Goal: Task Accomplishment & Management: Manage account settings

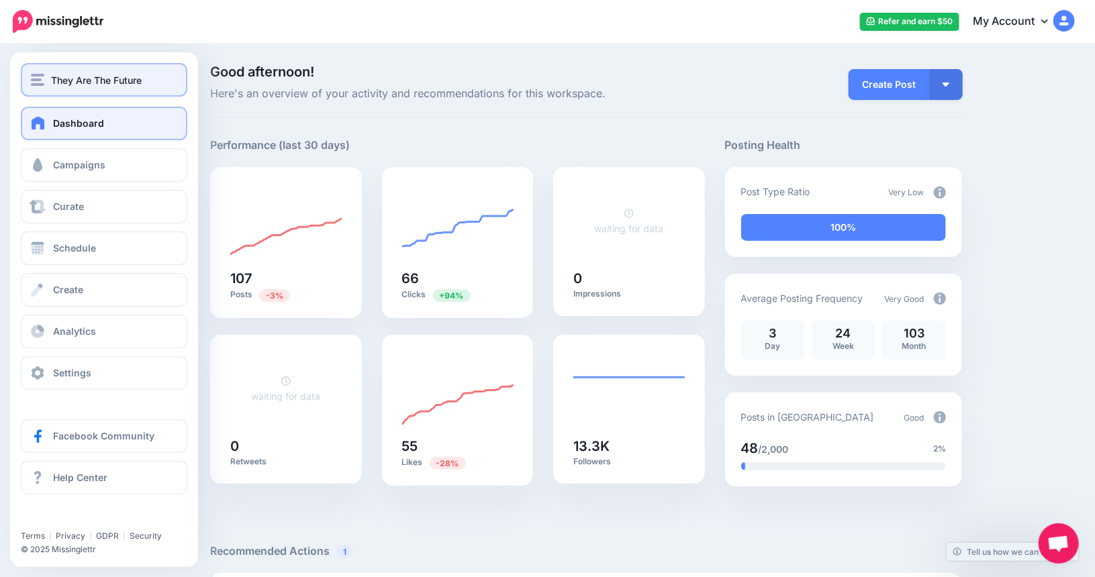
click at [75, 85] on span "They Are The Future" at bounding box center [96, 80] width 91 height 15
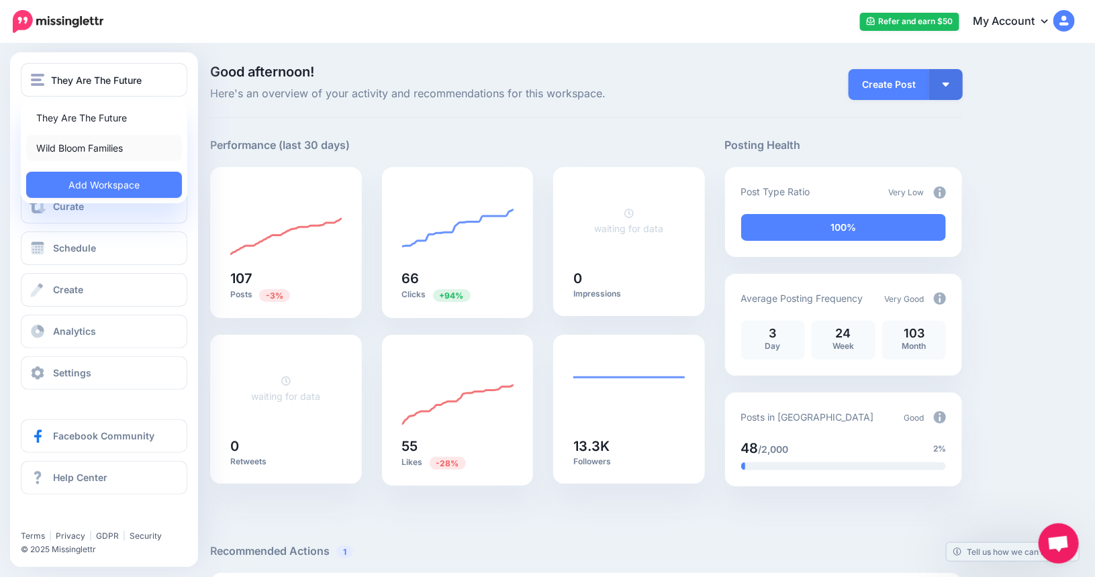
click at [74, 148] on link "Wild Bloom Families" at bounding box center [104, 148] width 156 height 26
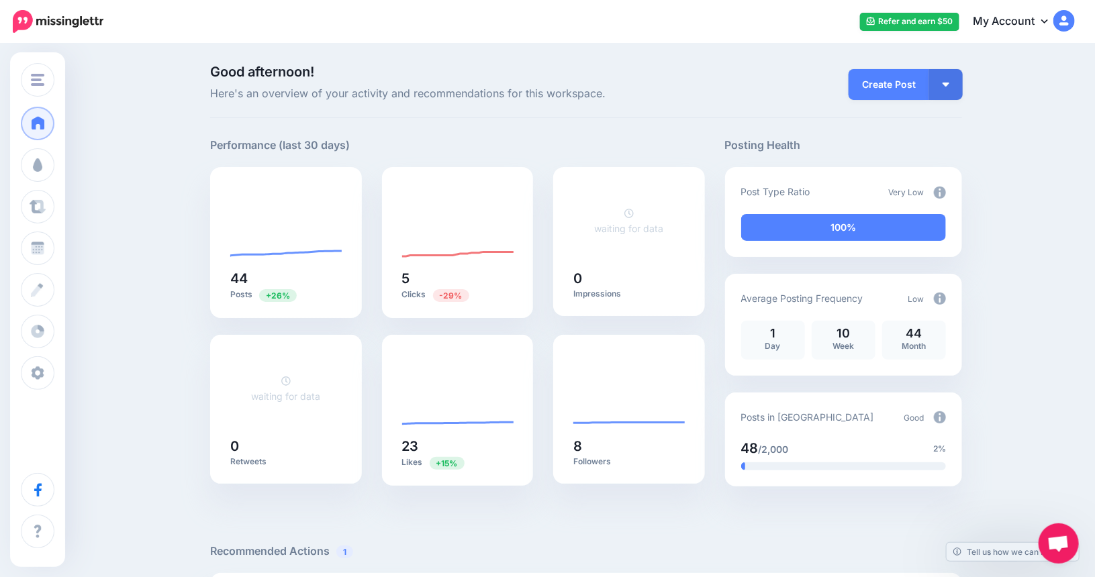
click at [300, 83] on p "Good afternoon! Here's an overview of your activity and recommendations for thi…" at bounding box center [457, 84] width 495 height 38
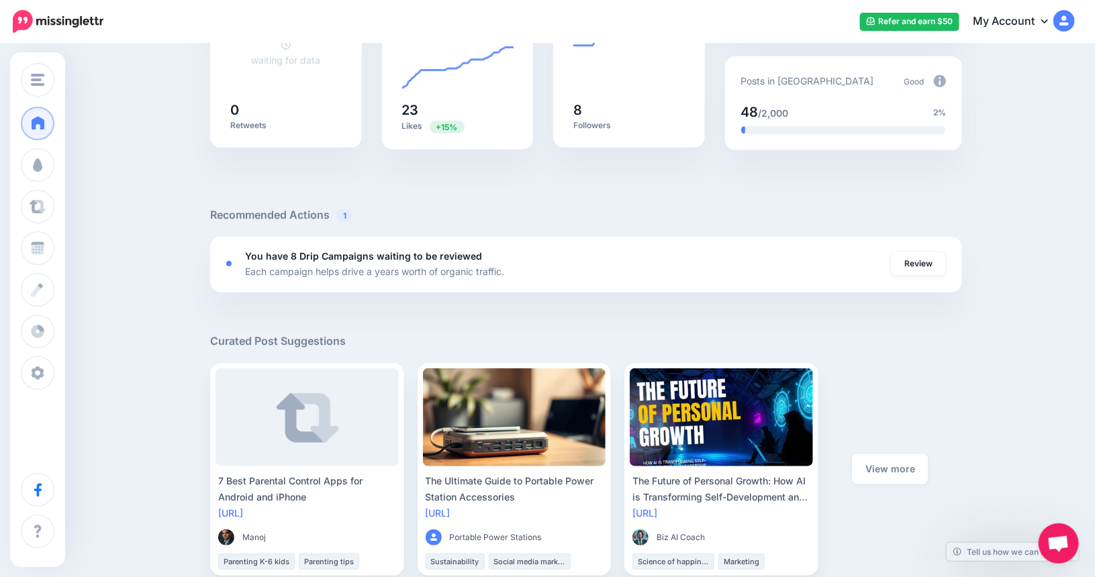
scroll to position [336, 0]
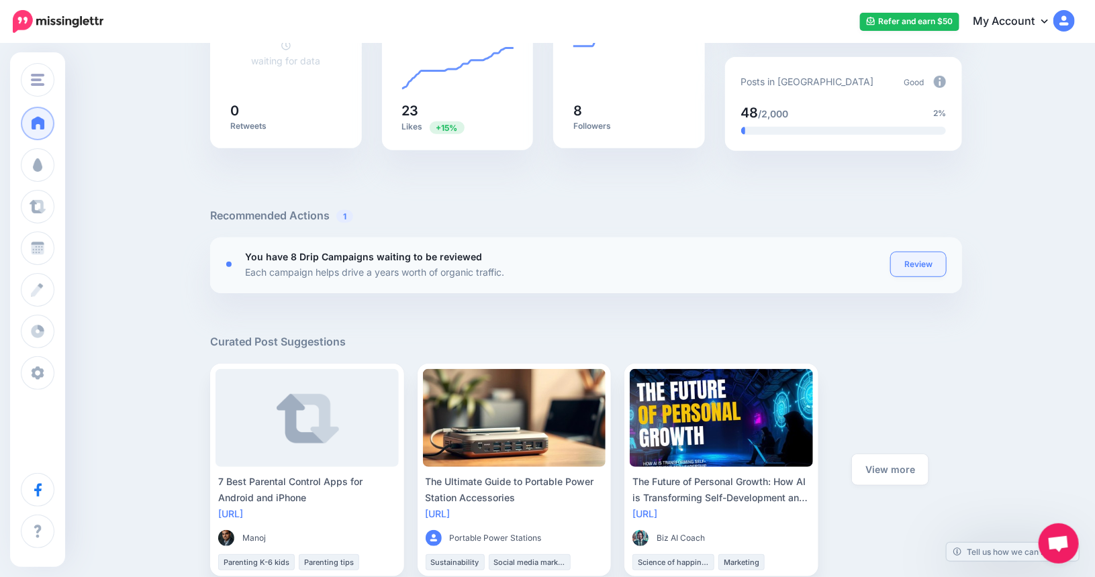
click at [920, 269] on link "Review" at bounding box center [918, 264] width 55 height 24
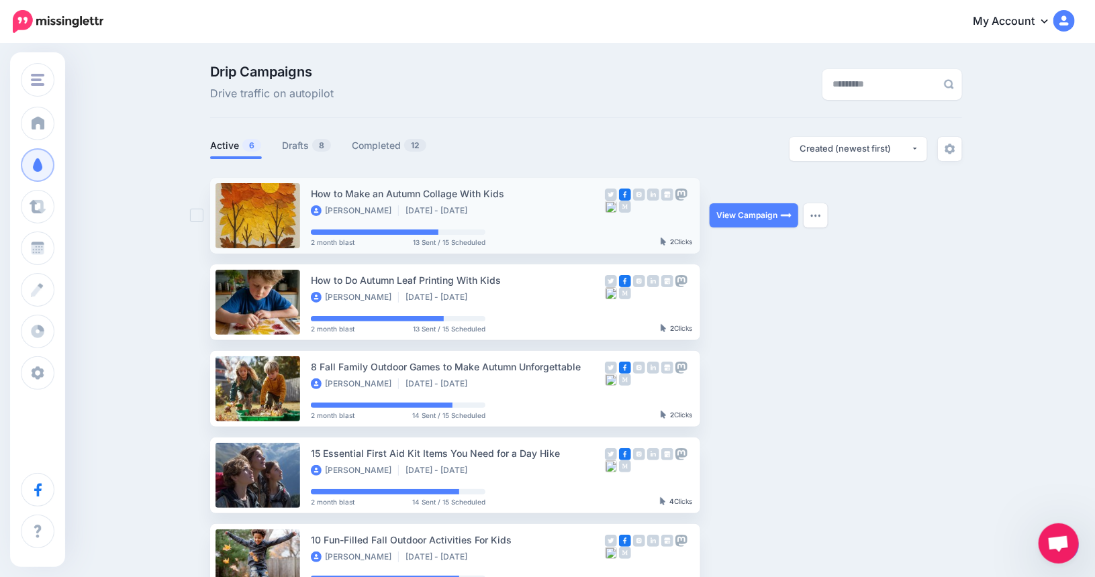
click at [252, 212] on link at bounding box center [258, 215] width 85 height 65
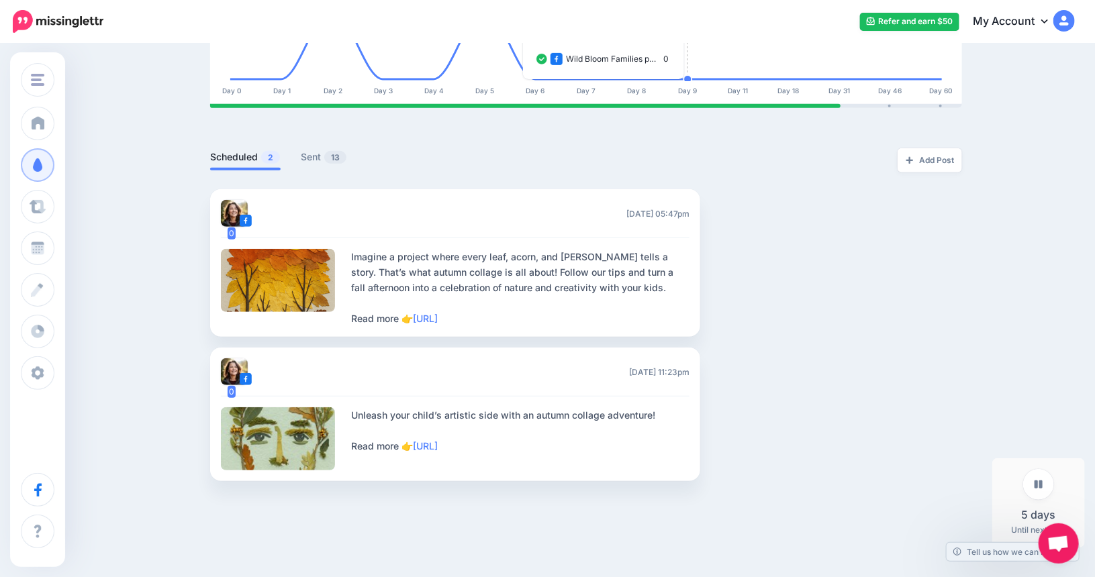
scroll to position [205, 0]
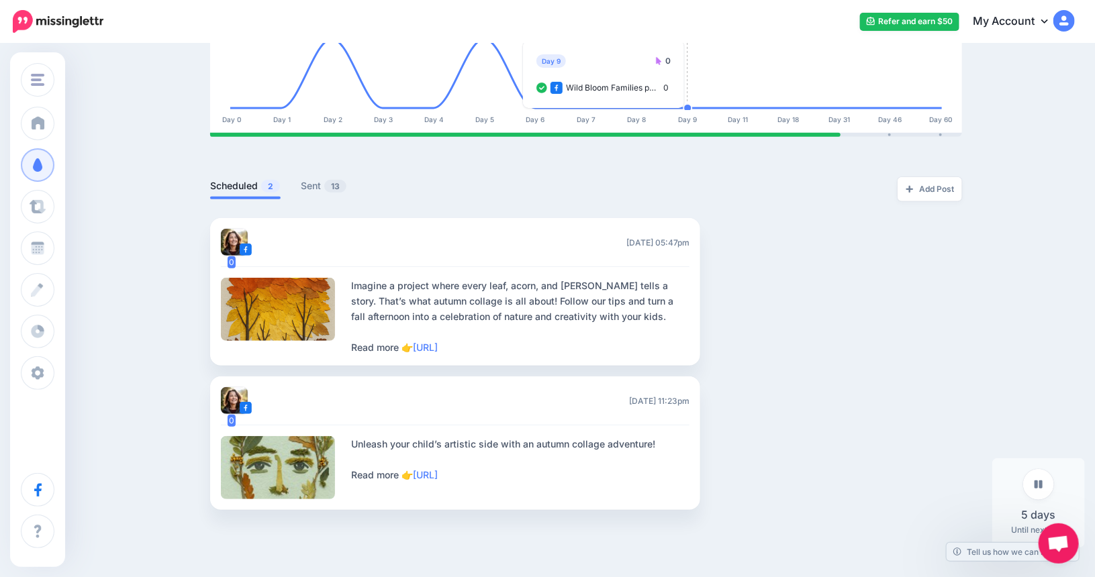
drag, startPoint x: 1056, startPoint y: 535, endPoint x: 921, endPoint y: 562, distance: 137.1
click at [921, 372] on body "Refer and earn $50 My Account Dashboard My Account Logout" at bounding box center [547, 83] width 1095 height 577
click at [1021, 518] on div "5 days Until next post" at bounding box center [1038, 503] width 93 height 89
click at [1038, 487] on icon at bounding box center [1039, 484] width 8 height 9
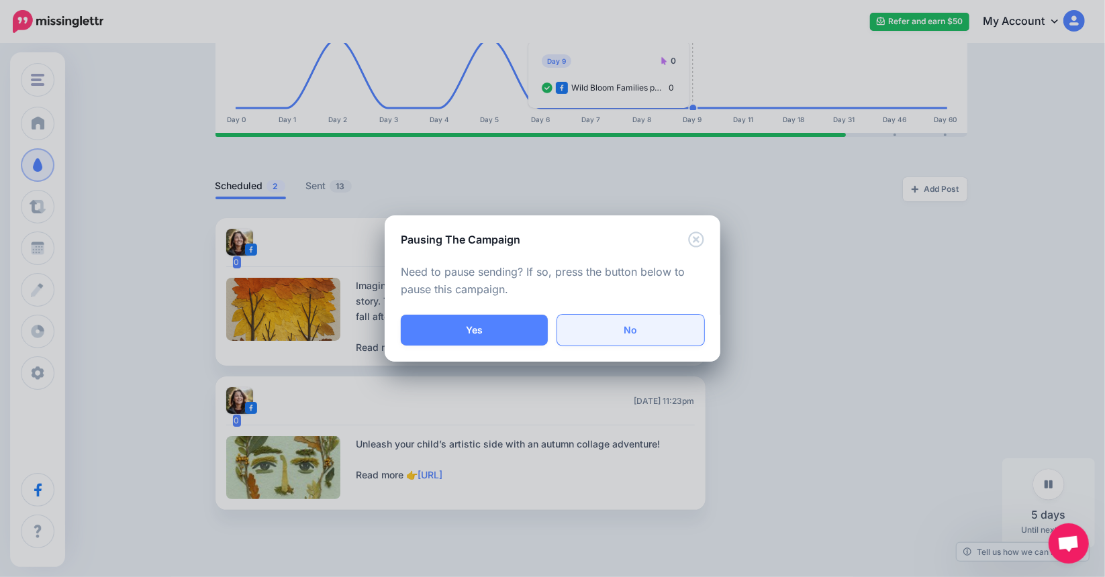
click at [645, 345] on link "No" at bounding box center [630, 330] width 147 height 31
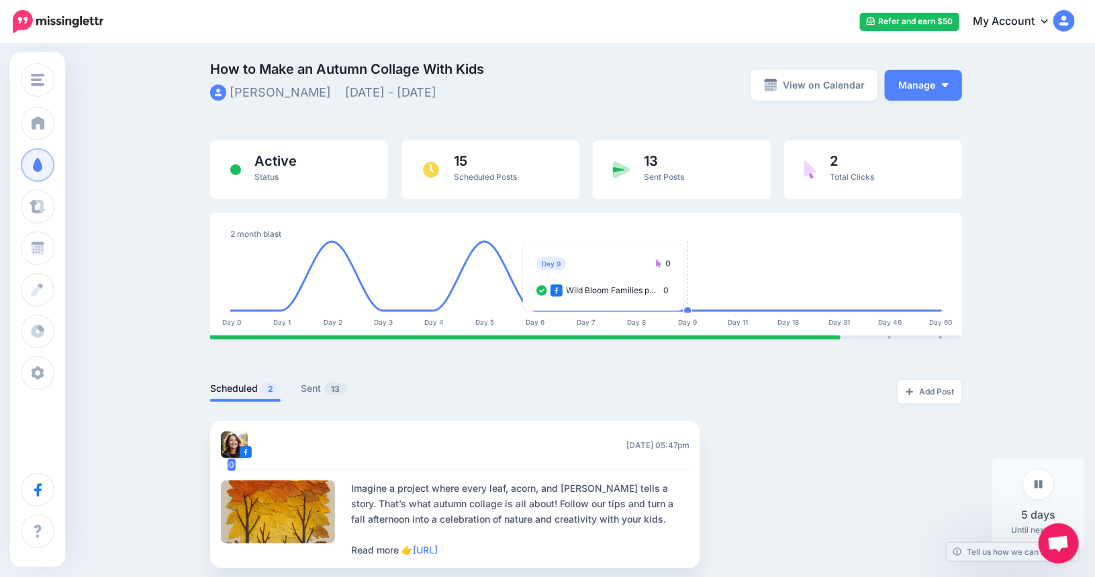
scroll to position [0, 0]
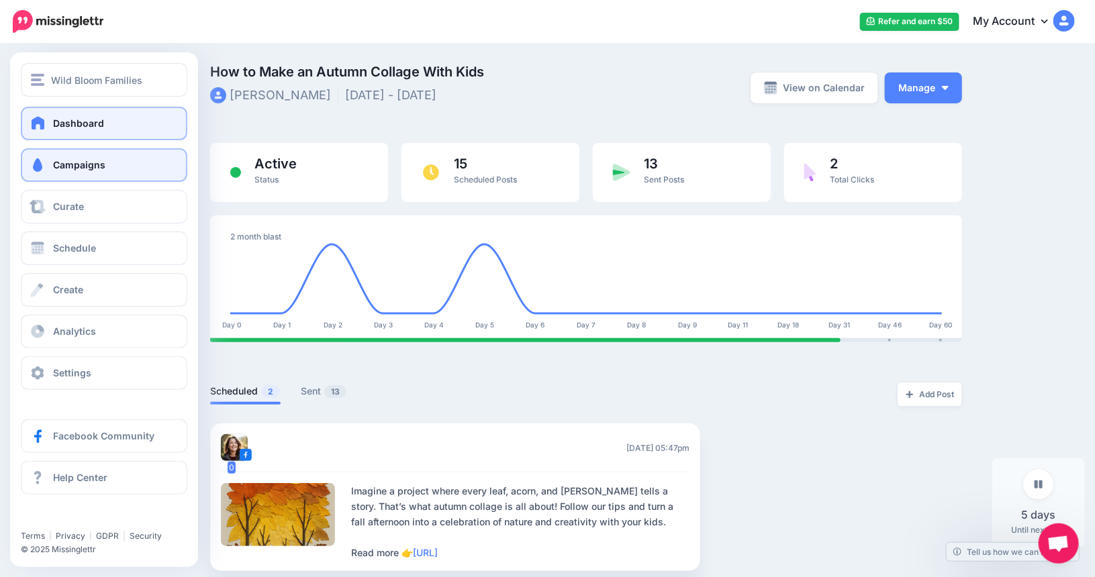
click at [44, 126] on span at bounding box center [38, 122] width 17 height 13
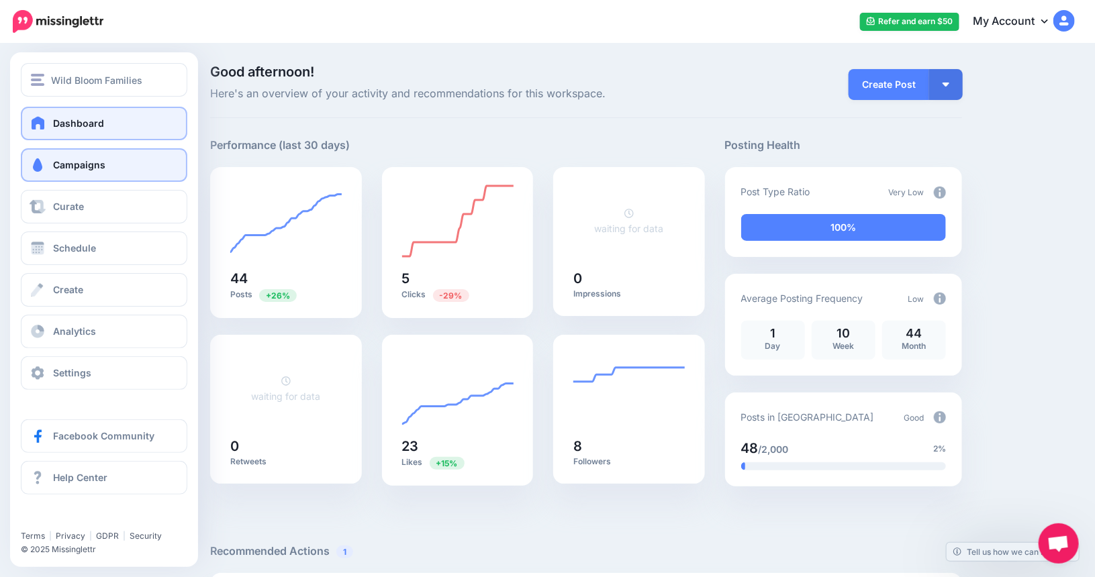
click at [57, 174] on link "Campaigns" at bounding box center [104, 165] width 167 height 34
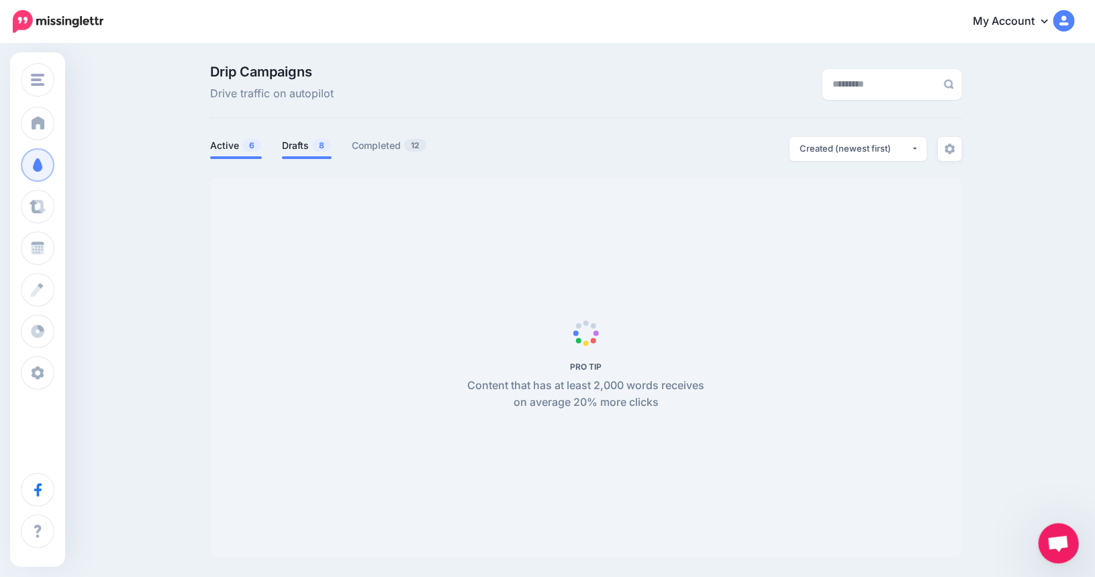
click at [318, 143] on span "8" at bounding box center [321, 145] width 19 height 13
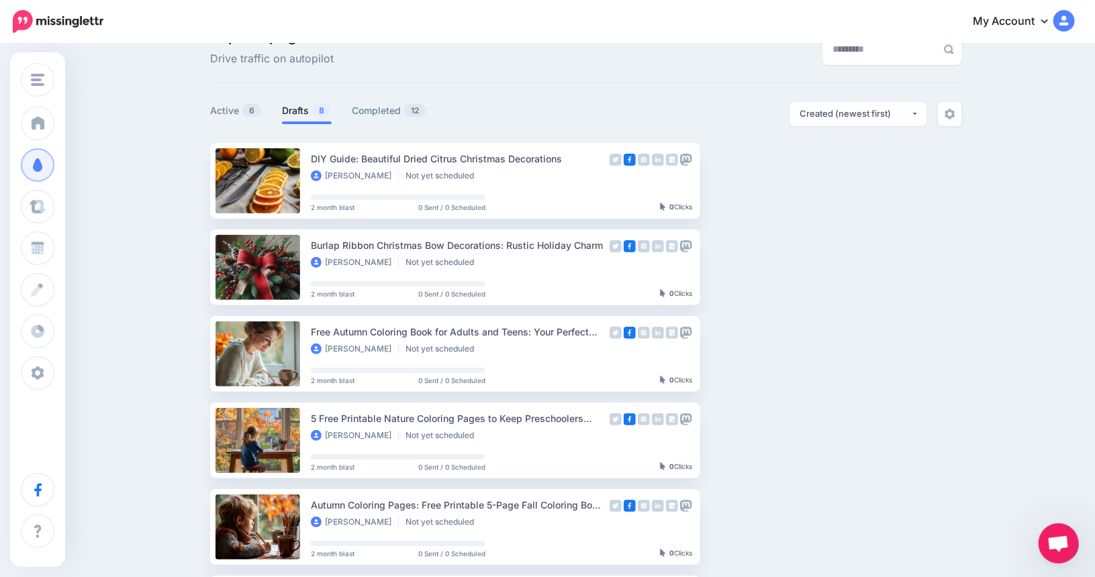
scroll to position [7, 0]
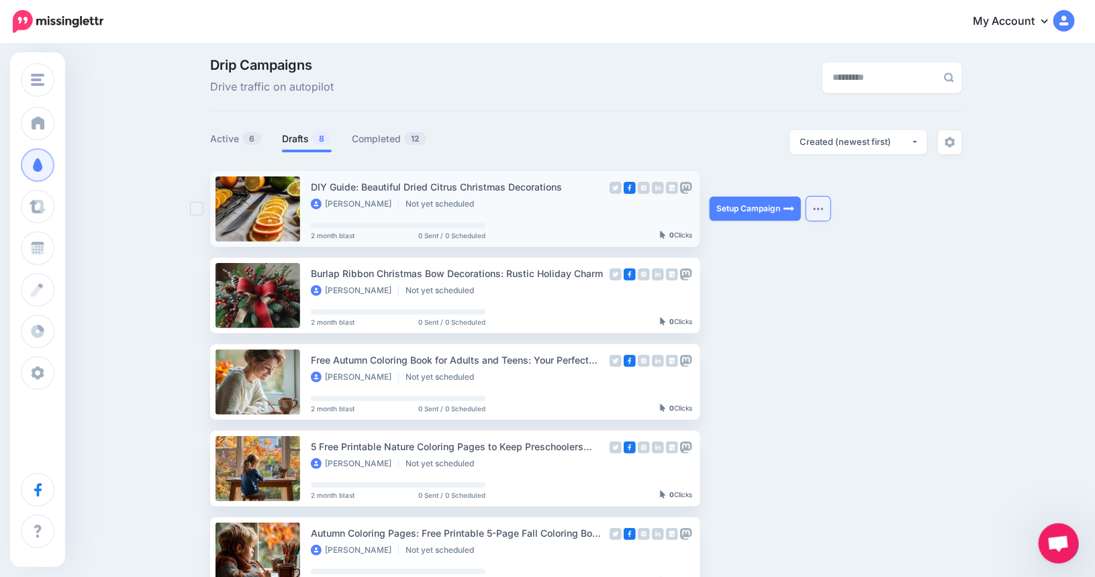
click at [824, 207] on img "button" at bounding box center [818, 209] width 11 height 4
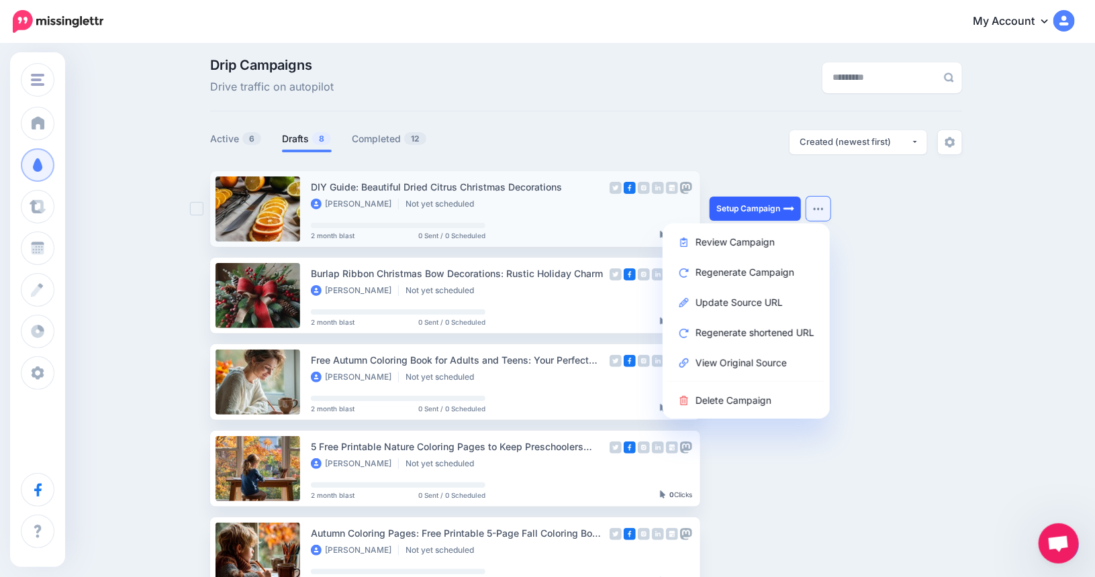
click at [758, 203] on link "Setup Campaign" at bounding box center [755, 209] width 91 height 24
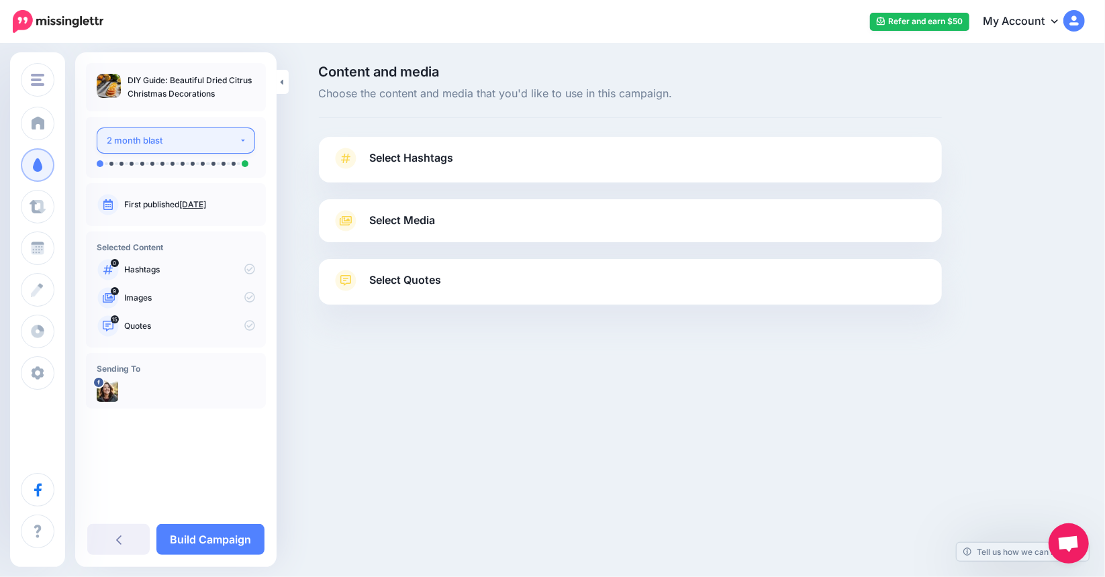
click at [247, 139] on button "2 month blast" at bounding box center [176, 141] width 158 height 26
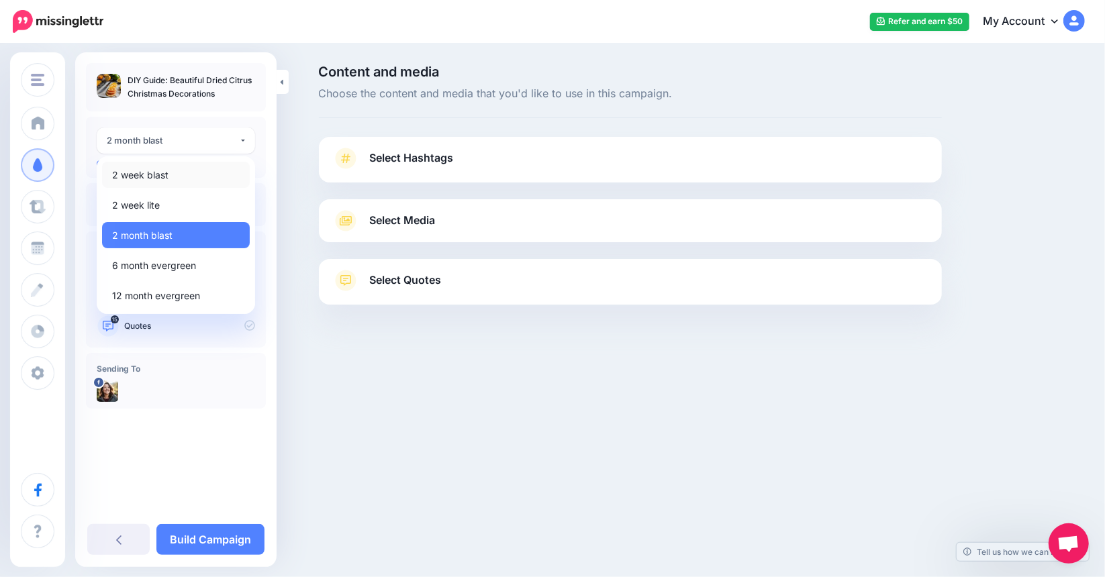
click at [183, 174] on link "2 week blast" at bounding box center [176, 175] width 148 height 26
select select "******"
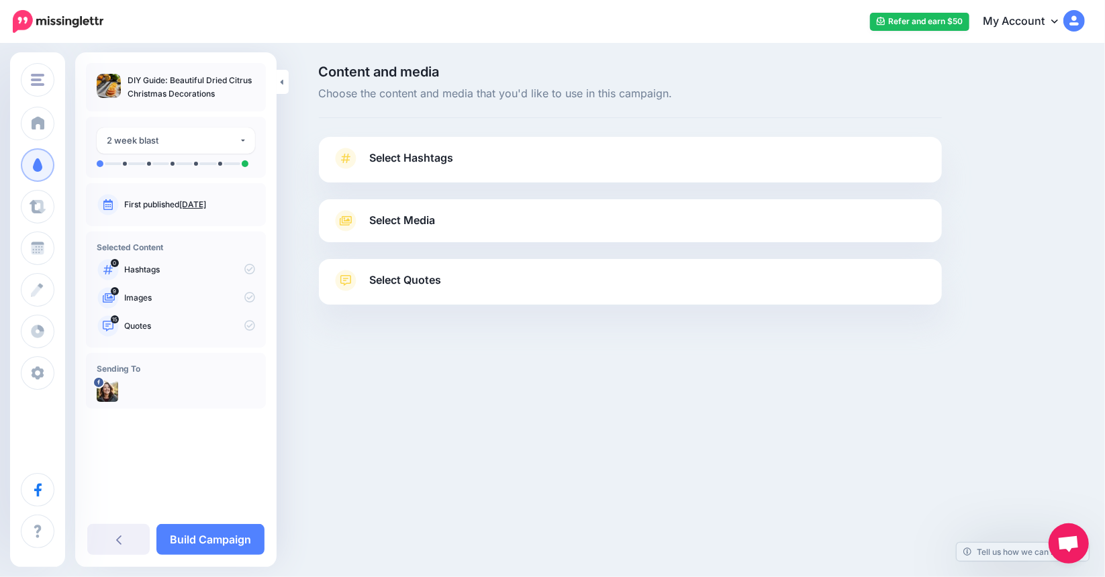
click at [452, 158] on span "Select Hashtags" at bounding box center [412, 158] width 84 height 18
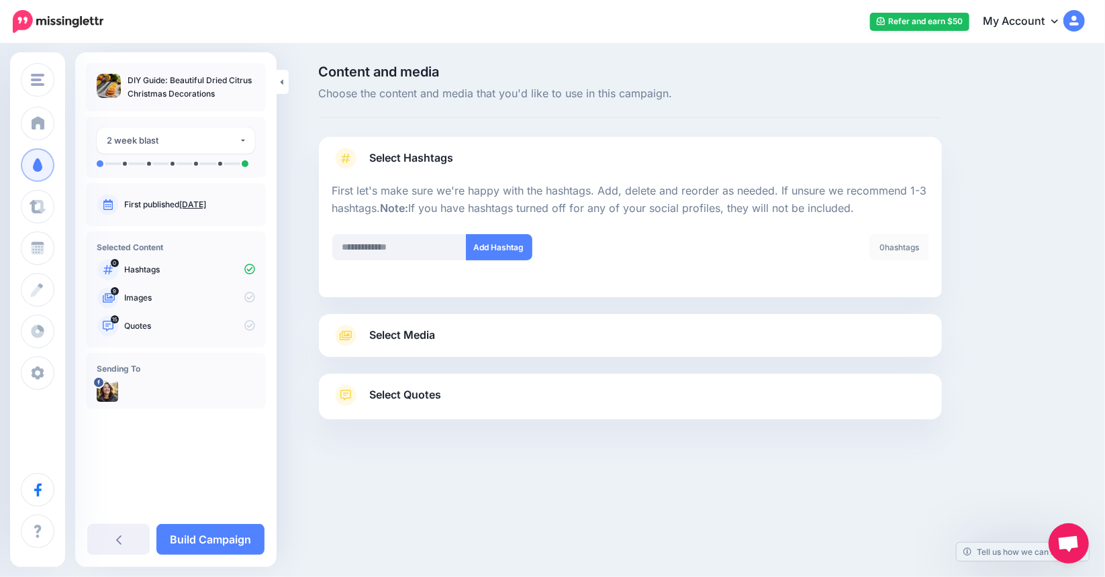
click at [464, 334] on link "Select Media" at bounding box center [630, 335] width 596 height 21
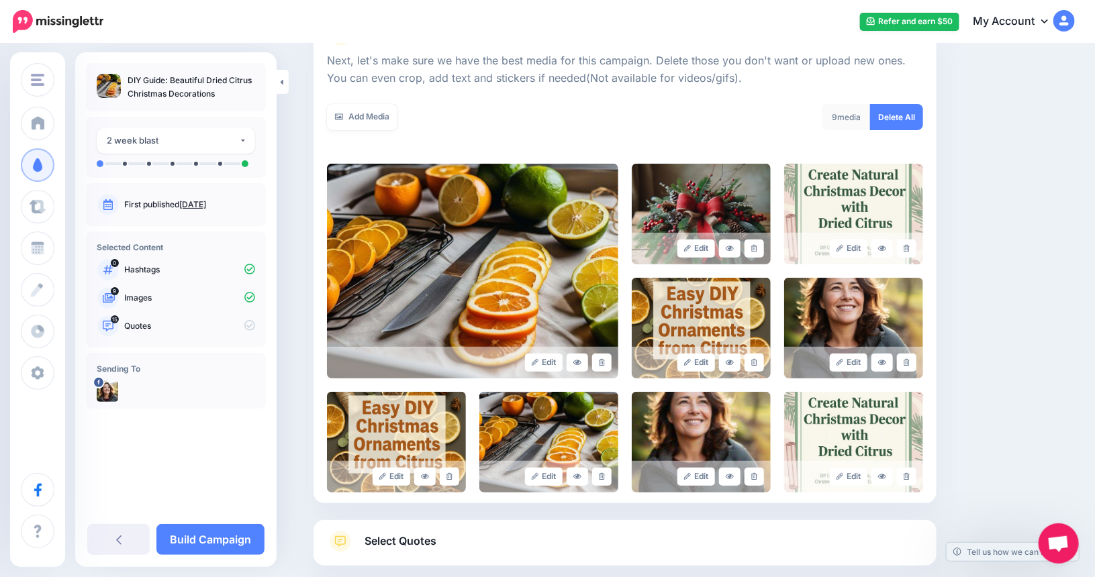
scroll to position [201, 0]
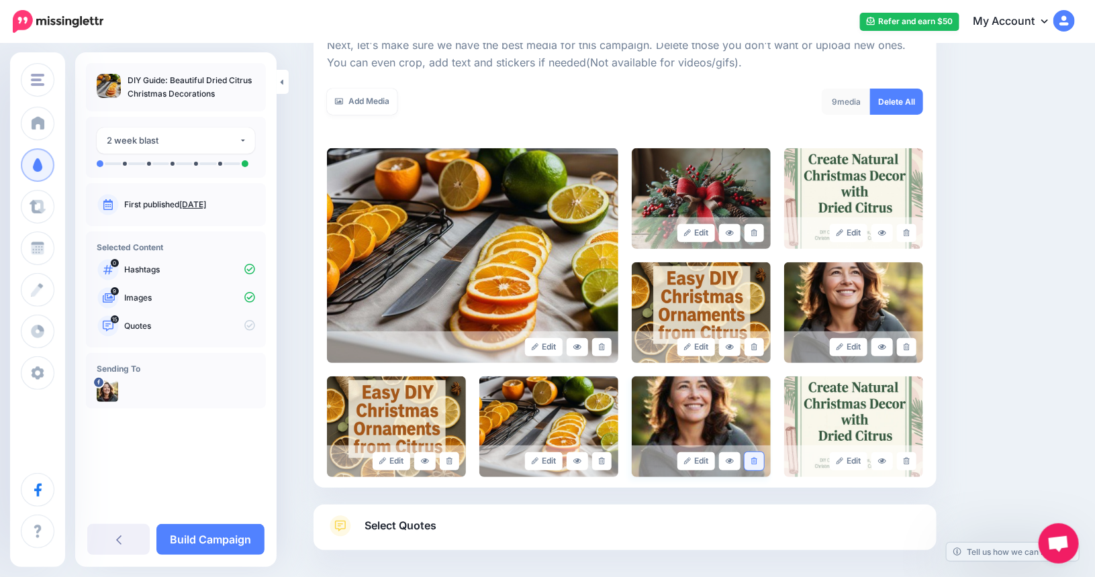
click at [757, 462] on icon at bounding box center [754, 461] width 6 height 7
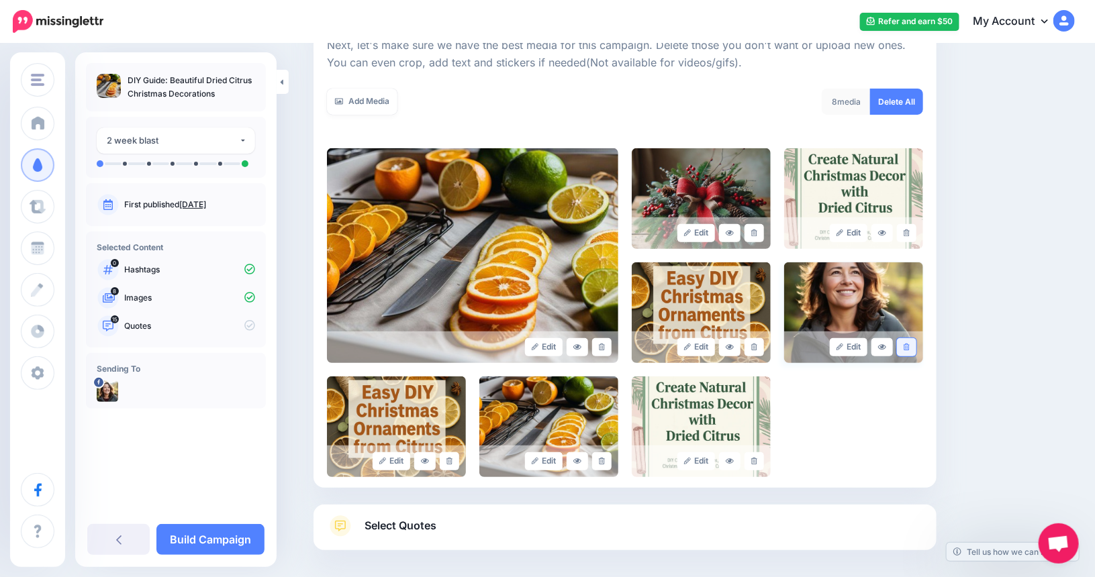
click at [910, 344] on icon at bounding box center [907, 347] width 6 height 7
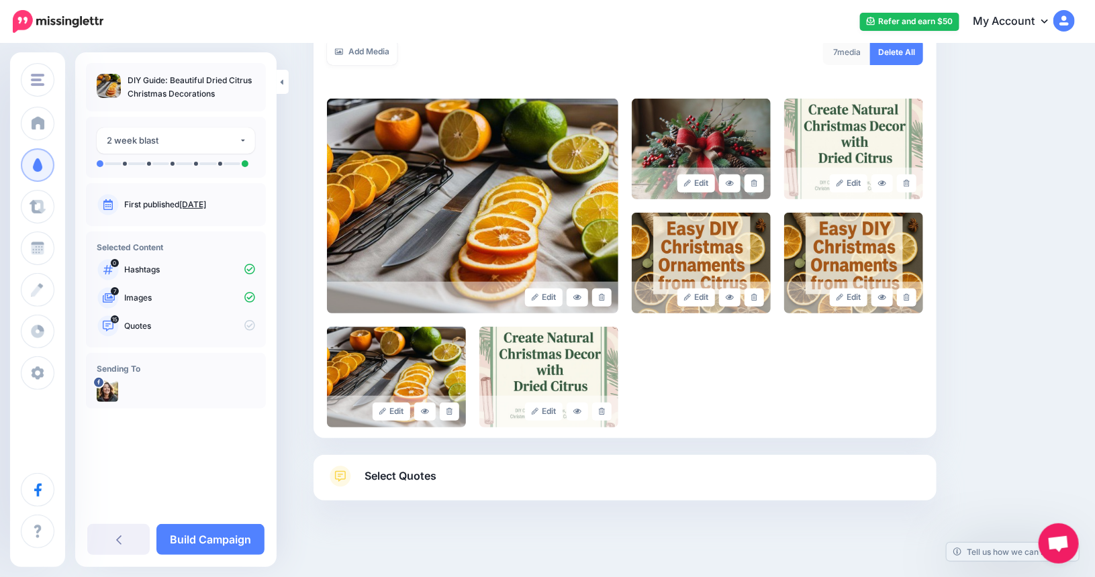
scroll to position [261, 0]
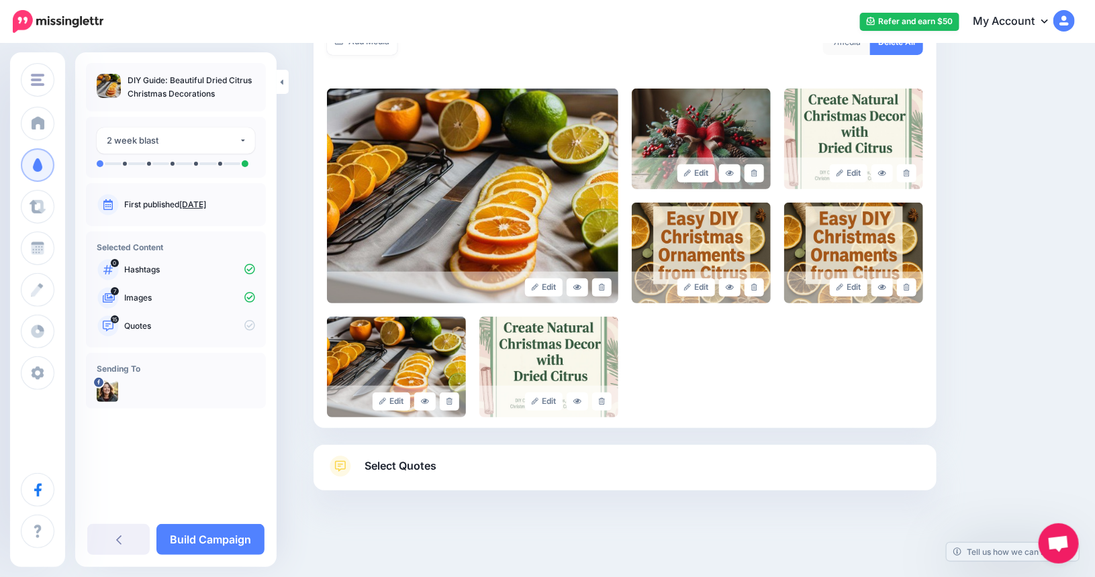
click at [432, 470] on span "Select Quotes" at bounding box center [401, 466] width 72 height 18
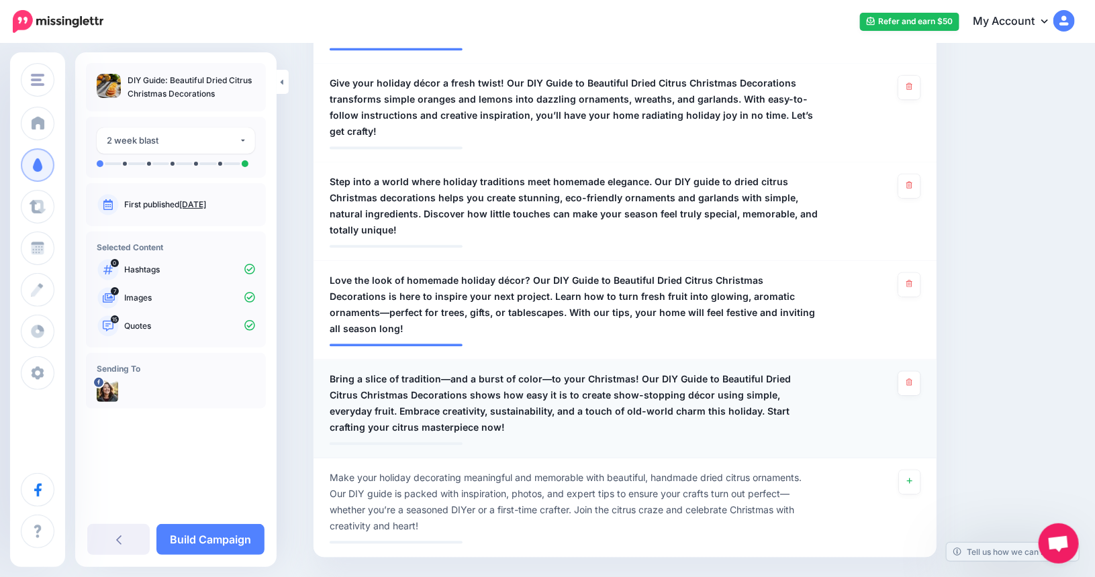
scroll to position [1469, 0]
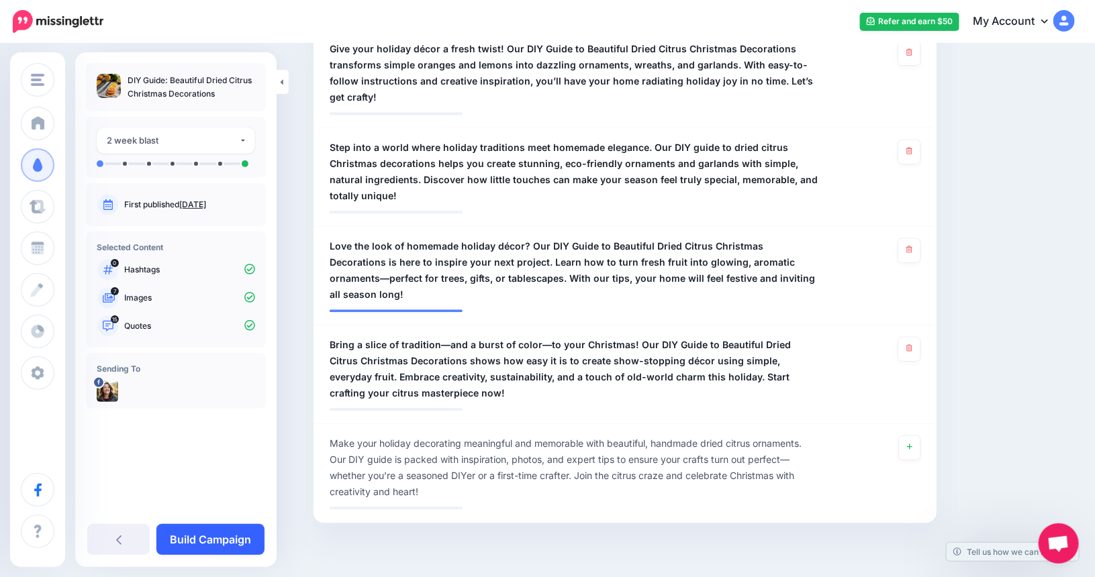
click at [200, 545] on link "Build Campaign" at bounding box center [210, 539] width 108 height 31
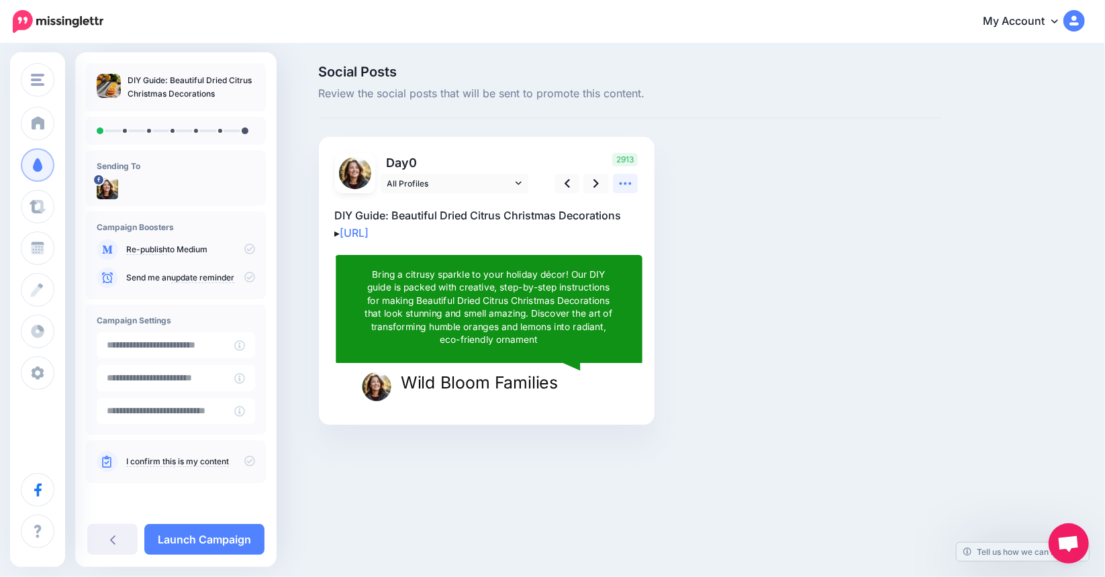
click at [629, 183] on icon at bounding box center [626, 184] width 12 height 3
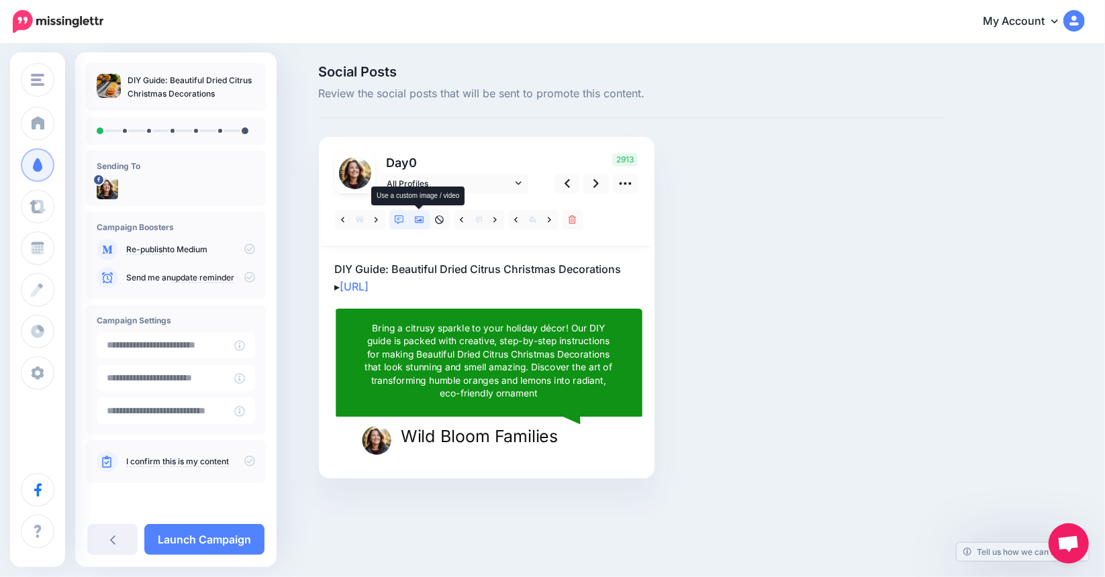
click at [417, 221] on icon at bounding box center [419, 220] width 9 height 7
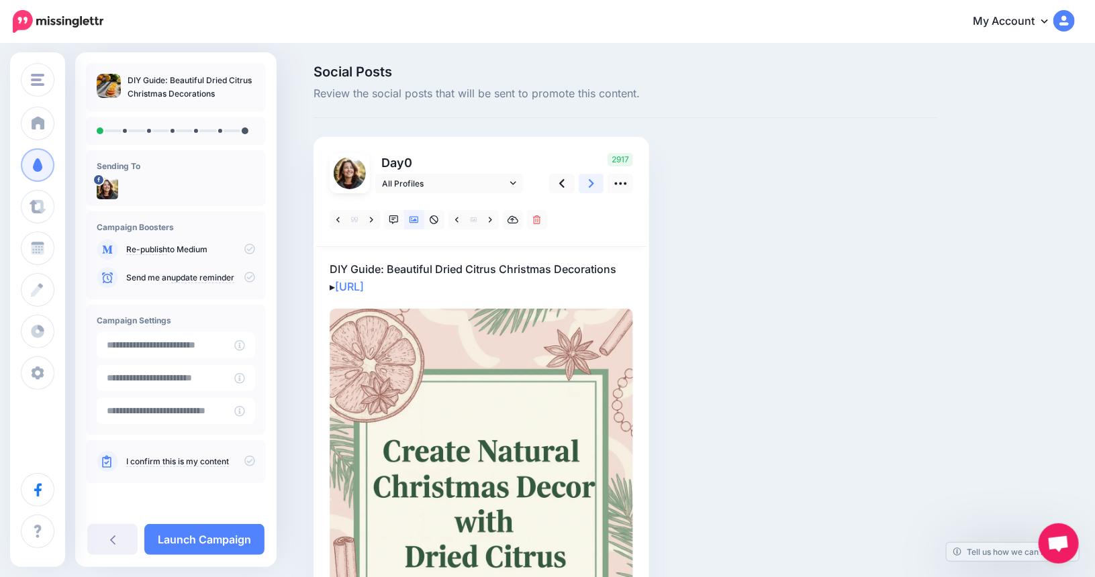
click at [594, 185] on icon at bounding box center [591, 183] width 5 height 9
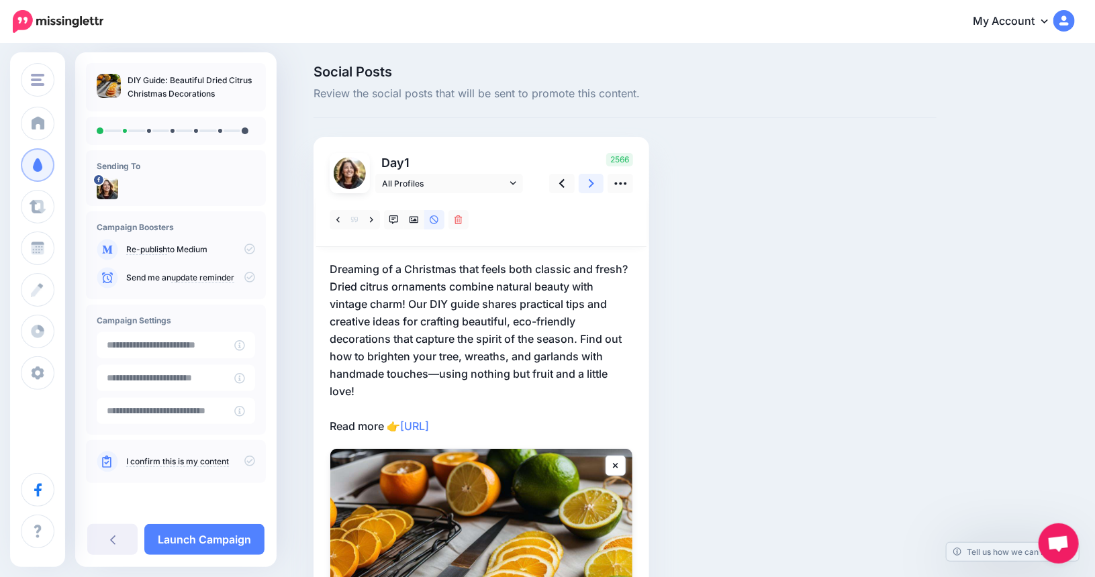
click at [594, 185] on icon at bounding box center [591, 184] width 5 height 14
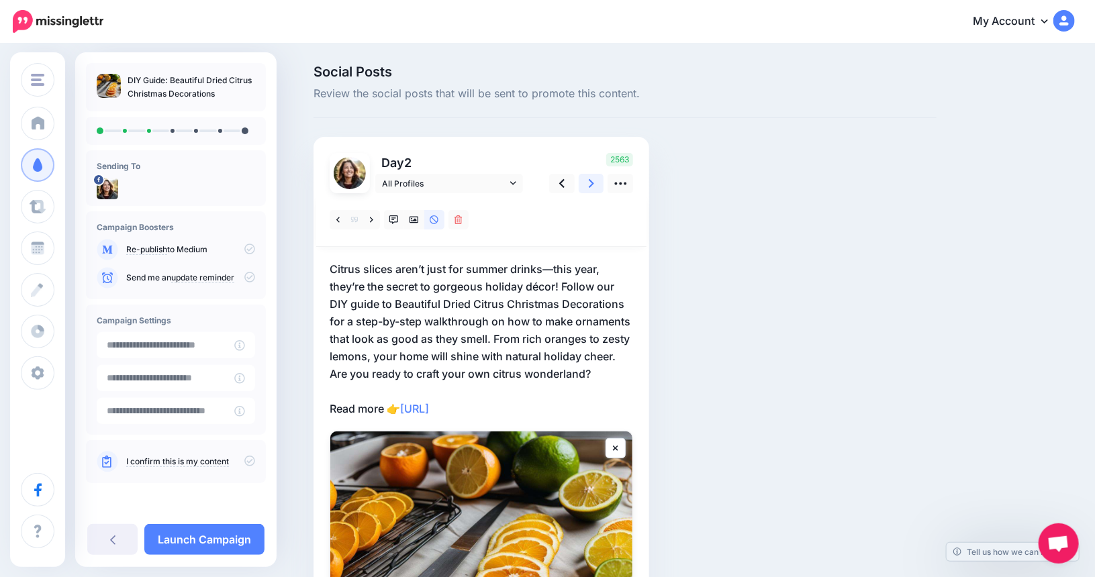
click at [594, 188] on icon at bounding box center [591, 184] width 5 height 14
click at [594, 185] on icon at bounding box center [591, 183] width 5 height 9
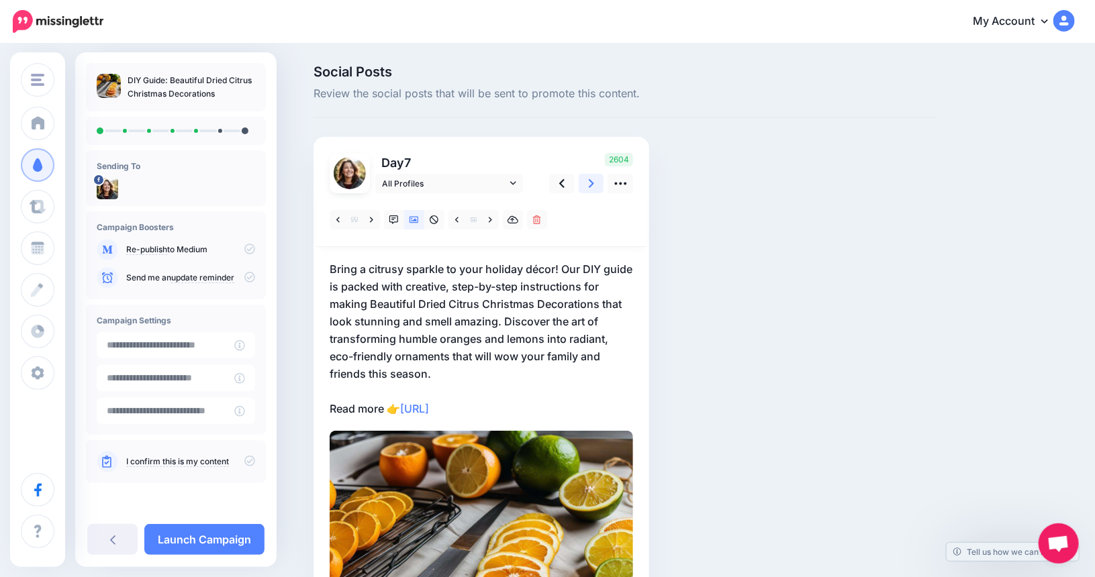
click at [592, 178] on link at bounding box center [592, 183] width 26 height 19
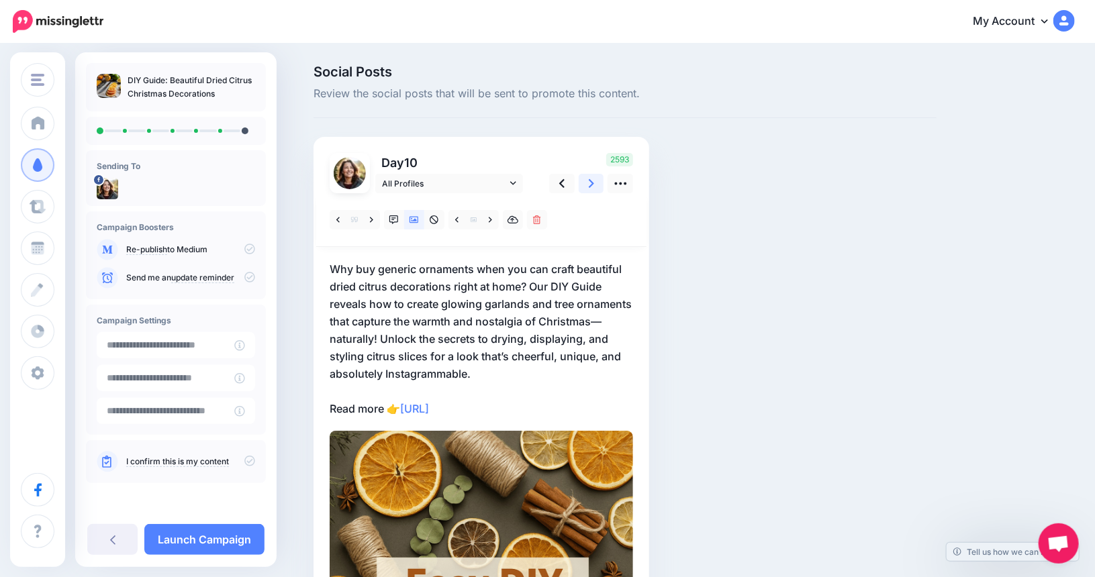
click at [594, 180] on icon at bounding box center [591, 183] width 5 height 9
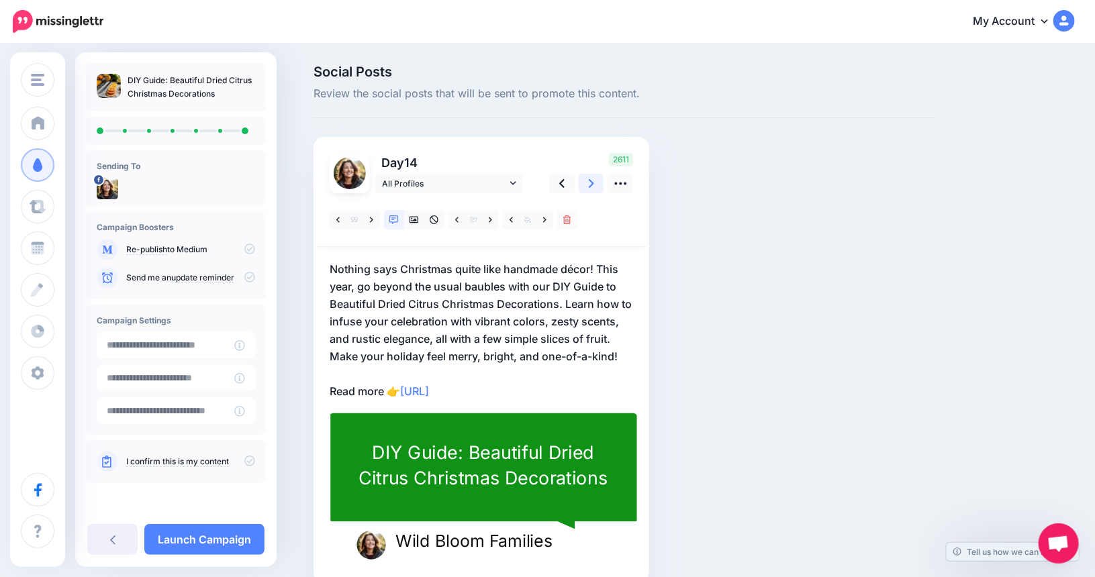
scroll to position [66, 0]
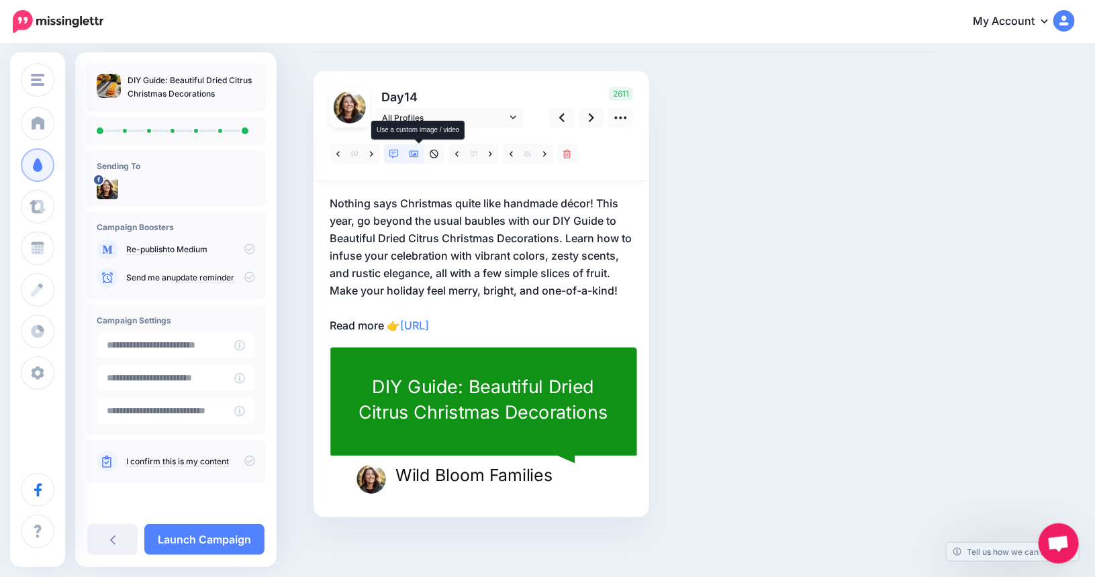
click at [418, 156] on icon at bounding box center [414, 154] width 9 height 9
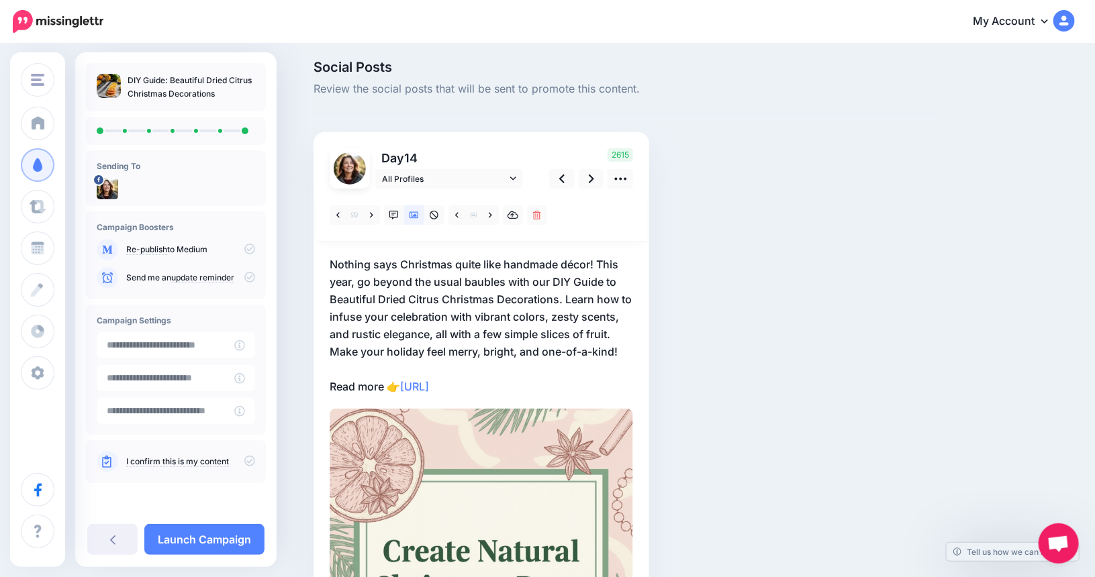
scroll to position [0, 0]
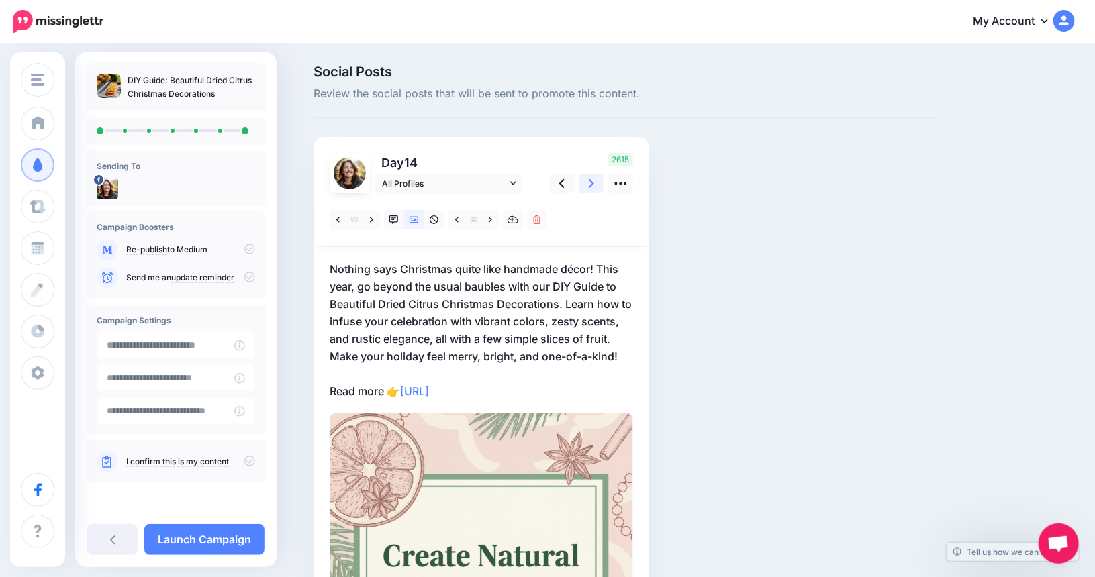
click at [594, 185] on icon at bounding box center [591, 183] width 5 height 9
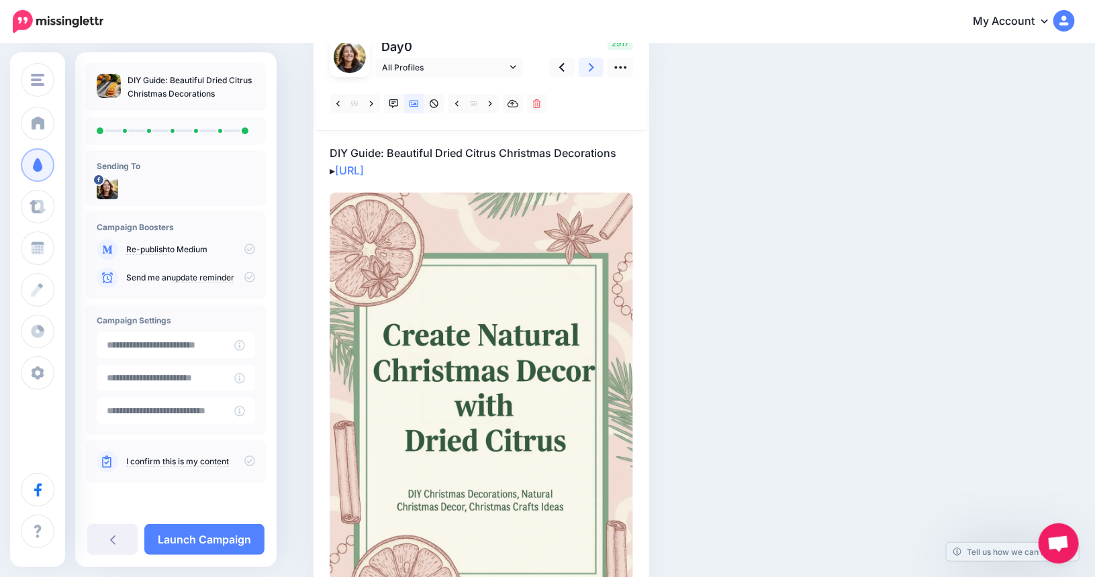
scroll to position [263, 0]
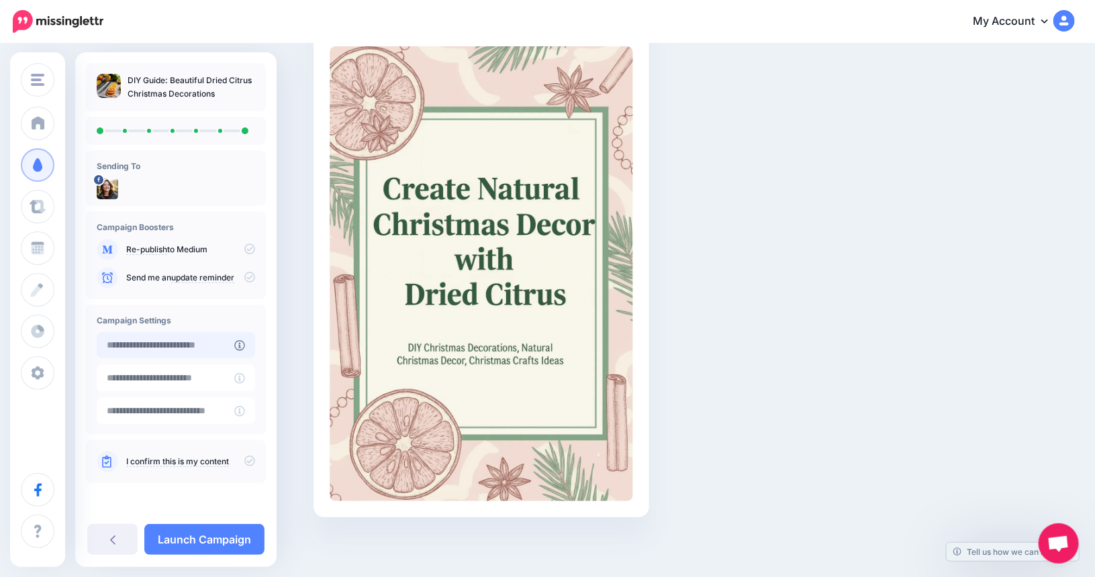
type input "**********"
click at [183, 351] on input "**********" at bounding box center [166, 345] width 138 height 26
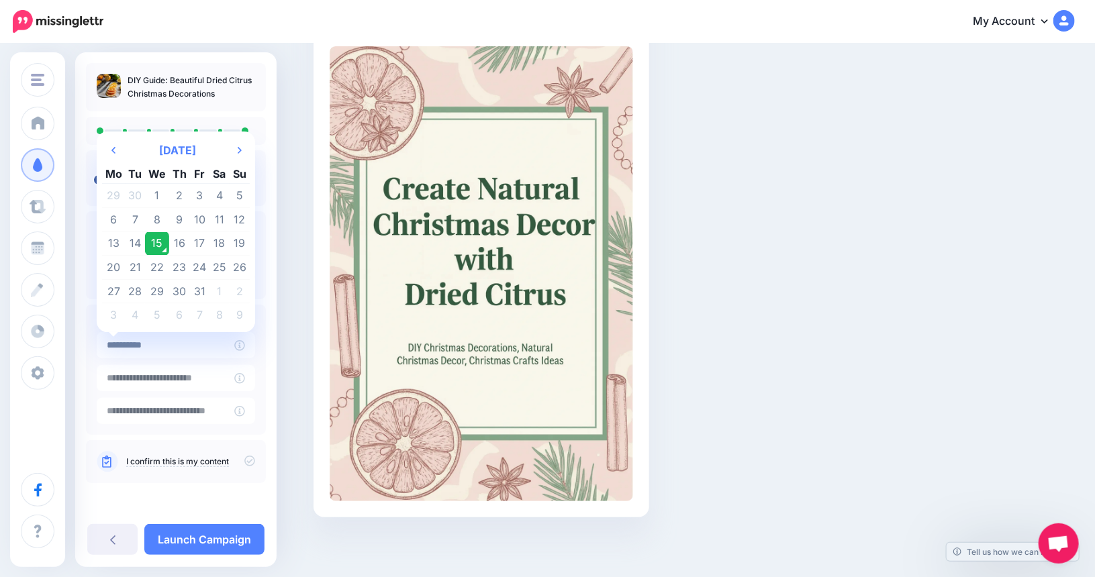
click at [288, 379] on div "Social Posts Review the social posts that will be sent to promote this content.…" at bounding box center [547, 180] width 1095 height 796
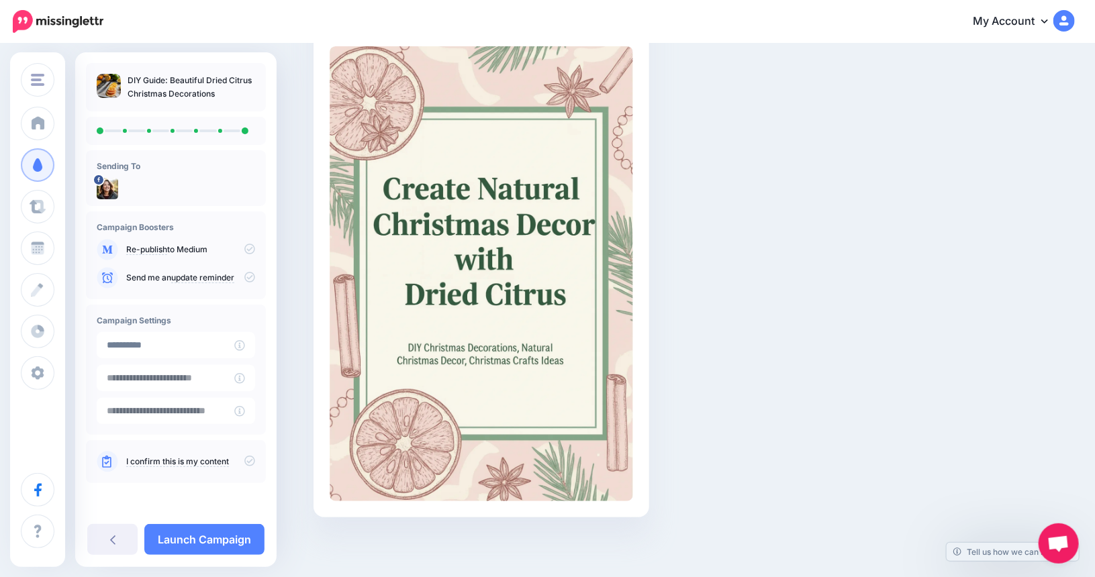
click at [199, 463] on link "I confirm this is my content" at bounding box center [177, 462] width 103 height 11
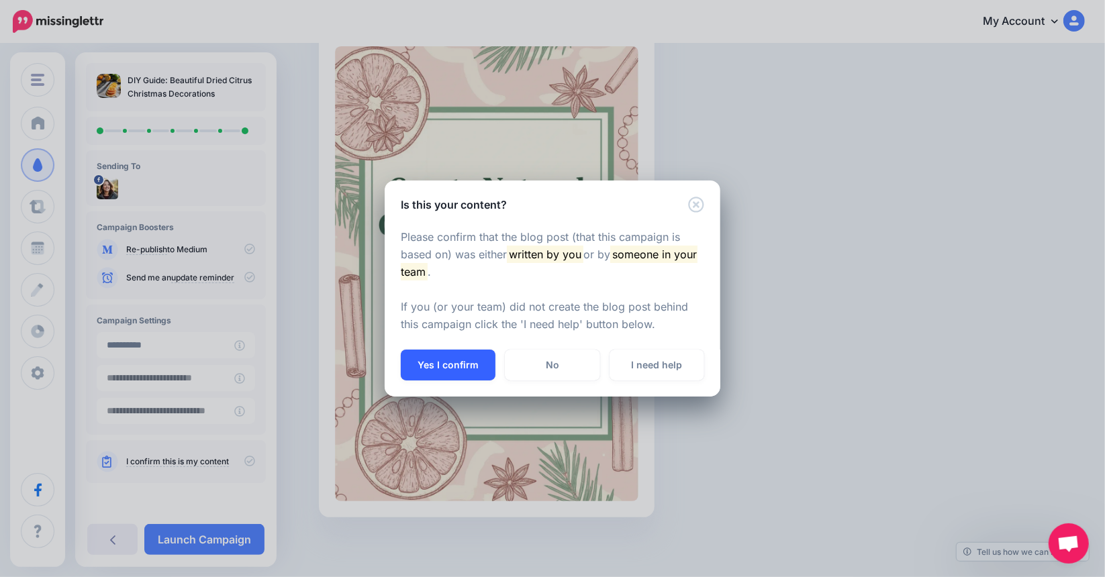
click at [472, 357] on button "Yes I confirm" at bounding box center [448, 365] width 95 height 31
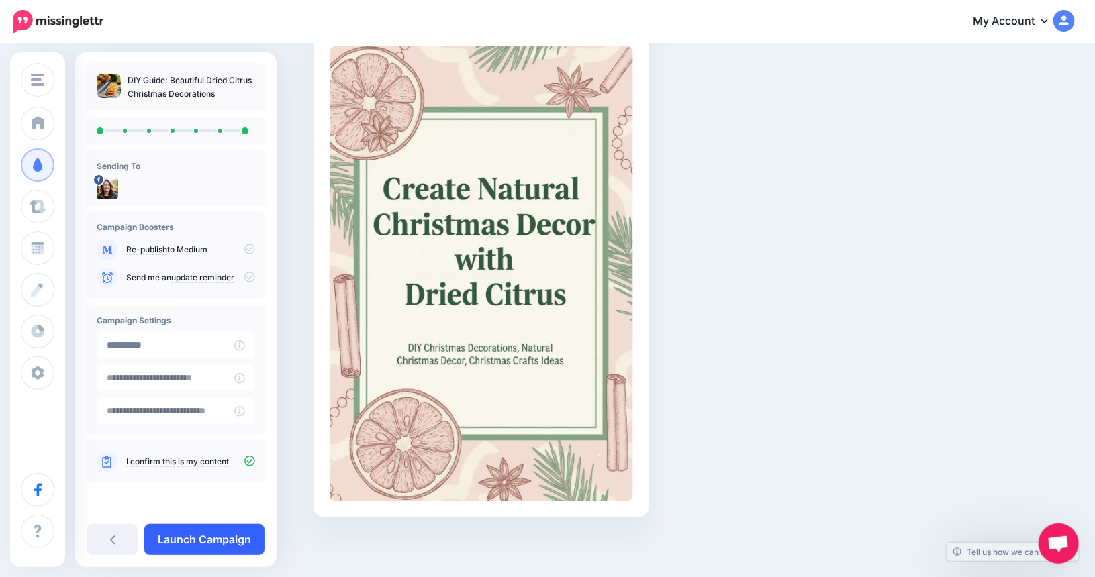
click at [213, 540] on link "Launch Campaign" at bounding box center [204, 539] width 120 height 31
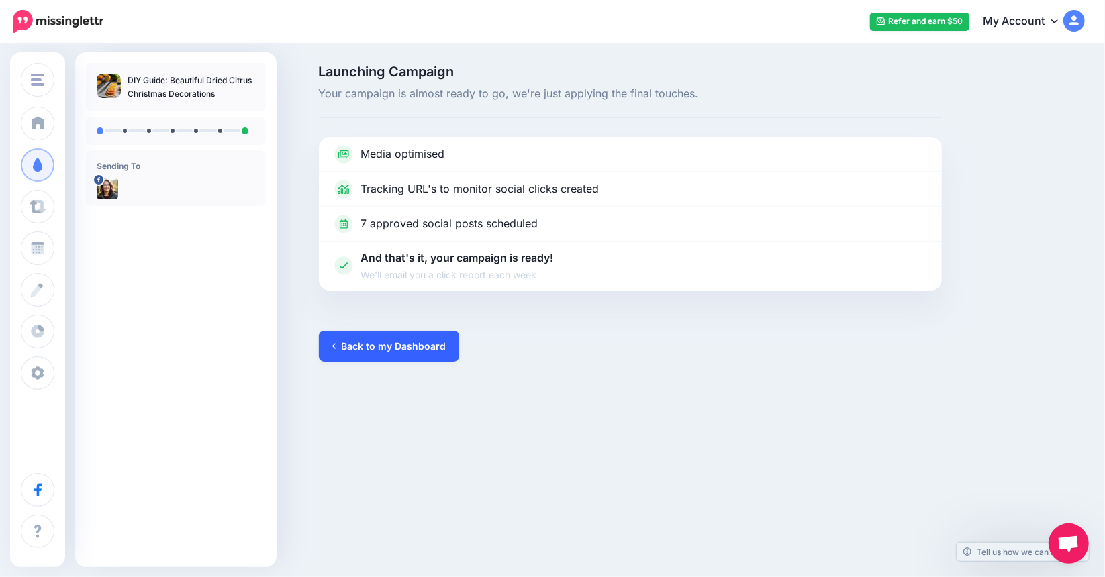
click at [364, 349] on link "Back to my Dashboard" at bounding box center [389, 346] width 140 height 31
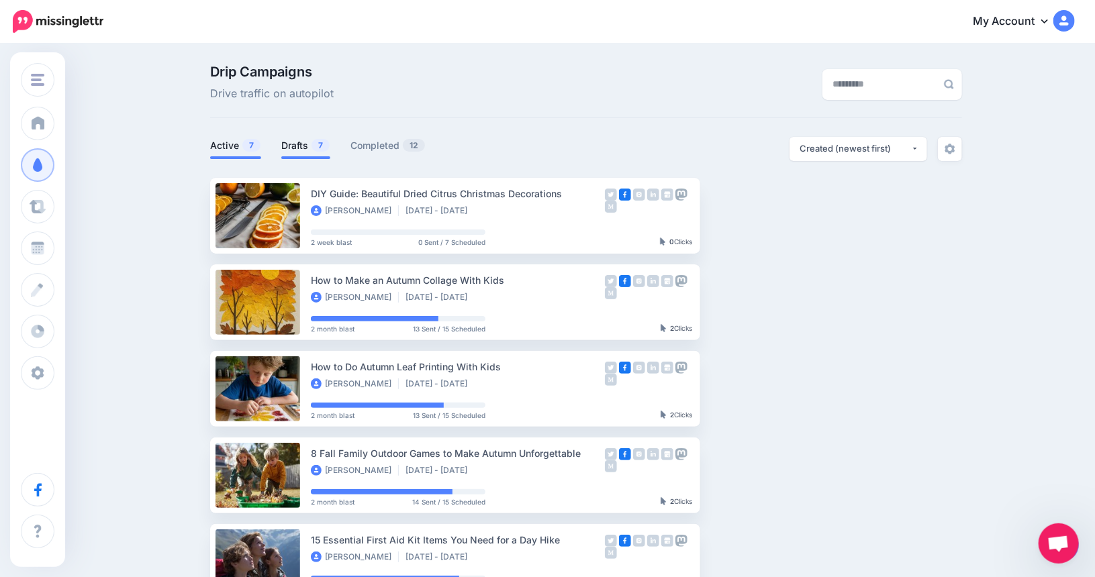
click at [301, 144] on link "Drafts 7" at bounding box center [305, 146] width 49 height 16
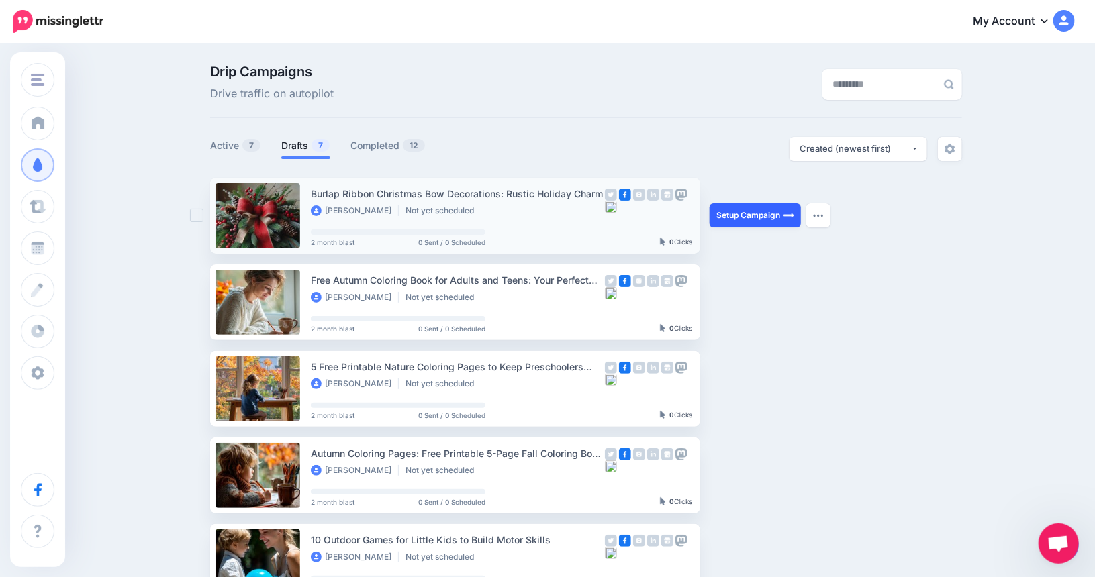
click at [737, 215] on link "Setup Campaign" at bounding box center [755, 215] width 91 height 24
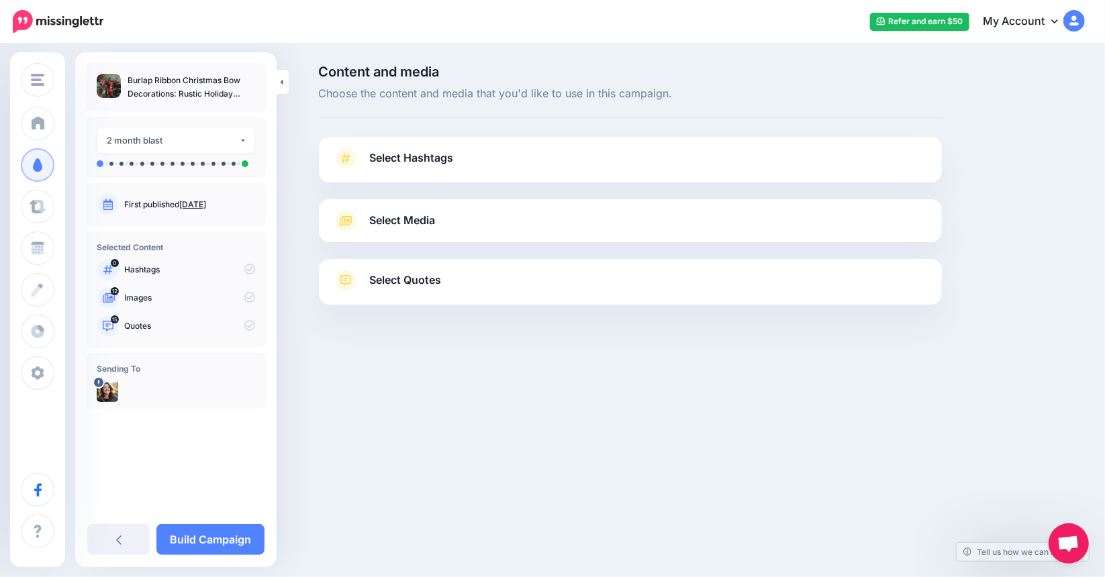
click at [748, 217] on link "Select Media" at bounding box center [630, 220] width 596 height 21
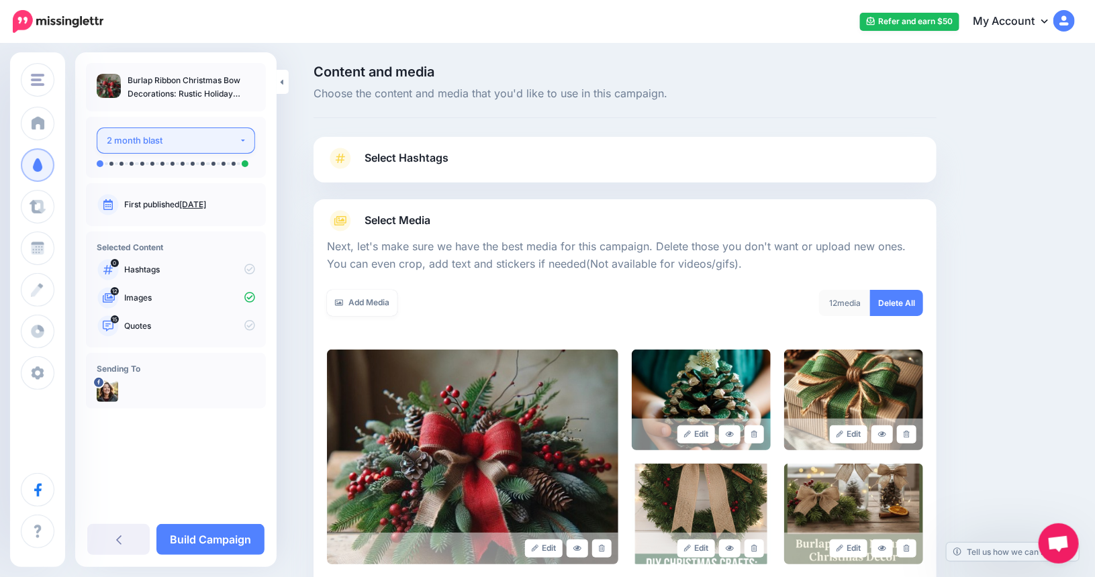
click at [243, 137] on button "2 month blast" at bounding box center [176, 141] width 158 height 26
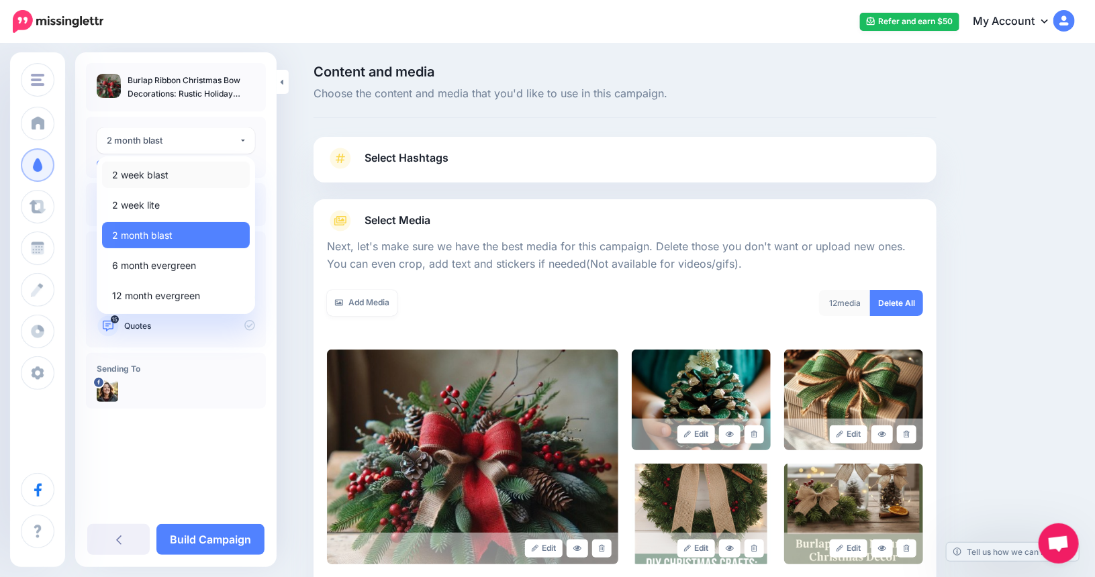
click at [158, 185] on link "2 week blast" at bounding box center [176, 175] width 148 height 26
select select "******"
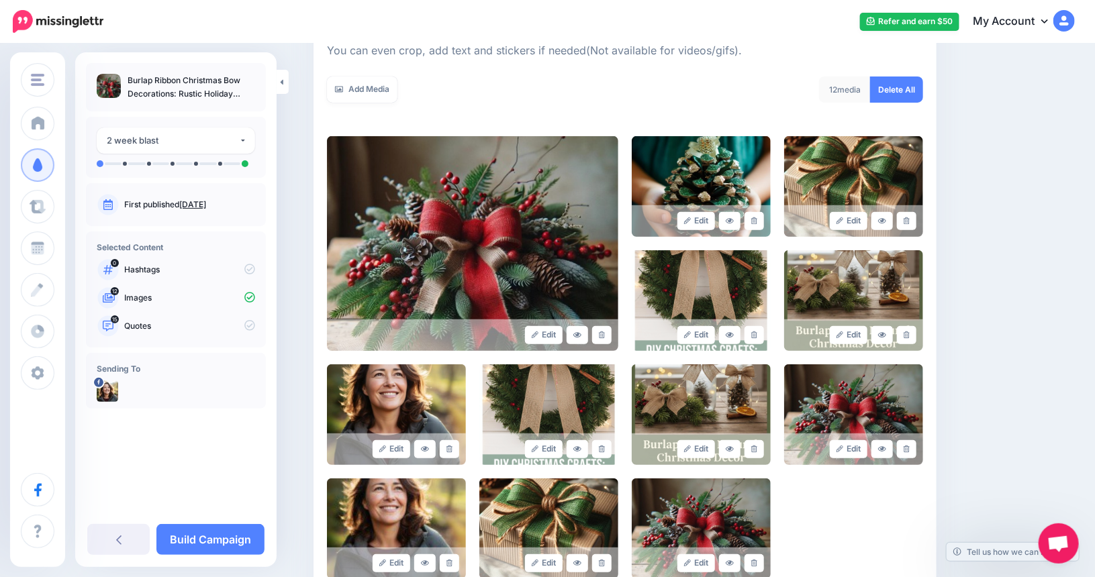
scroll to position [262, 0]
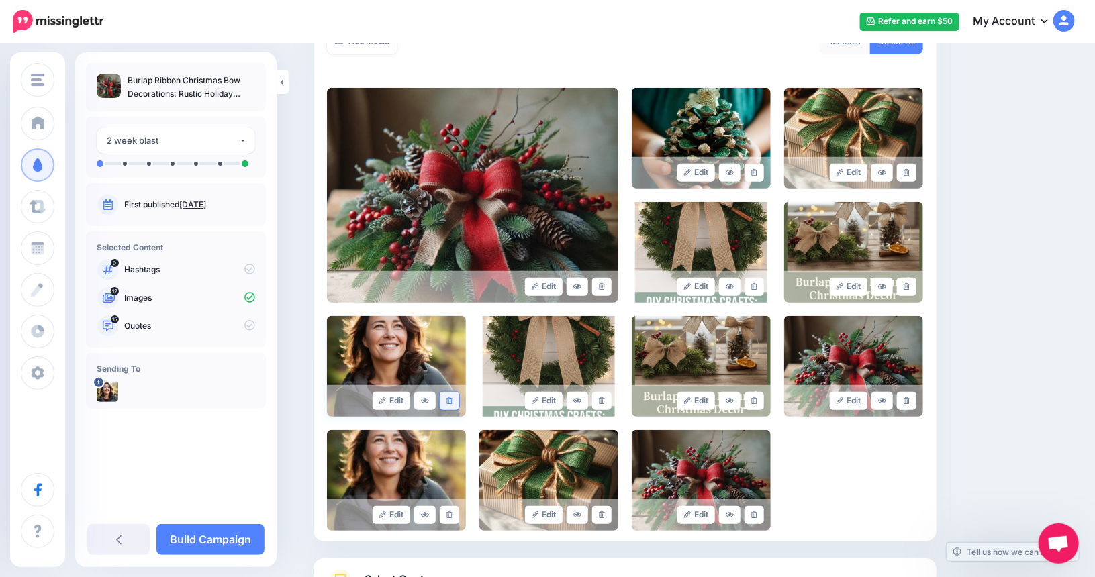
click at [451, 404] on icon at bounding box center [450, 401] width 6 height 7
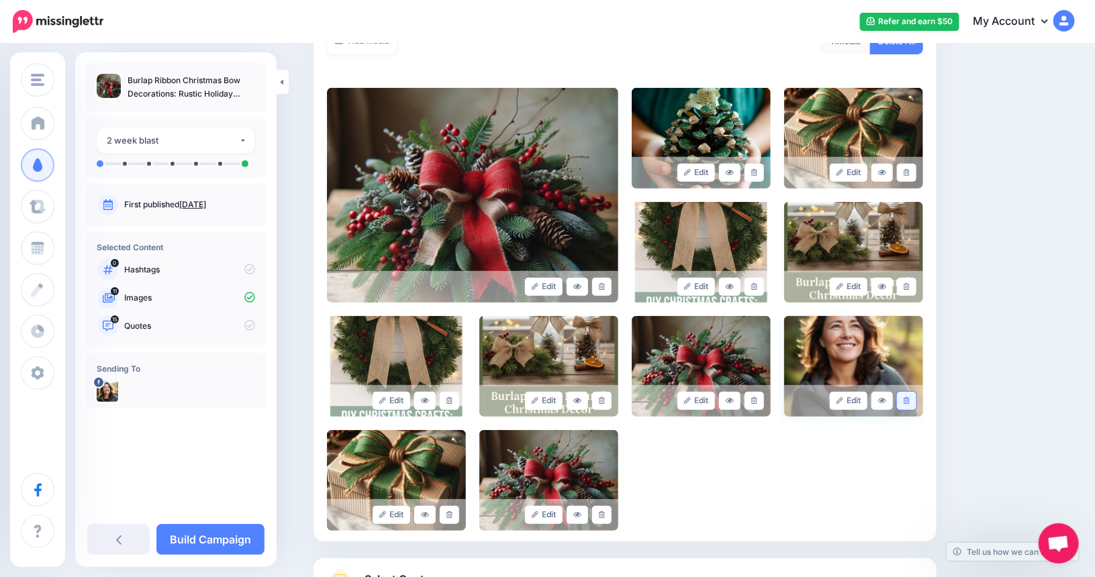
click at [910, 402] on icon at bounding box center [907, 401] width 6 height 7
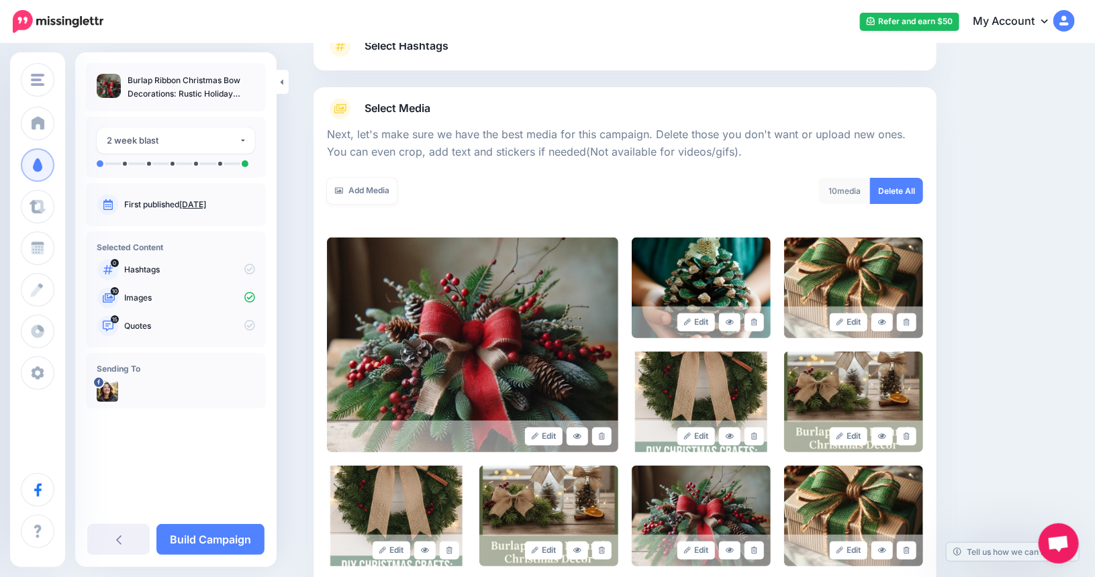
scroll to position [375, 0]
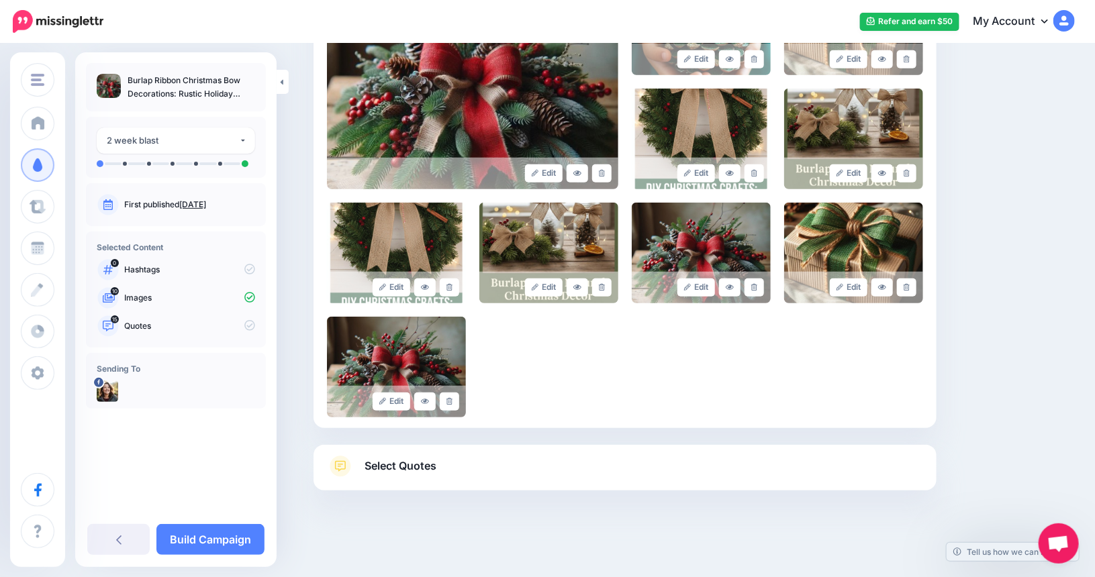
click at [481, 456] on link "Select Quotes" at bounding box center [625, 473] width 596 height 35
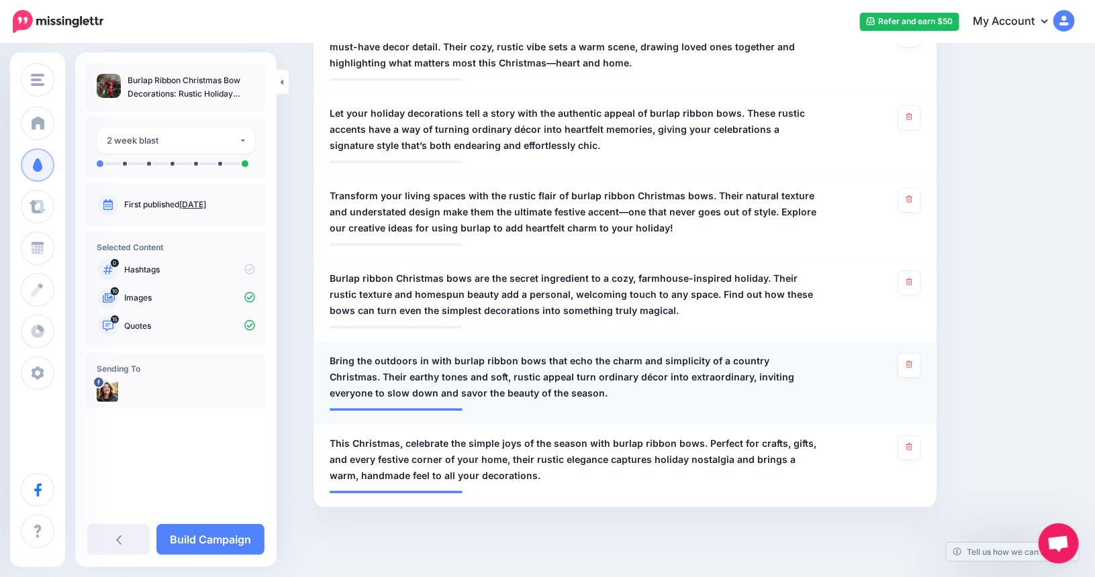
scroll to position [1234, 0]
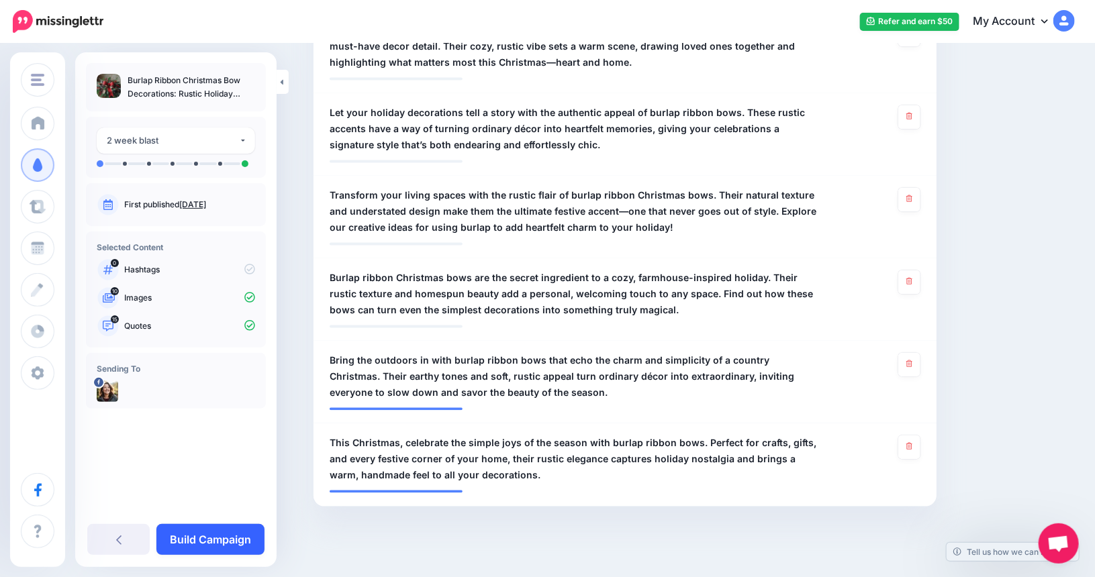
click at [221, 534] on link "Build Campaign" at bounding box center [210, 539] width 108 height 31
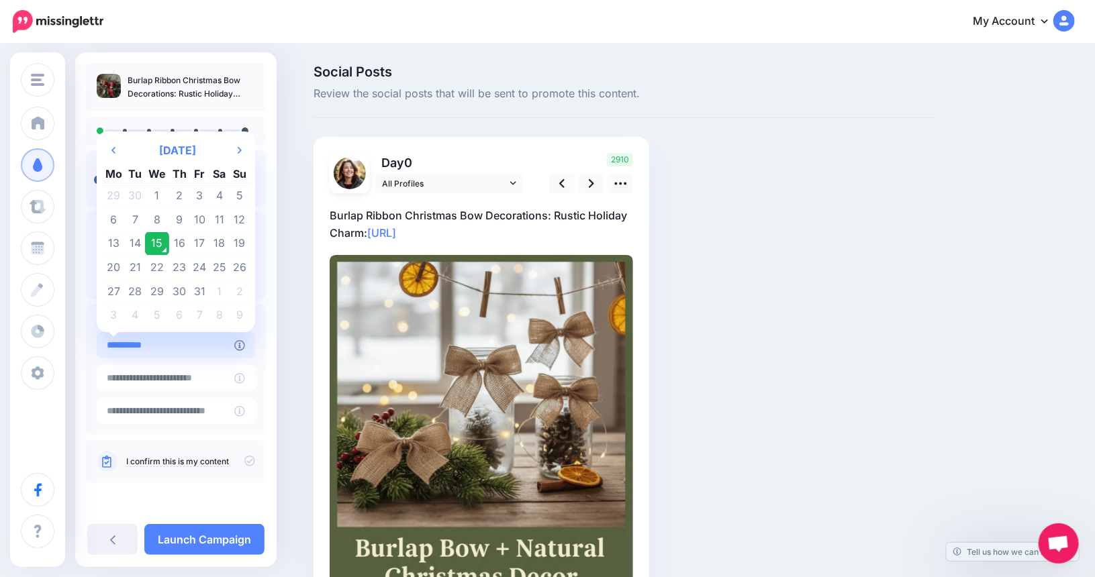
click at [156, 348] on input "**********" at bounding box center [166, 345] width 138 height 26
click at [180, 242] on td "16" at bounding box center [179, 244] width 21 height 24
type input "**********"
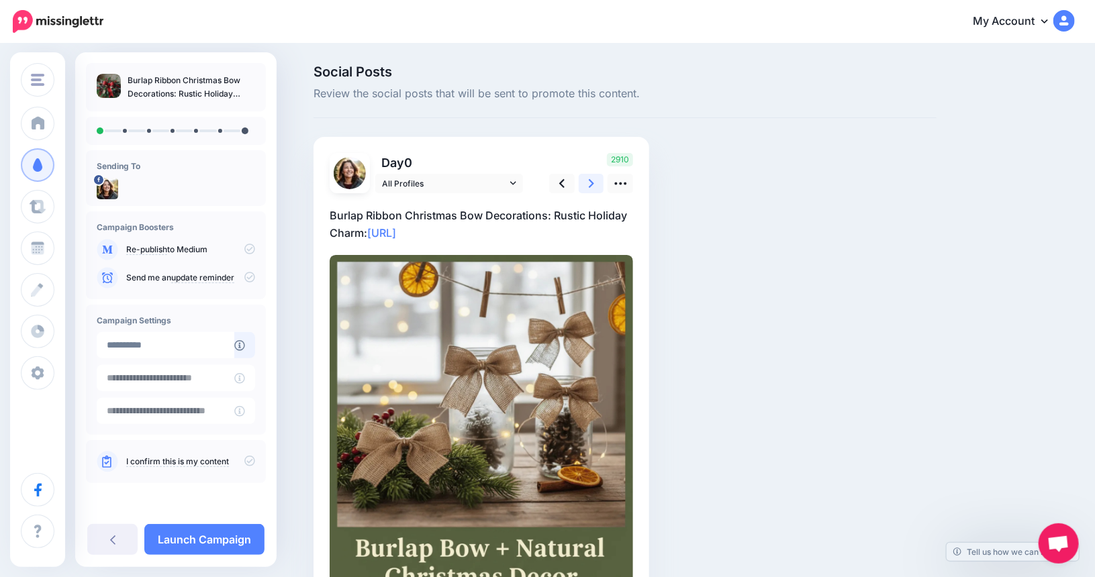
click at [594, 177] on icon at bounding box center [591, 184] width 5 height 14
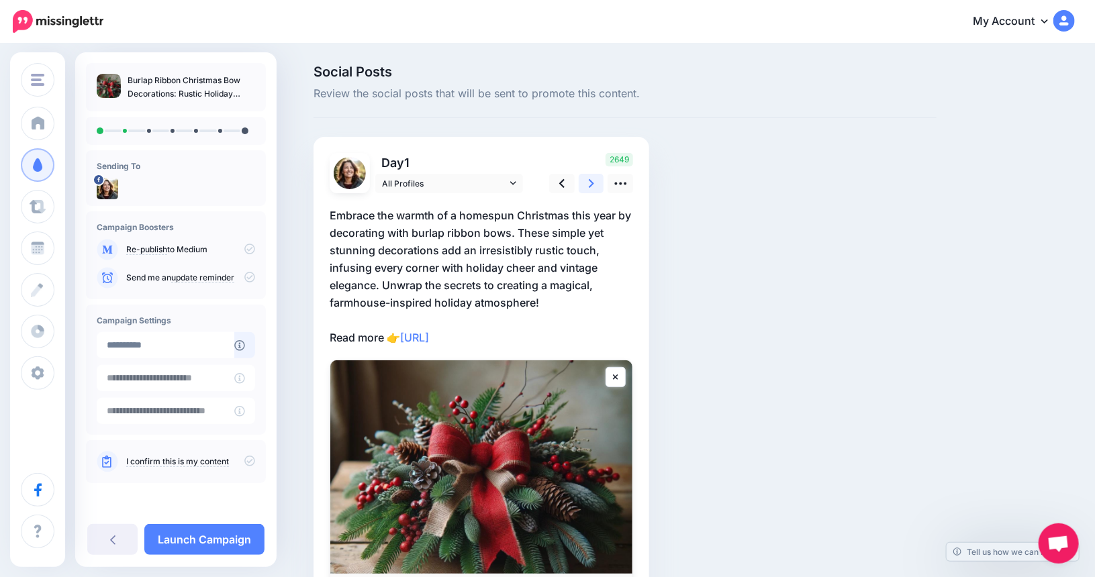
click at [594, 183] on icon at bounding box center [591, 183] width 5 height 9
click at [592, 187] on link at bounding box center [592, 183] width 26 height 19
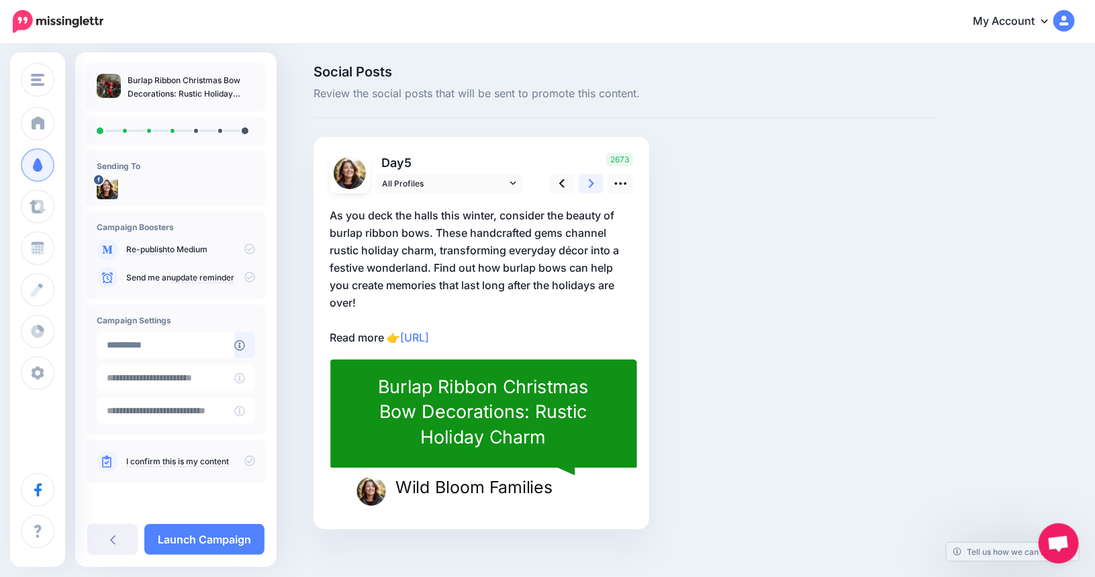
click at [599, 180] on link at bounding box center [592, 183] width 26 height 19
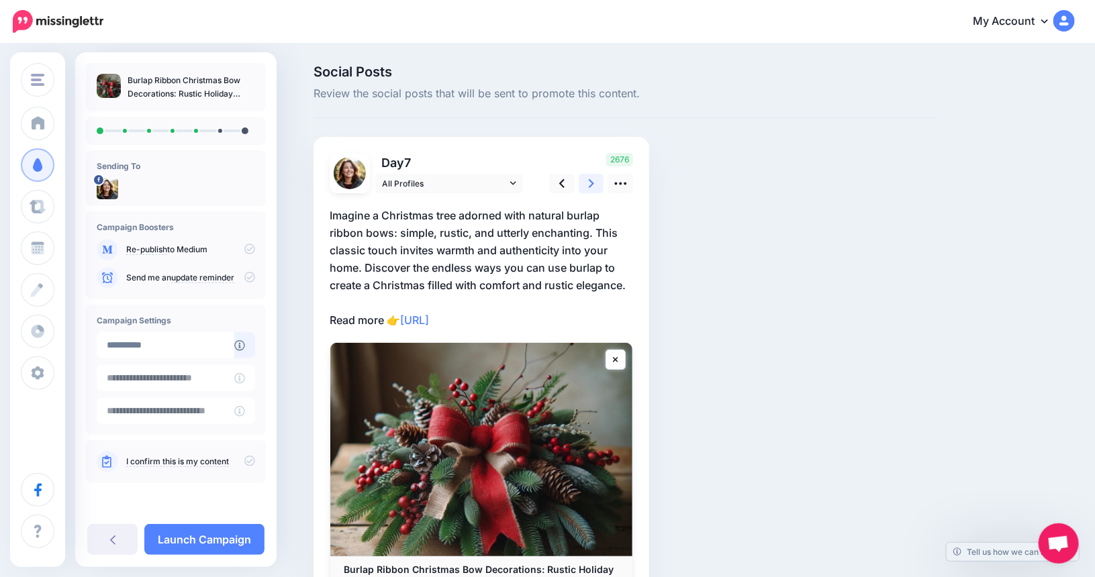
click at [592, 185] on link at bounding box center [592, 183] width 26 height 19
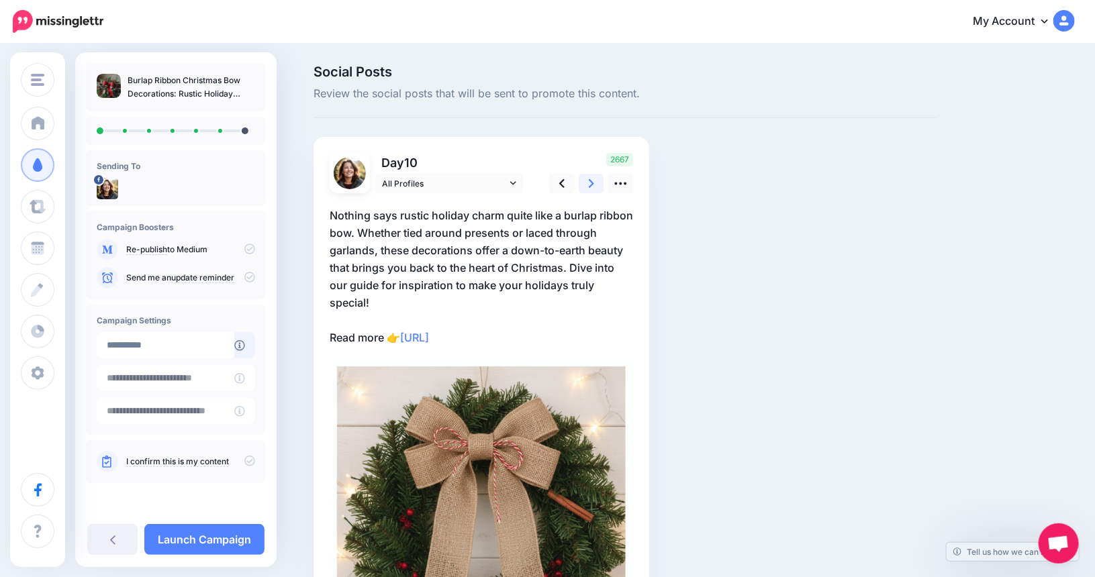
click at [594, 185] on icon at bounding box center [591, 184] width 5 height 14
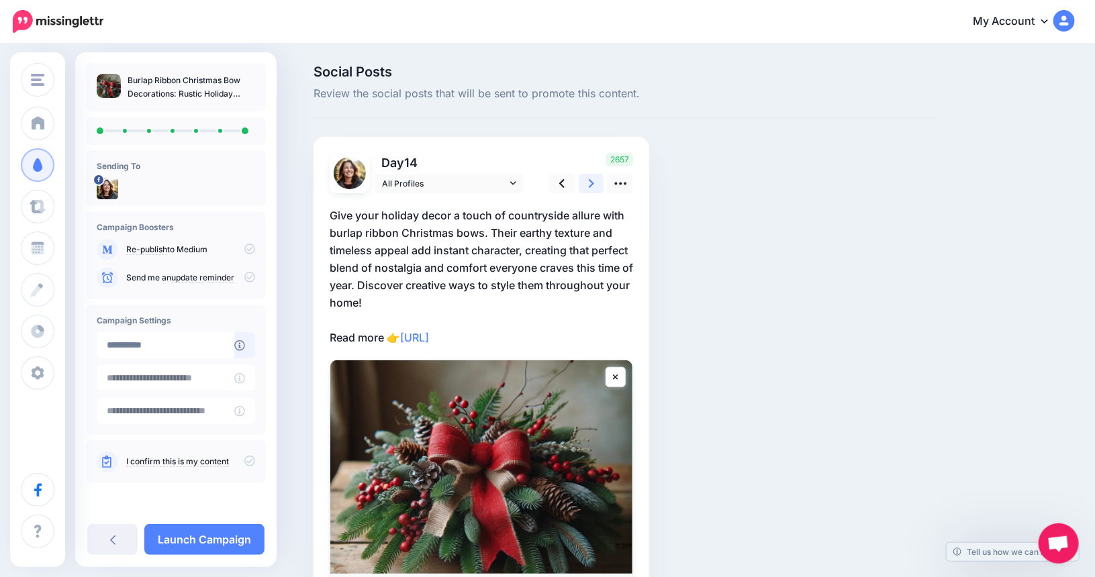
click at [594, 185] on icon at bounding box center [591, 184] width 5 height 14
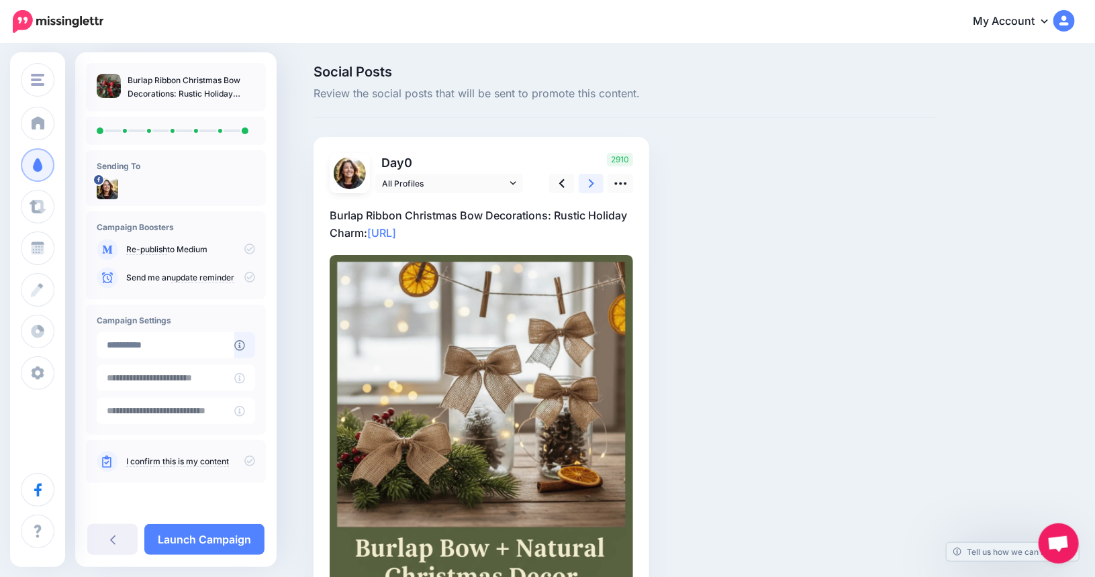
click at [600, 185] on link at bounding box center [592, 183] width 26 height 19
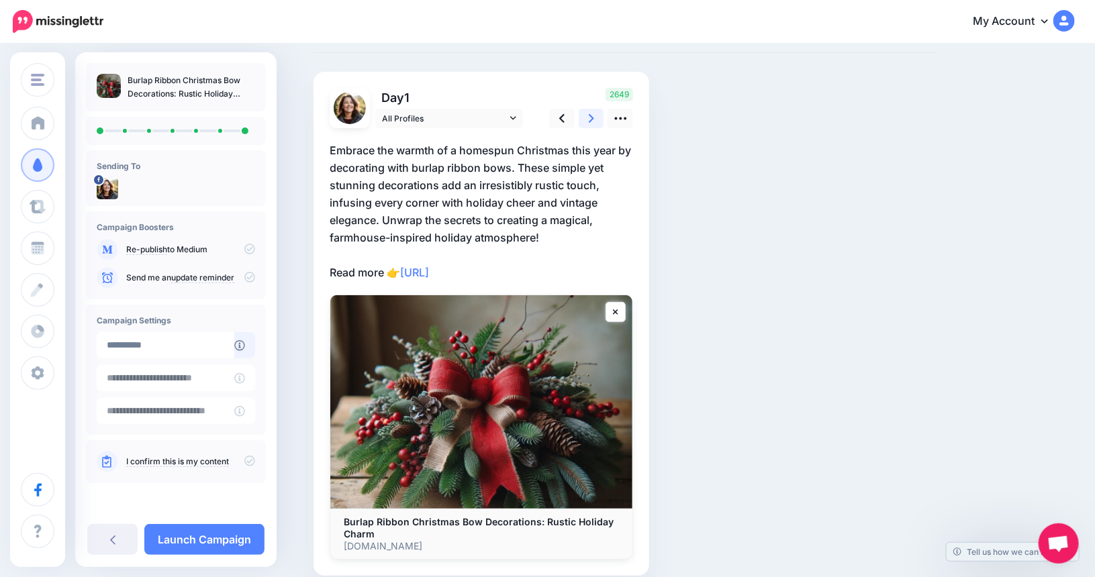
scroll to position [124, 0]
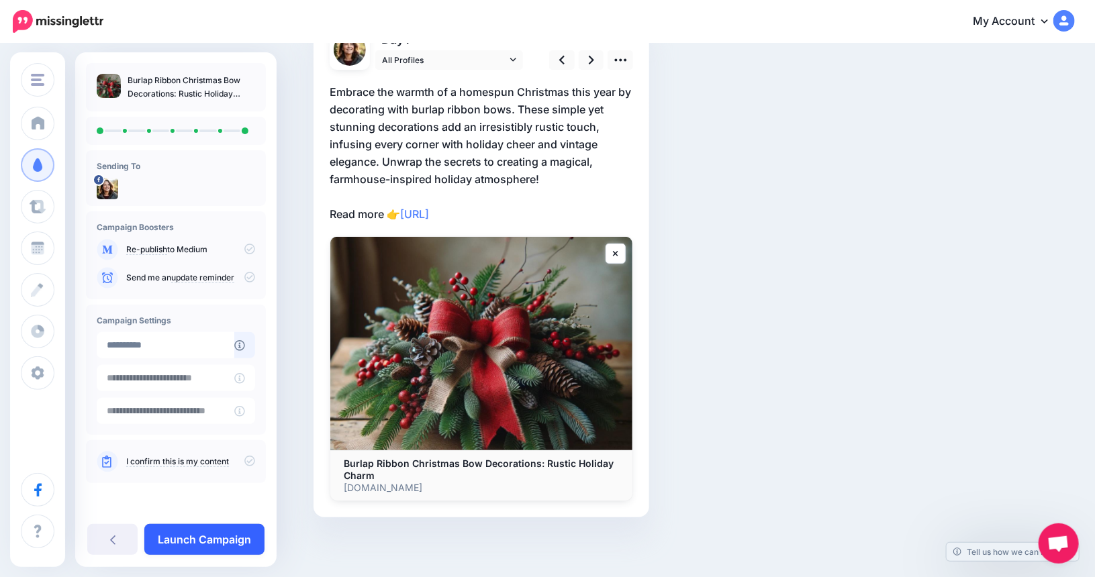
click at [192, 535] on link "Launch Campaign" at bounding box center [204, 539] width 120 height 31
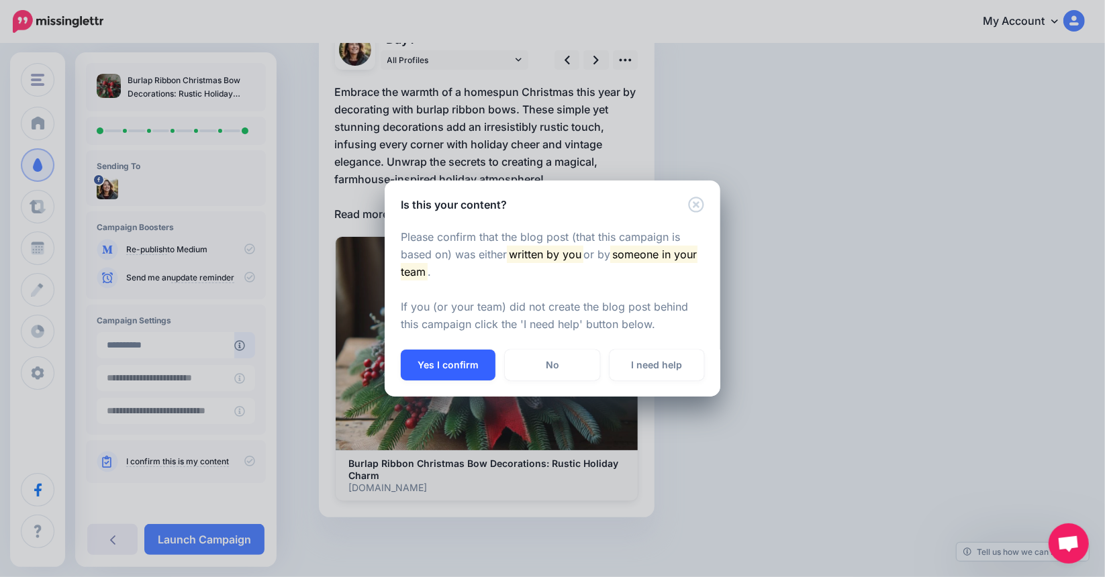
click at [473, 371] on button "Yes I confirm" at bounding box center [448, 365] width 95 height 31
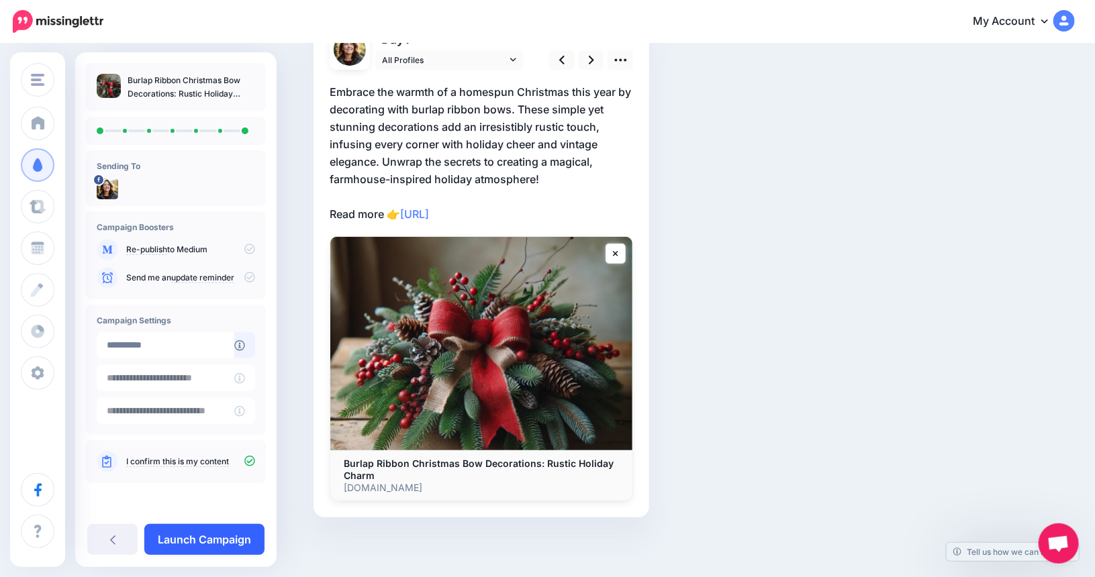
click at [196, 541] on link "Launch Campaign" at bounding box center [204, 539] width 120 height 31
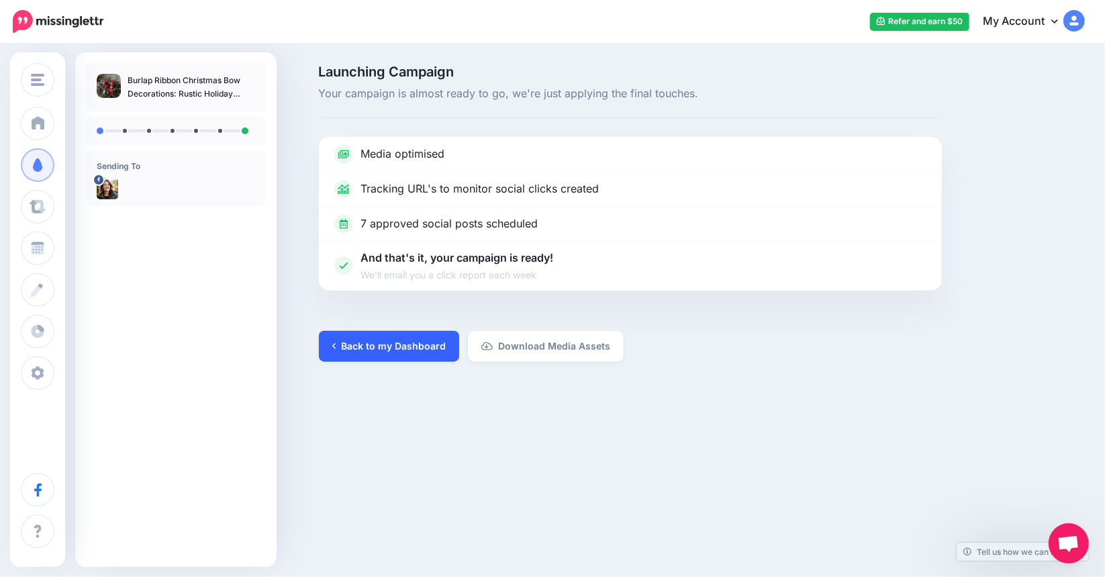
click at [419, 345] on link "Back to my Dashboard" at bounding box center [389, 346] width 140 height 31
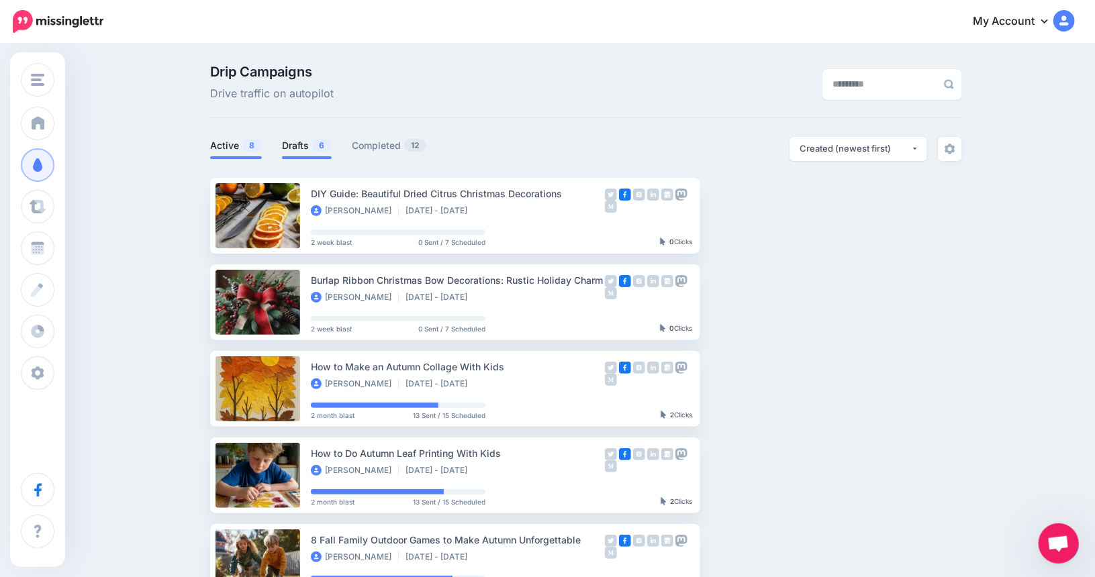
click at [309, 147] on link "Drafts 6" at bounding box center [307, 146] width 50 height 16
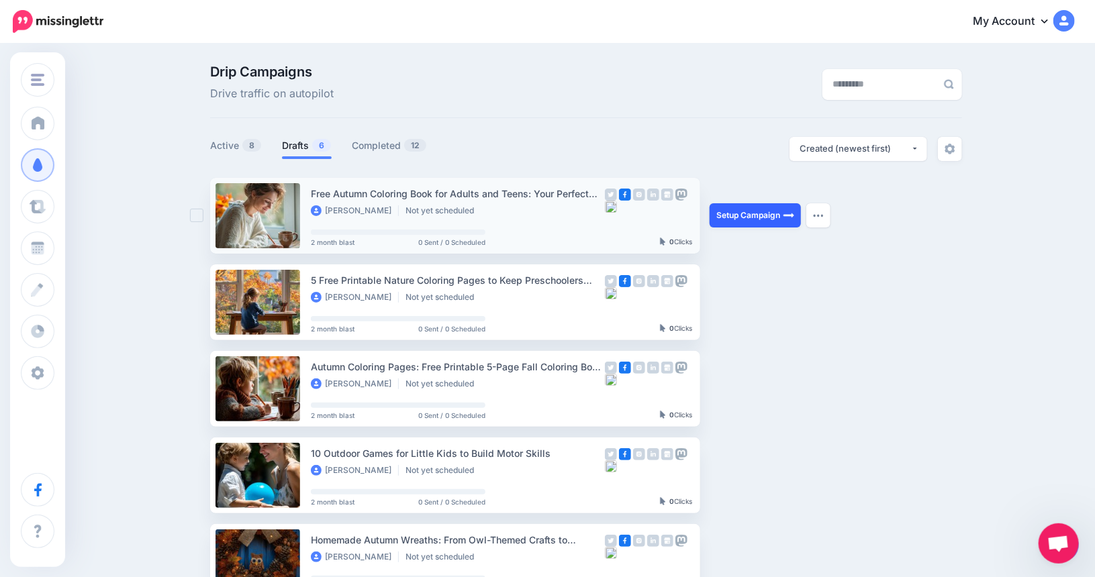
click at [745, 214] on link "Setup Campaign" at bounding box center [755, 215] width 91 height 24
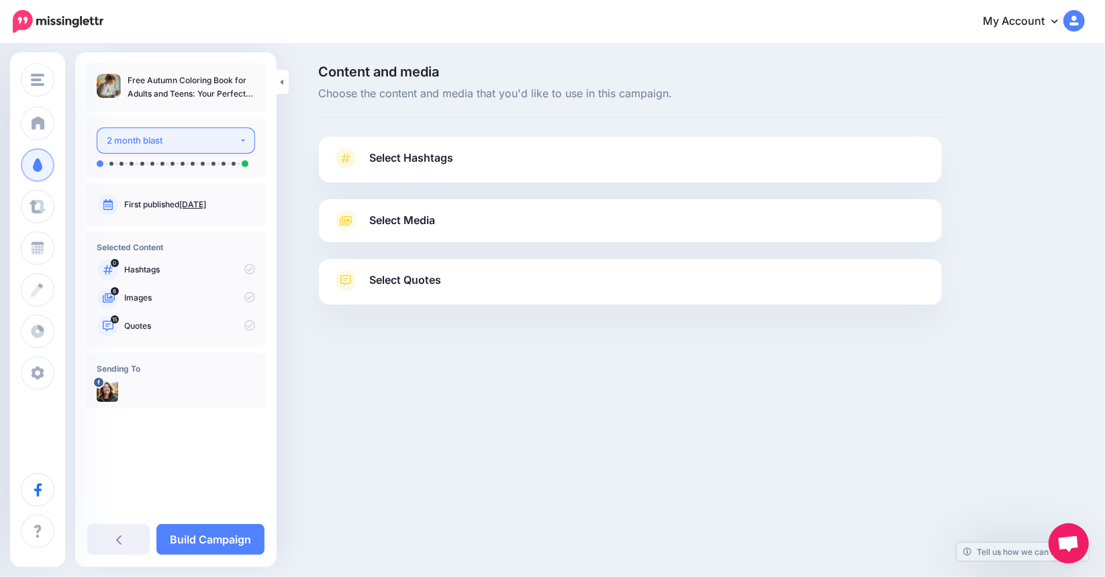
click at [246, 138] on button "2 month blast" at bounding box center [176, 141] width 158 height 26
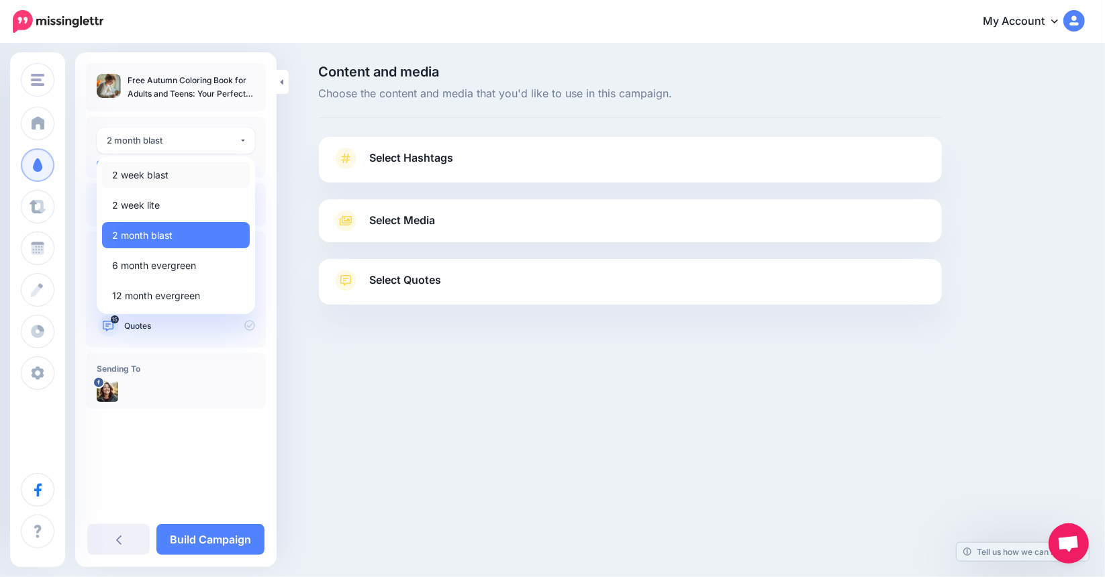
click at [163, 183] on span "2 week blast" at bounding box center [140, 175] width 56 height 16
select select "******"
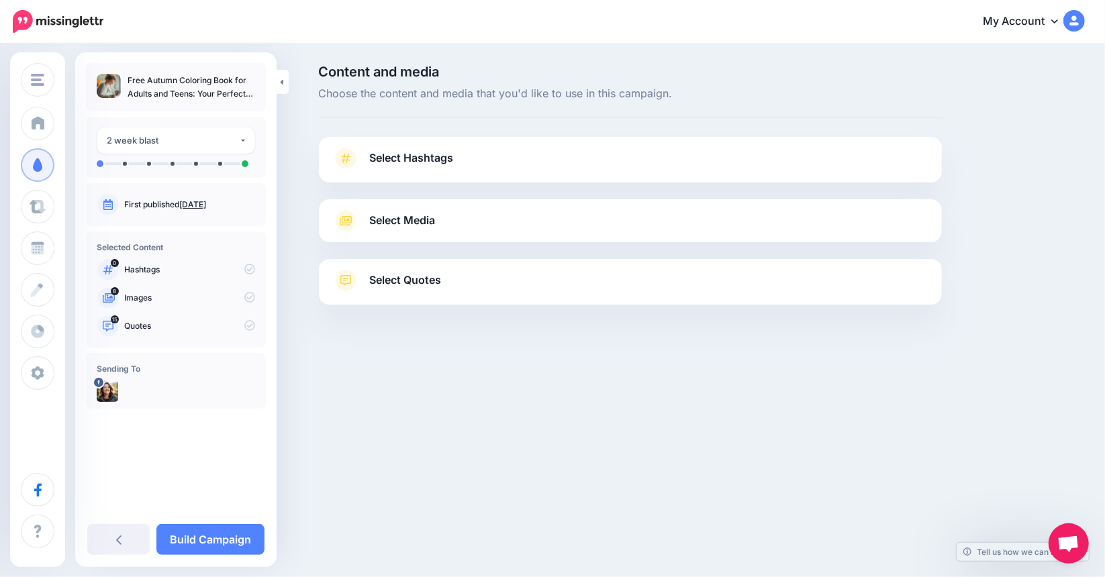
click at [486, 219] on link "Select Media" at bounding box center [630, 220] width 596 height 21
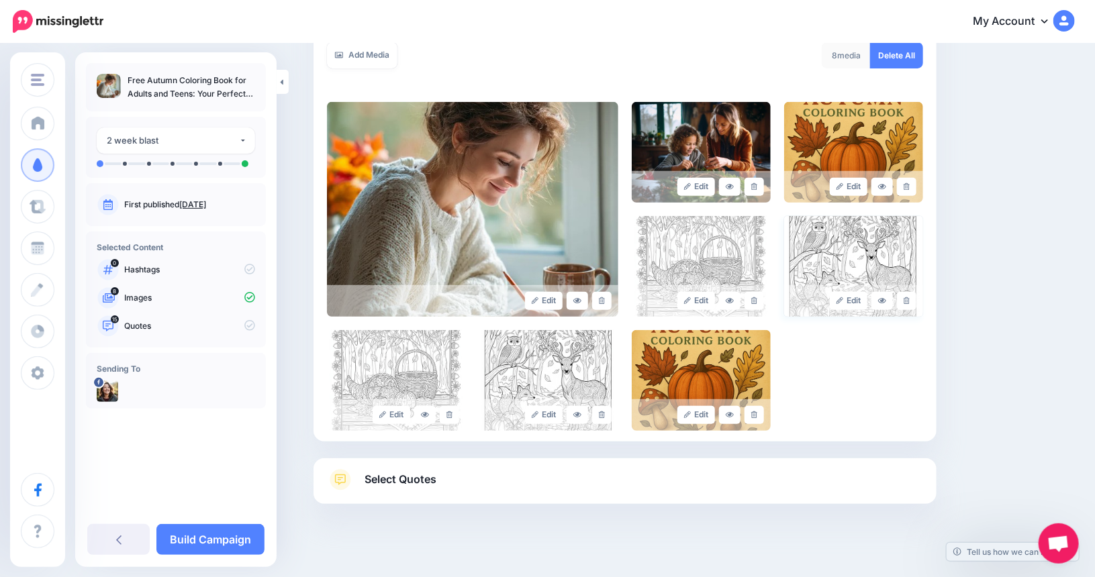
scroll to position [261, 0]
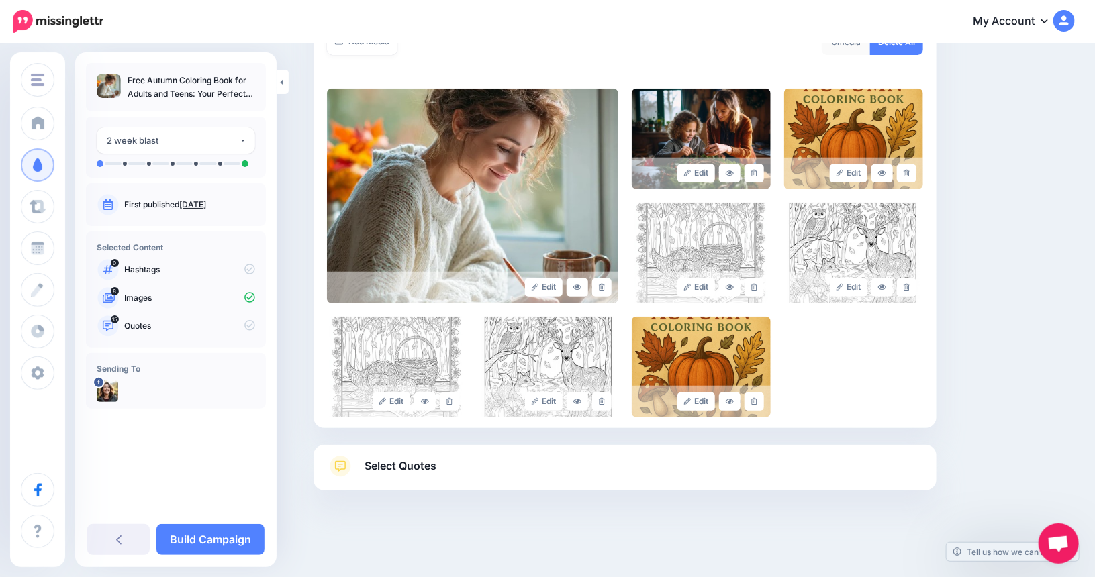
click at [502, 470] on link "Select Quotes" at bounding box center [625, 473] width 596 height 35
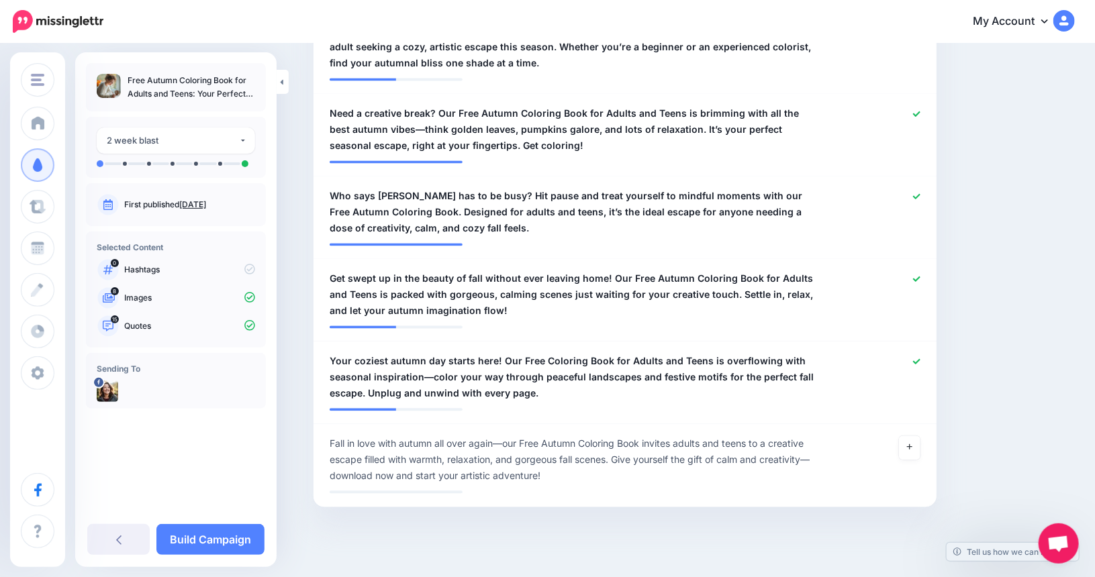
scroll to position [1268, 0]
click at [212, 541] on link "Build Campaign" at bounding box center [210, 539] width 108 height 31
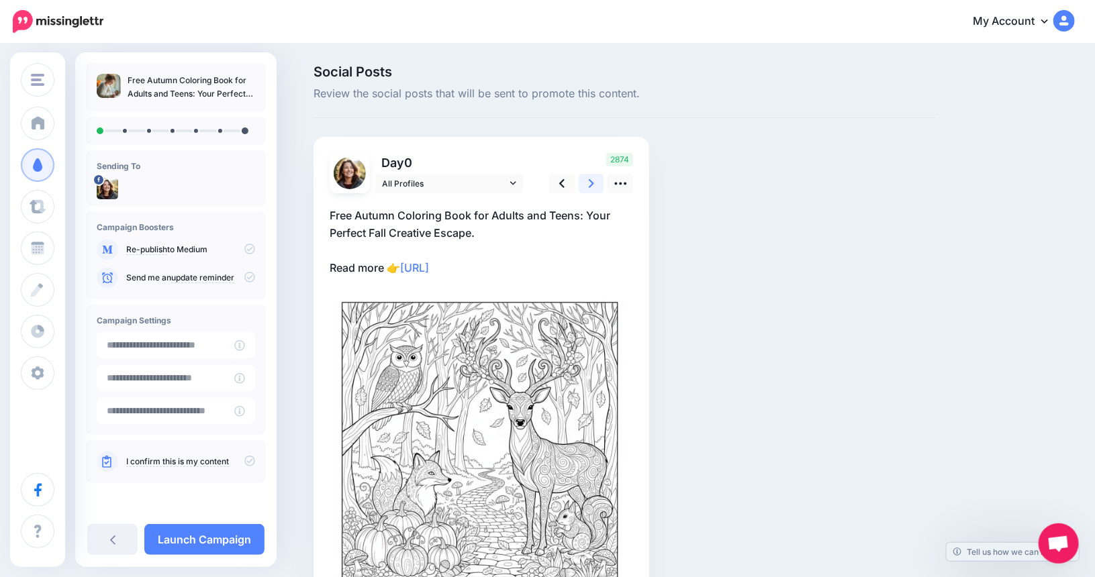
click at [594, 191] on link at bounding box center [592, 183] width 26 height 19
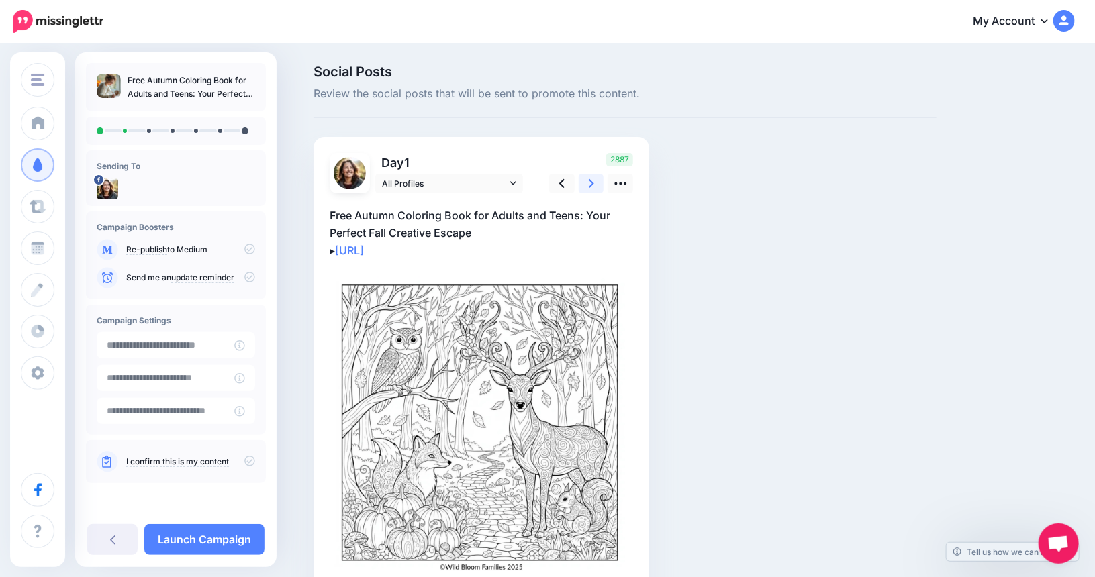
click at [601, 179] on link at bounding box center [592, 183] width 26 height 19
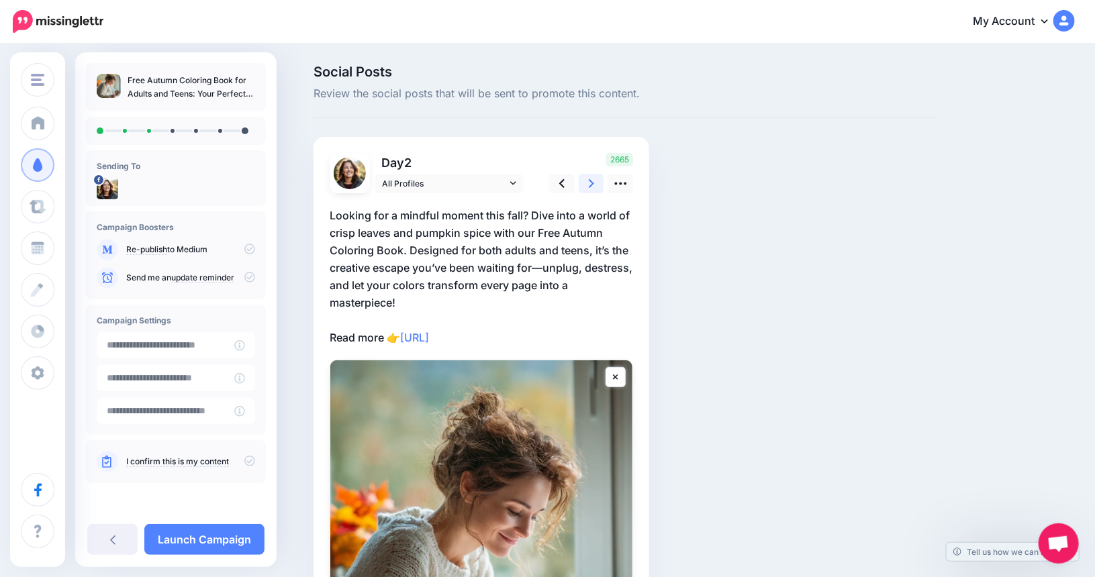
click at [601, 185] on link at bounding box center [592, 183] width 26 height 19
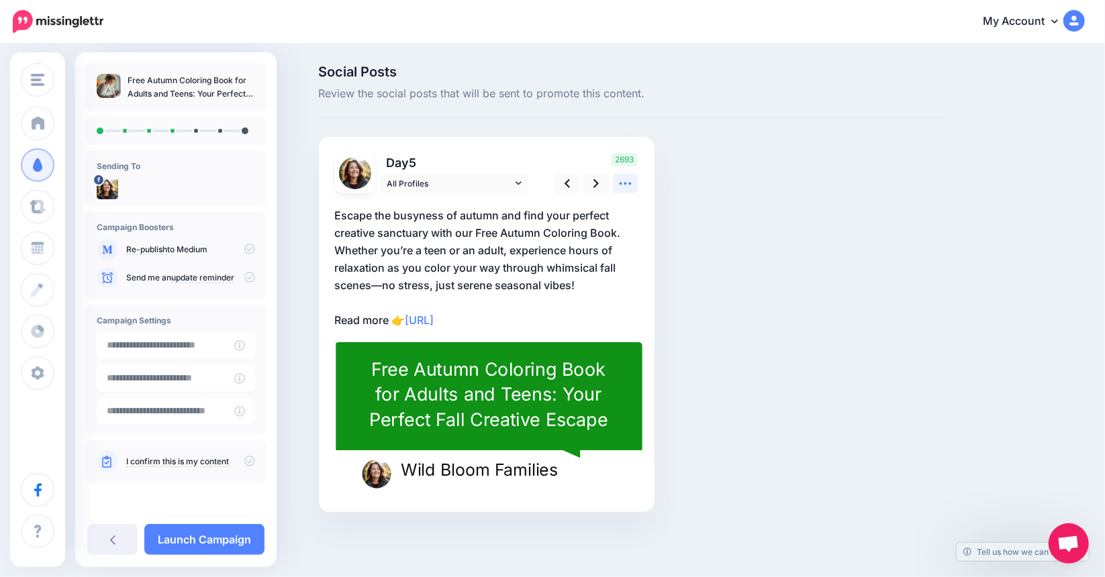
click at [627, 183] on icon at bounding box center [626, 184] width 12 height 3
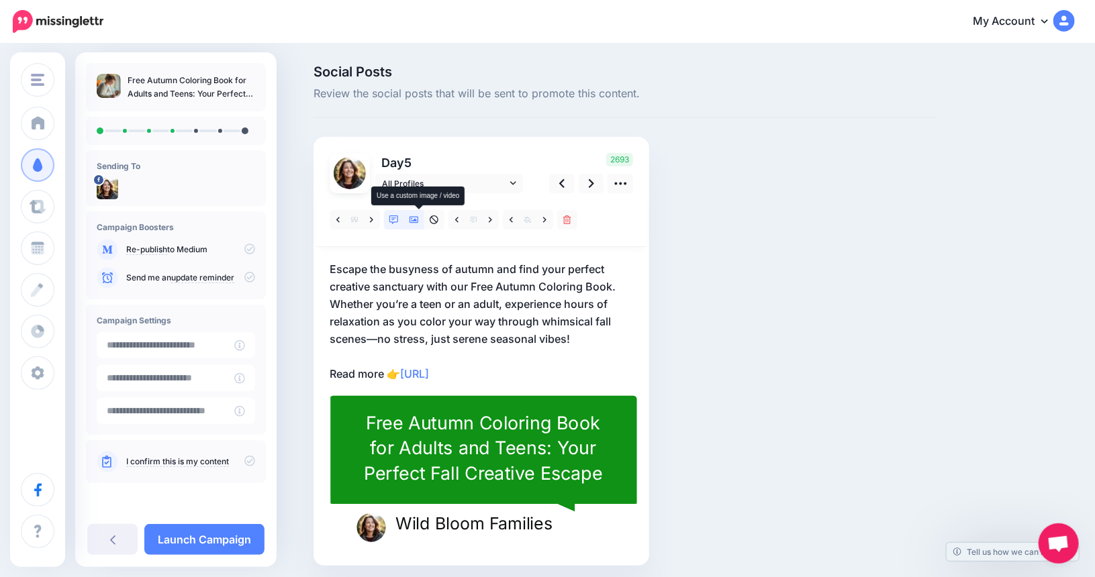
click at [419, 220] on icon at bounding box center [414, 220] width 9 height 7
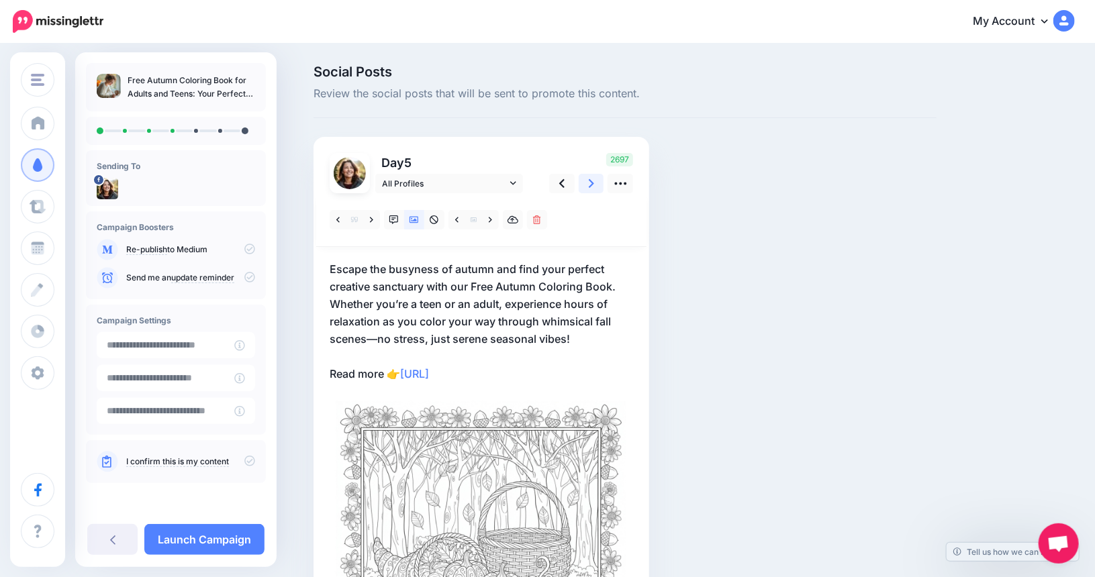
click at [594, 189] on icon at bounding box center [591, 184] width 5 height 14
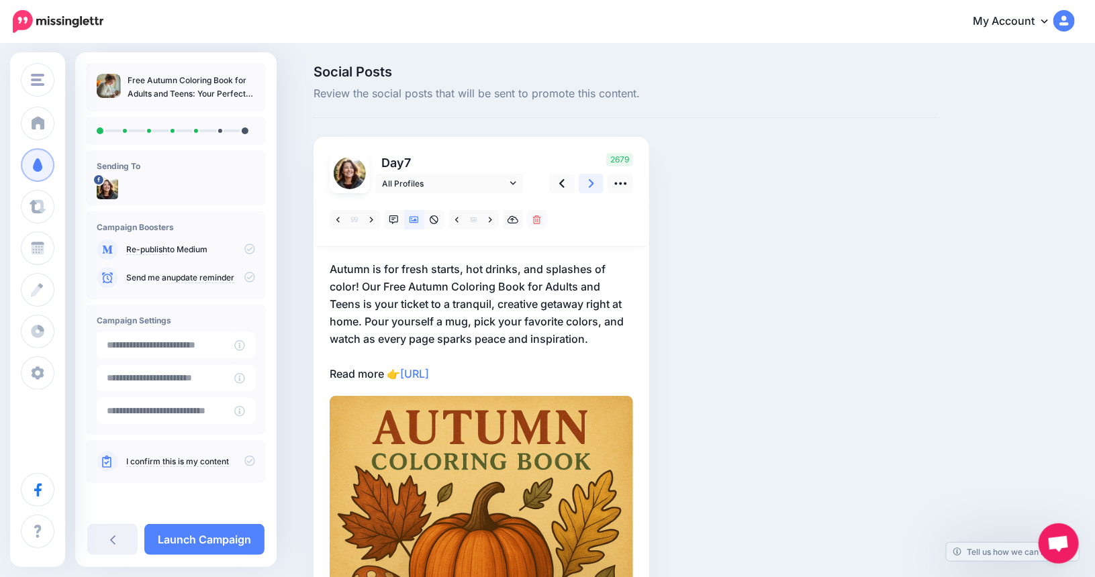
click at [594, 183] on icon at bounding box center [591, 184] width 5 height 14
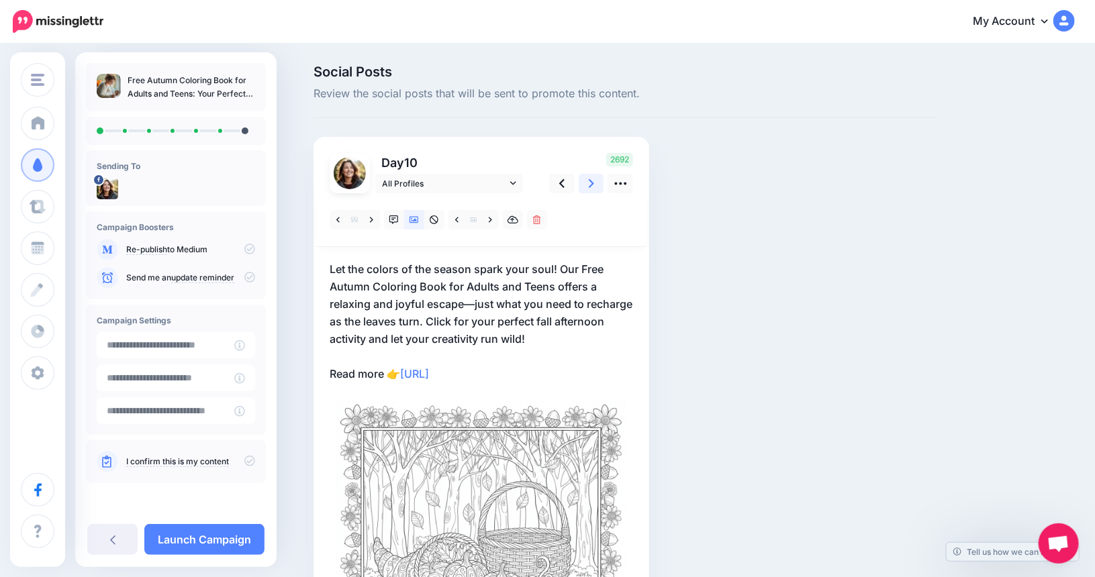
click at [594, 183] on icon at bounding box center [591, 184] width 5 height 14
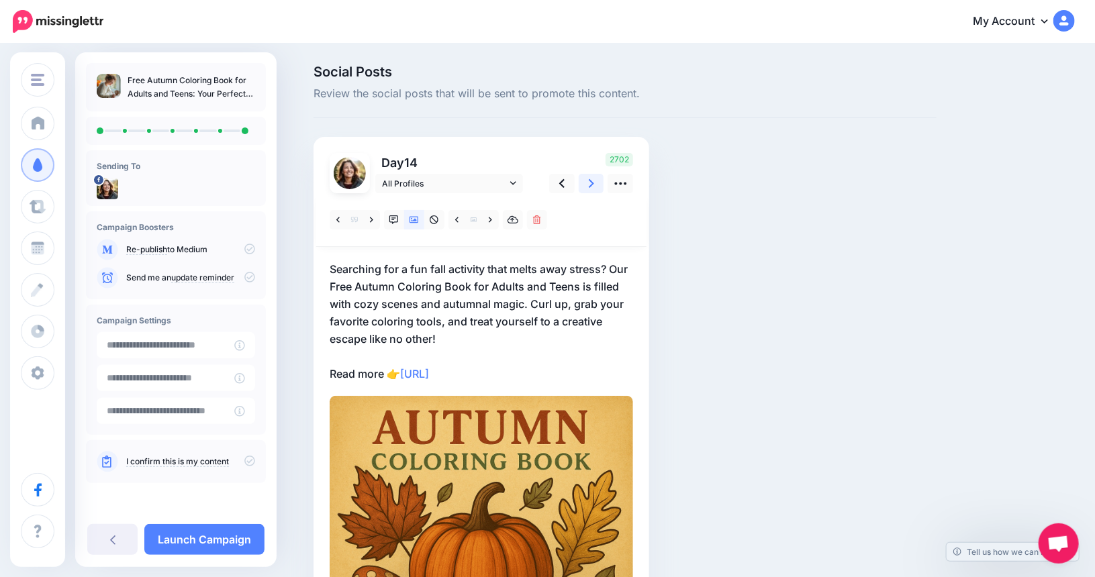
click at [594, 183] on icon at bounding box center [591, 184] width 5 height 14
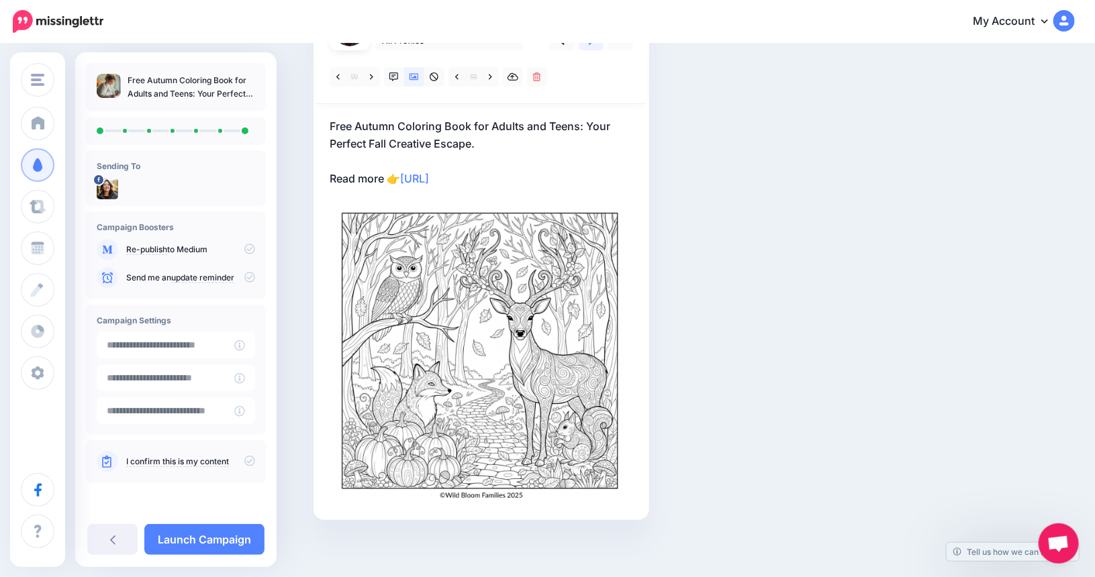
scroll to position [146, 0]
click at [187, 453] on div "I confirm this is my content" at bounding box center [176, 461] width 158 height 21
click at [191, 459] on link "I confirm this is my content" at bounding box center [177, 462] width 103 height 11
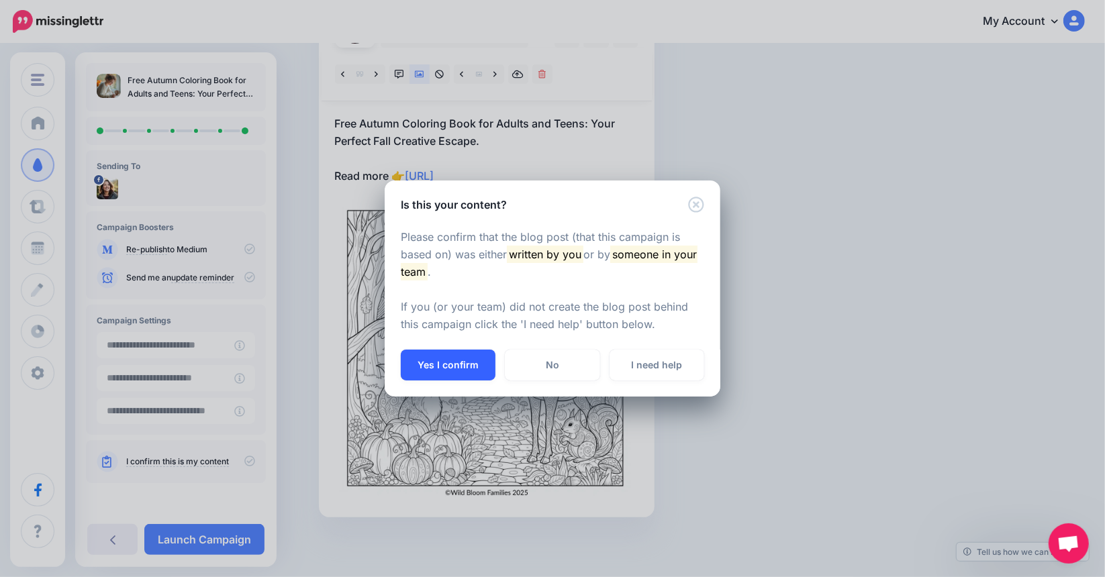
click at [435, 363] on button "Yes I confirm" at bounding box center [448, 365] width 95 height 31
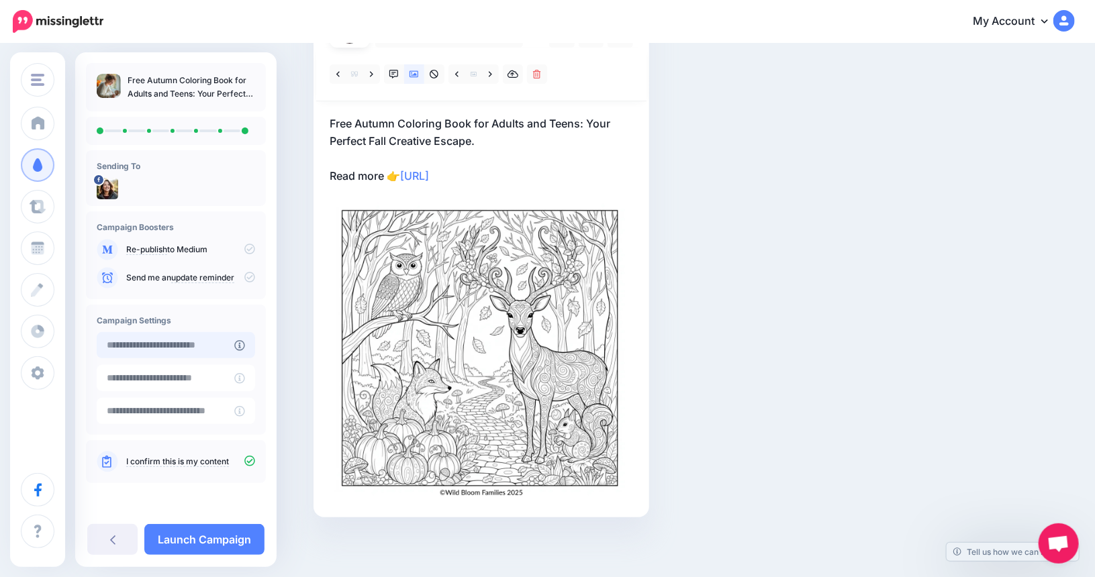
type input "**********"
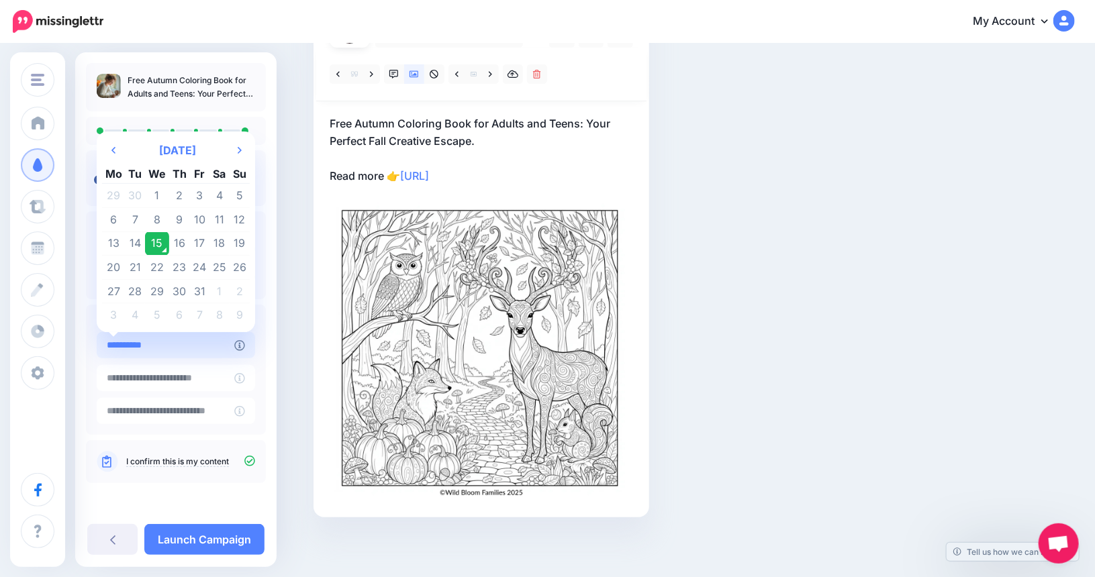
click at [194, 351] on input "**********" at bounding box center [166, 345] width 138 height 26
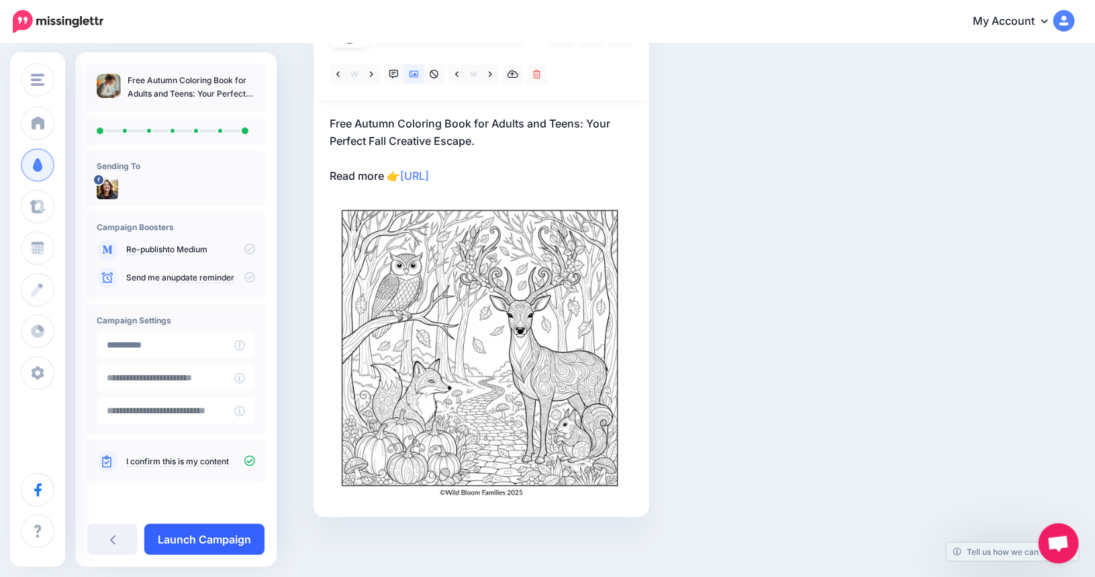
click at [183, 537] on link "Launch Campaign" at bounding box center [204, 539] width 120 height 31
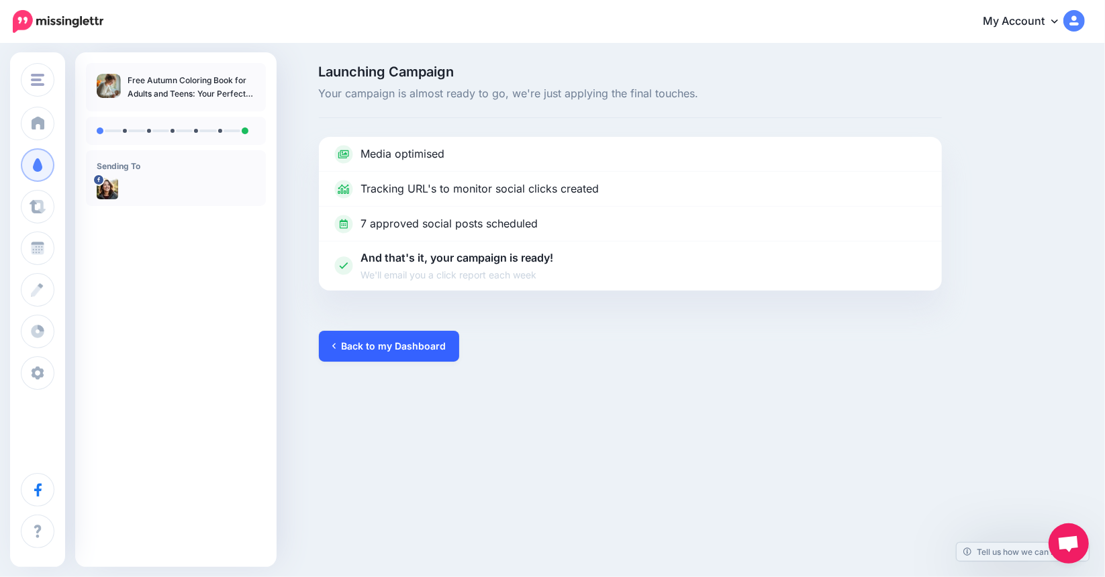
click at [430, 353] on link "Back to my Dashboard" at bounding box center [389, 346] width 140 height 31
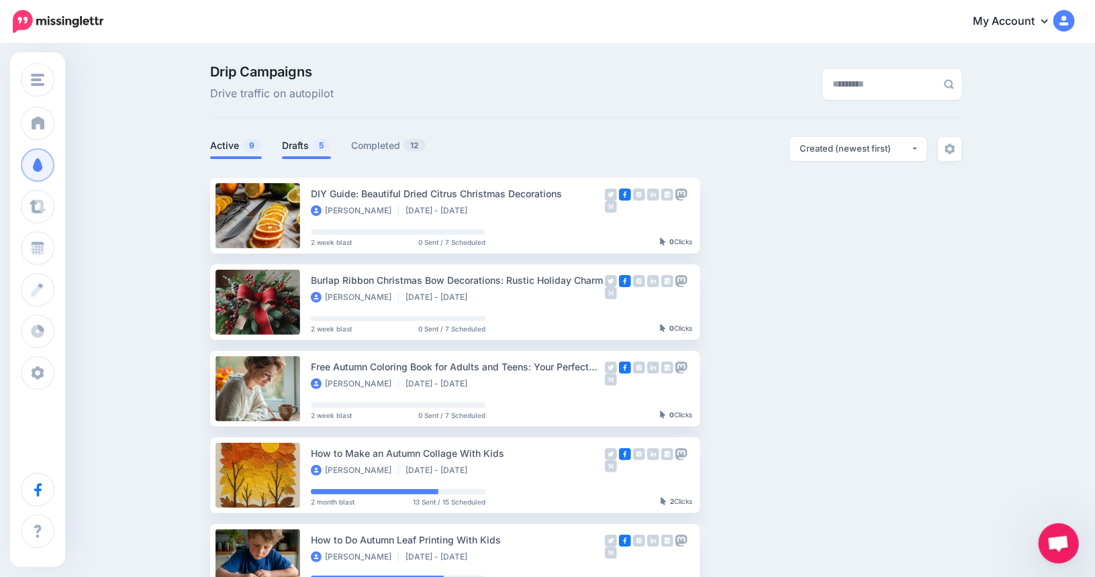
click at [295, 144] on link "Drafts 5" at bounding box center [306, 146] width 49 height 16
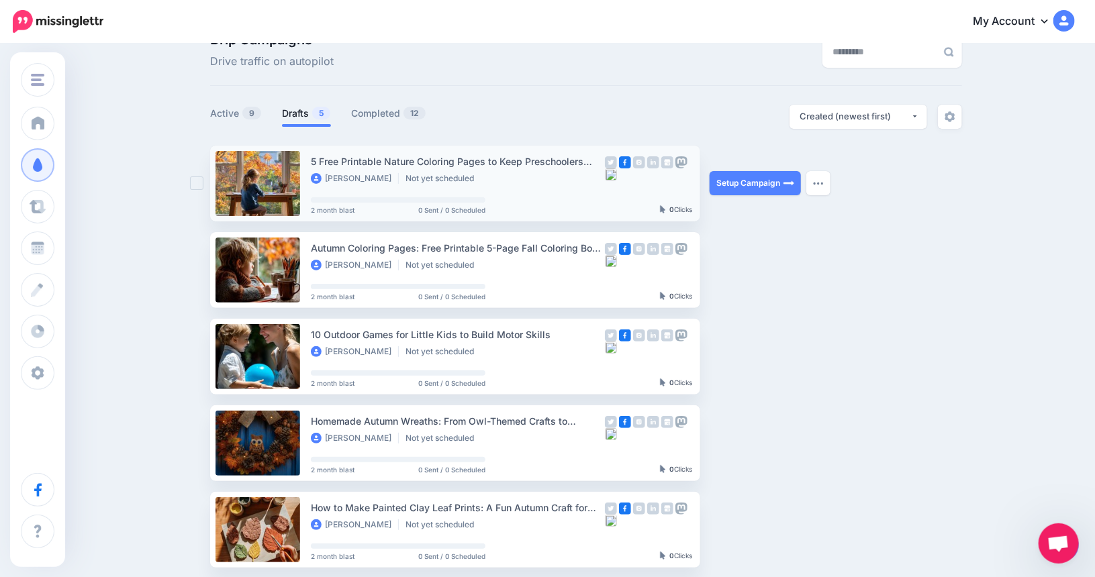
scroll to position [67, 0]
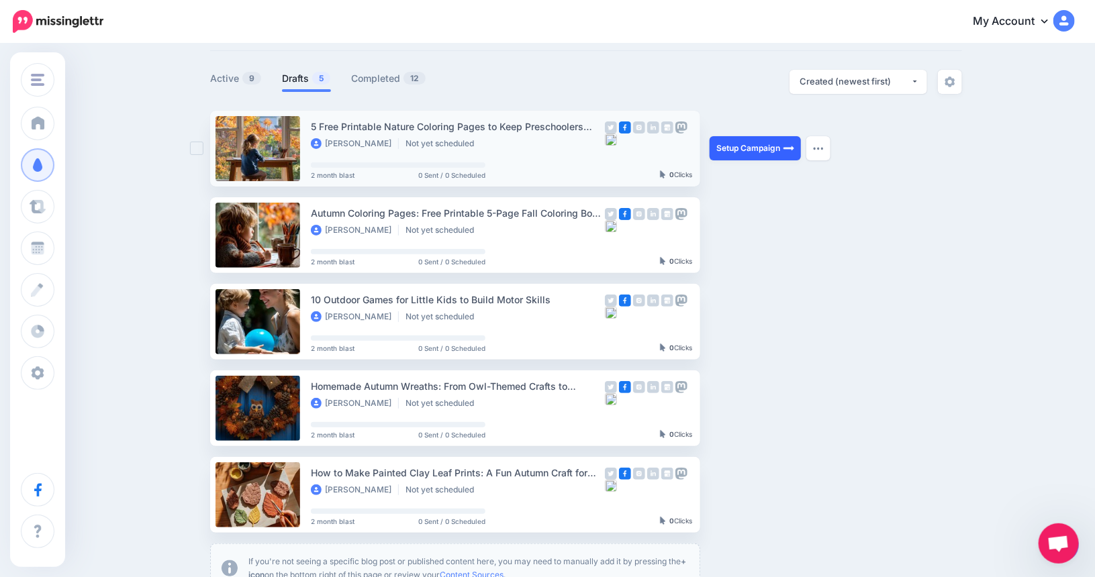
click at [761, 148] on link "Setup Campaign" at bounding box center [755, 148] width 91 height 24
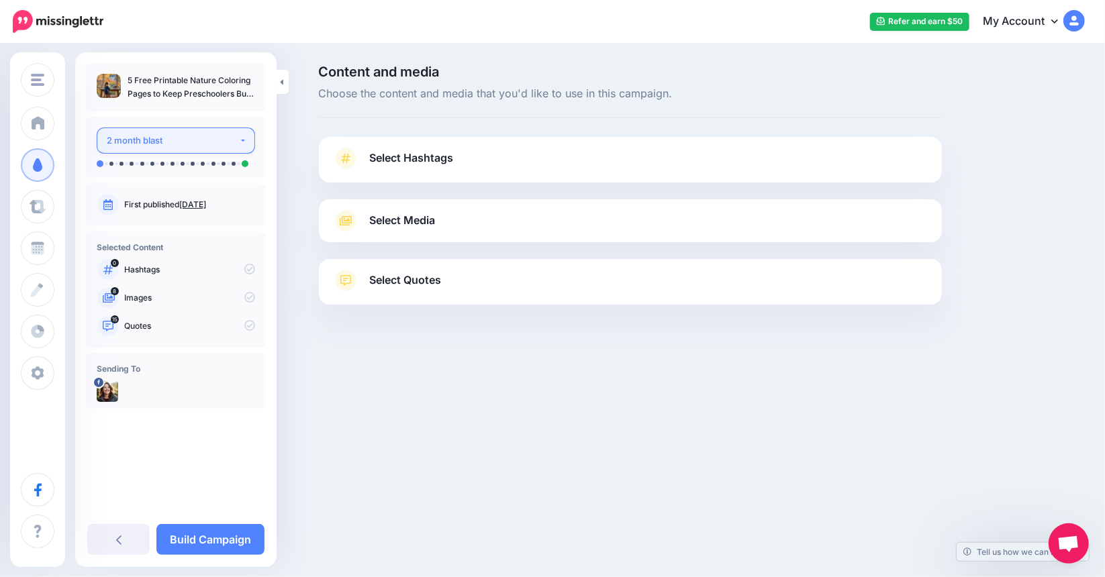
click at [238, 138] on button "2 month blast" at bounding box center [176, 141] width 158 height 26
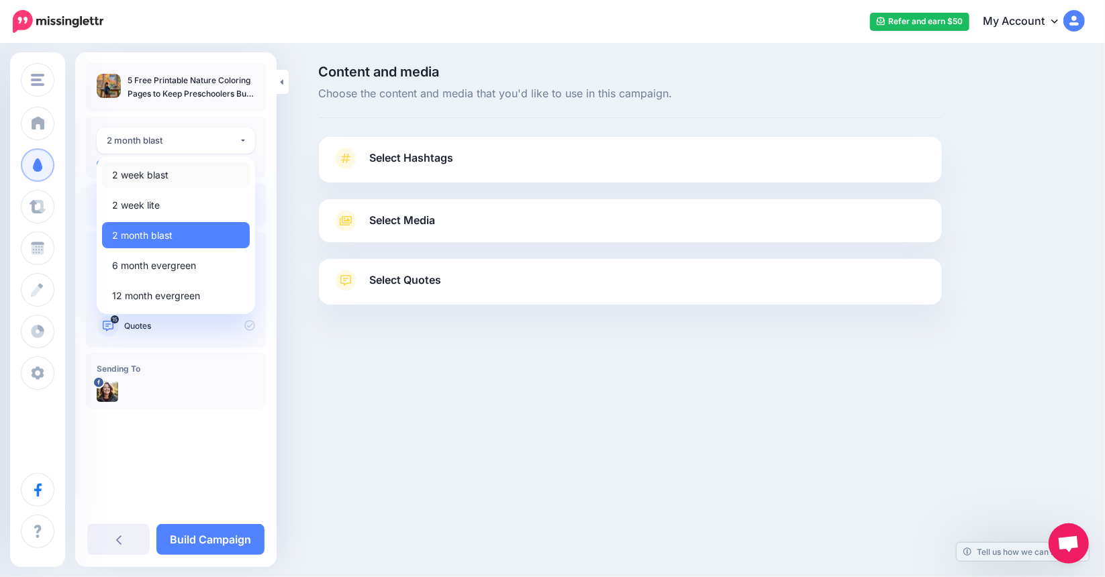
click at [170, 177] on link "2 week blast" at bounding box center [176, 175] width 148 height 26
select select "******"
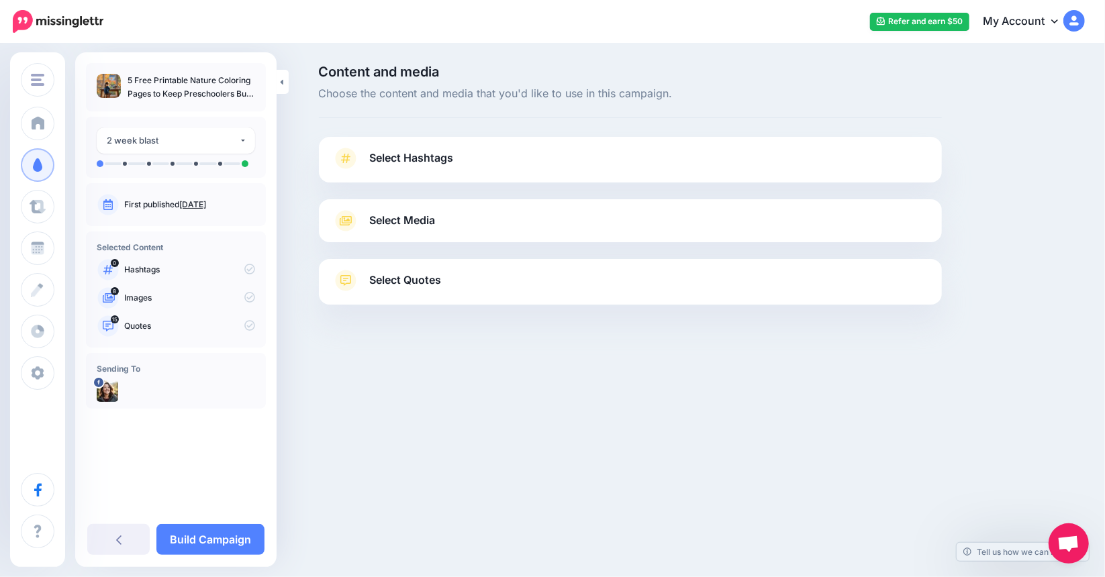
click at [390, 233] on div "Select Media Next, let's make sure we have the best media for this campaign. De…" at bounding box center [630, 220] width 623 height 43
click at [385, 214] on span "Select Media" at bounding box center [403, 221] width 66 height 18
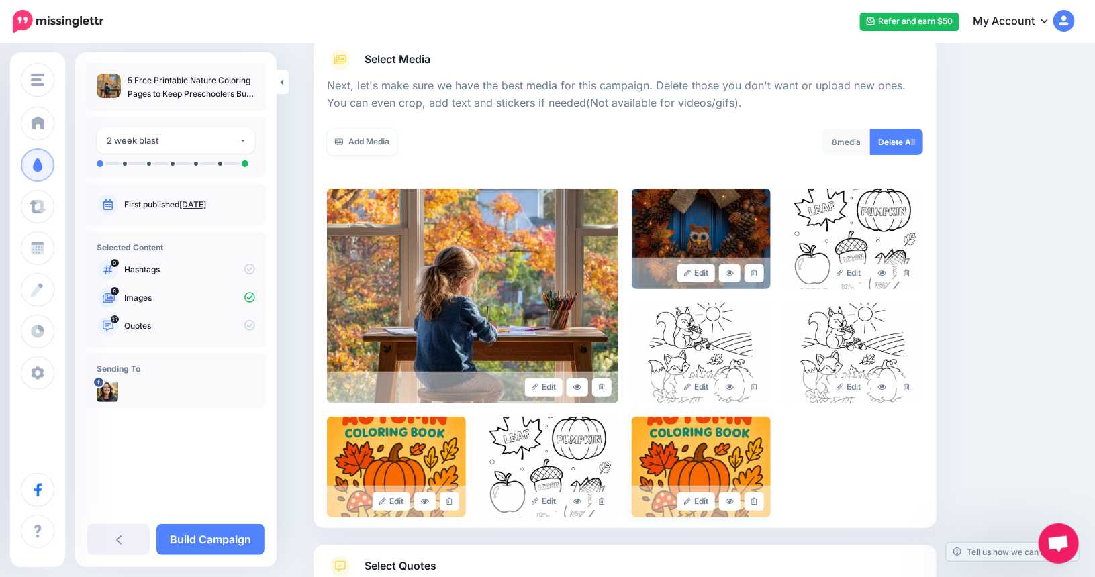
scroll to position [261, 0]
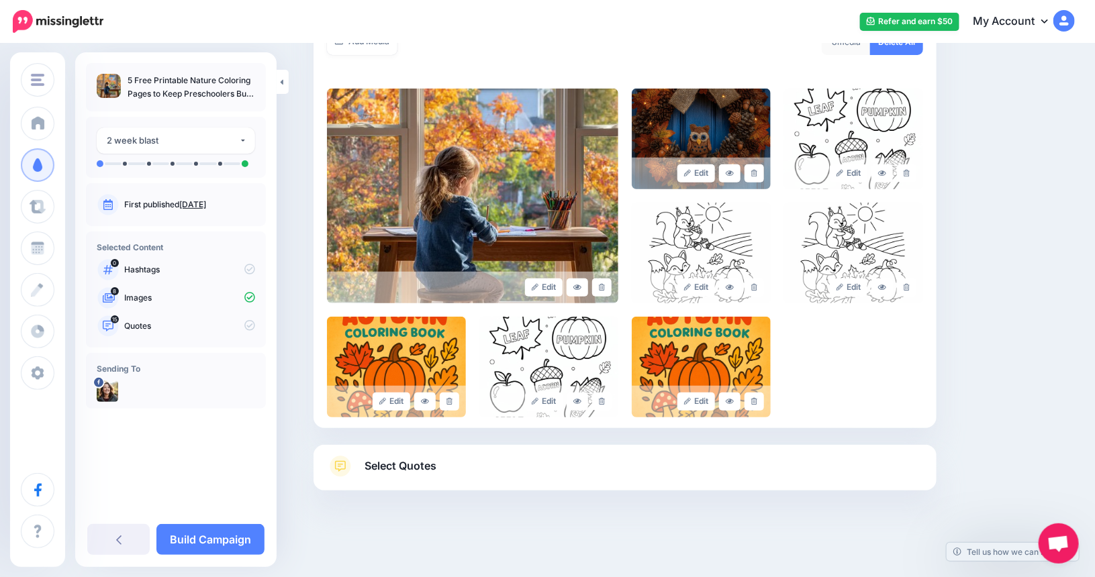
click at [483, 479] on link "Select Quotes" at bounding box center [625, 473] width 596 height 35
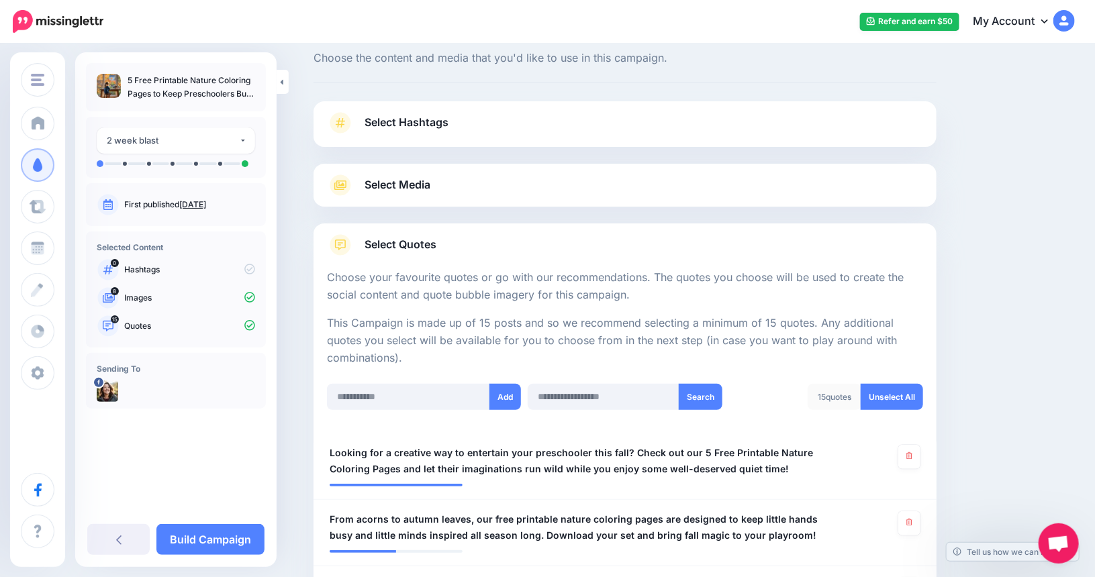
scroll to position [103, 0]
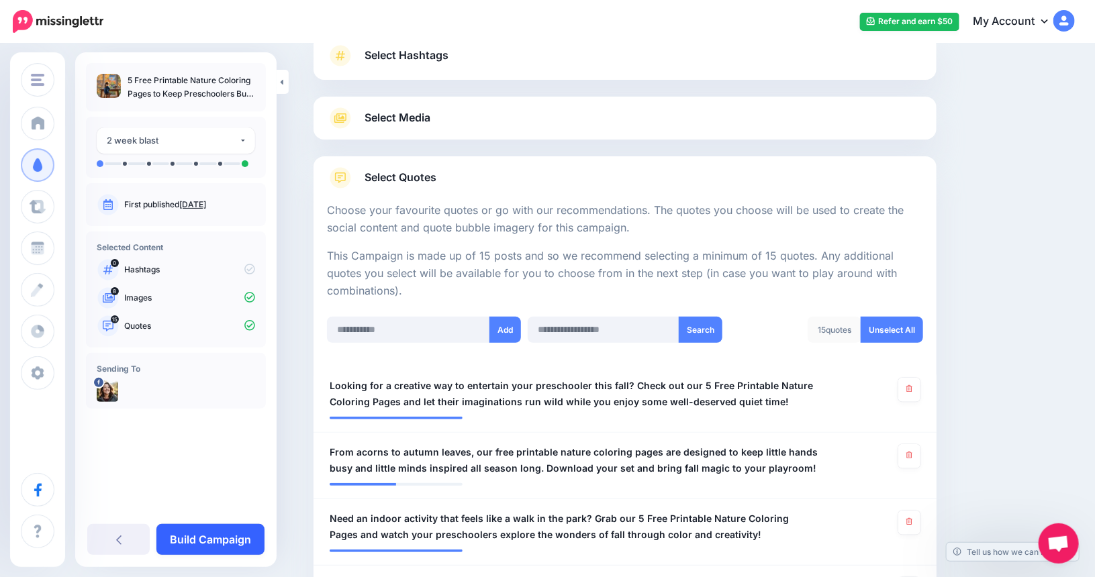
click at [224, 537] on link "Build Campaign" at bounding box center [210, 539] width 108 height 31
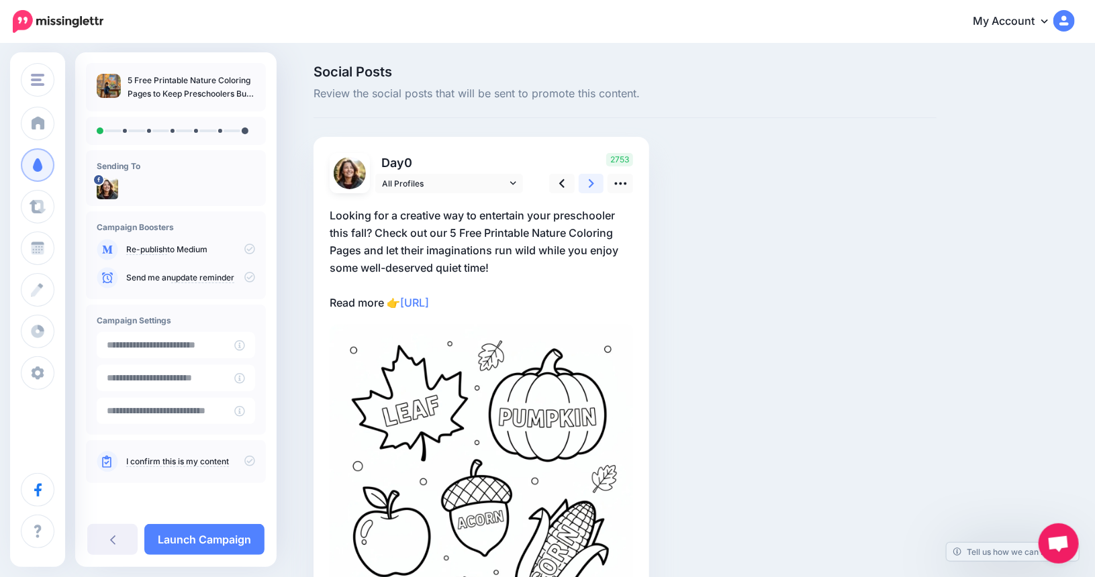
click at [594, 185] on icon at bounding box center [591, 184] width 5 height 14
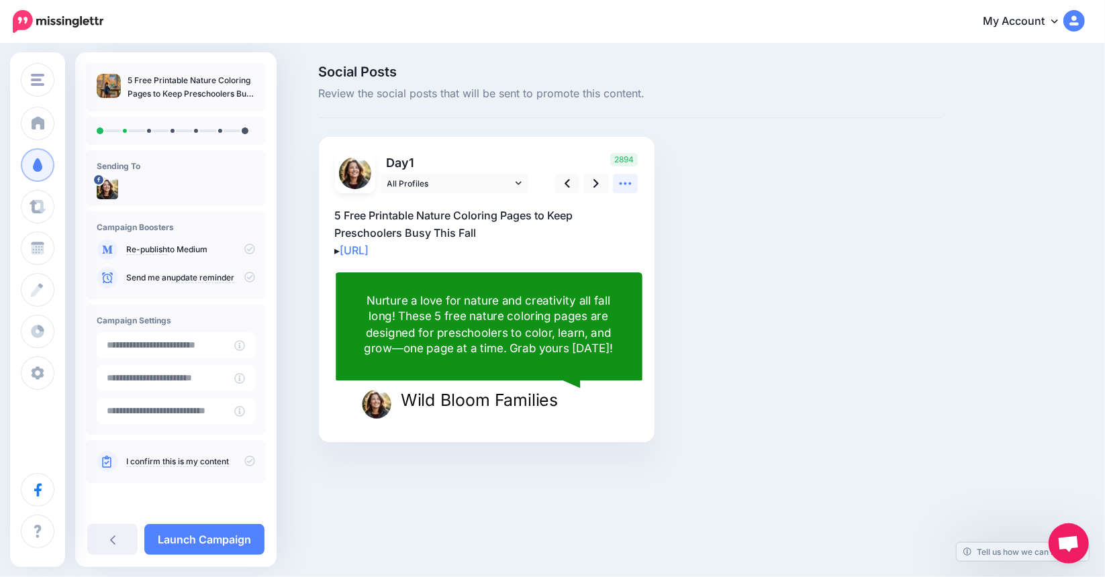
click at [631, 187] on icon at bounding box center [625, 184] width 14 height 14
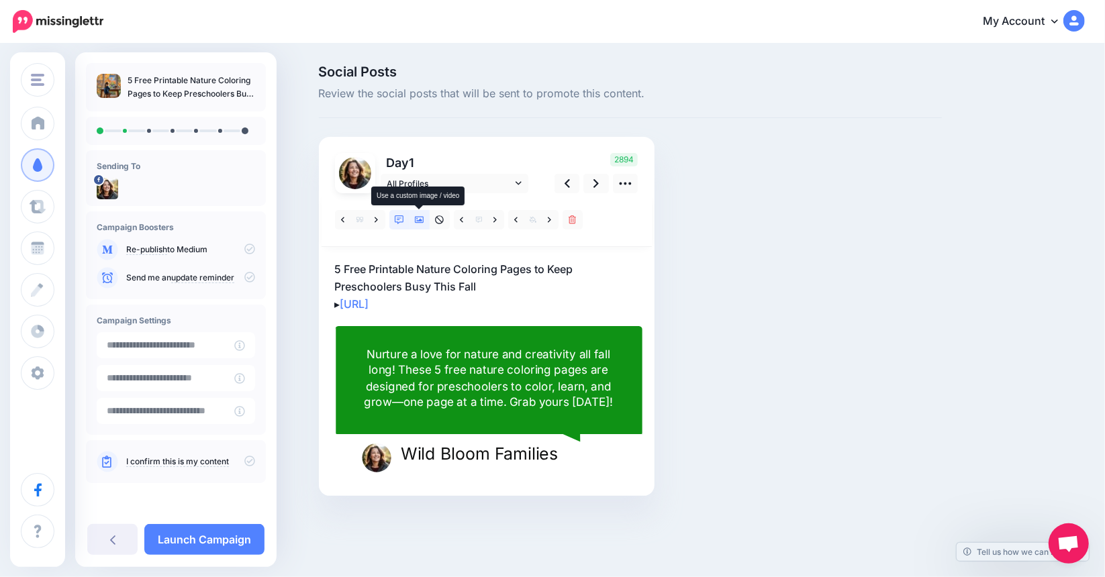
click at [420, 223] on icon at bounding box center [419, 220] width 9 height 9
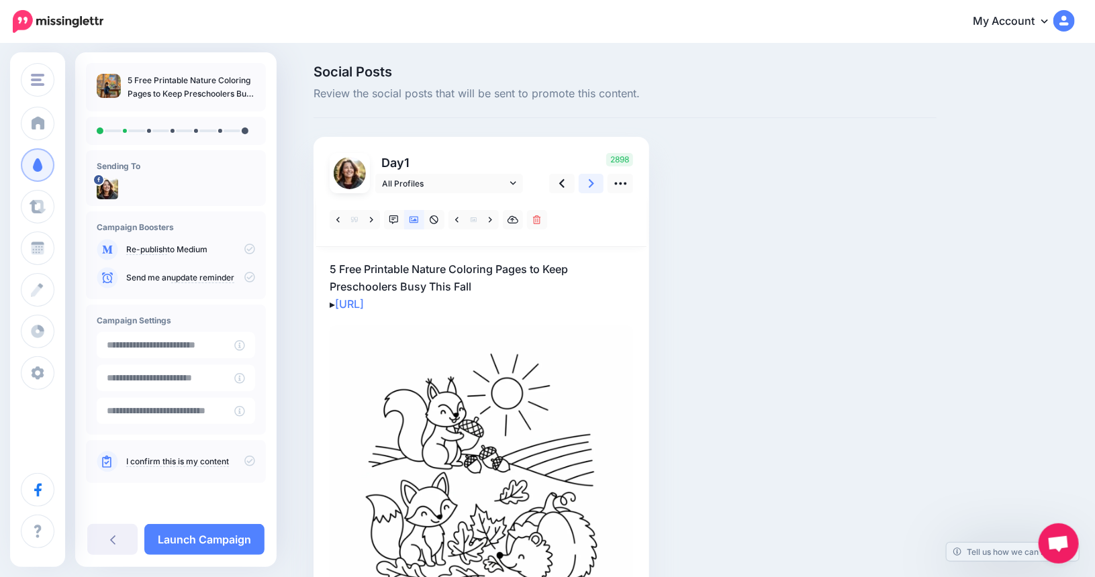
click at [603, 180] on link at bounding box center [592, 183] width 26 height 19
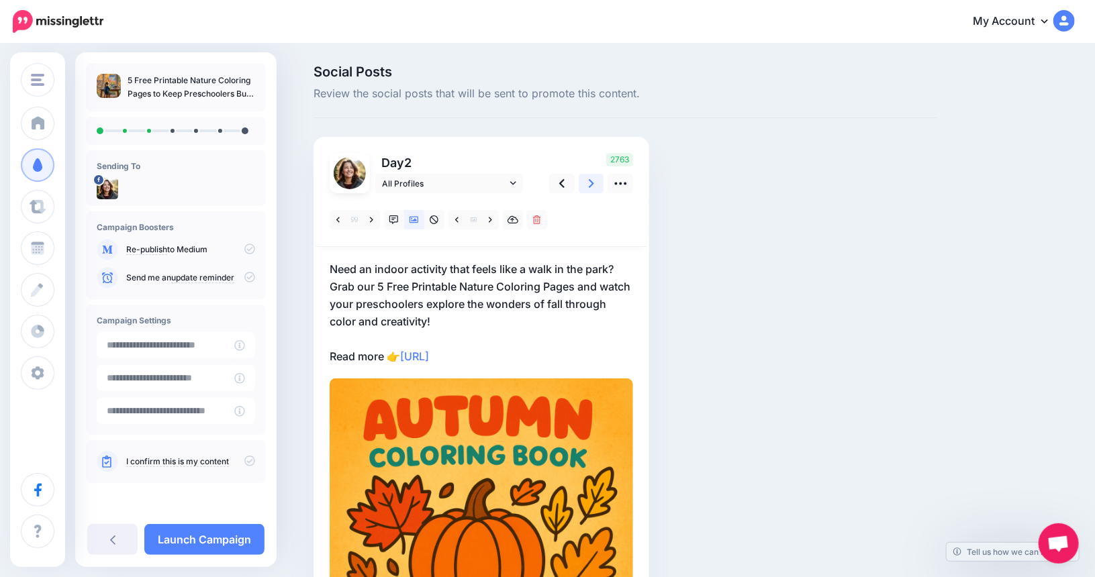
click at [594, 183] on icon at bounding box center [591, 184] width 5 height 14
click at [594, 181] on icon at bounding box center [591, 183] width 5 height 9
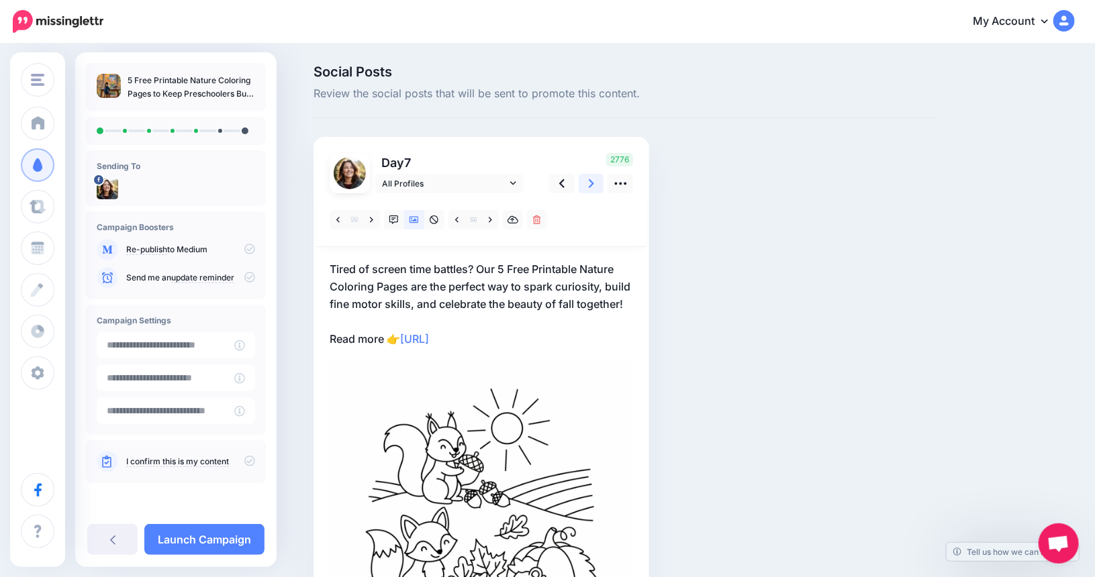
click at [594, 189] on icon at bounding box center [591, 184] width 5 height 14
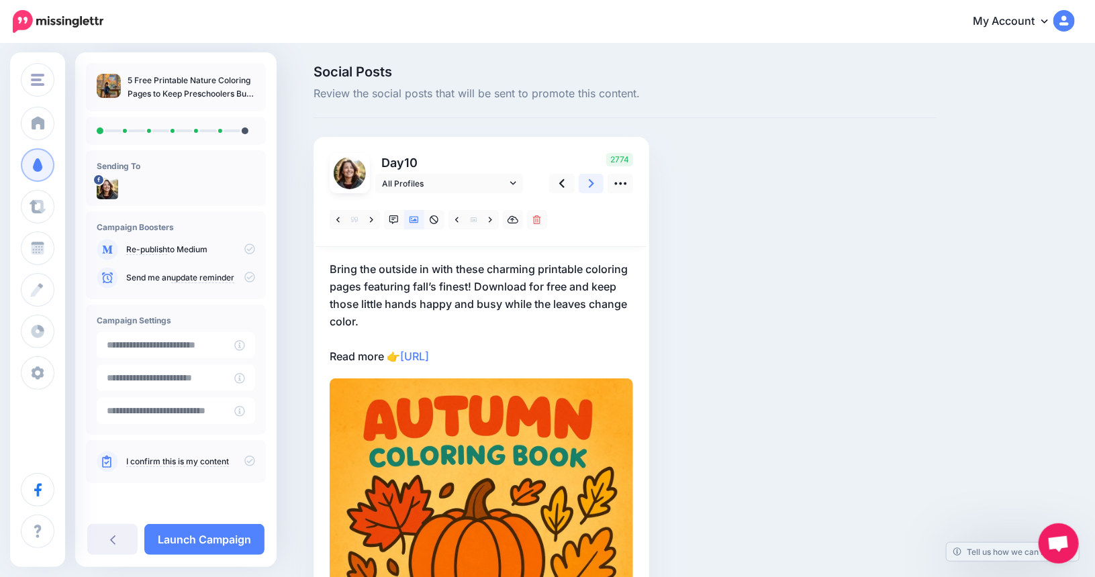
click at [594, 182] on icon at bounding box center [591, 184] width 5 height 14
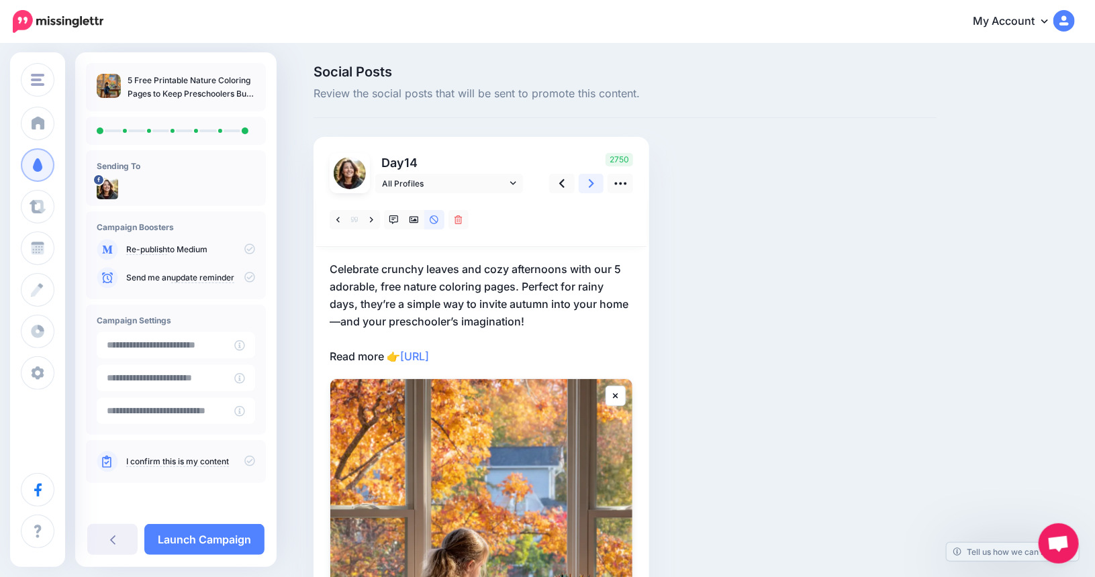
click at [600, 187] on link at bounding box center [592, 183] width 26 height 19
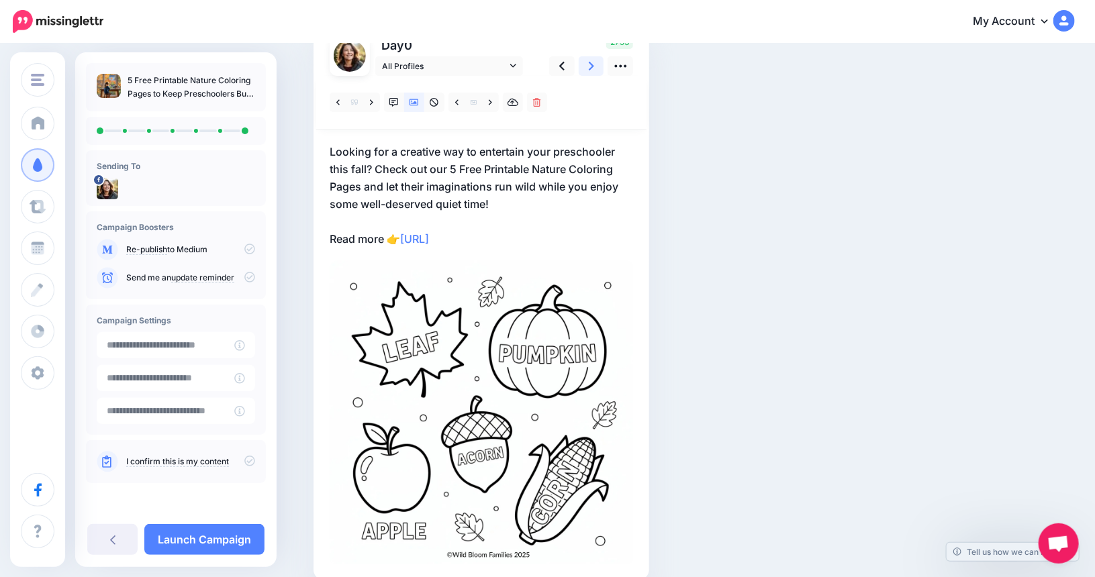
scroll to position [134, 0]
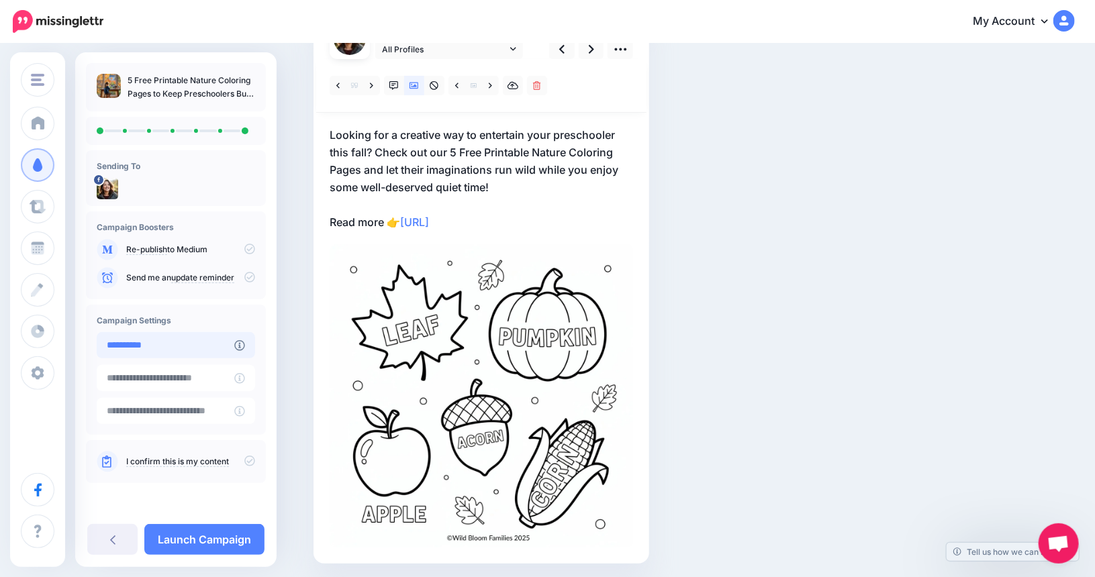
click at [205, 354] on input "**********" at bounding box center [166, 345] width 138 height 26
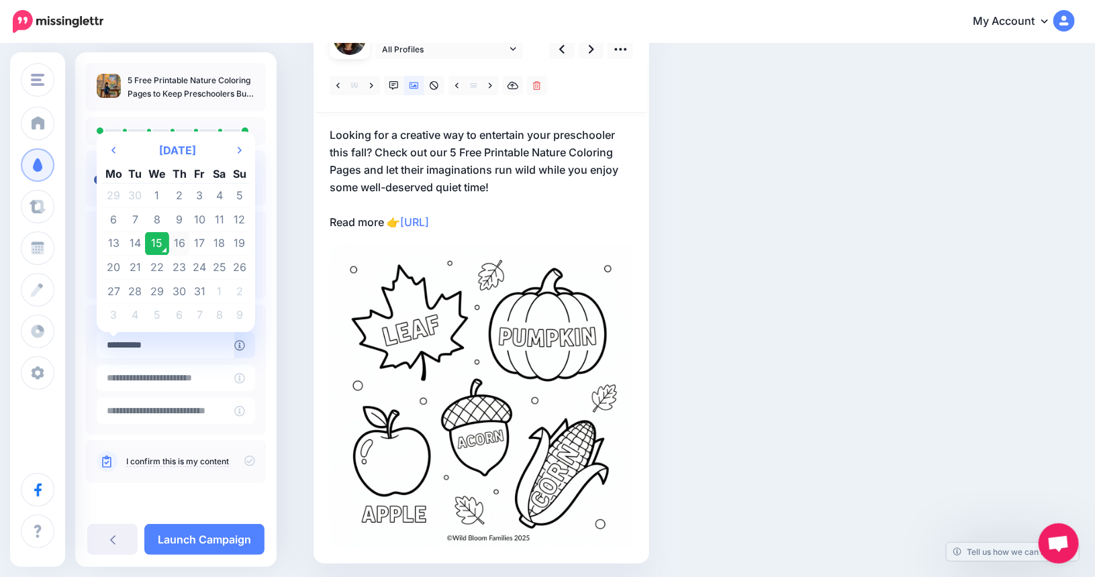
click at [184, 244] on td "16" at bounding box center [179, 244] width 21 height 24
type input "**********"
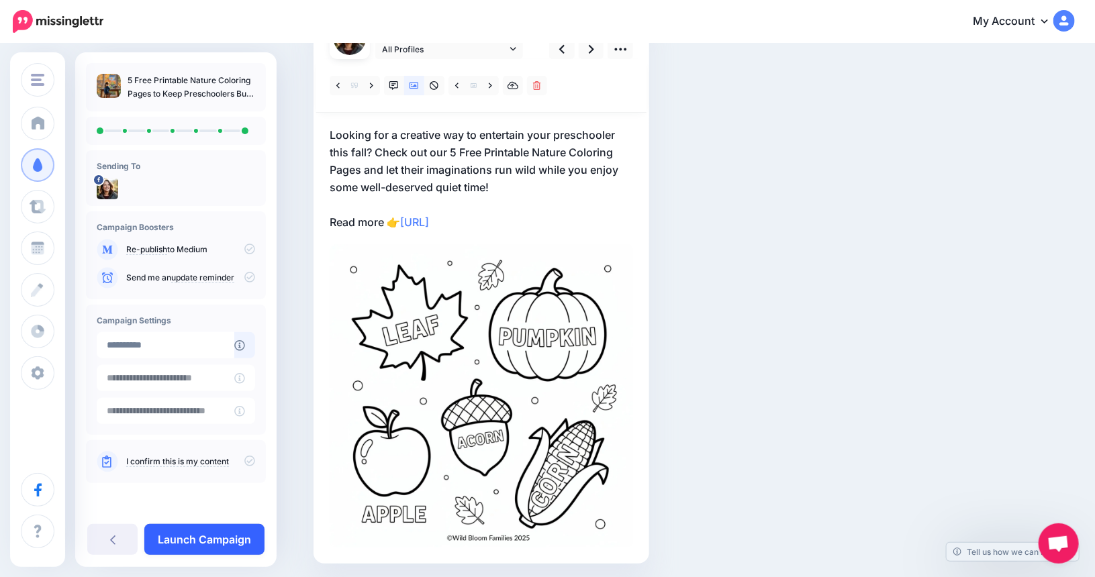
click at [178, 535] on link "Launch Campaign" at bounding box center [204, 539] width 120 height 31
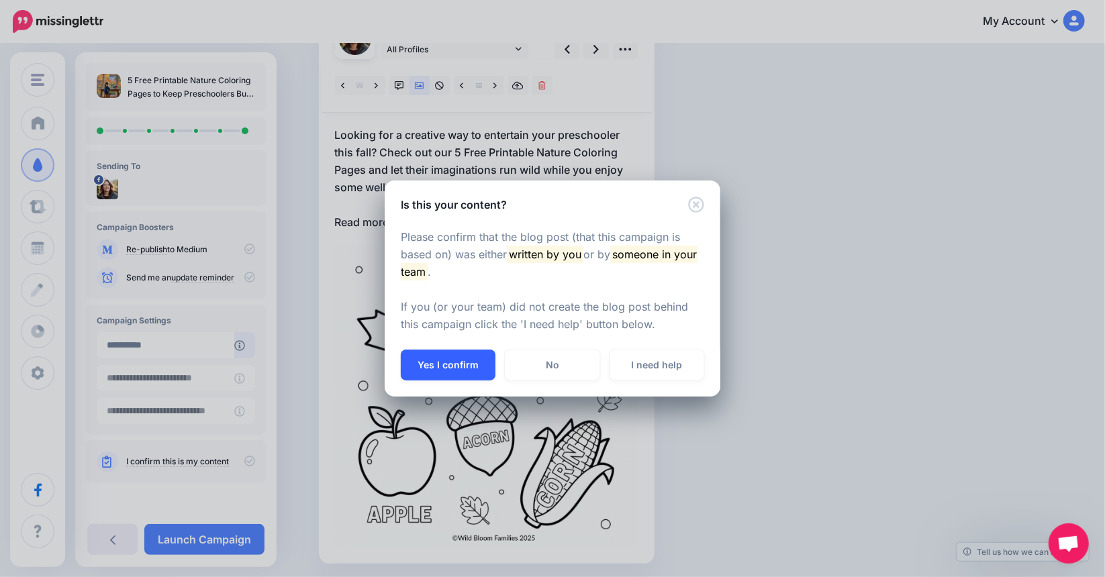
click at [448, 357] on button "Yes I confirm" at bounding box center [448, 365] width 95 height 31
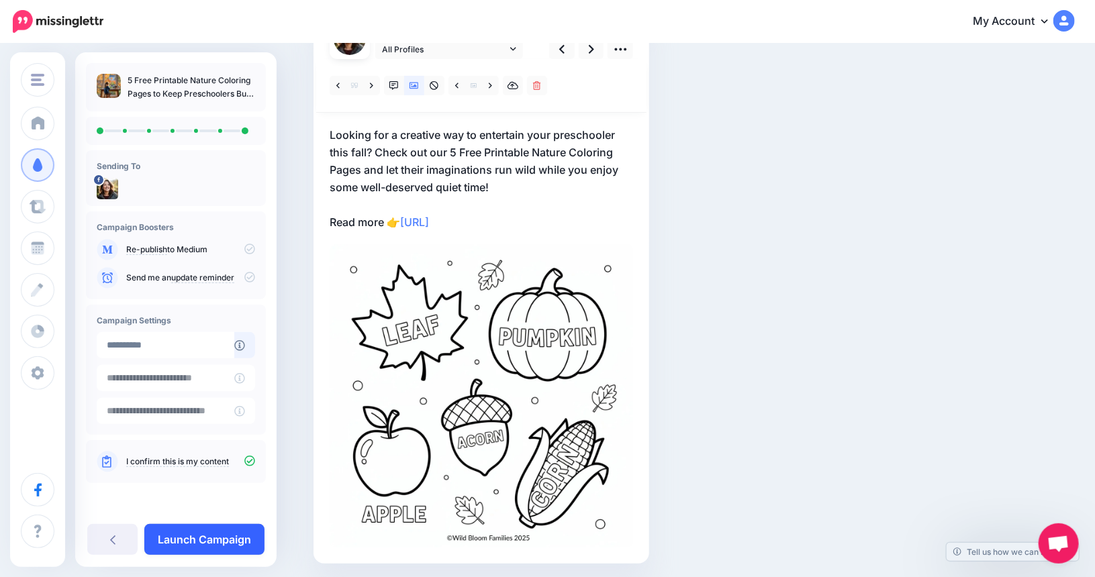
click at [200, 541] on link "Launch Campaign" at bounding box center [204, 539] width 120 height 31
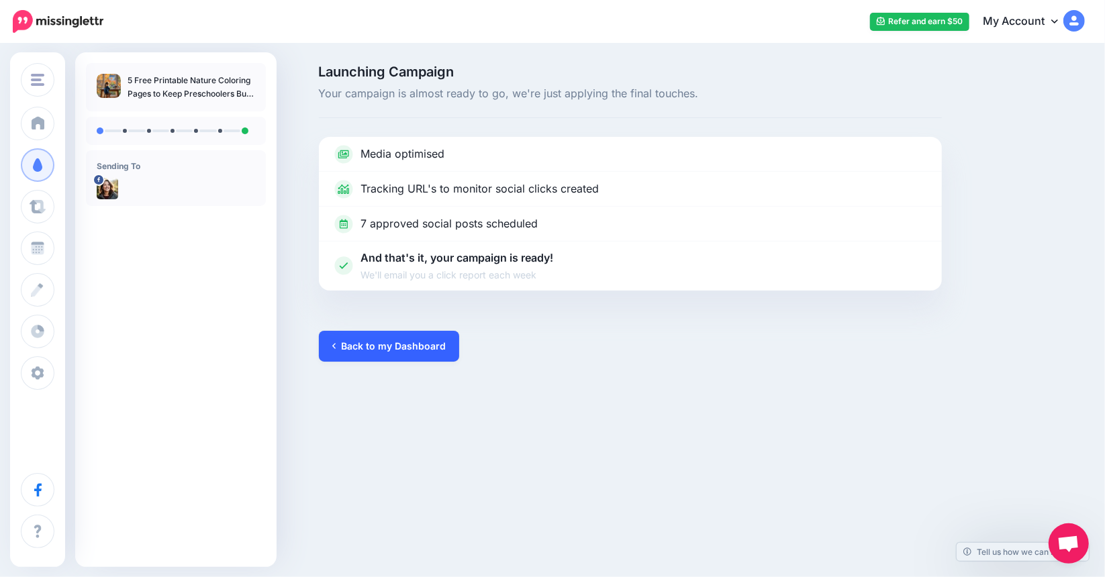
click at [412, 351] on link "Back to my Dashboard" at bounding box center [389, 346] width 140 height 31
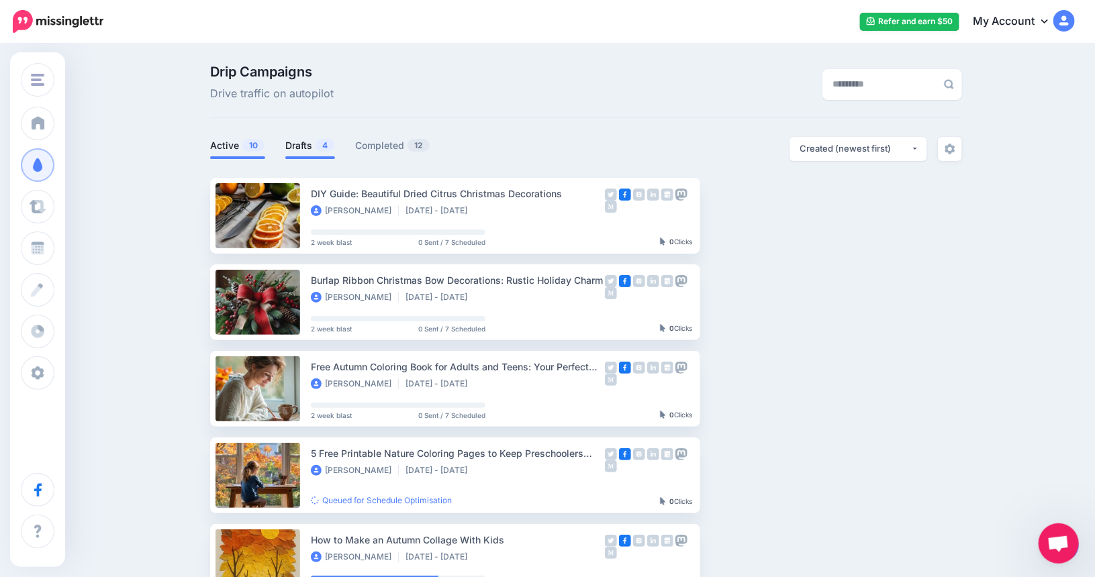
click at [307, 146] on link "Drafts 4" at bounding box center [310, 146] width 50 height 16
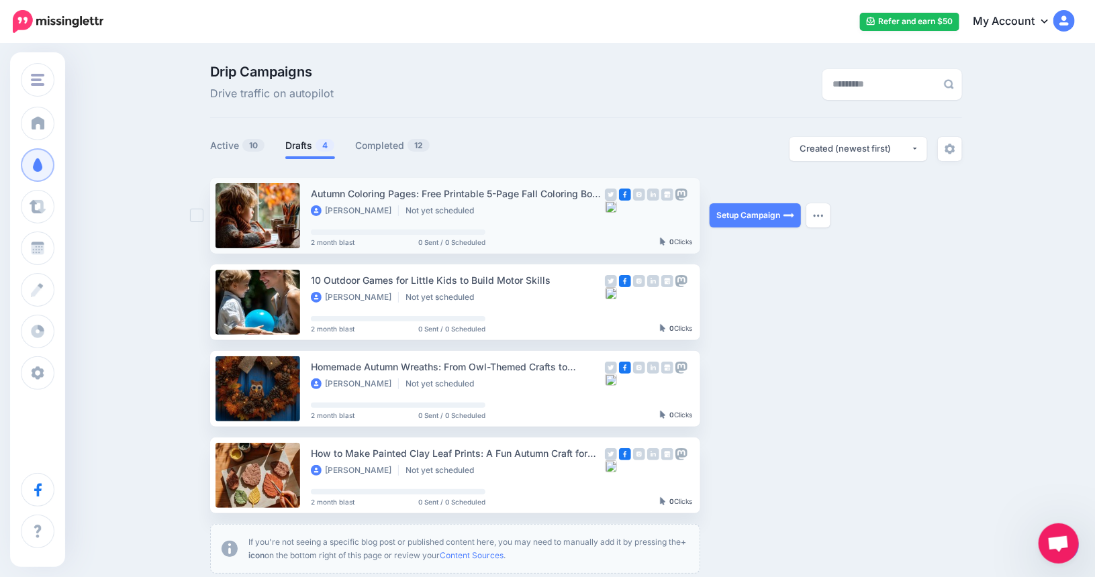
click at [378, 194] on div "Autumn Coloring Pages: Free Printable 5-Page Fall Coloring Book for Elementary …" at bounding box center [458, 193] width 294 height 15
click at [735, 218] on link "Setup Campaign" at bounding box center [755, 215] width 91 height 24
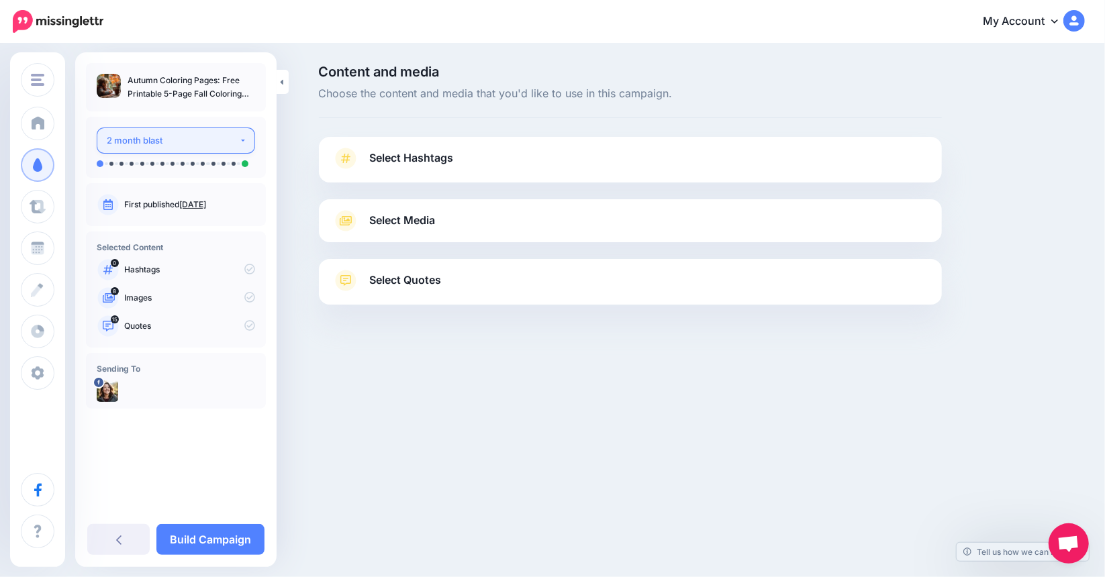
click at [228, 138] on div "2 month blast" at bounding box center [173, 140] width 132 height 15
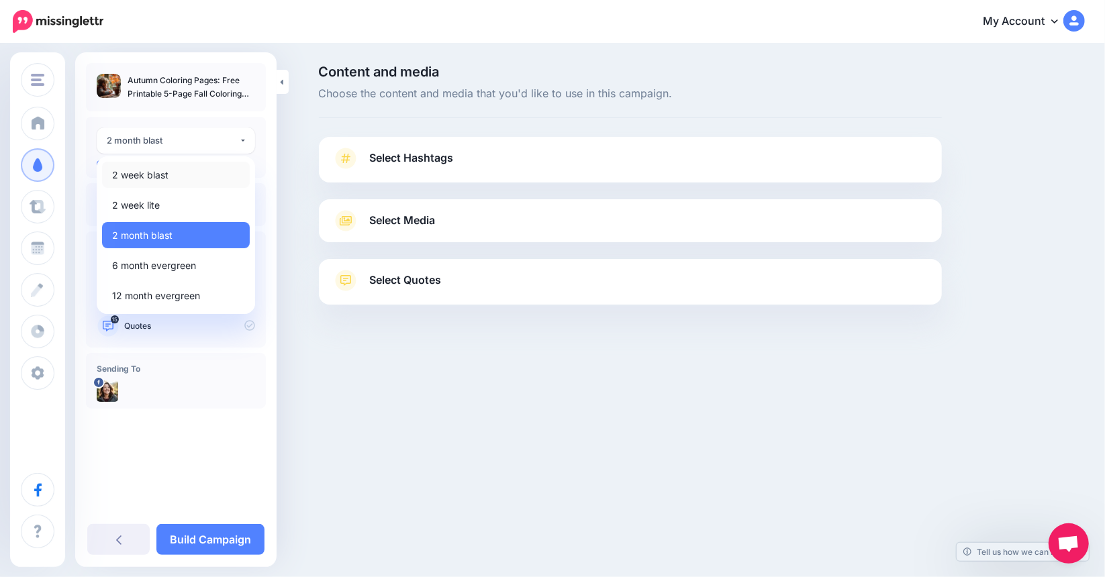
click at [187, 170] on link "2 week blast" at bounding box center [176, 175] width 148 height 26
select select "******"
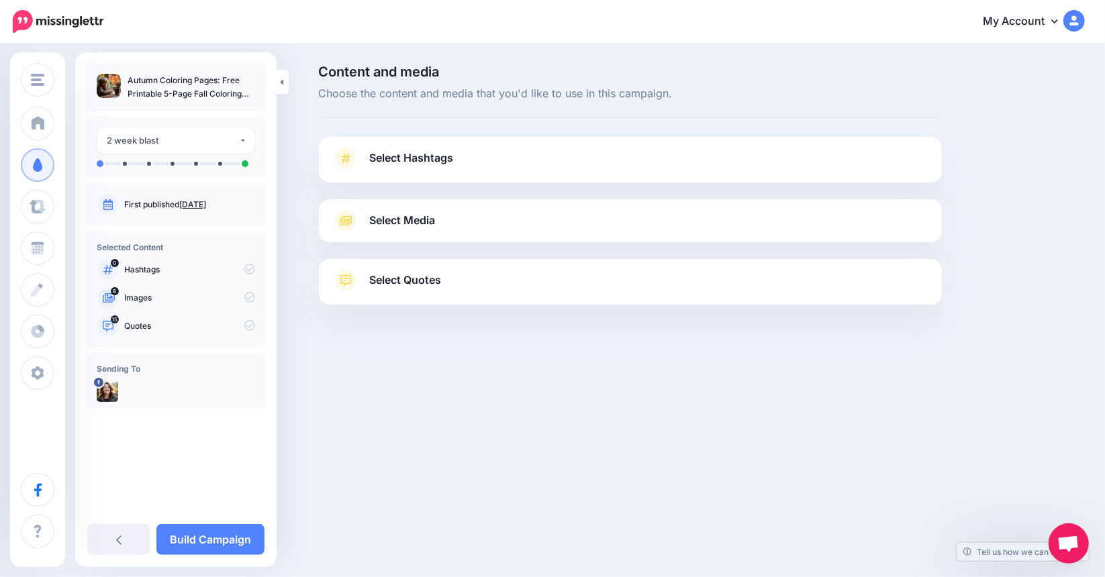
click at [598, 226] on link "Select Media" at bounding box center [630, 220] width 596 height 21
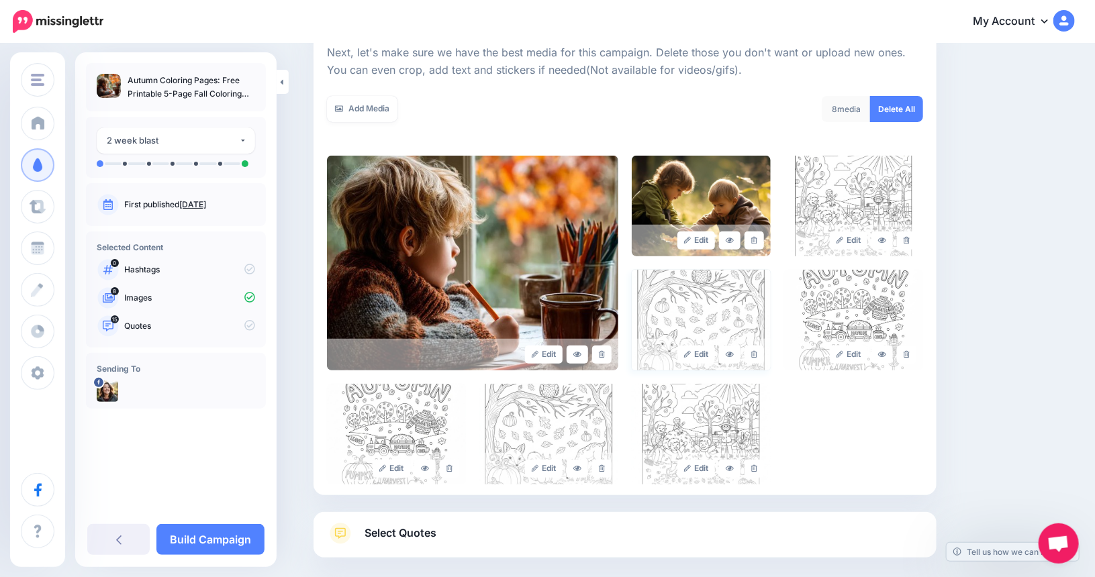
scroll to position [194, 0]
click at [757, 237] on icon at bounding box center [754, 240] width 6 height 7
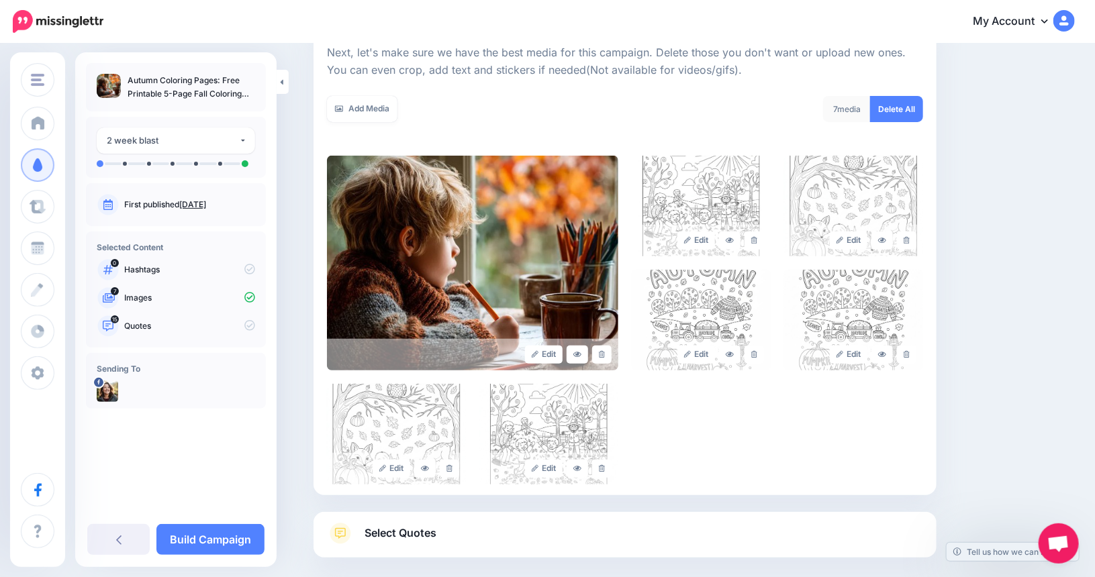
click at [522, 545] on link "Select Quotes" at bounding box center [625, 540] width 596 height 35
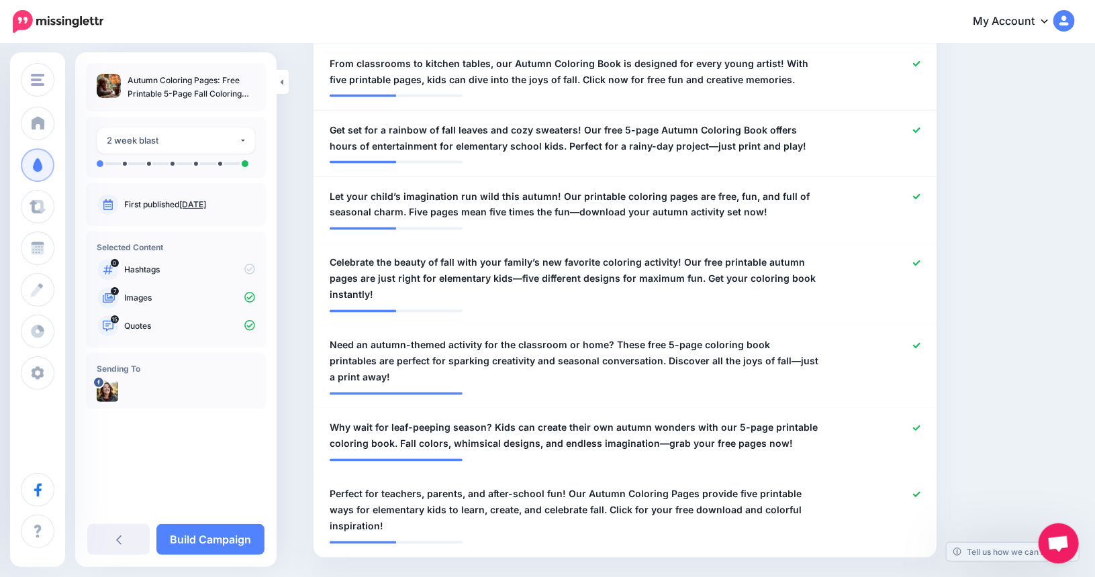
scroll to position [1072, 0]
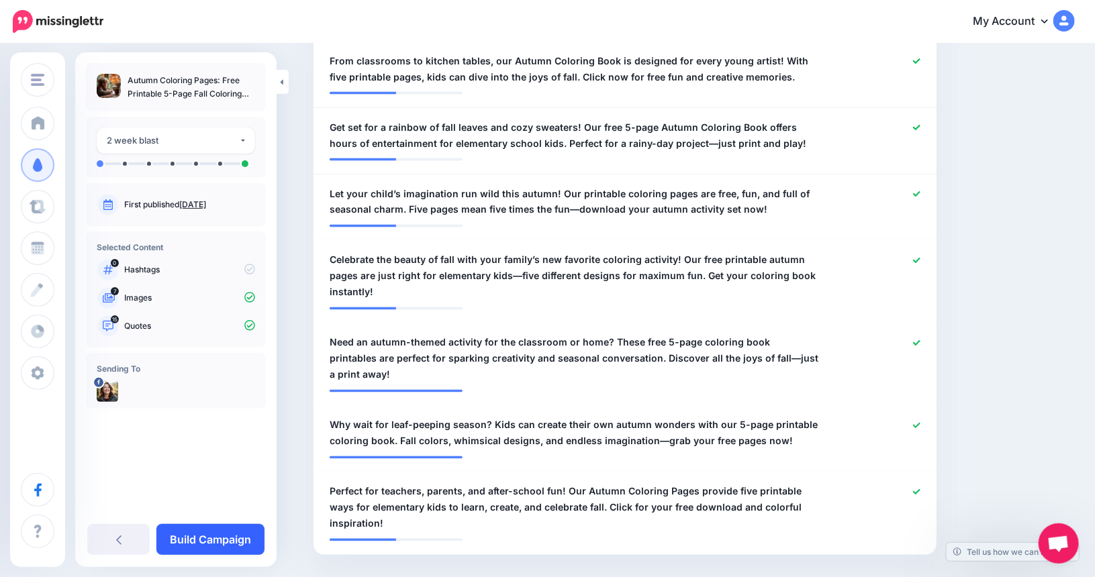
click at [216, 534] on link "Build Campaign" at bounding box center [210, 539] width 108 height 31
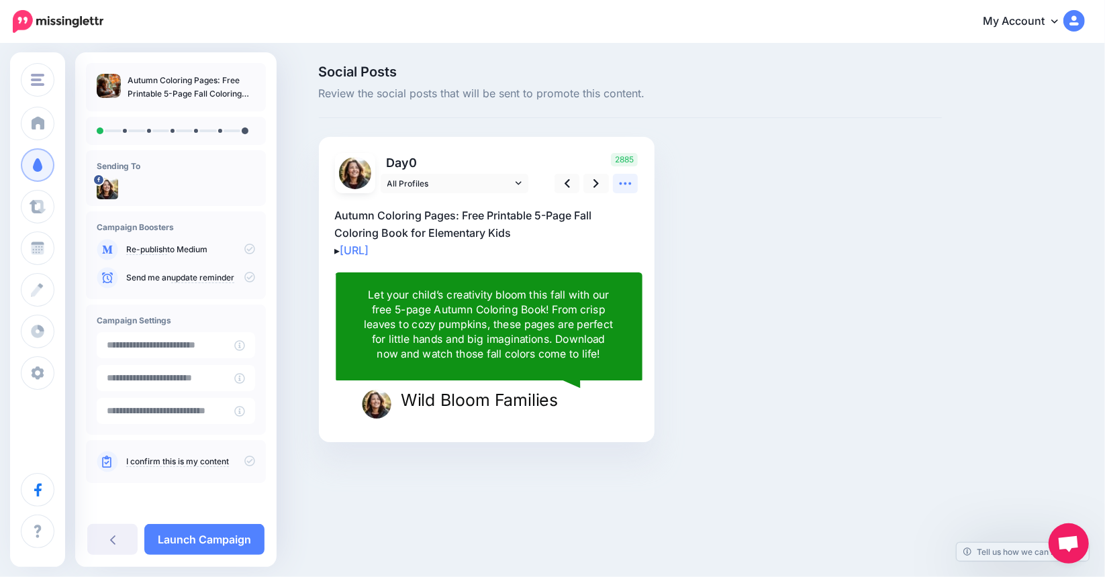
click at [620, 187] on icon at bounding box center [625, 184] width 14 height 14
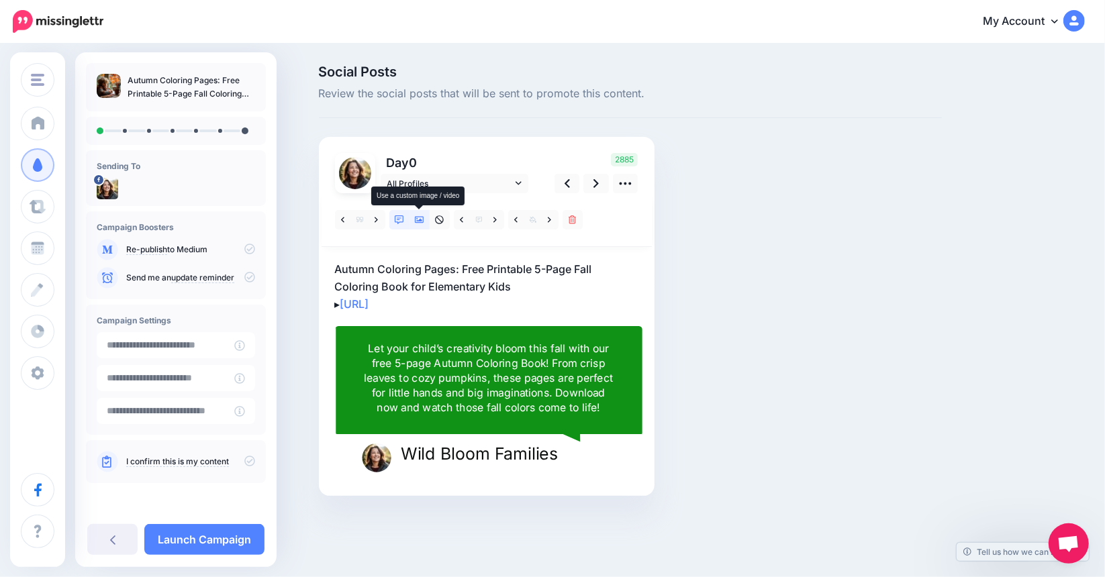
click at [420, 220] on icon at bounding box center [419, 220] width 9 height 7
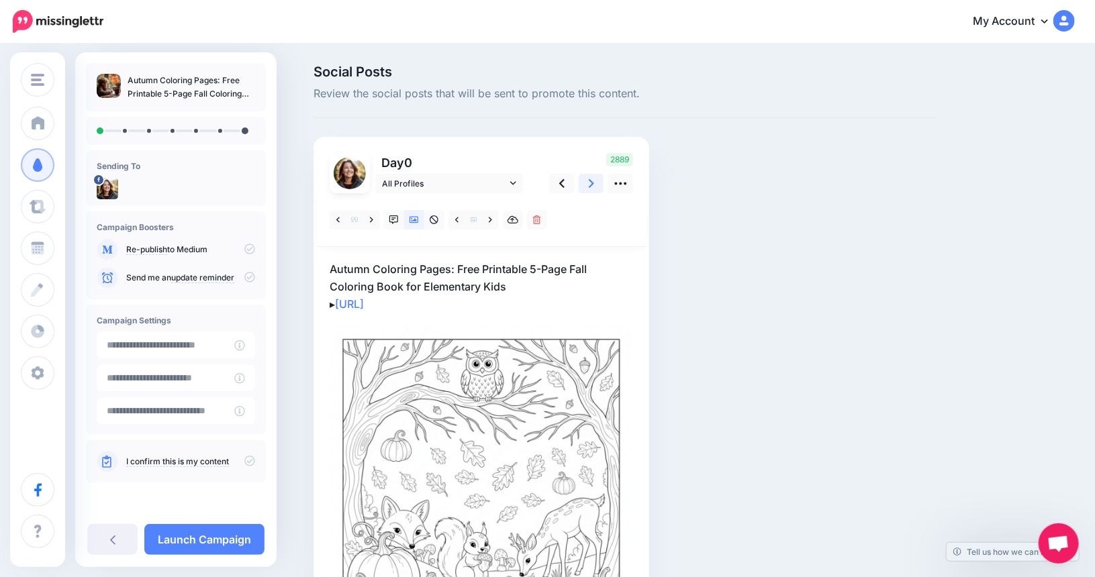
click at [594, 182] on icon at bounding box center [591, 183] width 5 height 9
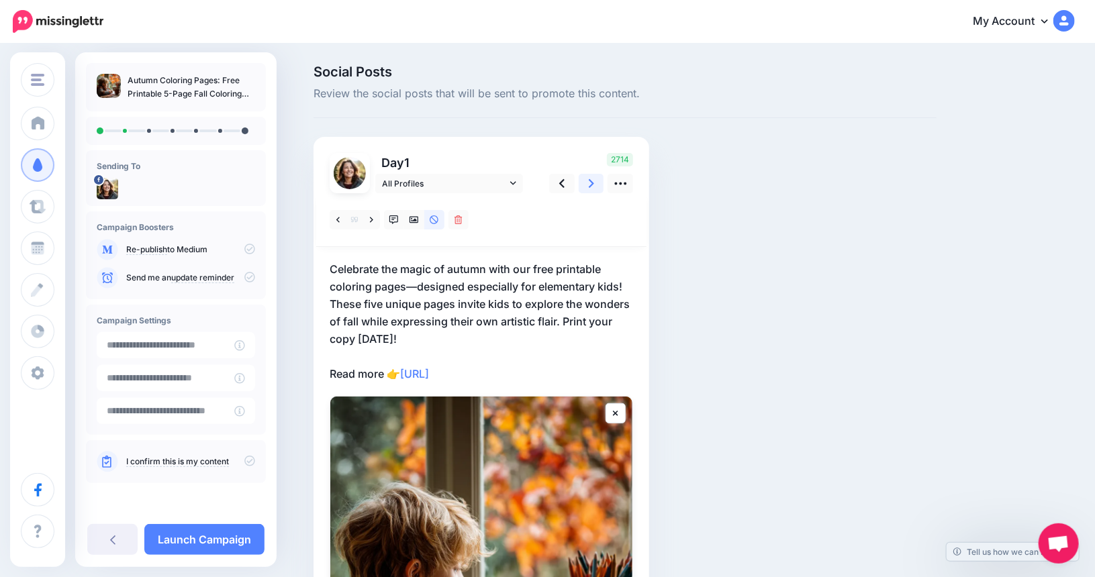
click at [594, 182] on icon at bounding box center [591, 183] width 5 height 9
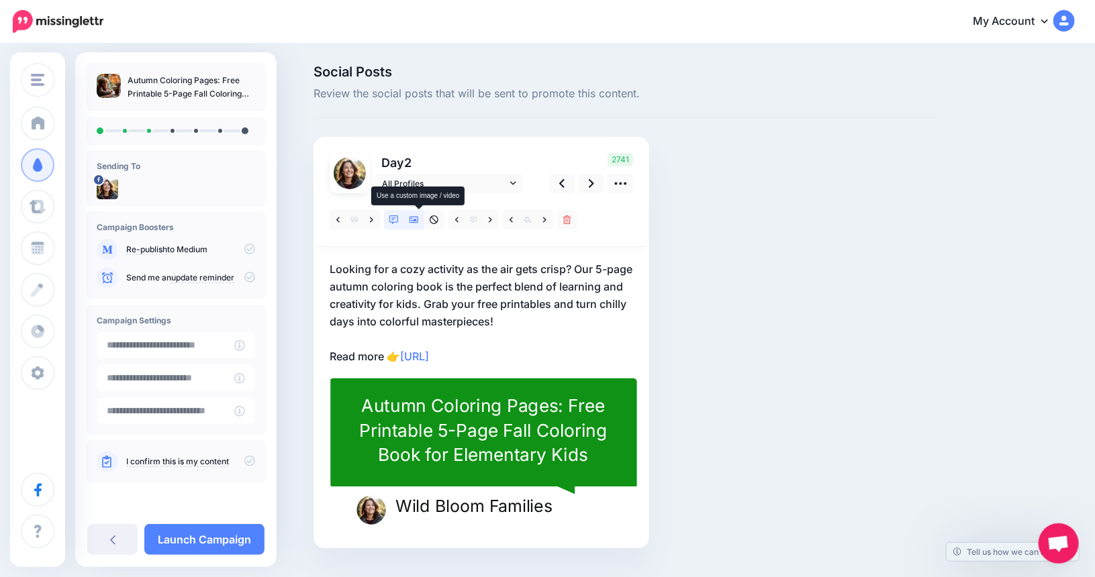
click at [419, 222] on icon at bounding box center [414, 220] width 9 height 9
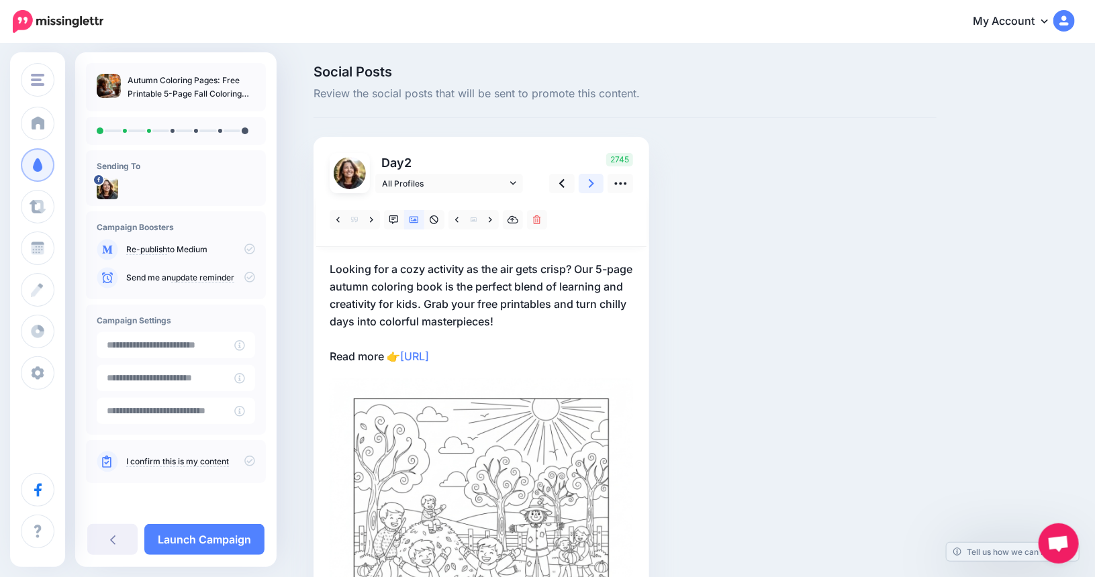
click at [594, 178] on icon at bounding box center [591, 184] width 5 height 14
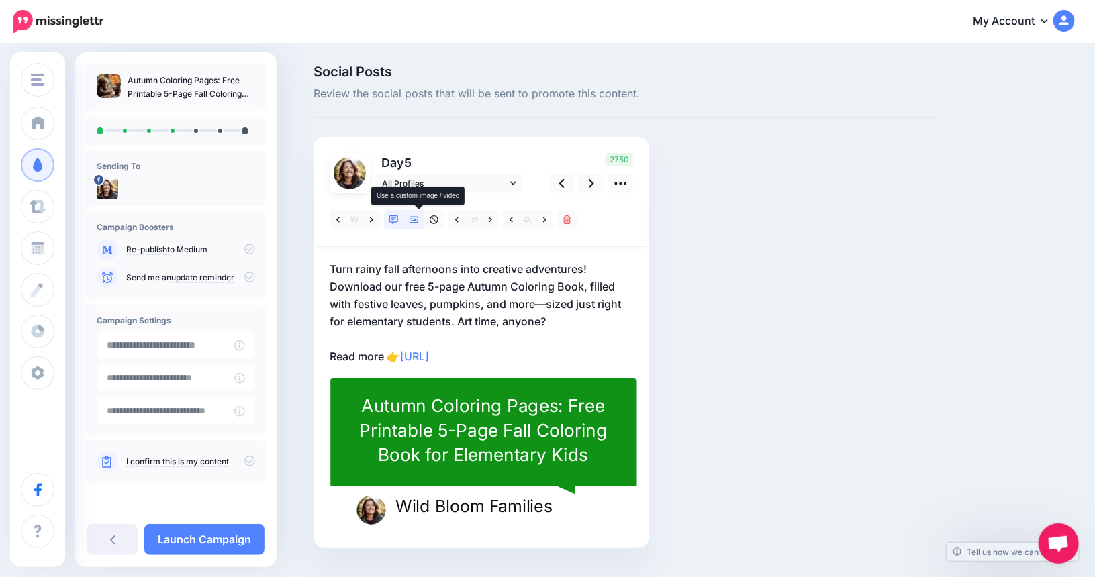
click at [419, 222] on icon at bounding box center [414, 220] width 9 height 9
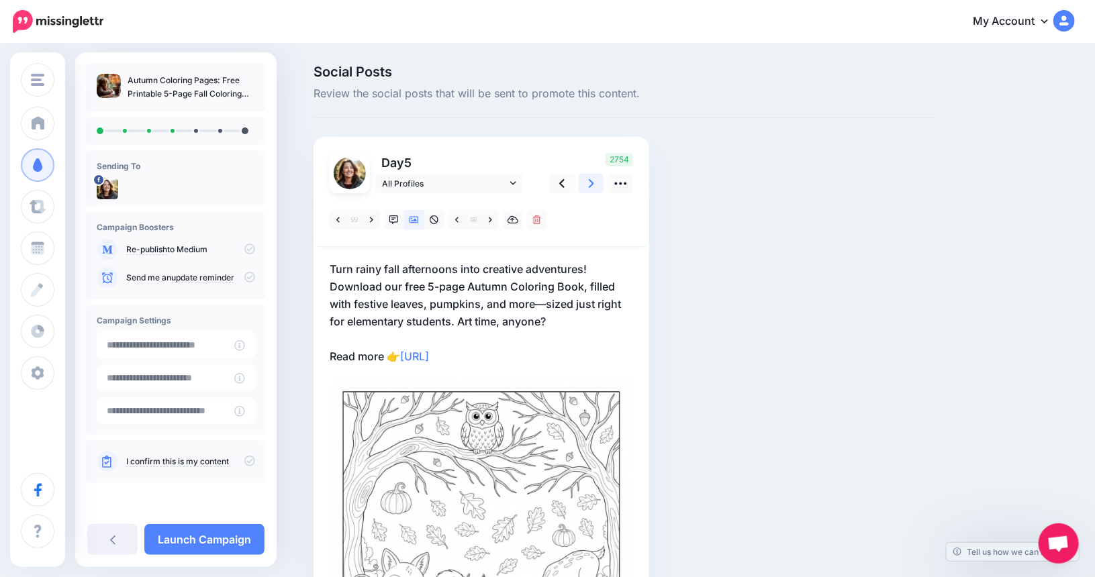
click at [594, 180] on icon at bounding box center [591, 183] width 5 height 9
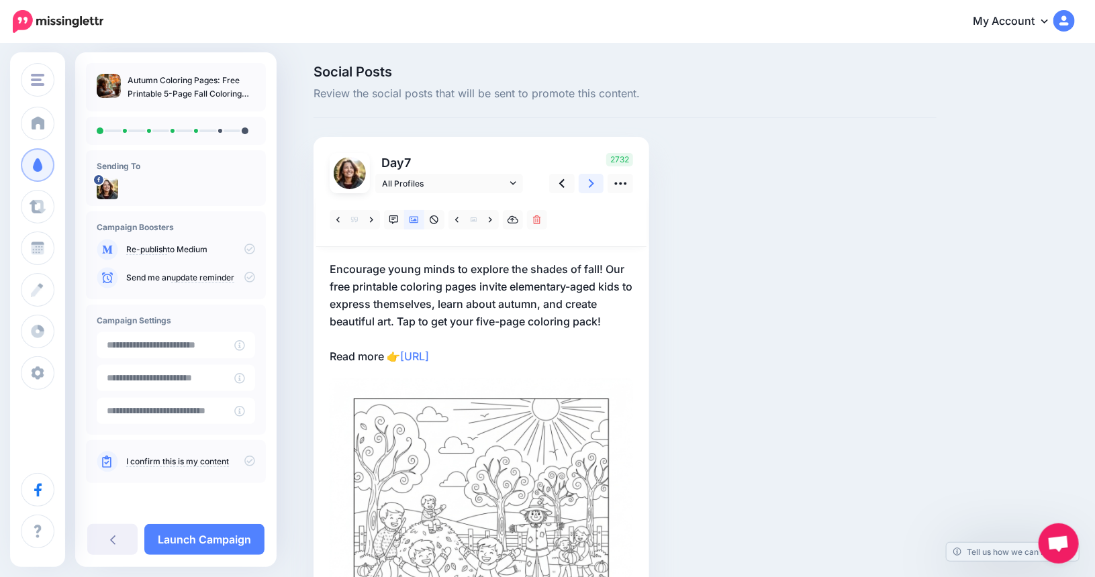
click at [594, 182] on icon at bounding box center [591, 183] width 5 height 9
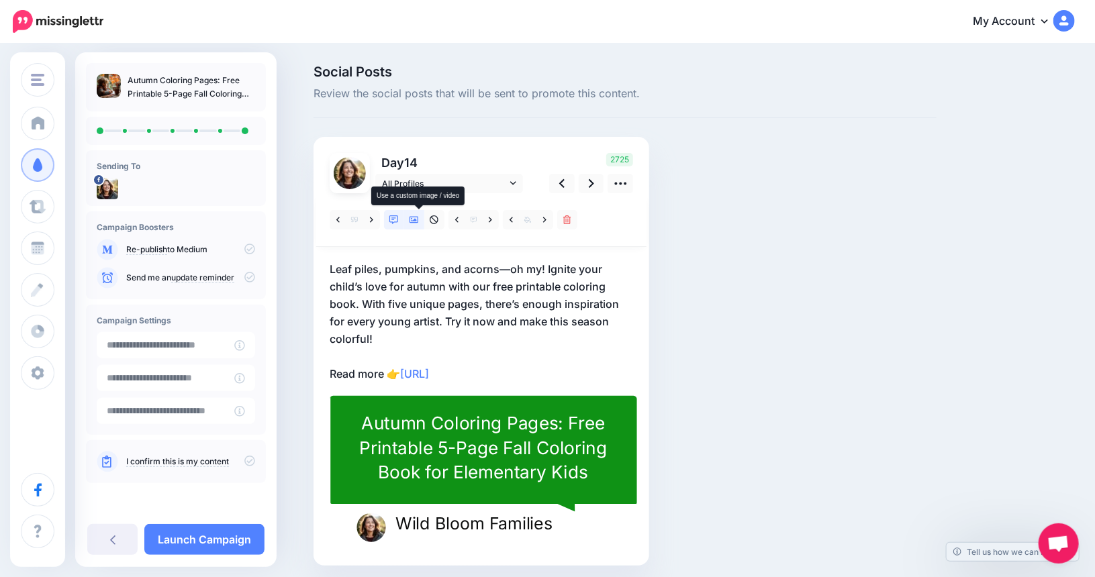
click at [419, 220] on icon at bounding box center [414, 220] width 9 height 7
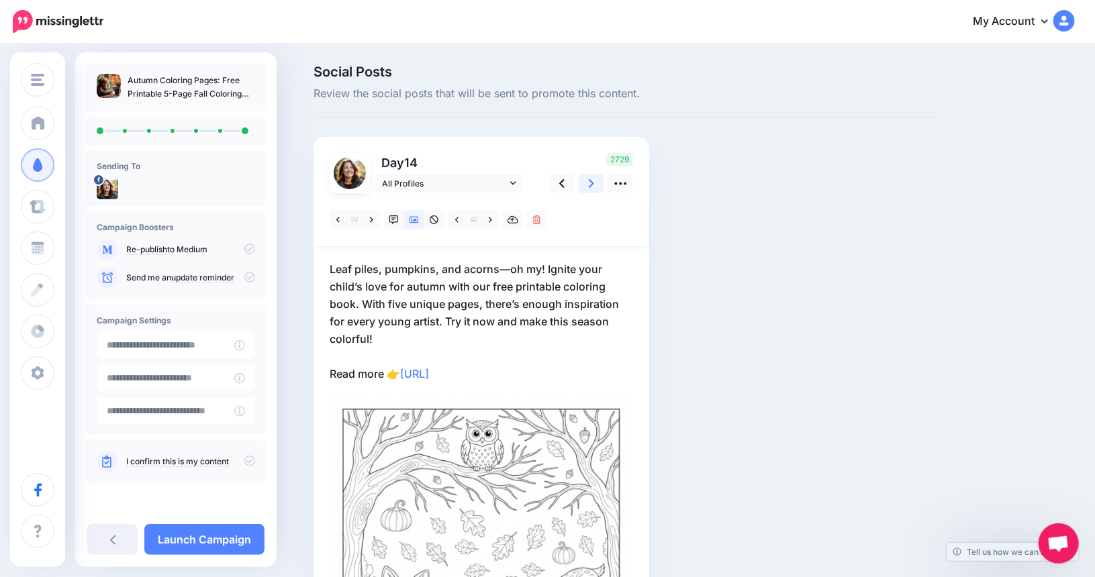
click at [593, 186] on link at bounding box center [592, 183] width 26 height 19
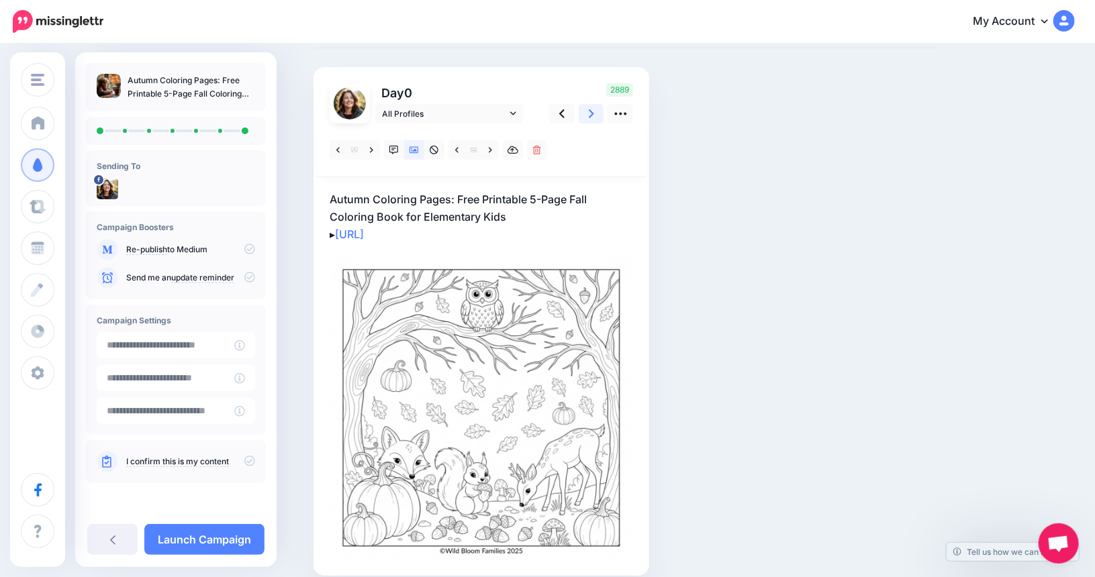
scroll to position [128, 0]
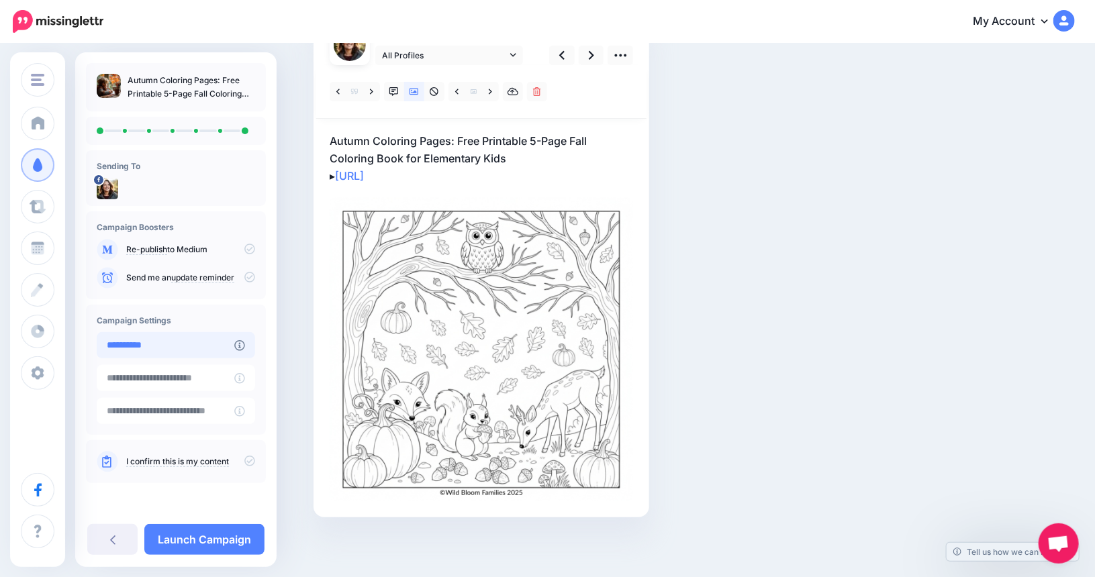
click at [189, 349] on input "**********" at bounding box center [166, 345] width 138 height 26
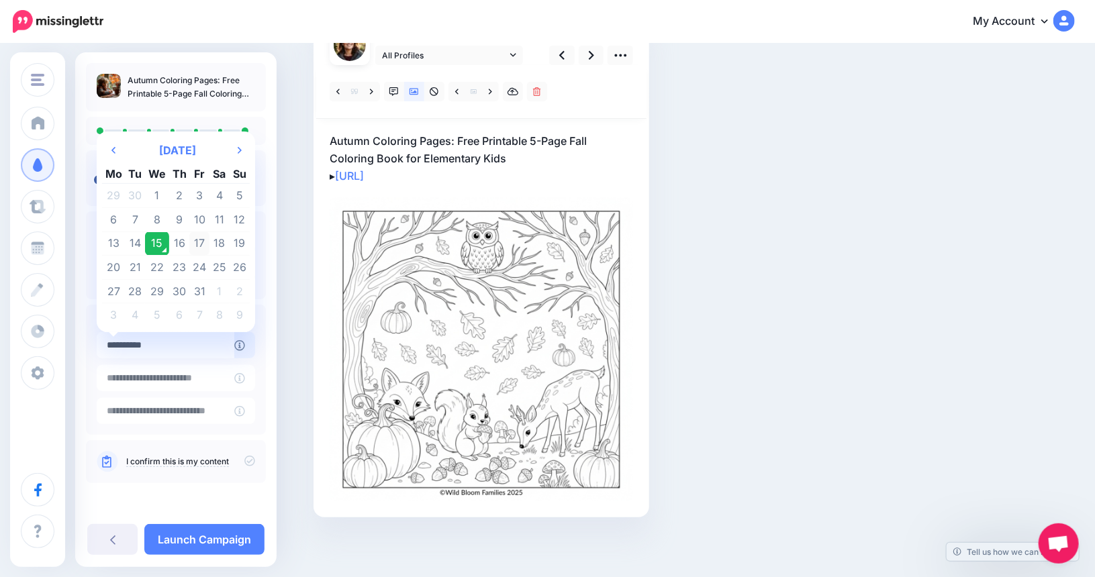
click at [199, 242] on td "17" at bounding box center [199, 244] width 20 height 24
type input "**********"
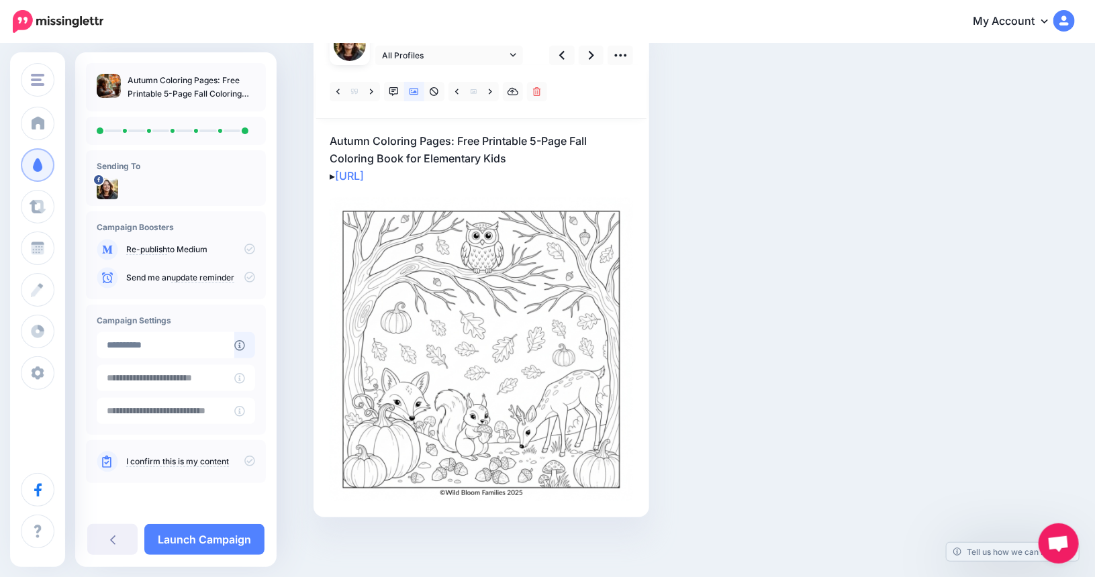
click at [181, 455] on div "I confirm this is my content" at bounding box center [176, 461] width 158 height 21
click at [183, 458] on link "I confirm this is my content" at bounding box center [177, 462] width 103 height 11
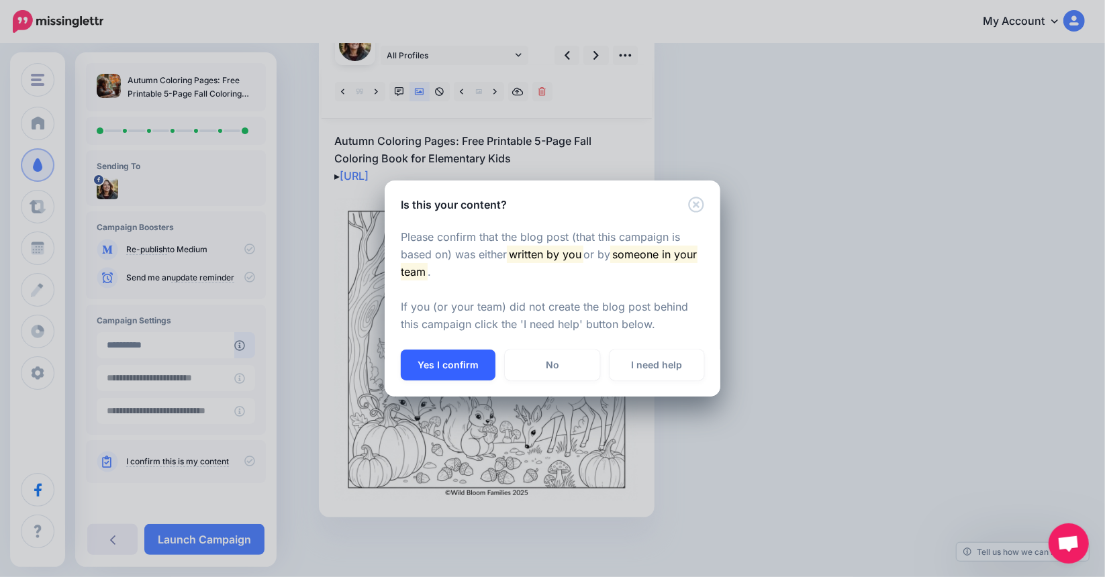
click at [444, 371] on button "Yes I confirm" at bounding box center [448, 365] width 95 height 31
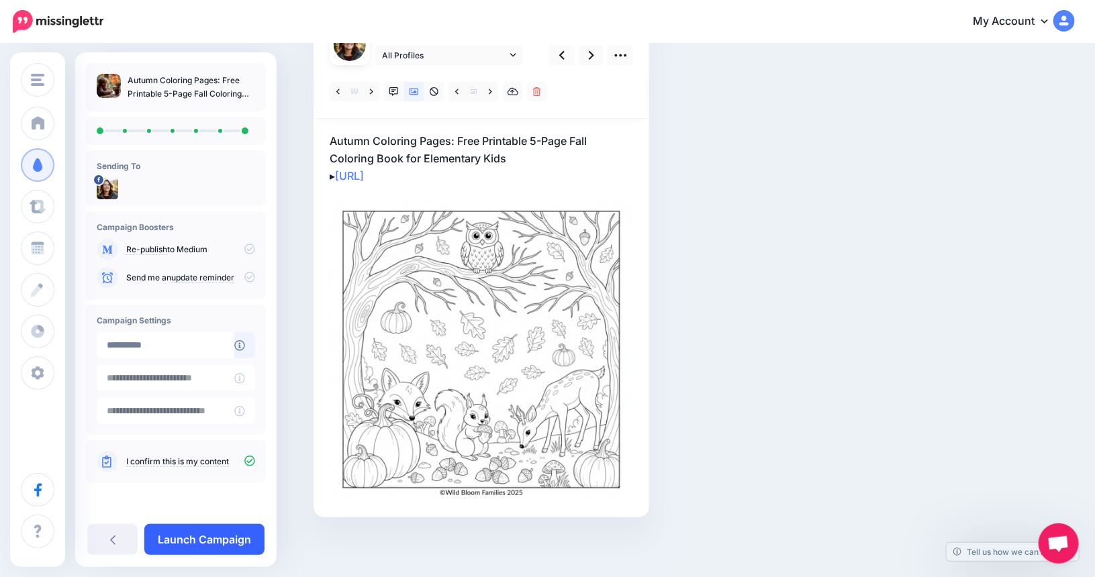
click at [224, 537] on link "Launch Campaign" at bounding box center [204, 539] width 120 height 31
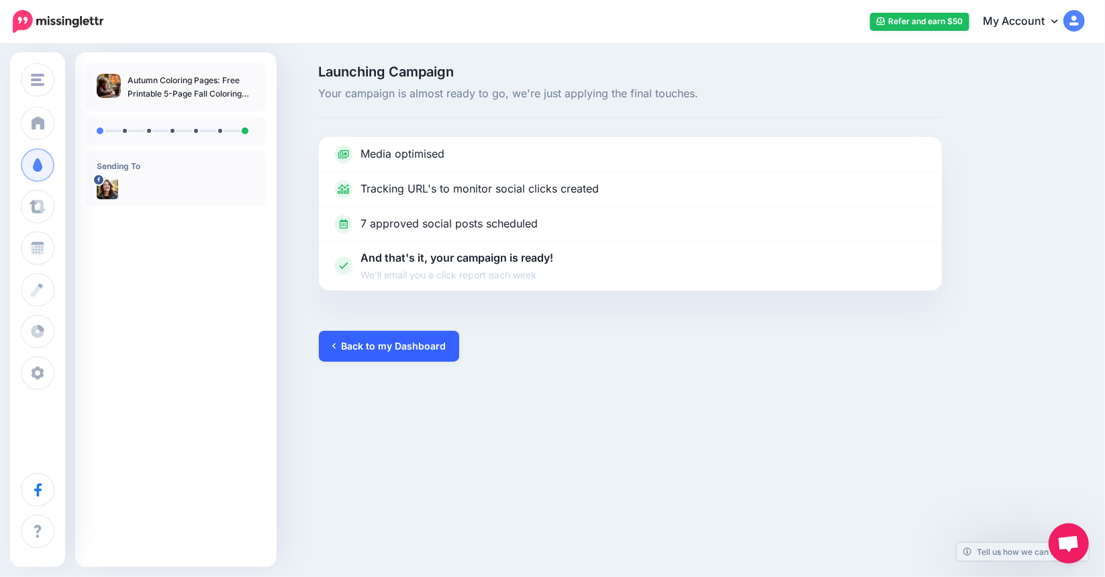
click at [419, 348] on link "Back to my Dashboard" at bounding box center [389, 346] width 140 height 31
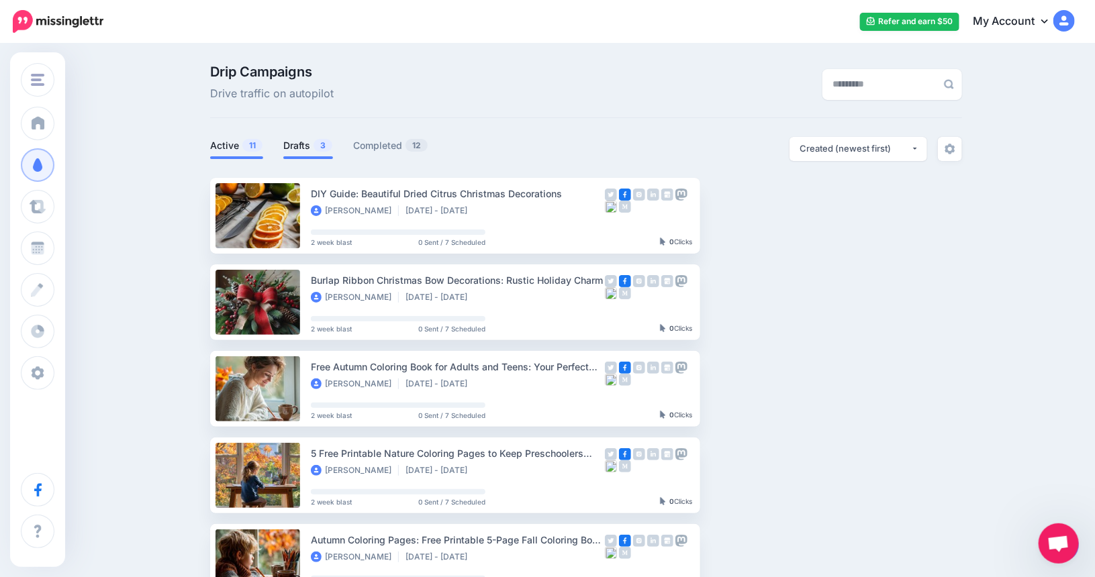
click at [307, 147] on link "Drafts 3" at bounding box center [308, 146] width 50 height 16
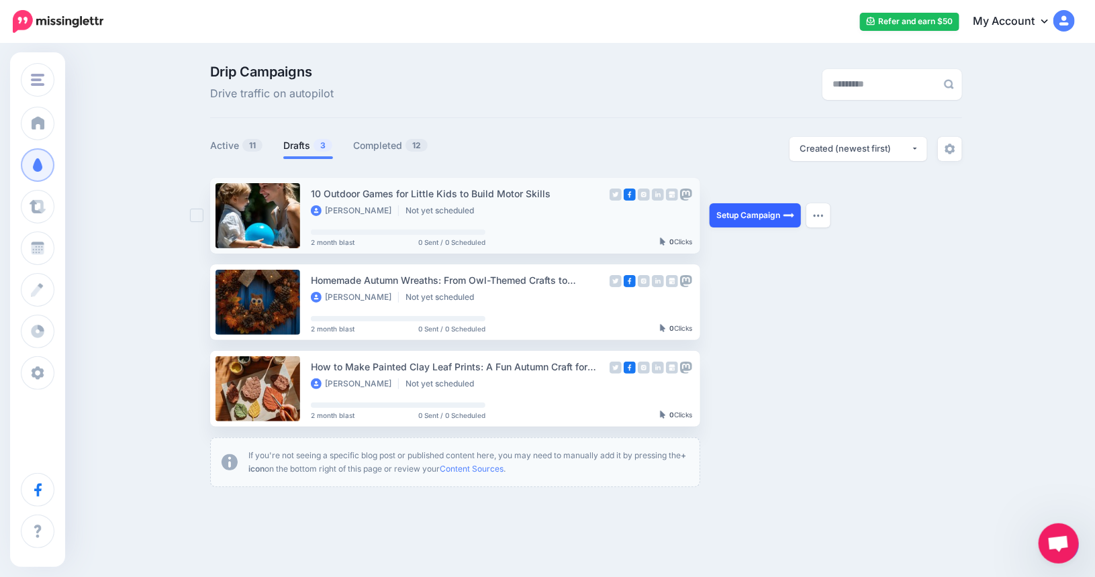
click at [780, 212] on link "Setup Campaign" at bounding box center [755, 215] width 91 height 24
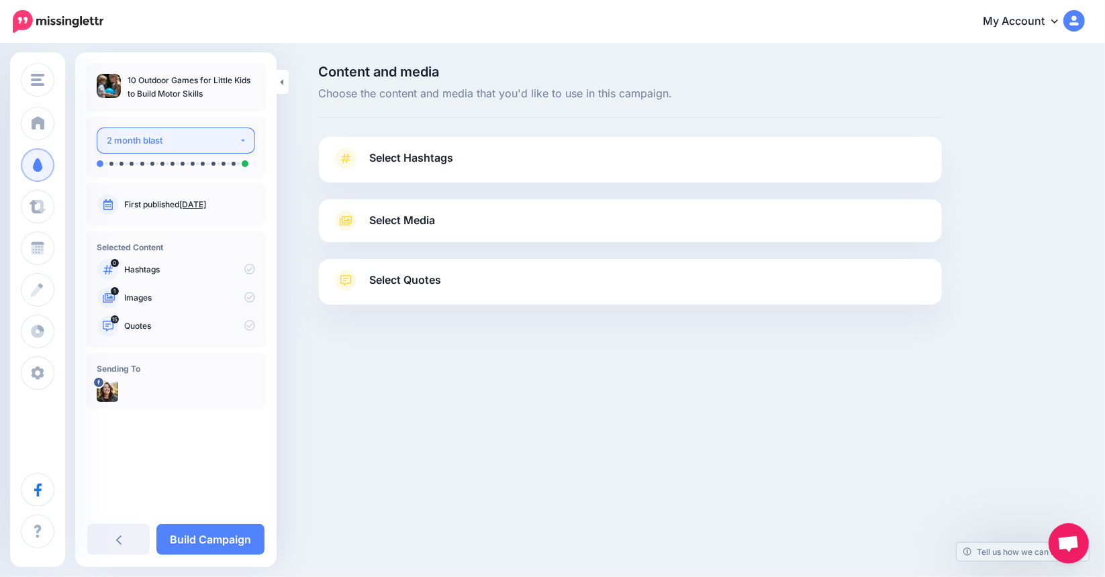
click at [243, 140] on button "2 month blast" at bounding box center [176, 141] width 158 height 26
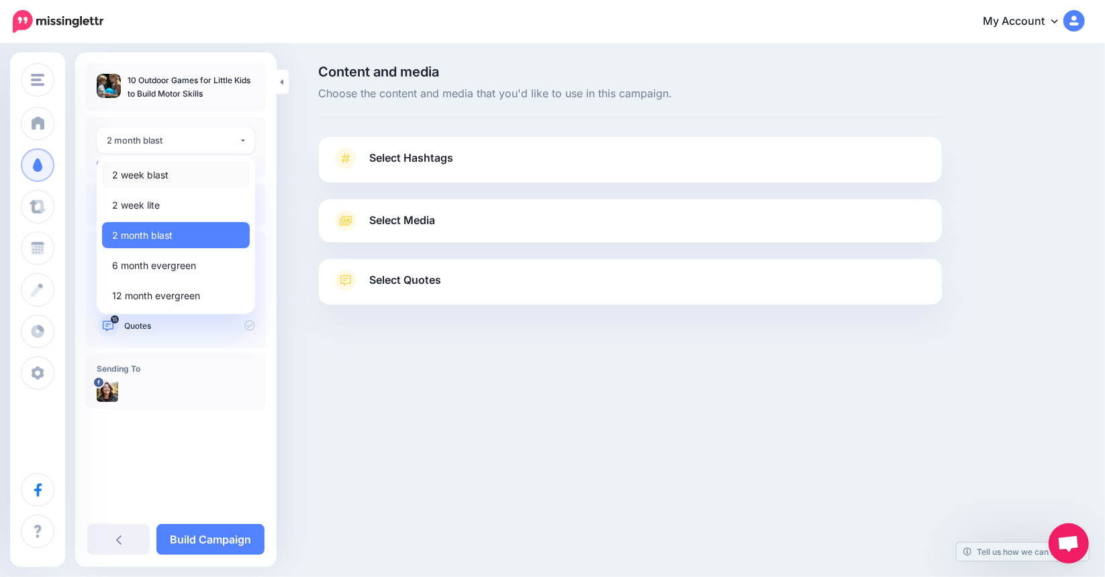
click at [181, 169] on link "2 week blast" at bounding box center [176, 175] width 148 height 26
select select "******"
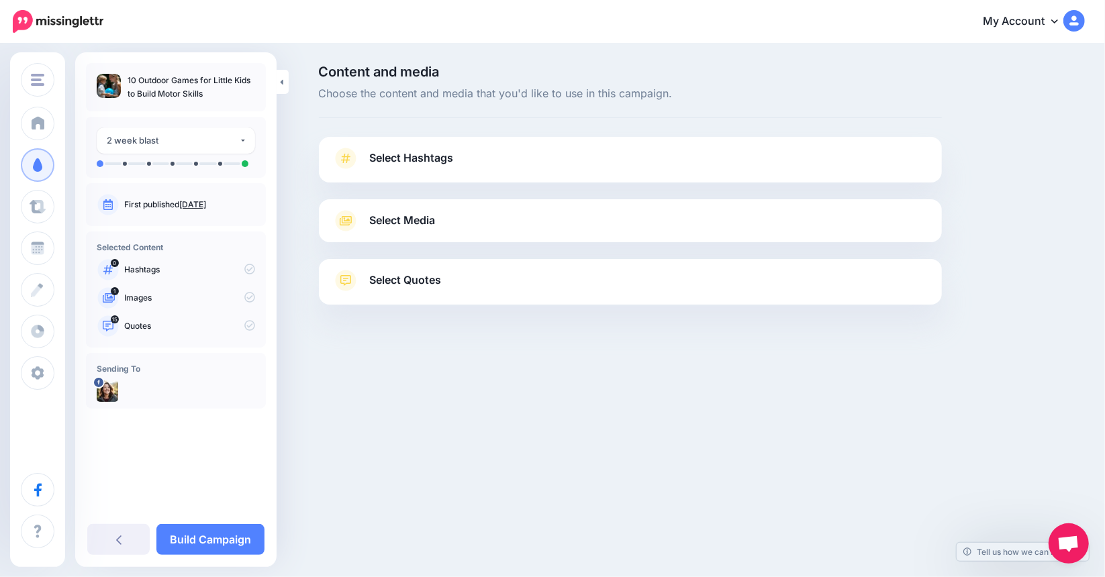
click at [414, 230] on link "Select Media" at bounding box center [630, 220] width 596 height 21
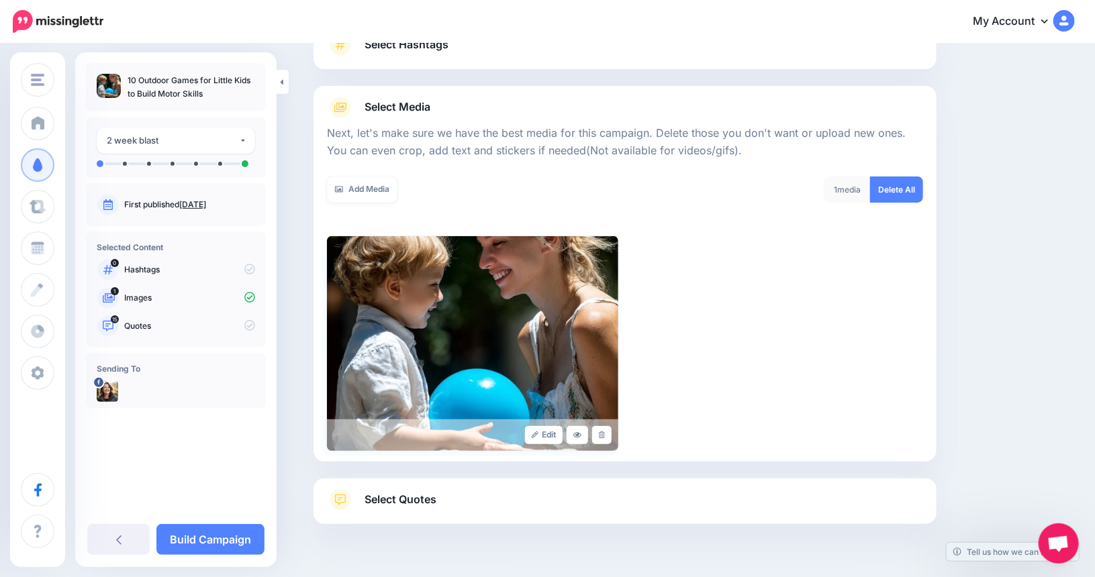
scroll to position [80, 0]
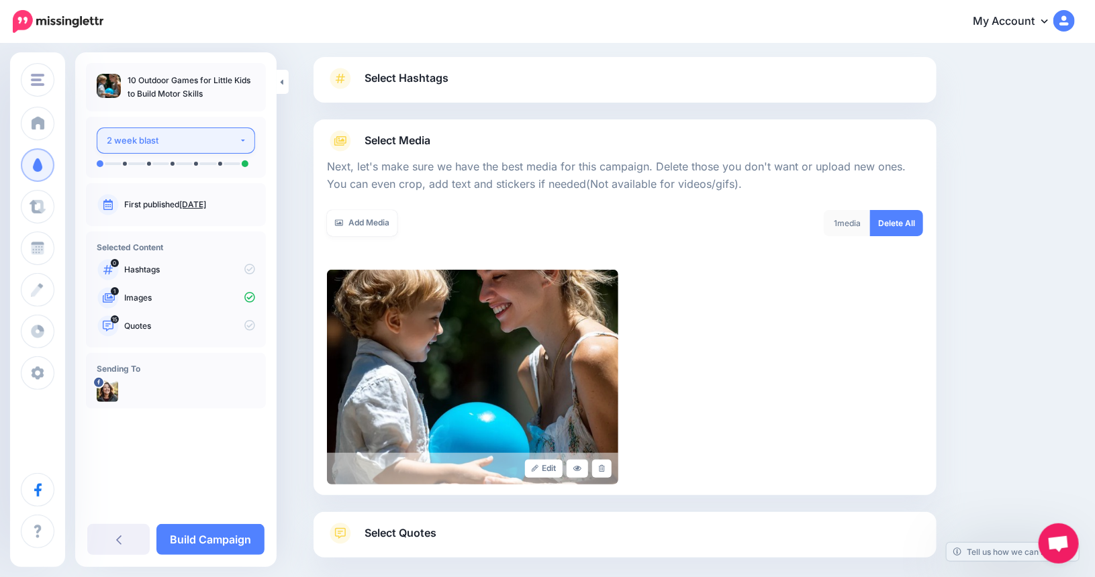
click at [246, 140] on button "2 week blast" at bounding box center [176, 141] width 158 height 26
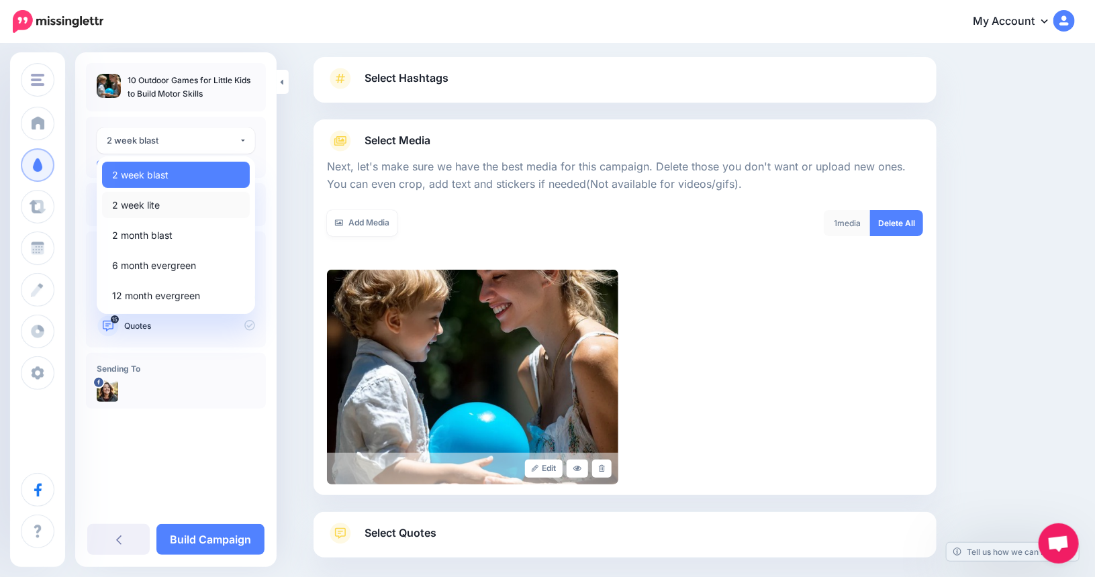
click at [169, 202] on link "2 week lite" at bounding box center [176, 205] width 148 height 26
select select "******"
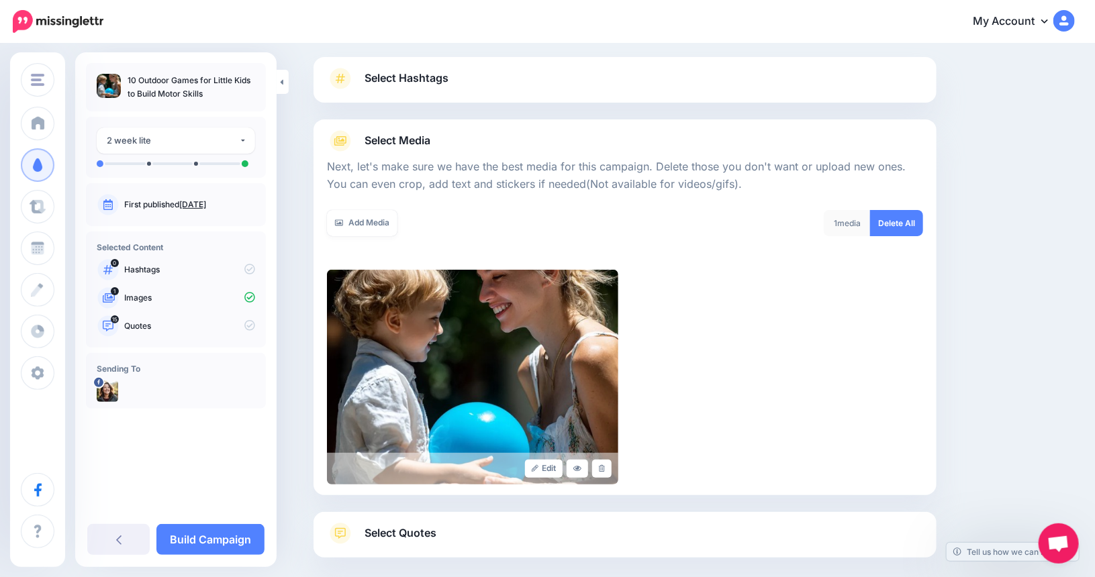
scroll to position [147, 0]
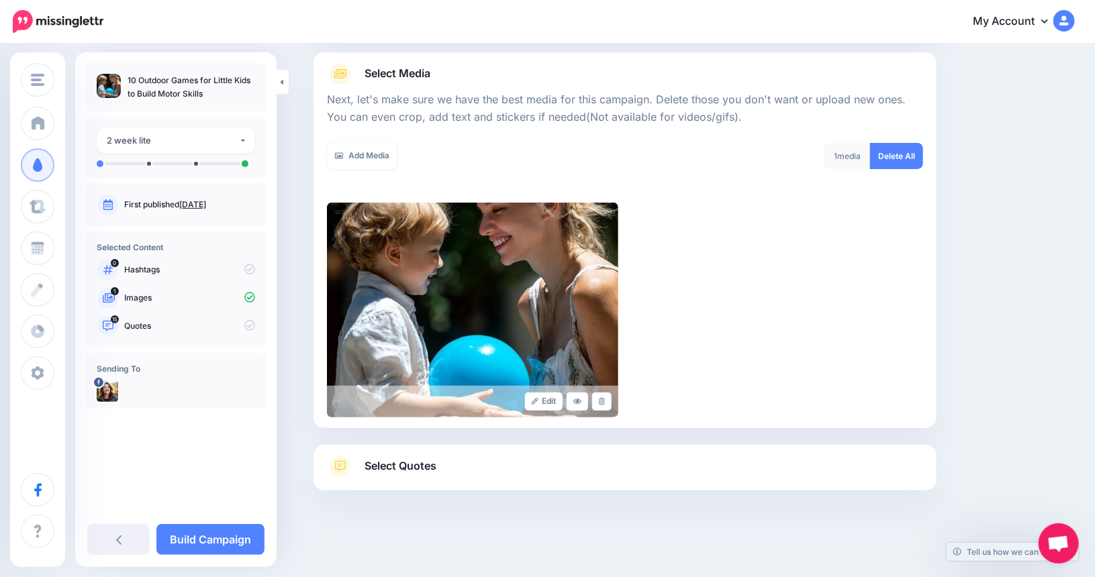
click at [501, 473] on link "Select Quotes" at bounding box center [625, 473] width 596 height 35
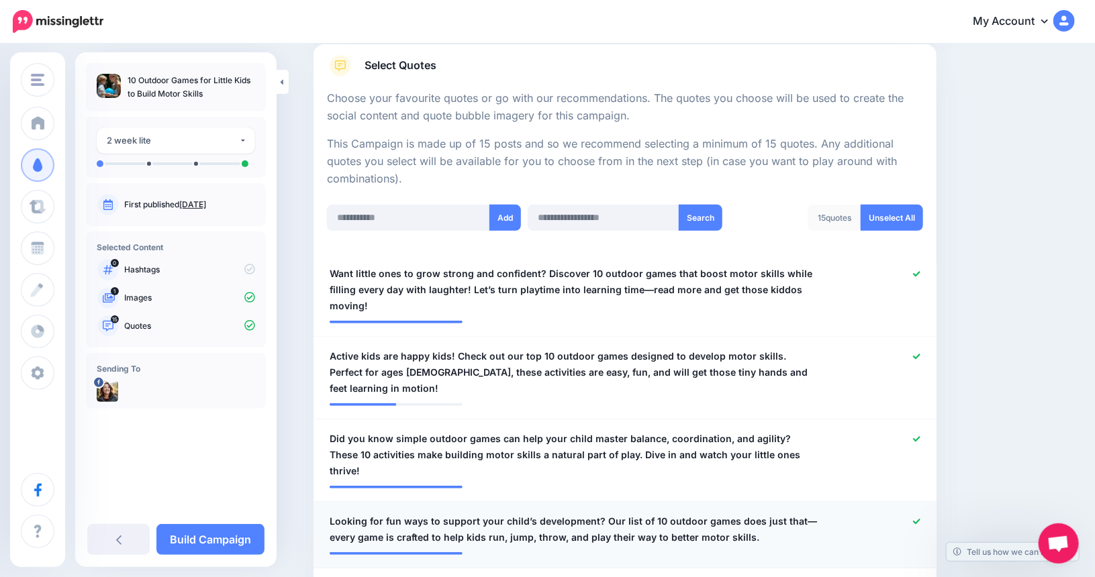
scroll to position [214, 0]
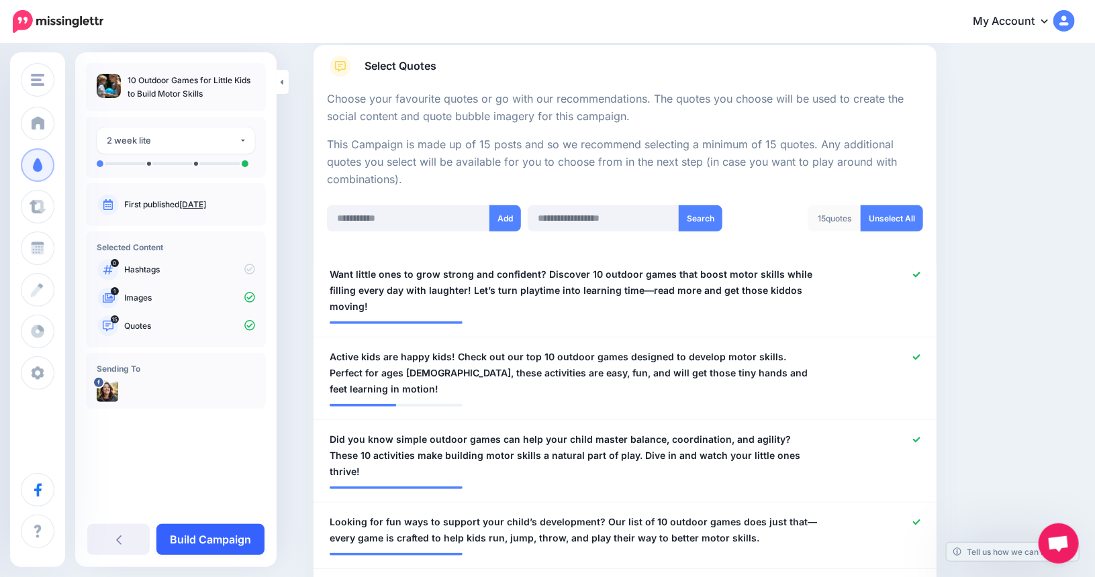
click at [216, 542] on link "Build Campaign" at bounding box center [210, 539] width 108 height 31
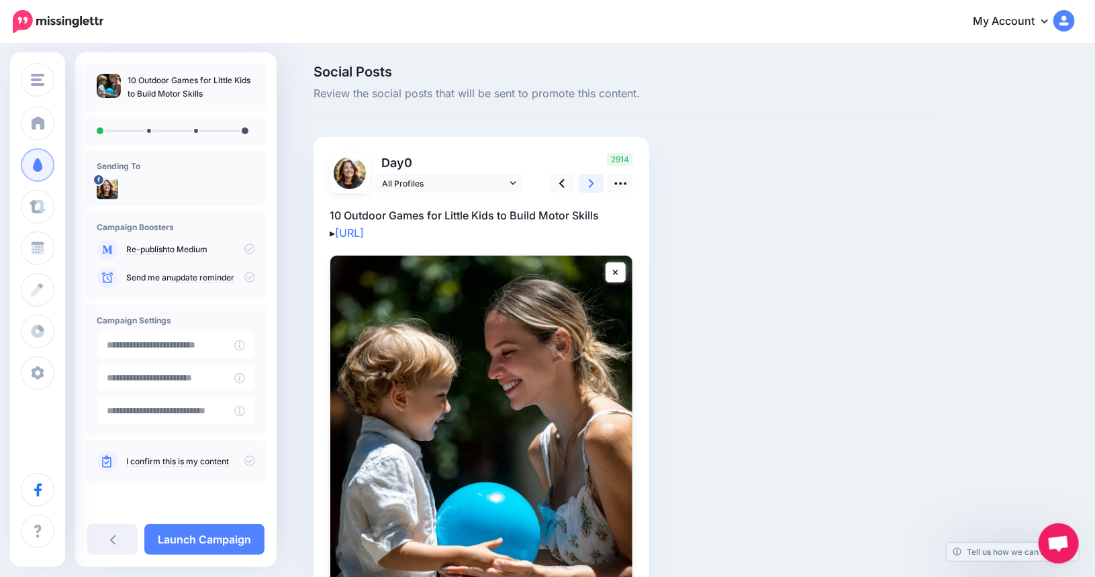
click at [594, 181] on icon at bounding box center [591, 183] width 5 height 9
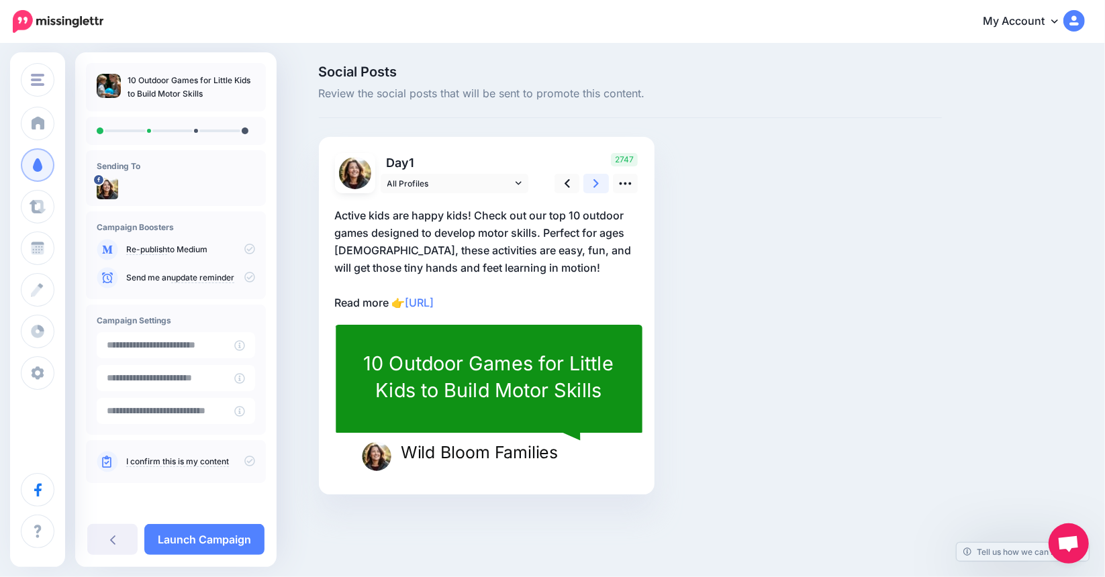
click at [597, 181] on icon at bounding box center [596, 183] width 5 height 9
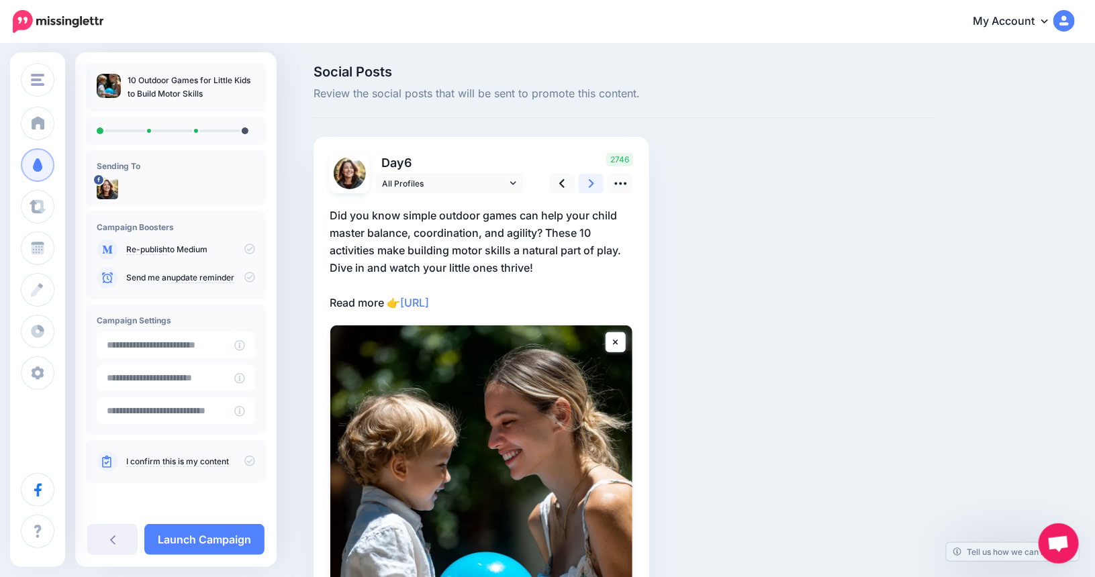
click at [594, 181] on icon at bounding box center [591, 183] width 5 height 9
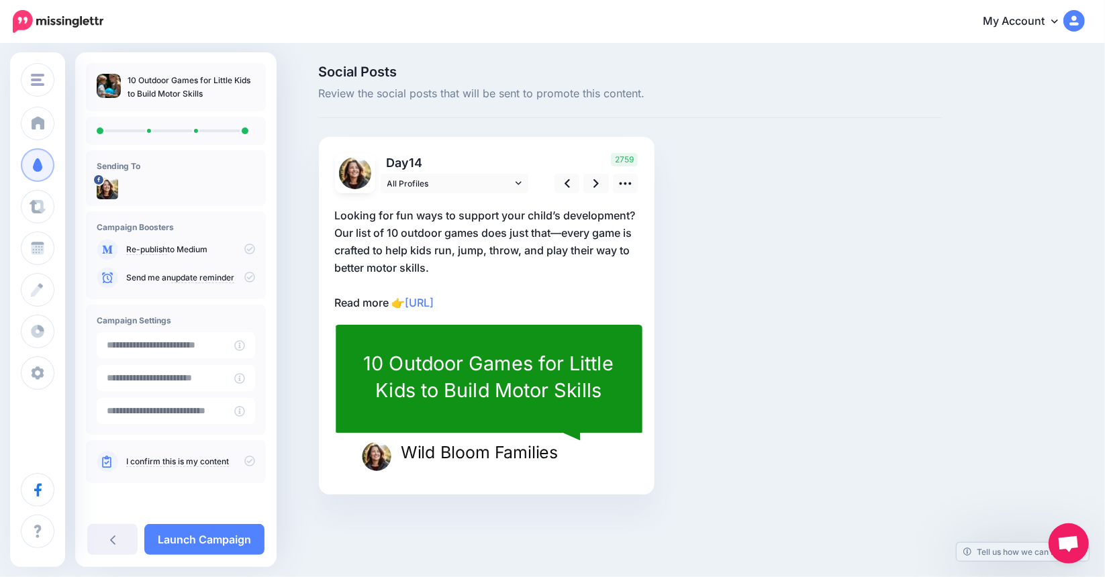
click at [103, 463] on icon at bounding box center [105, 461] width 16 height 21
click at [122, 460] on div "I confirm this is my content" at bounding box center [176, 461] width 158 height 21
click at [141, 457] on link "I confirm this is my content" at bounding box center [177, 462] width 103 height 11
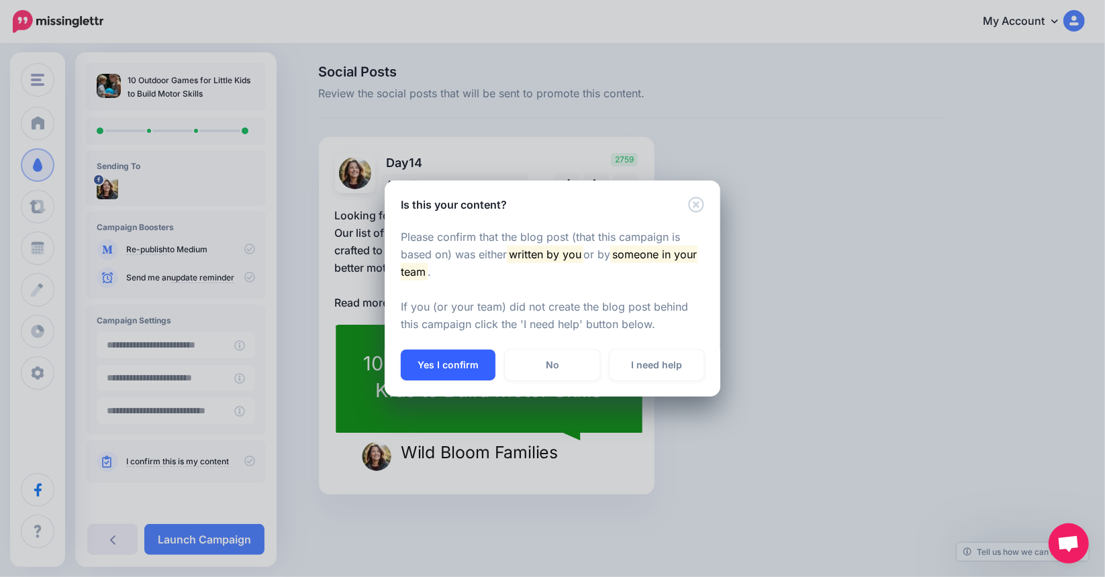
click at [447, 369] on button "Yes I confirm" at bounding box center [448, 365] width 95 height 31
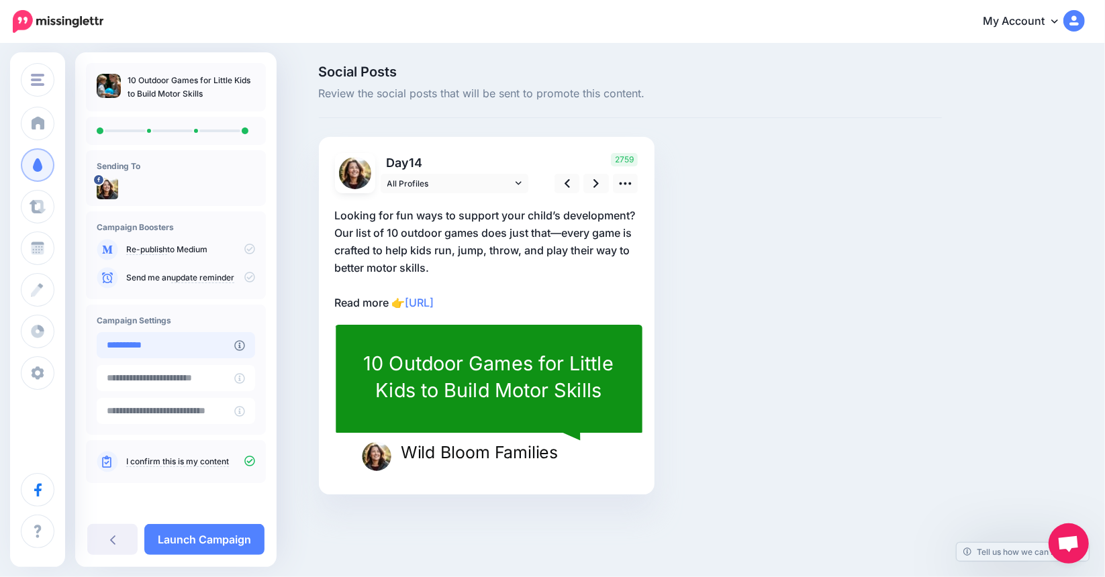
click at [220, 350] on input "**********" at bounding box center [166, 345] width 138 height 26
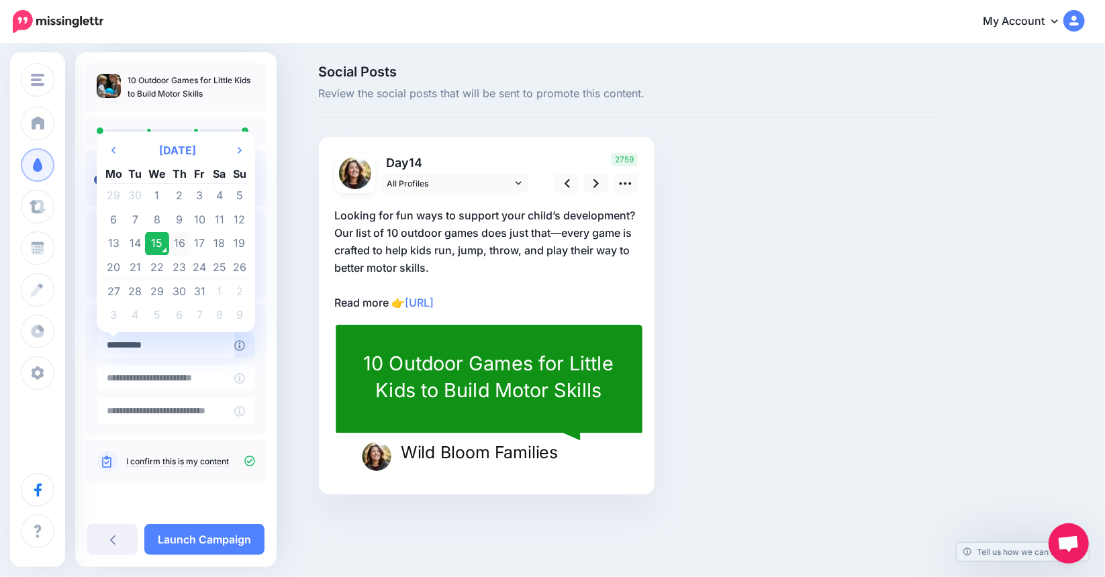
click at [179, 248] on td "16" at bounding box center [179, 244] width 21 height 24
type input "**********"
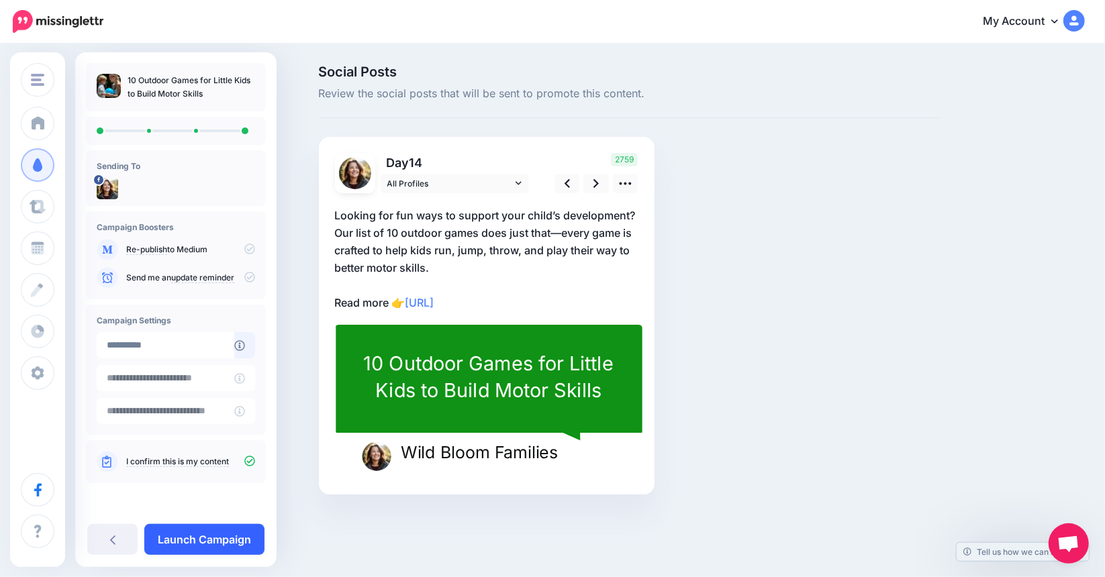
click at [203, 539] on link "Launch Campaign" at bounding box center [204, 539] width 120 height 31
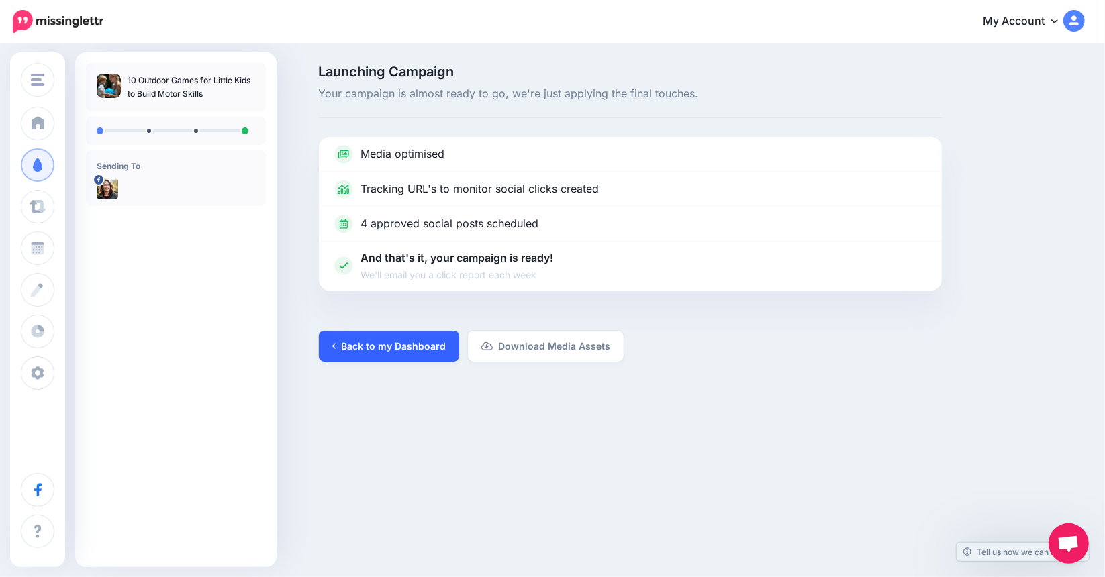
click at [369, 344] on link "Back to my Dashboard" at bounding box center [389, 346] width 140 height 31
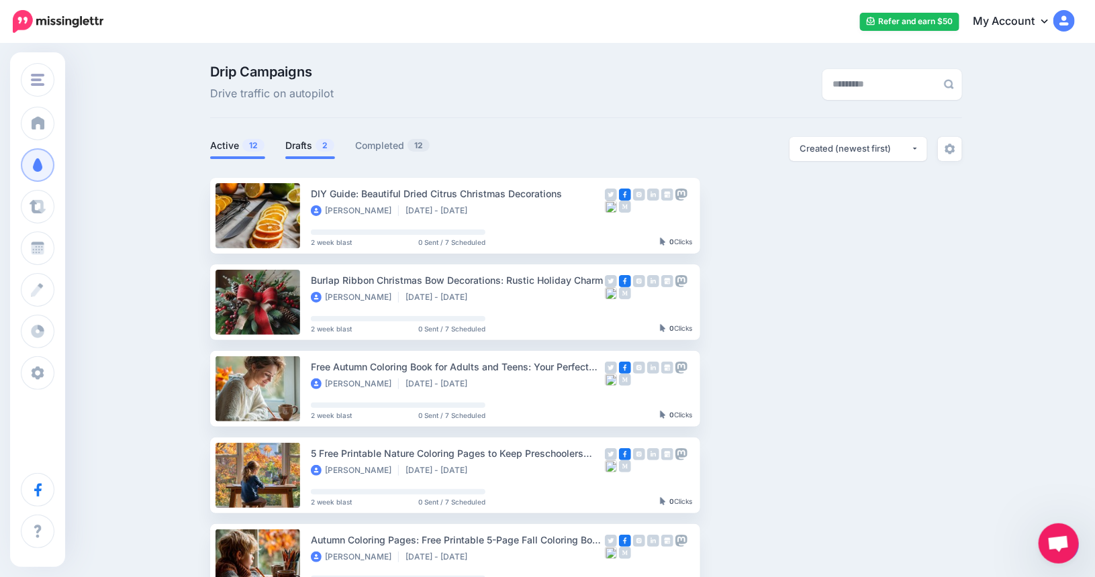
click at [302, 142] on link "Drafts 2" at bounding box center [310, 146] width 50 height 16
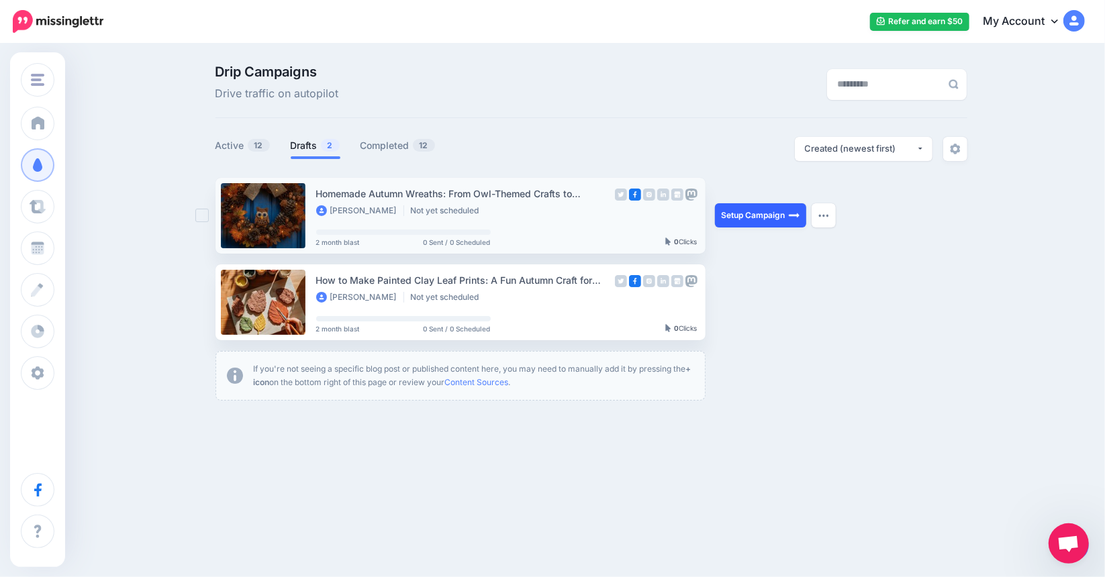
click at [745, 212] on link "Setup Campaign" at bounding box center [760, 215] width 91 height 24
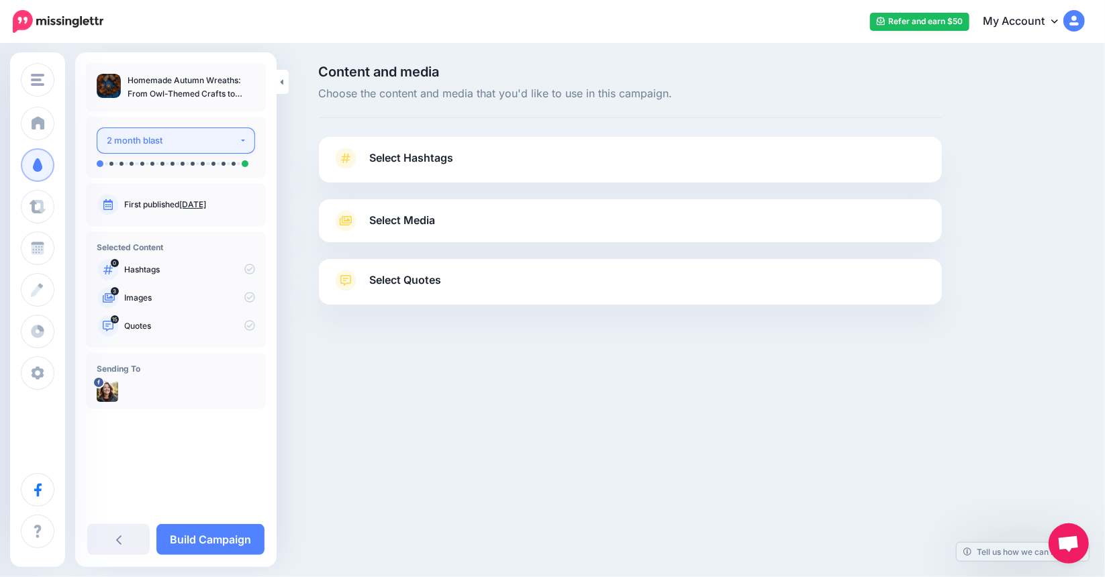
click at [242, 146] on button "2 month blast" at bounding box center [176, 141] width 158 height 26
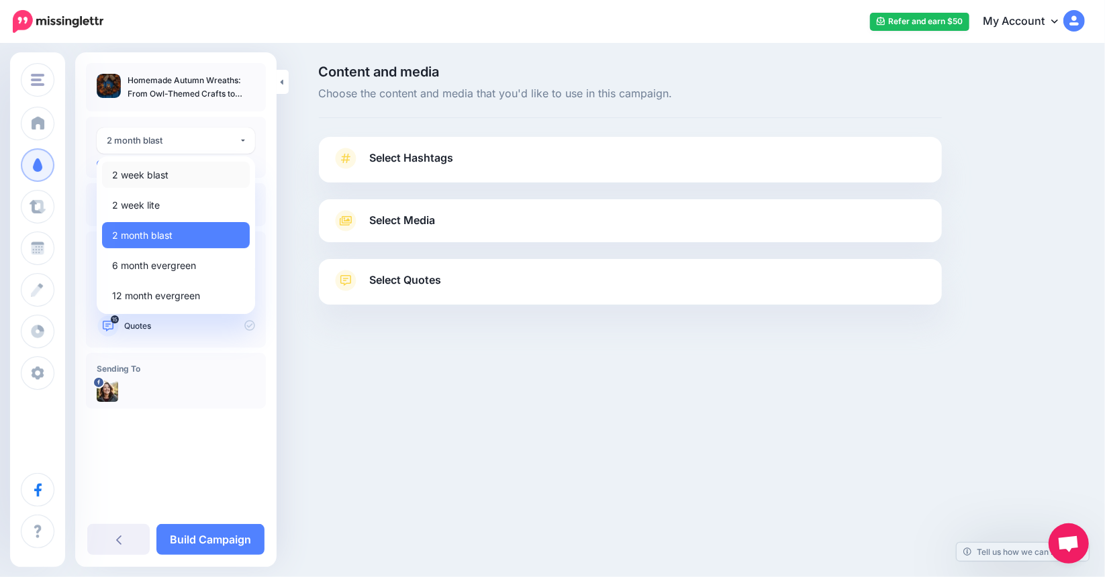
click at [205, 168] on link "2 week blast" at bounding box center [176, 175] width 148 height 26
select select "******"
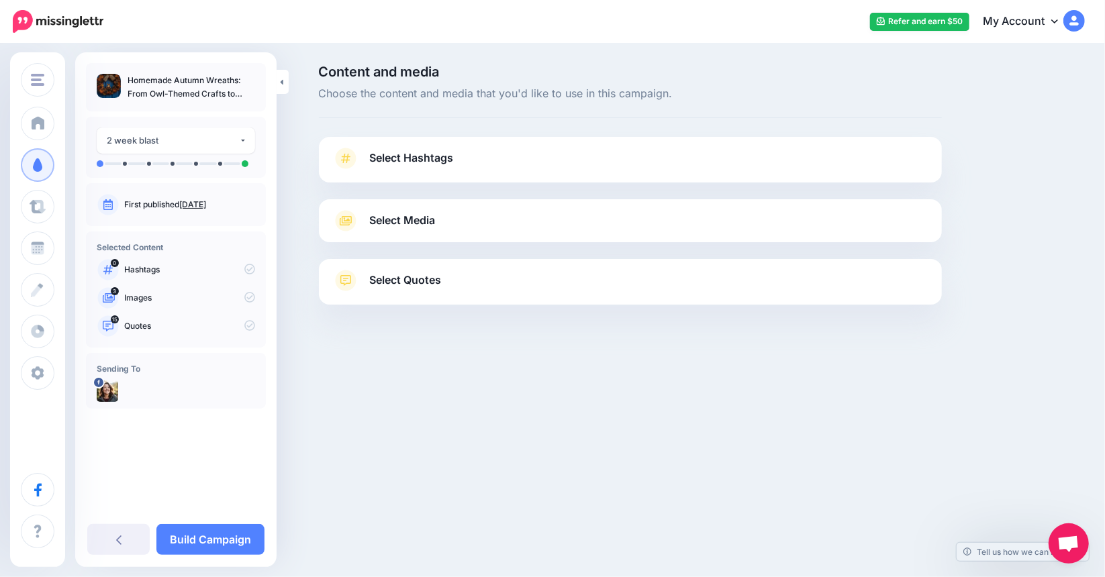
click at [441, 223] on link "Select Media" at bounding box center [630, 220] width 596 height 21
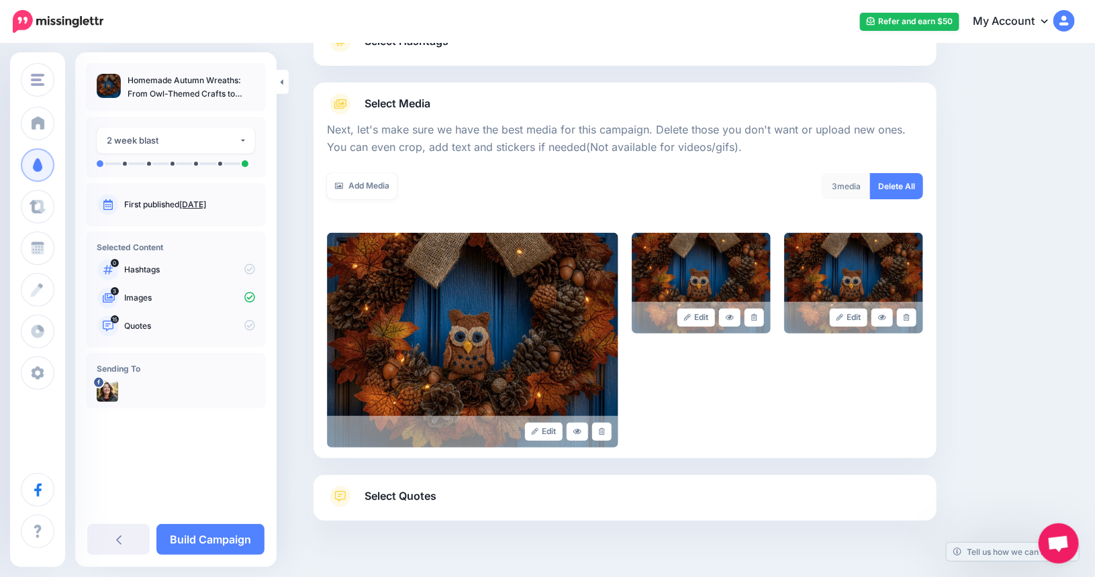
scroll to position [147, 0]
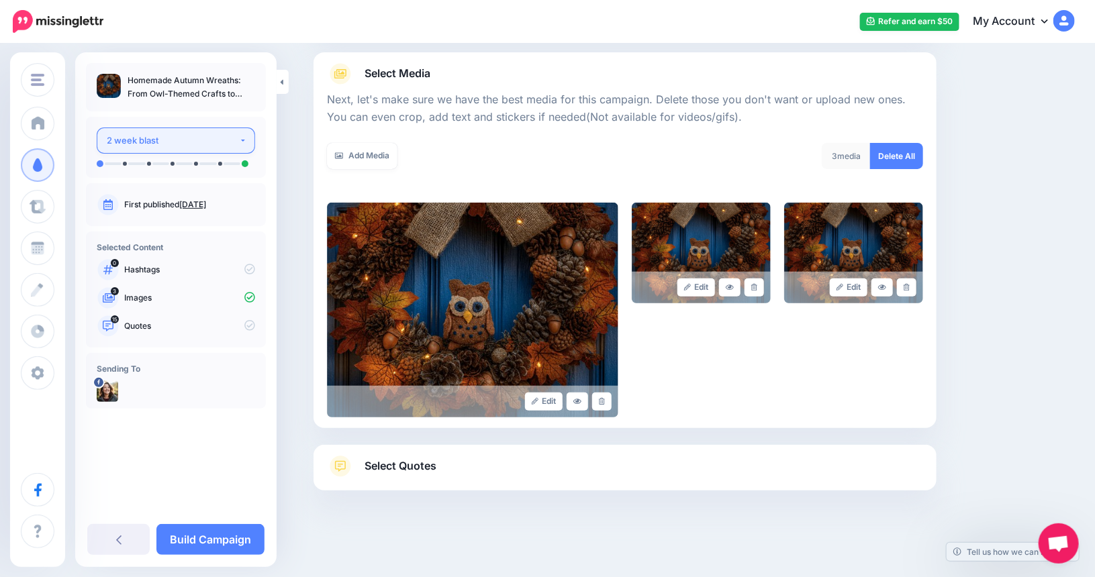
click at [241, 132] on button "2 week blast" at bounding box center [176, 141] width 158 height 26
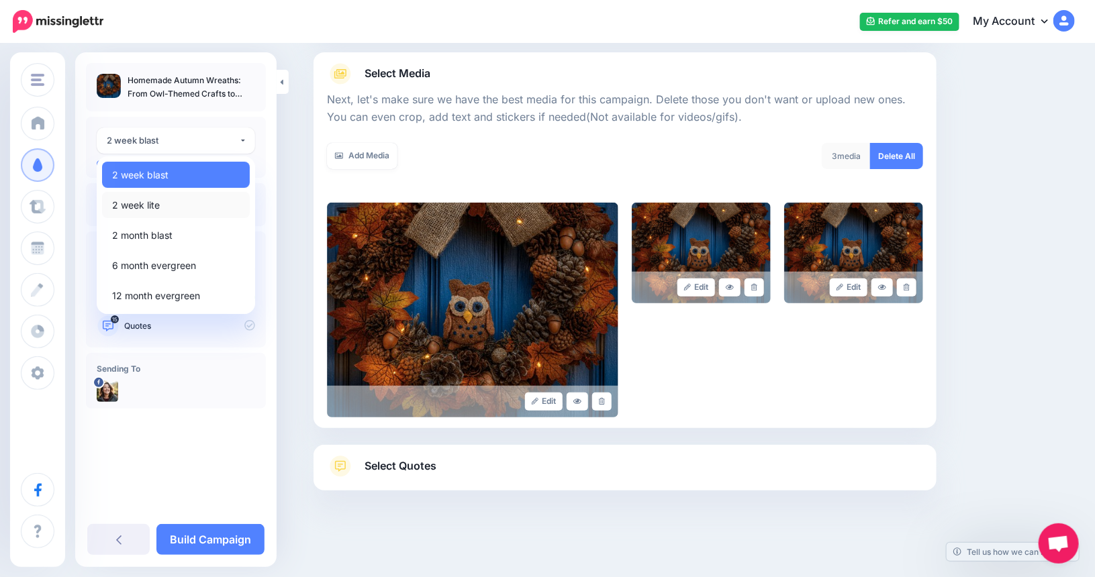
click at [185, 206] on link "2 week lite" at bounding box center [176, 205] width 148 height 26
select select "******"
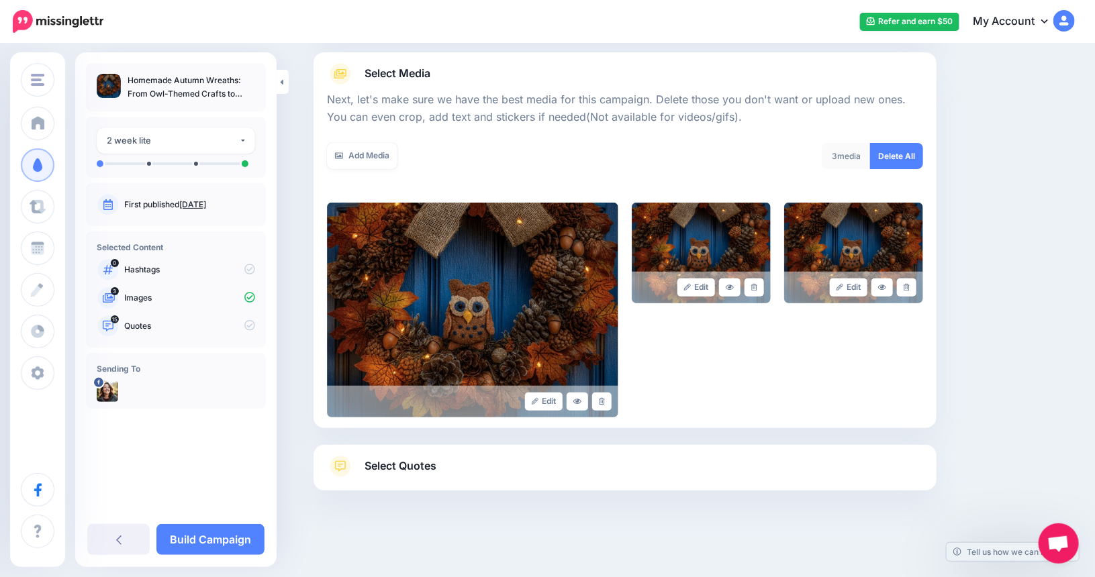
click at [400, 473] on span "Select Quotes" at bounding box center [401, 466] width 72 height 18
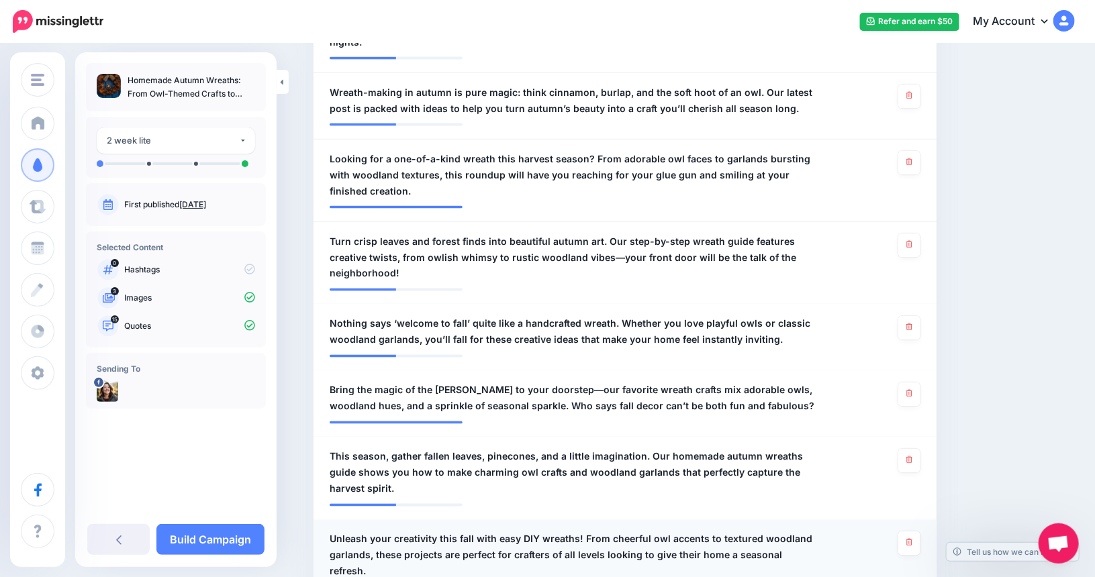
scroll to position [1163, 0]
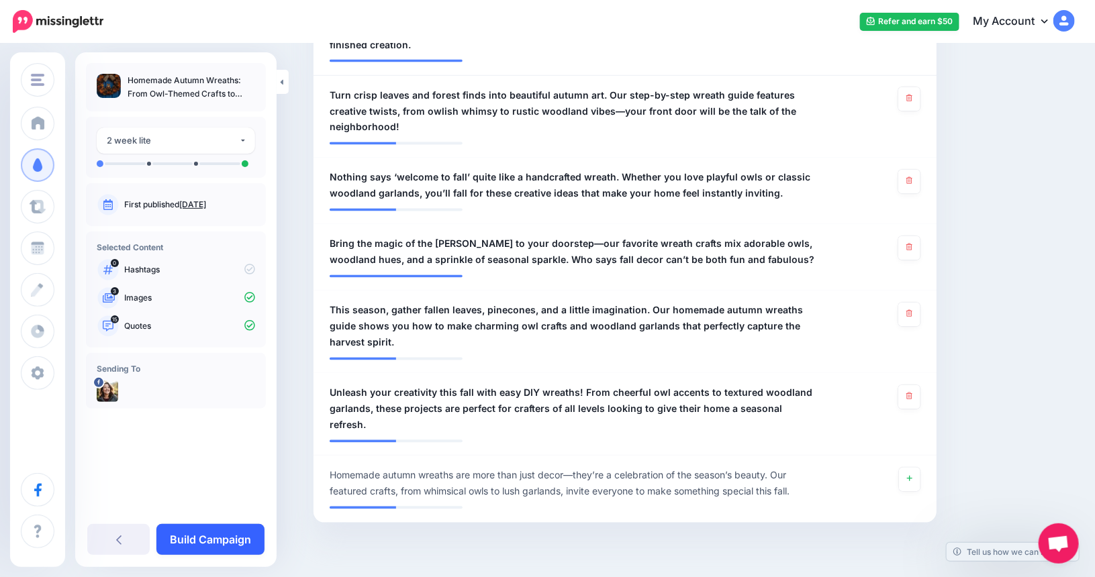
click at [217, 538] on link "Build Campaign" at bounding box center [210, 539] width 108 height 31
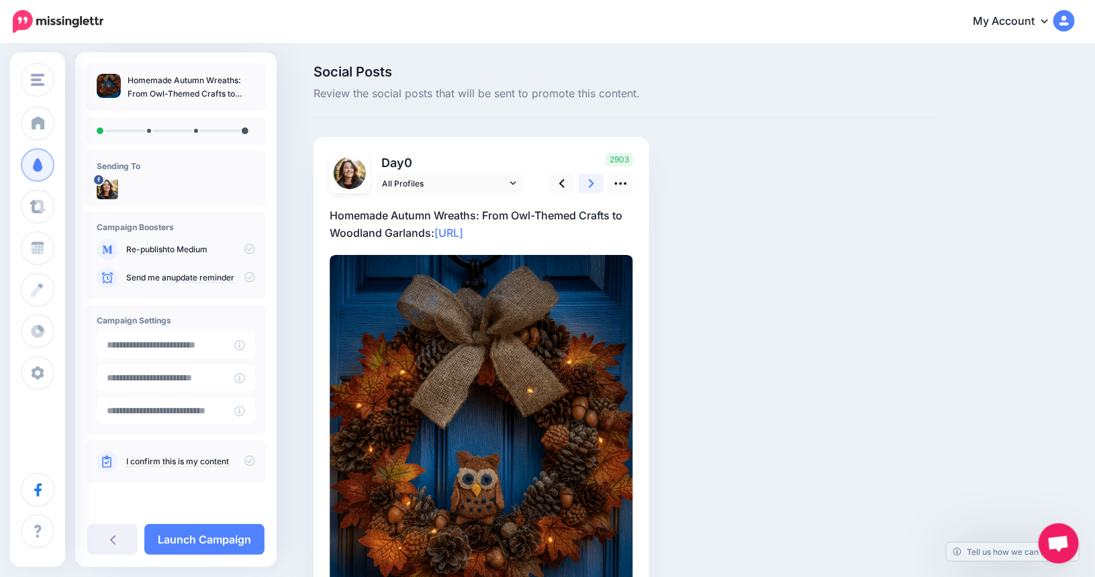
click at [594, 184] on icon at bounding box center [591, 183] width 5 height 9
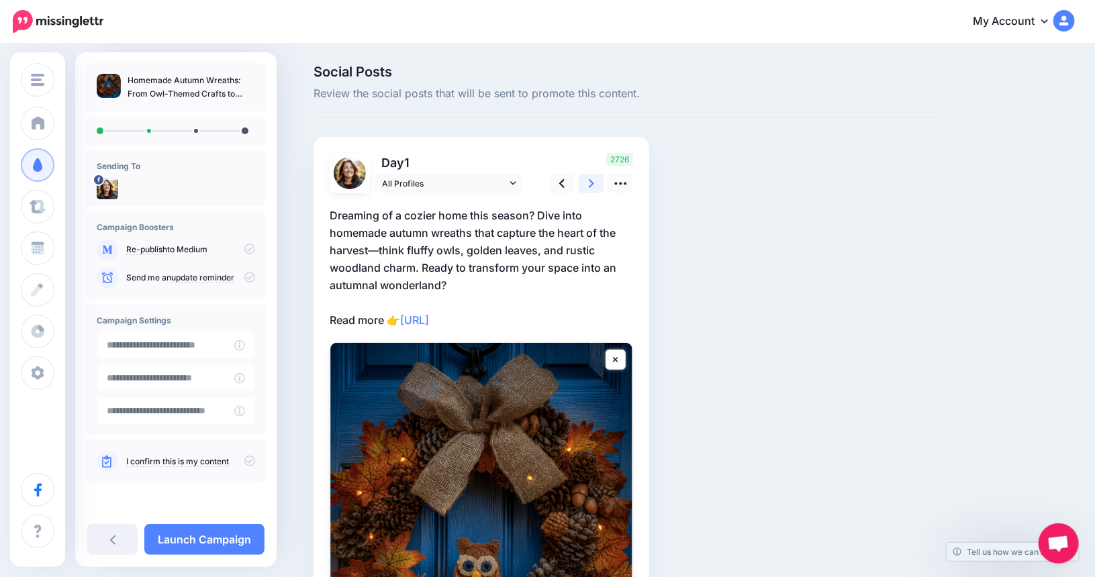
click at [594, 184] on icon at bounding box center [591, 183] width 5 height 9
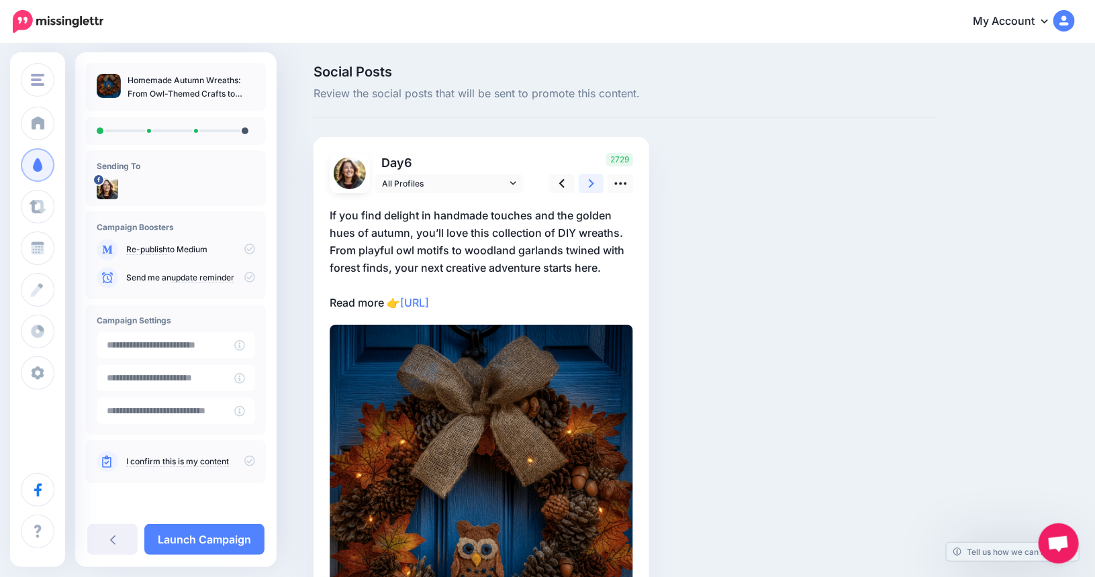
click at [594, 184] on icon at bounding box center [591, 183] width 5 height 9
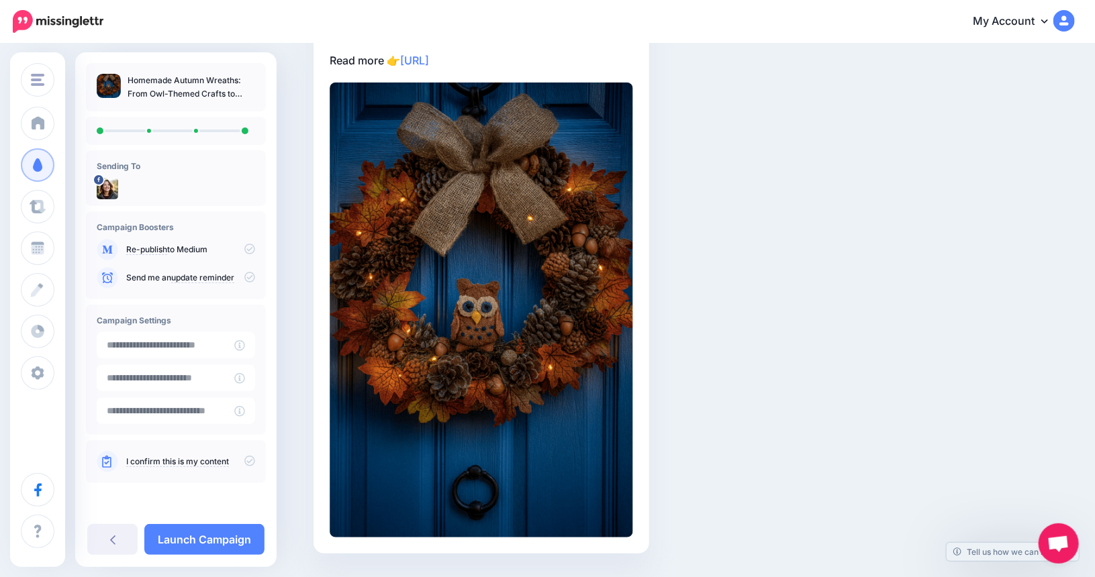
scroll to position [279, 0]
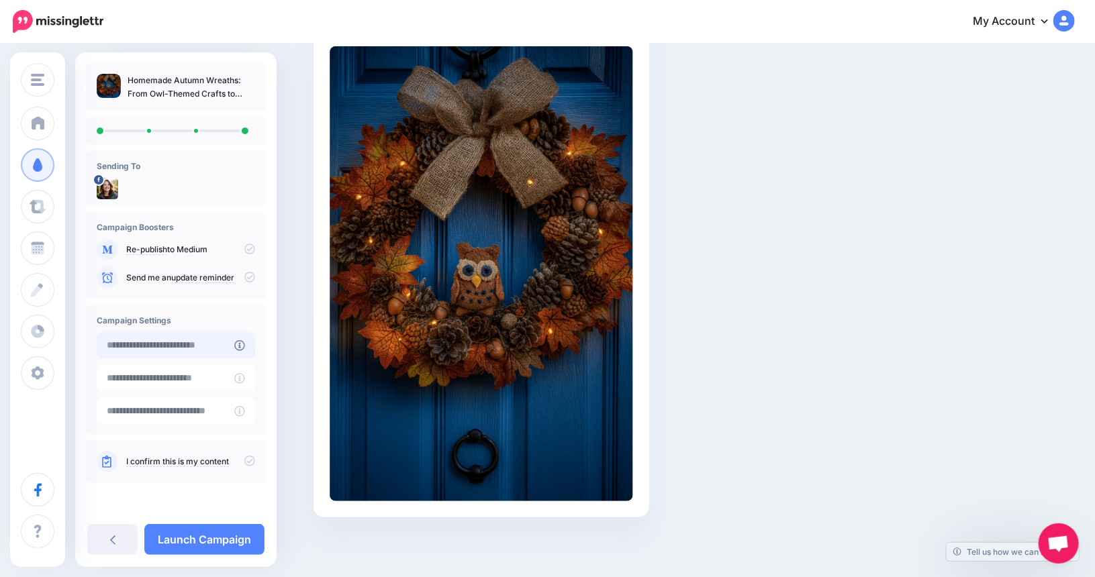
type input "**********"
click at [181, 353] on input "**********" at bounding box center [166, 345] width 138 height 26
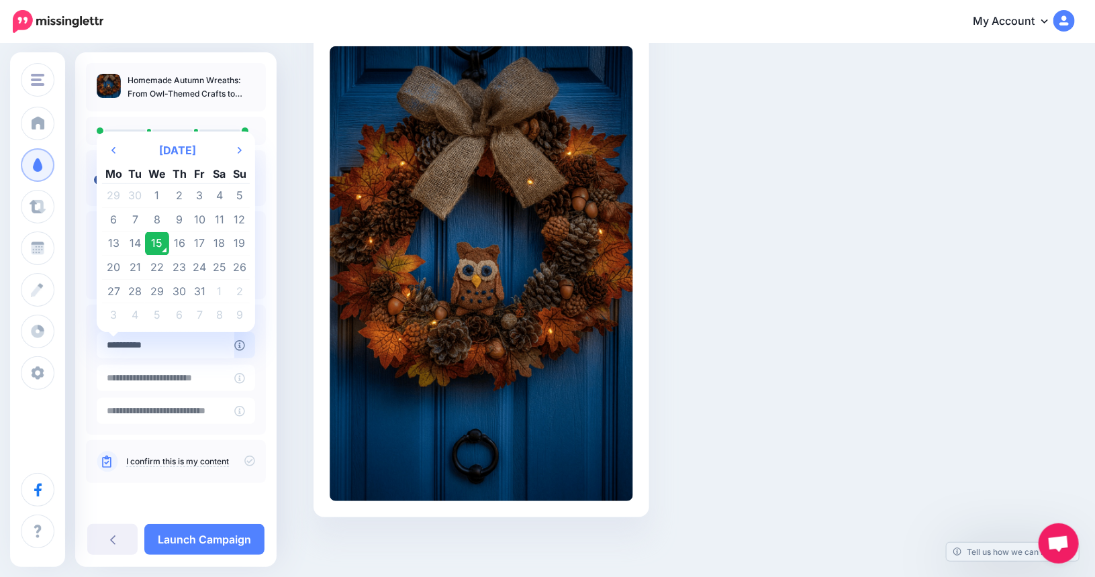
click at [152, 242] on td "15" at bounding box center [157, 244] width 24 height 24
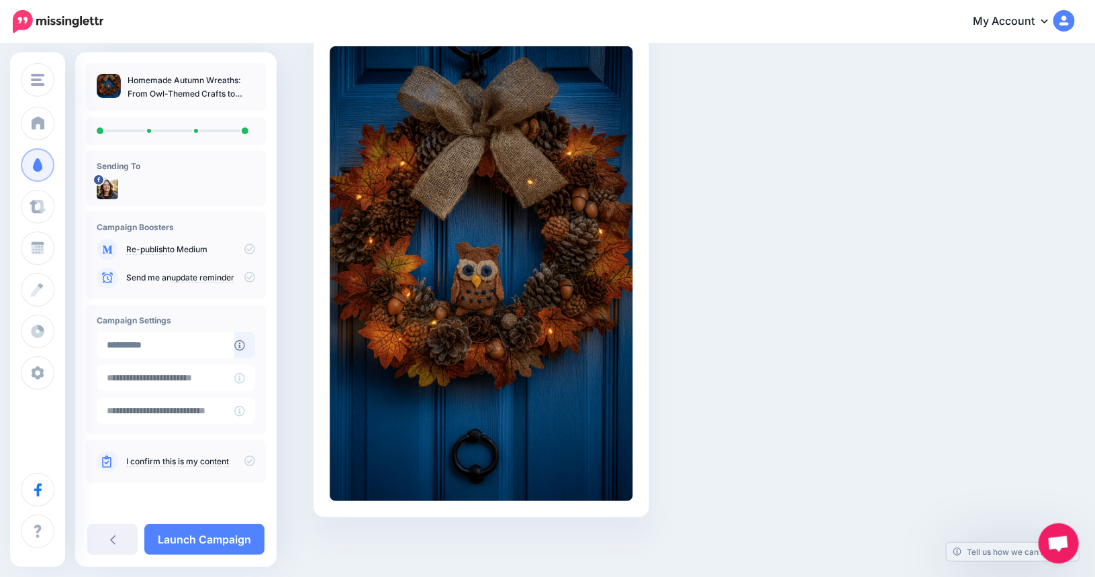
click at [150, 455] on div "I confirm this is my content" at bounding box center [176, 461] width 158 height 21
click at [156, 462] on link "I confirm this is my content" at bounding box center [177, 462] width 103 height 11
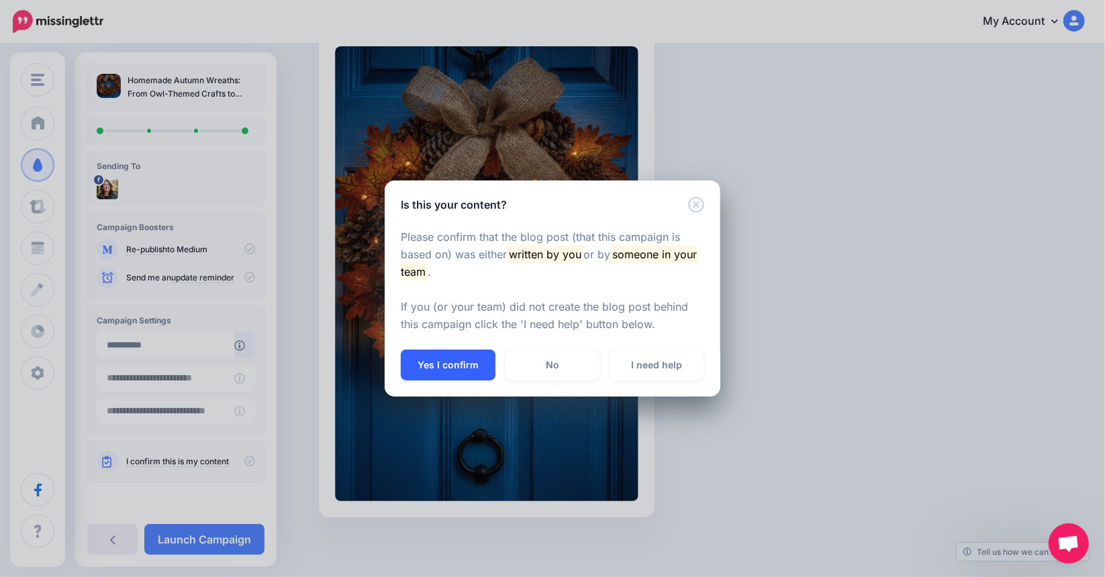
click at [471, 366] on button "Yes I confirm" at bounding box center [448, 365] width 95 height 31
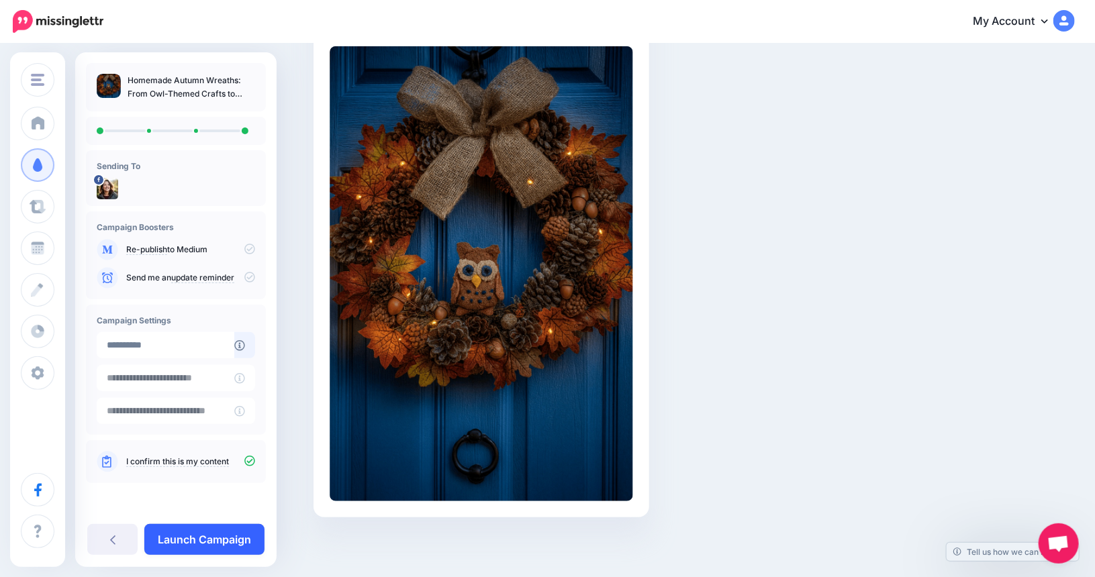
click at [221, 541] on link "Launch Campaign" at bounding box center [204, 539] width 120 height 31
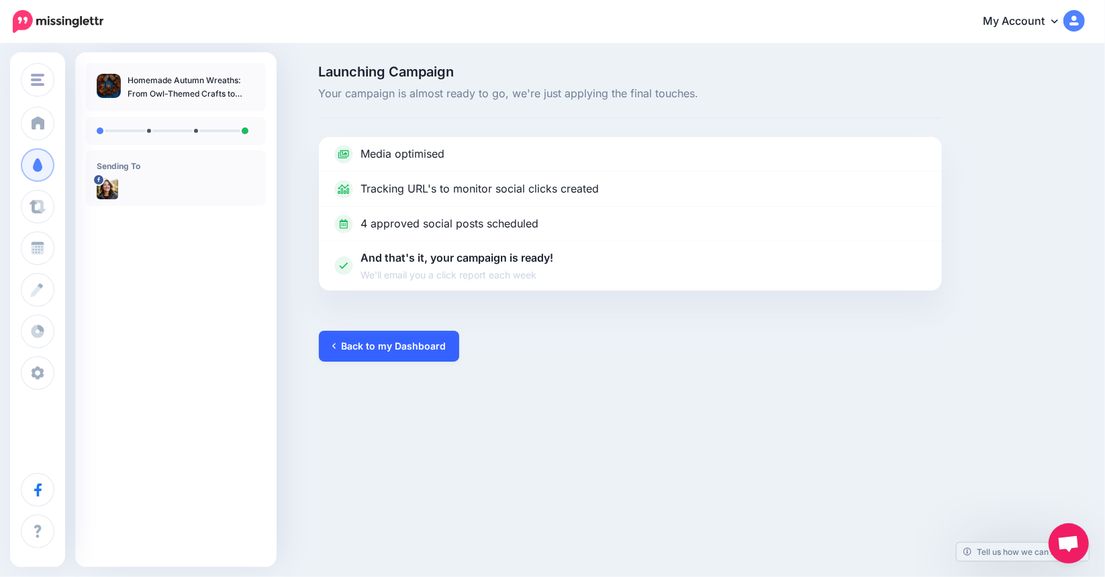
click at [421, 335] on link "Back to my Dashboard" at bounding box center [389, 346] width 140 height 31
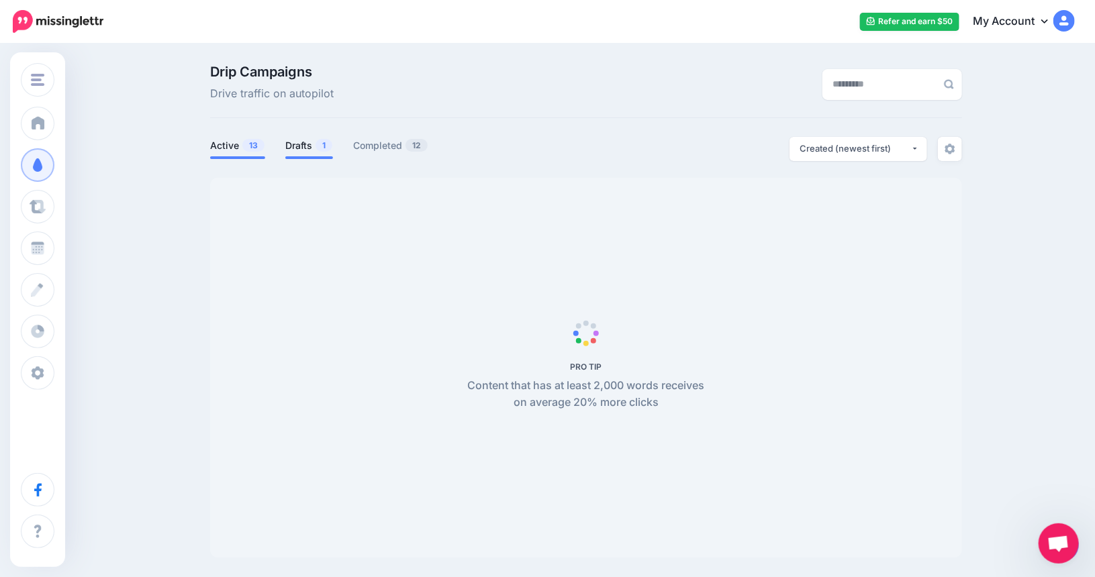
click at [310, 147] on link "Drafts 1" at bounding box center [309, 146] width 48 height 16
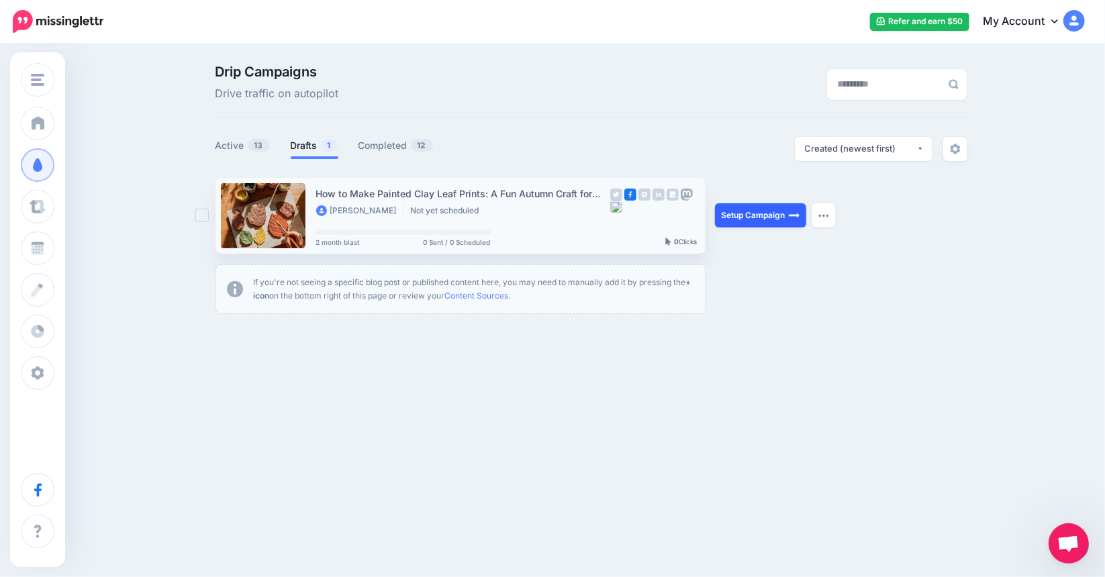
click at [751, 216] on link "Setup Campaign" at bounding box center [760, 215] width 91 height 24
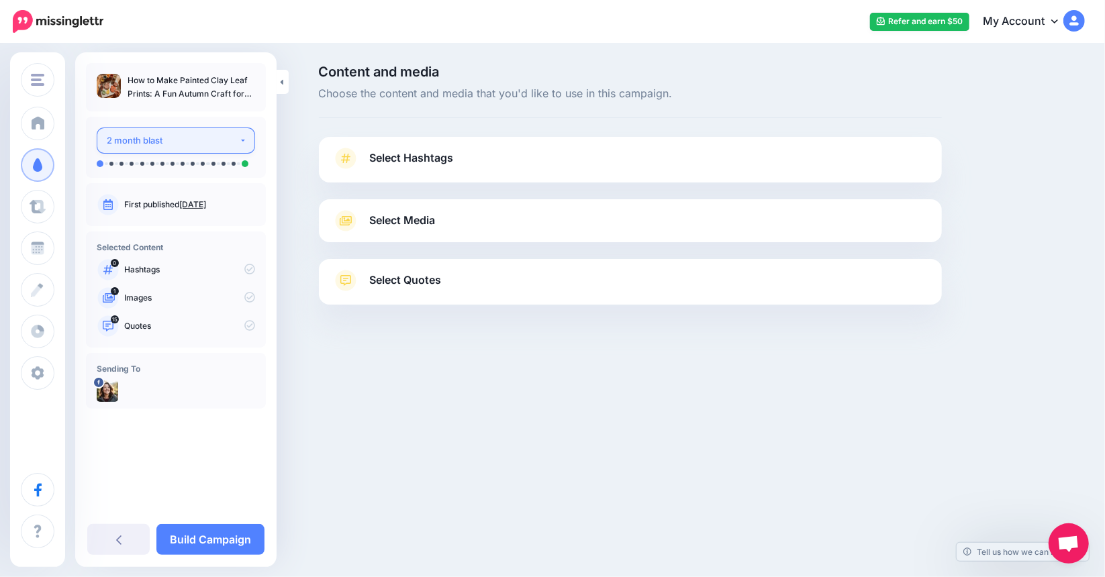
click at [199, 140] on div "2 month blast" at bounding box center [173, 140] width 132 height 15
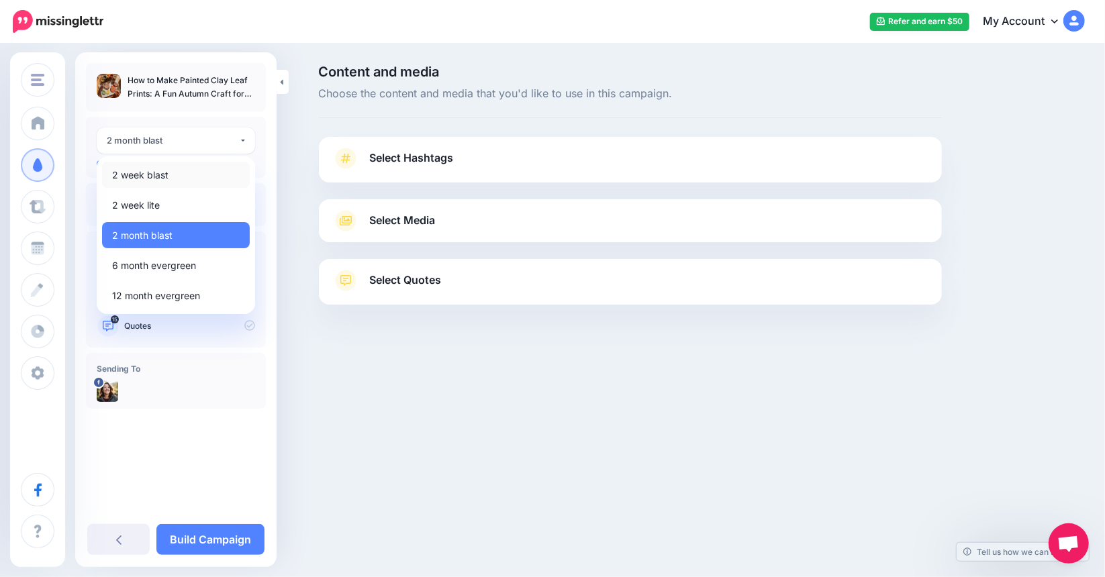
click at [165, 178] on span "2 week blast" at bounding box center [140, 175] width 56 height 16
select select "******"
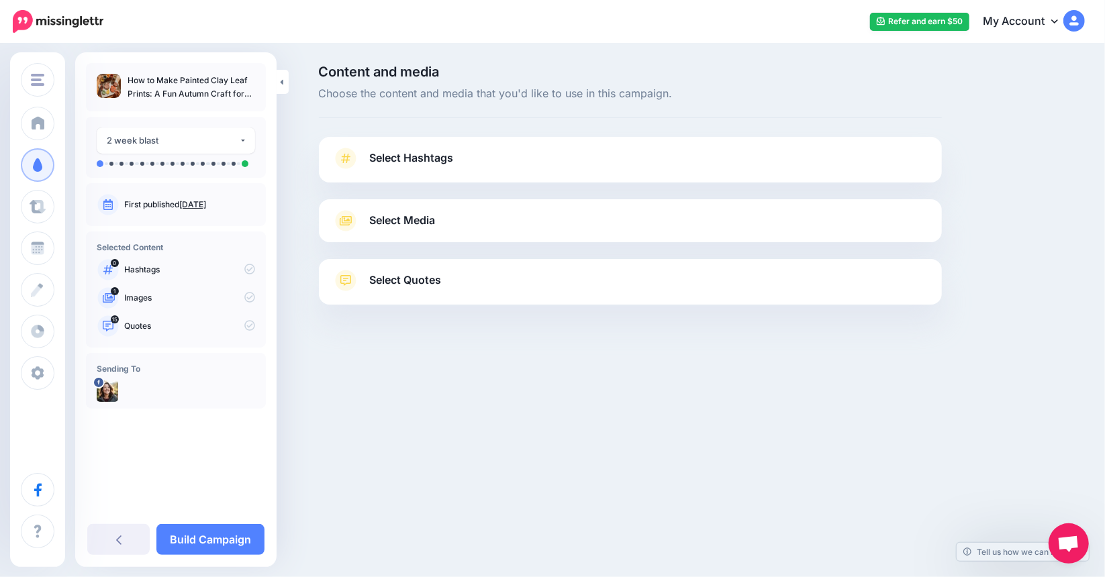
click at [385, 220] on span "Select Media" at bounding box center [403, 221] width 66 height 18
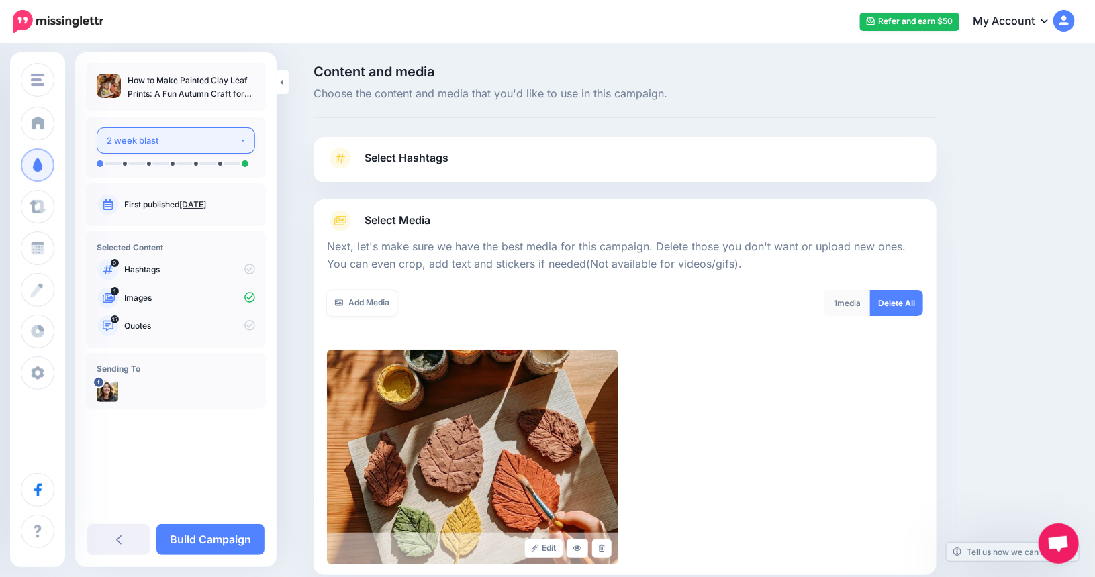
click at [245, 138] on button "2 week blast" at bounding box center [176, 141] width 158 height 26
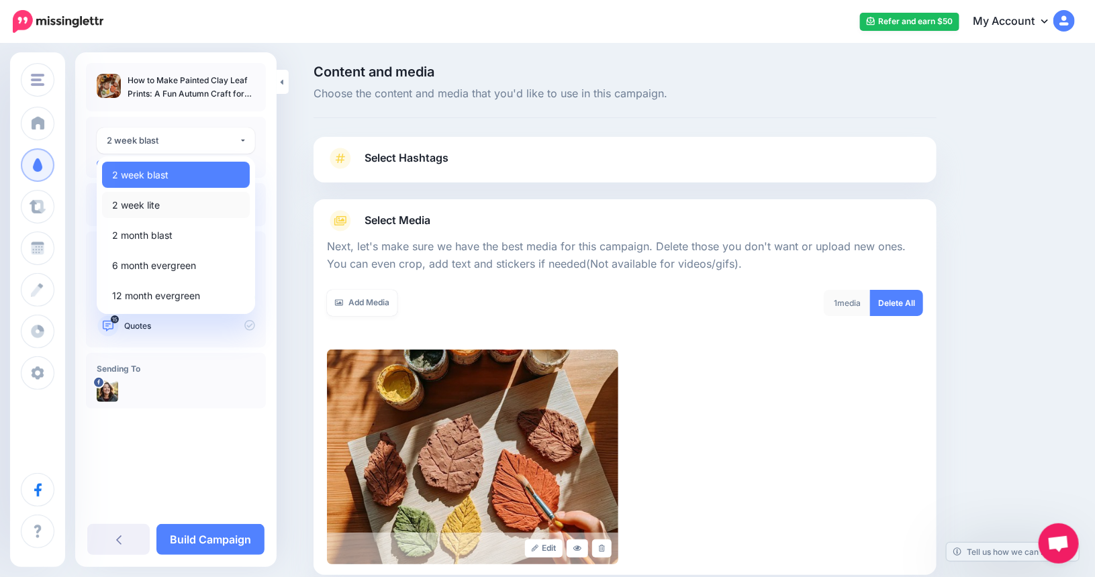
click at [181, 199] on link "2 week lite" at bounding box center [176, 205] width 148 height 26
select select "******"
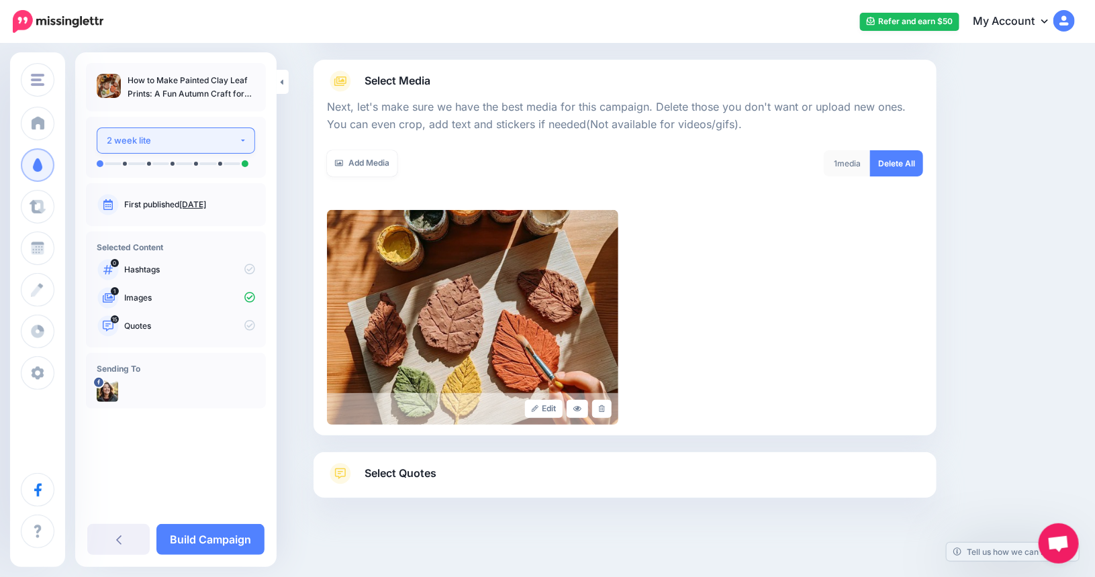
scroll to position [147, 0]
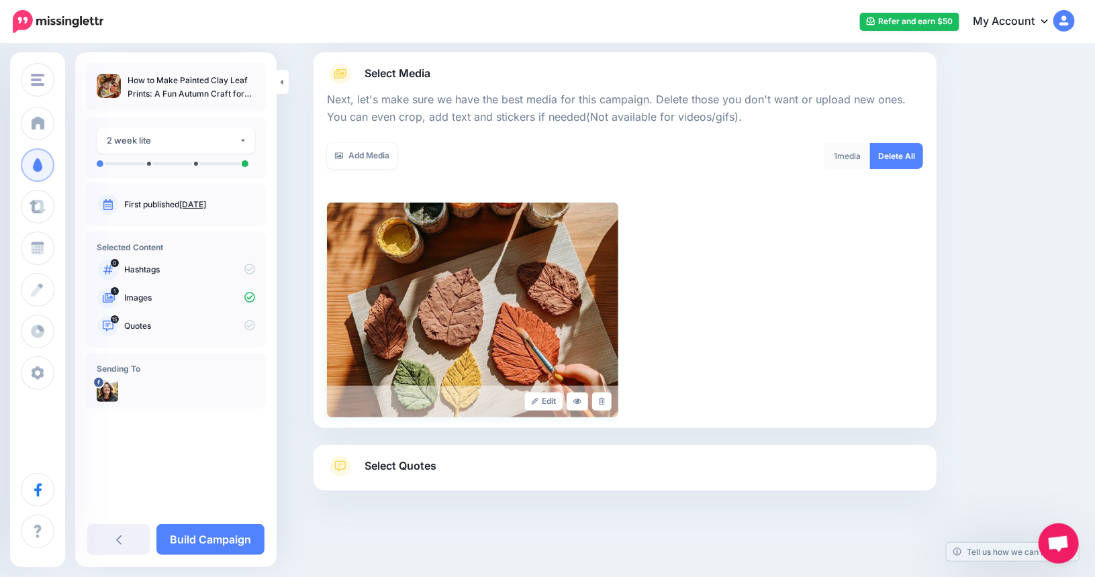
click at [544, 329] on img at bounding box center [472, 310] width 291 height 215
click at [387, 475] on span "Select Quotes" at bounding box center [401, 466] width 72 height 18
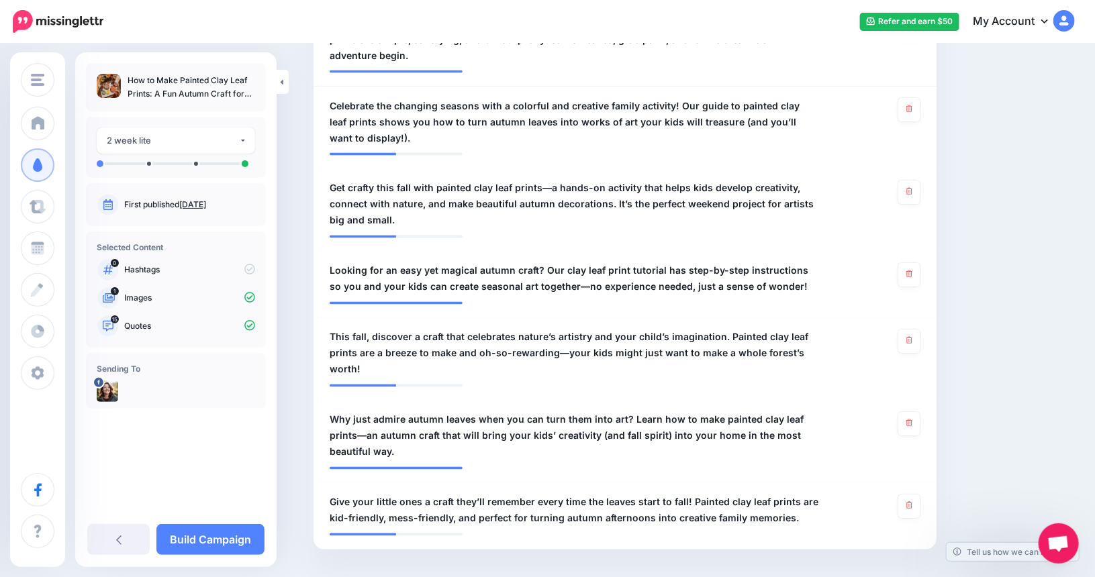
scroll to position [1137, 0]
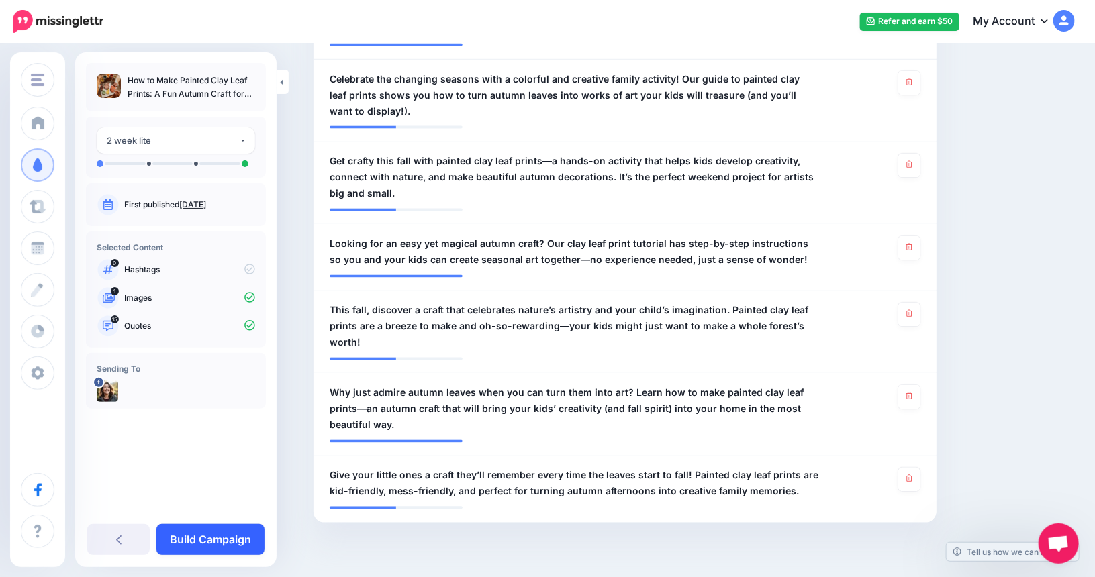
click at [180, 537] on link "Build Campaign" at bounding box center [210, 539] width 108 height 31
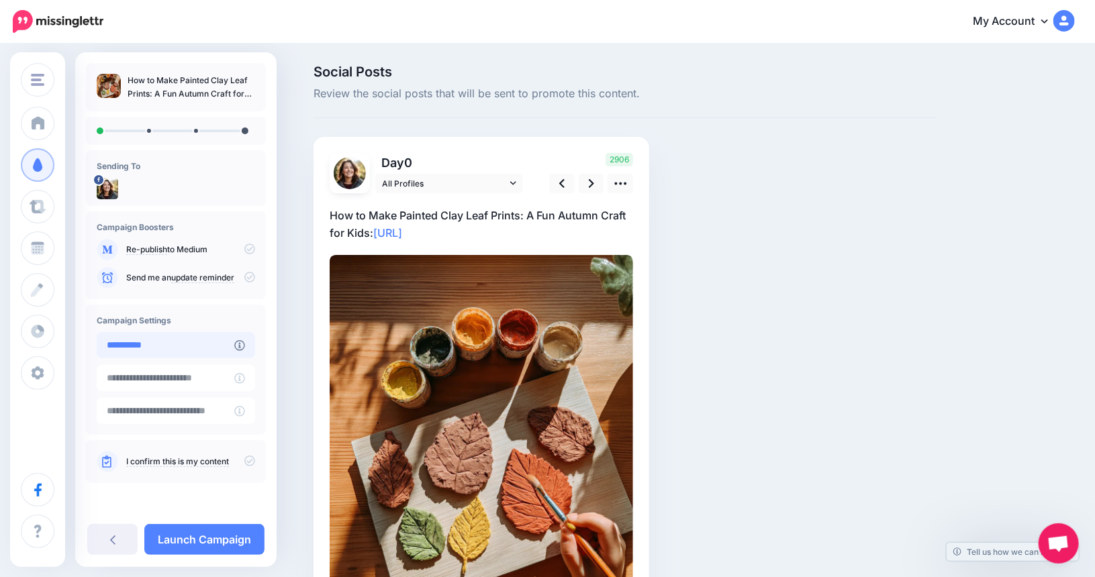
click at [181, 346] on input "**********" at bounding box center [166, 345] width 138 height 26
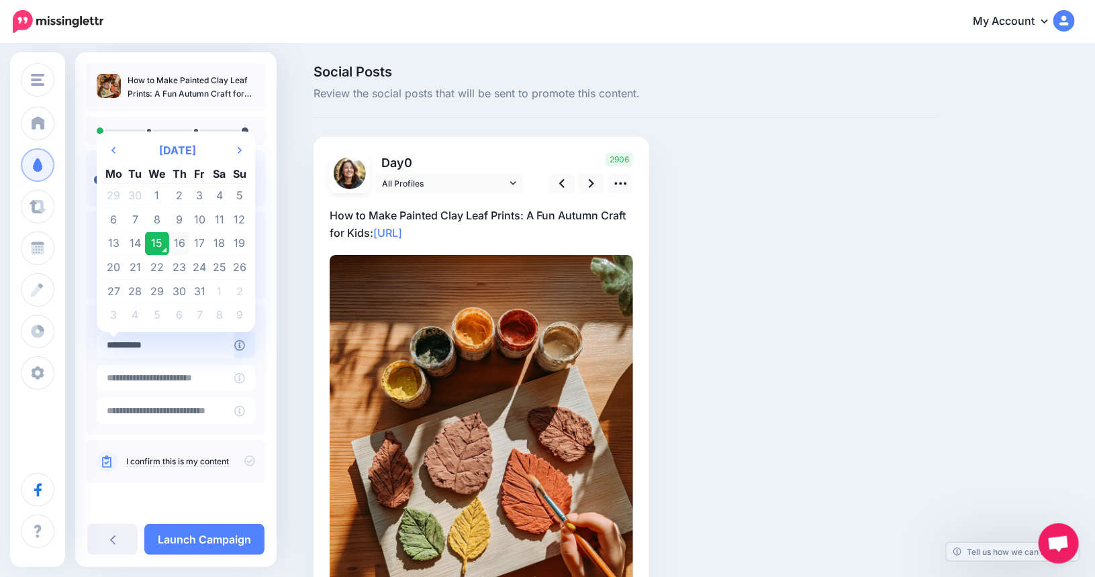
click at [179, 245] on td "16" at bounding box center [179, 244] width 21 height 24
type input "**********"
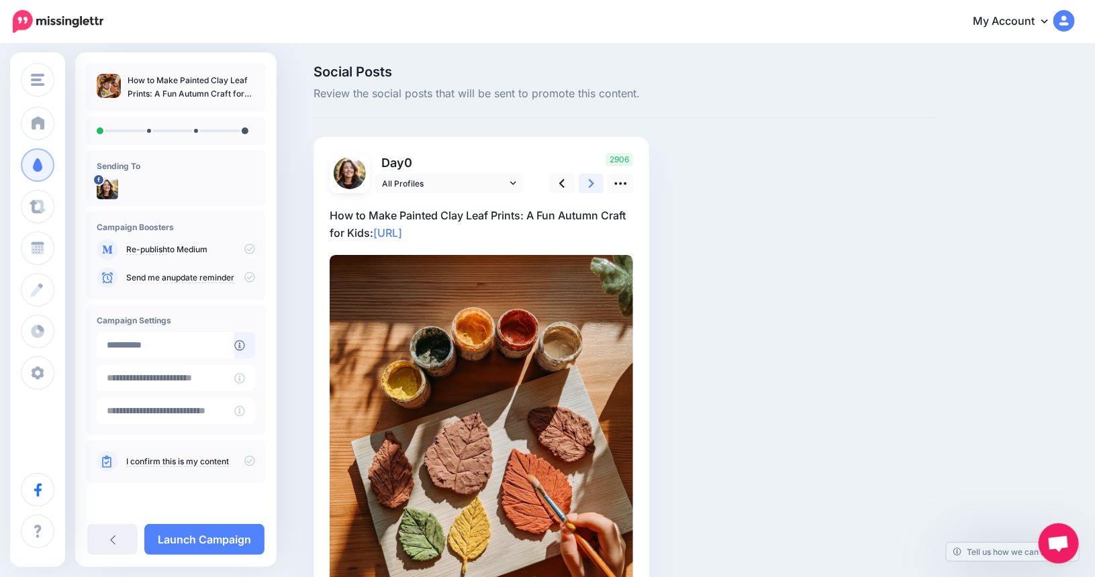
click at [594, 180] on icon at bounding box center [591, 184] width 5 height 14
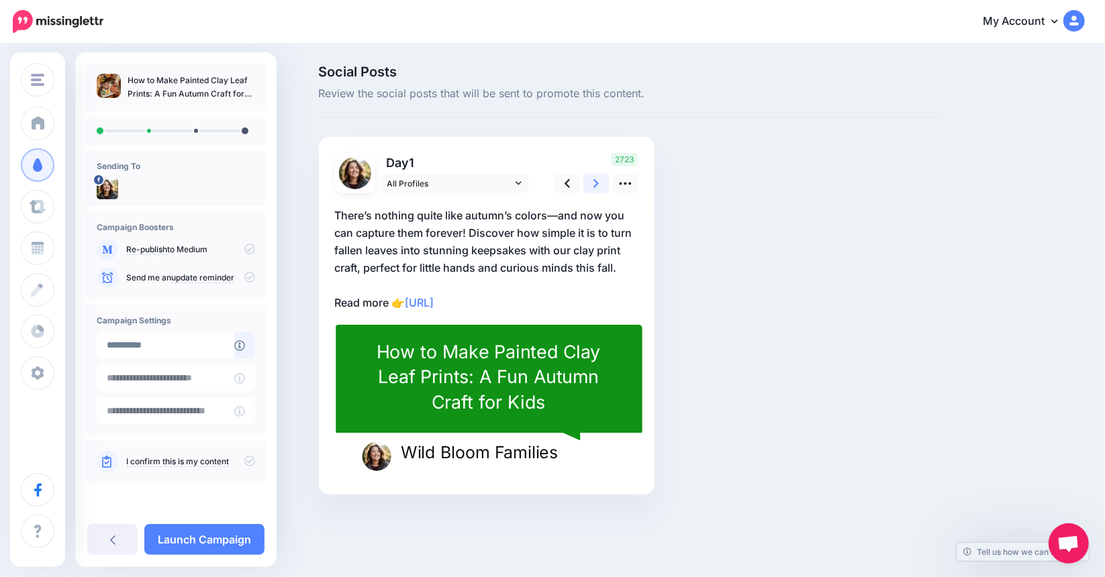
click at [598, 180] on icon at bounding box center [596, 184] width 5 height 14
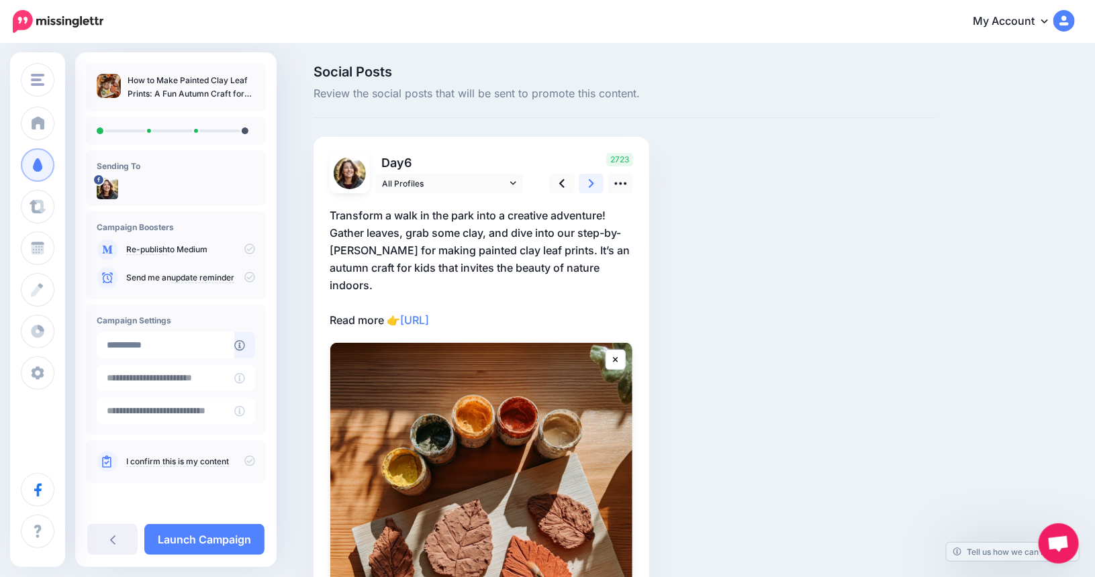
click at [594, 180] on icon at bounding box center [591, 184] width 5 height 14
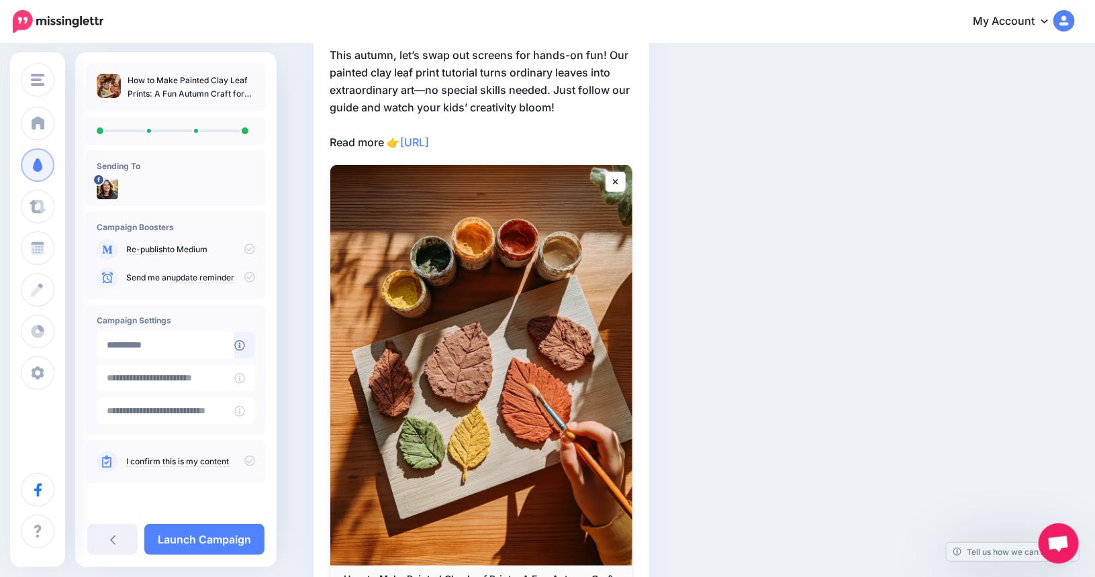
scroll to position [277, 0]
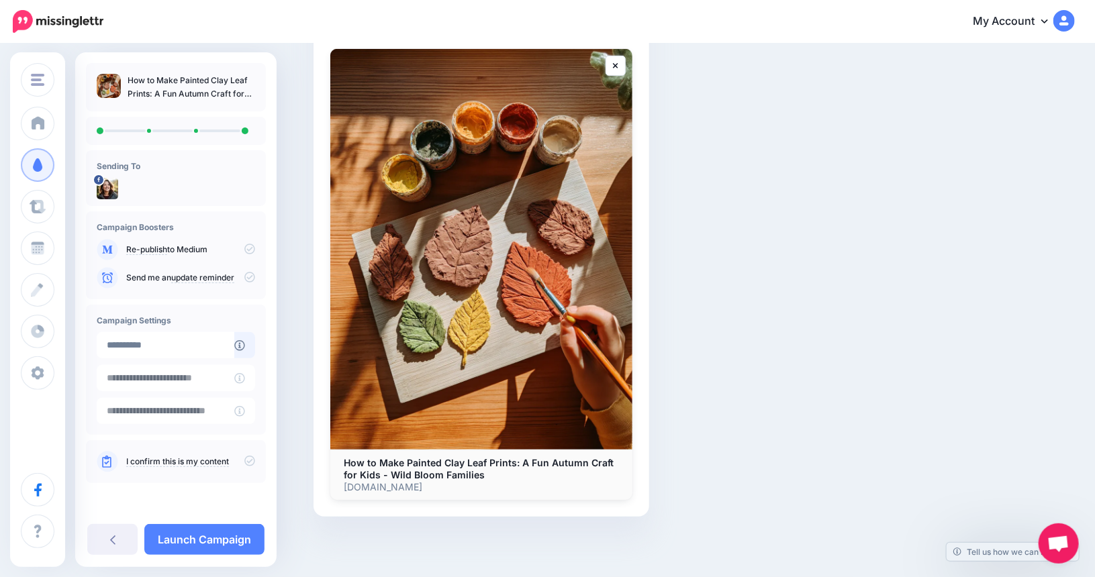
click at [164, 455] on div "I confirm this is my content" at bounding box center [176, 461] width 158 height 21
click at [113, 462] on icon at bounding box center [107, 462] width 21 height 21
click at [134, 465] on link "I confirm this is my content" at bounding box center [177, 462] width 103 height 11
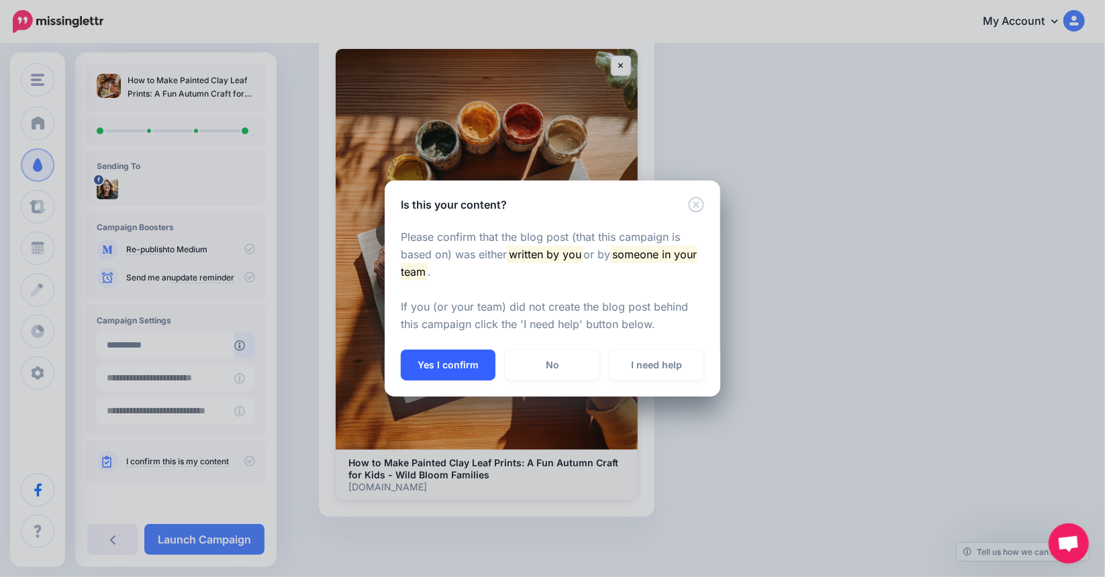
click at [455, 357] on button "Yes I confirm" at bounding box center [448, 365] width 95 height 31
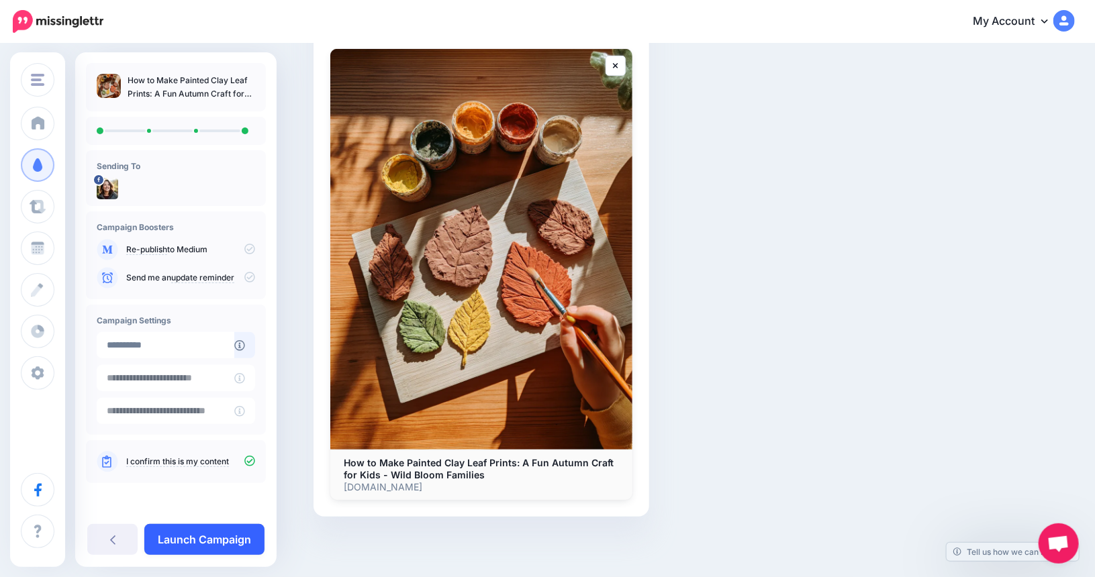
click at [224, 542] on link "Launch Campaign" at bounding box center [204, 539] width 120 height 31
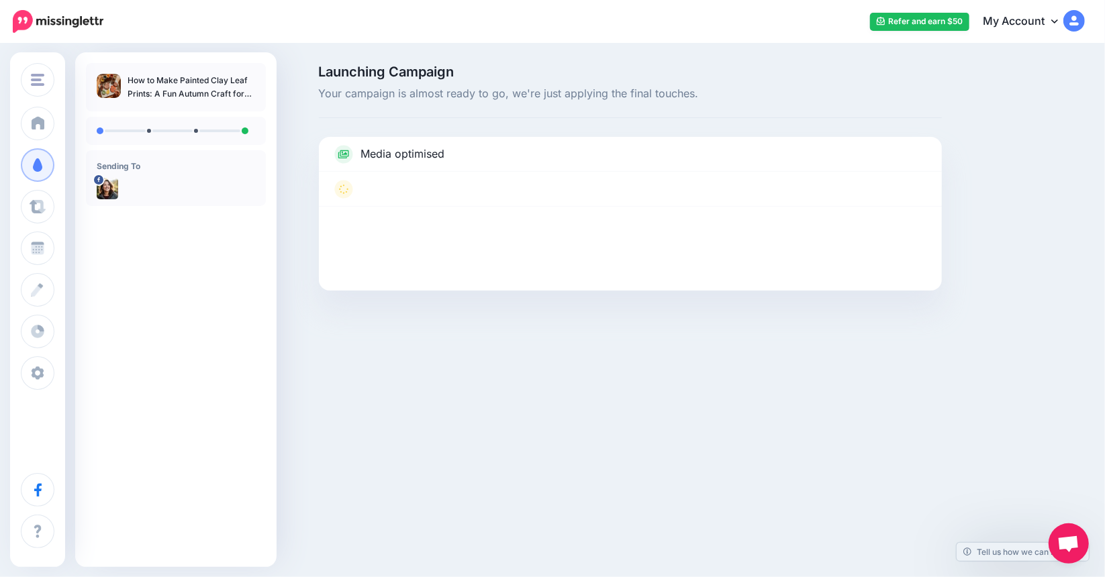
click at [1072, 19] on img at bounding box center [1074, 20] width 21 height 21
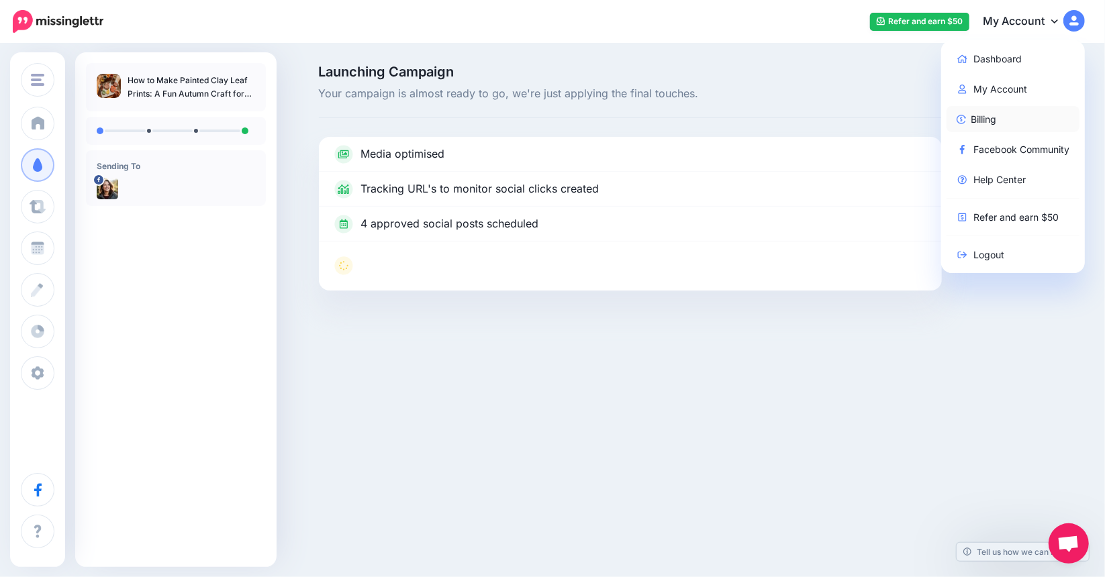
click at [989, 117] on link "Billing" at bounding box center [1014, 119] width 134 height 26
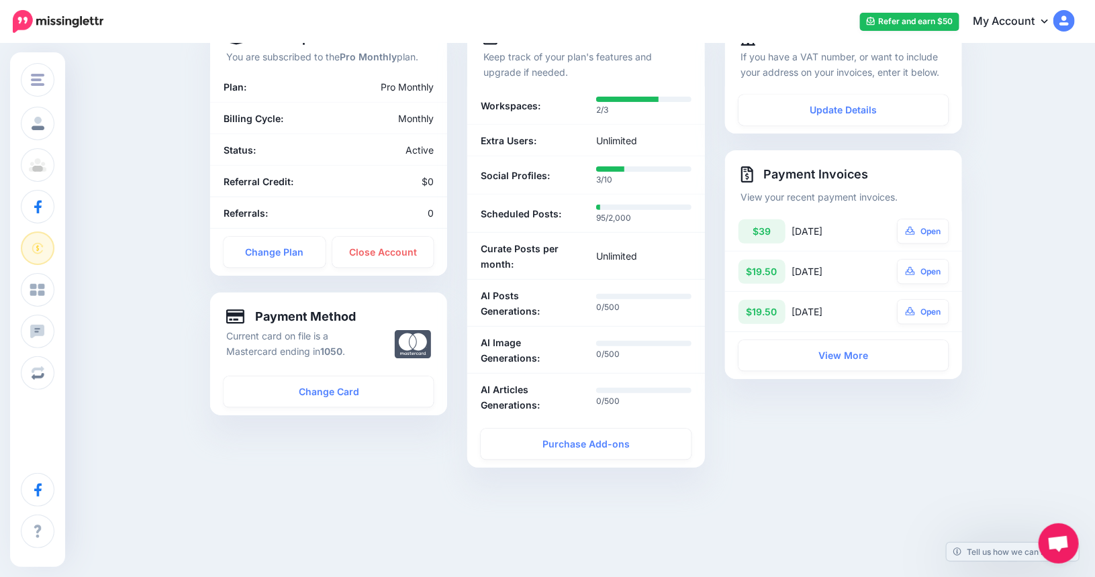
scroll to position [31, 0]
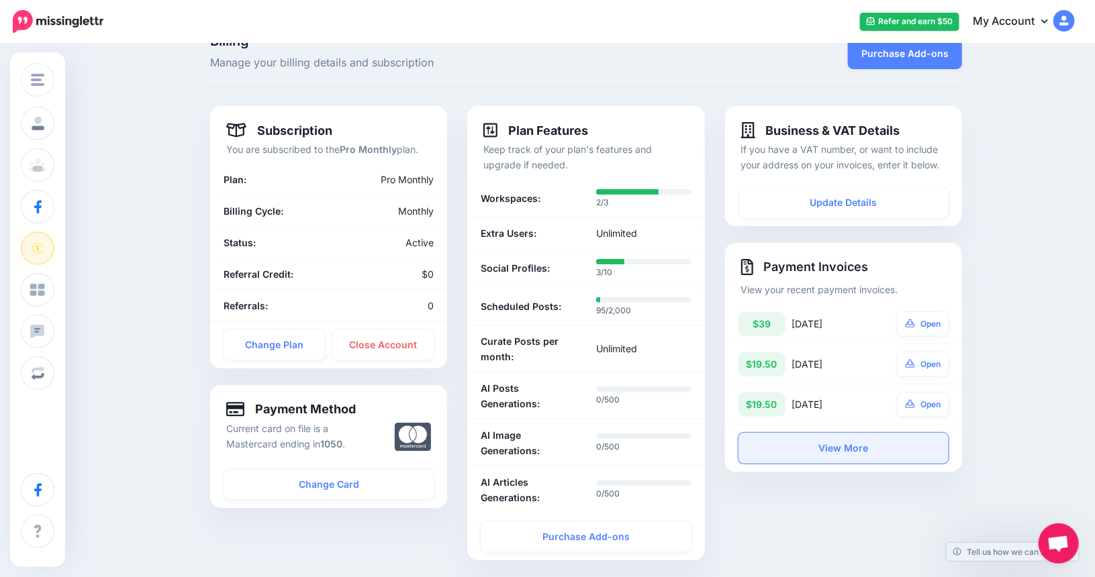
click at [849, 454] on link "View More" at bounding box center [844, 448] width 210 height 31
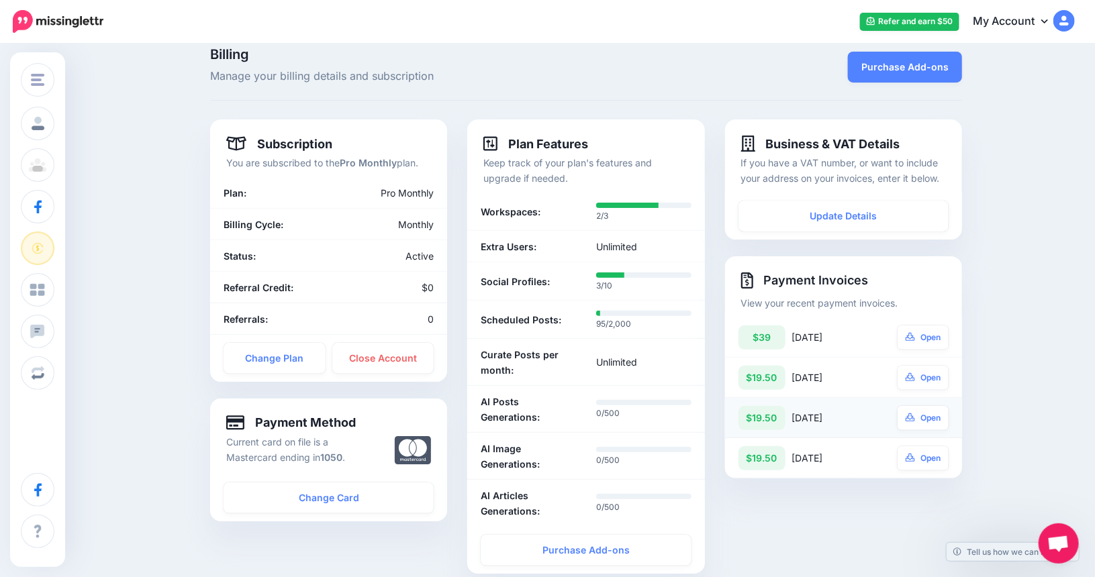
scroll to position [0, 0]
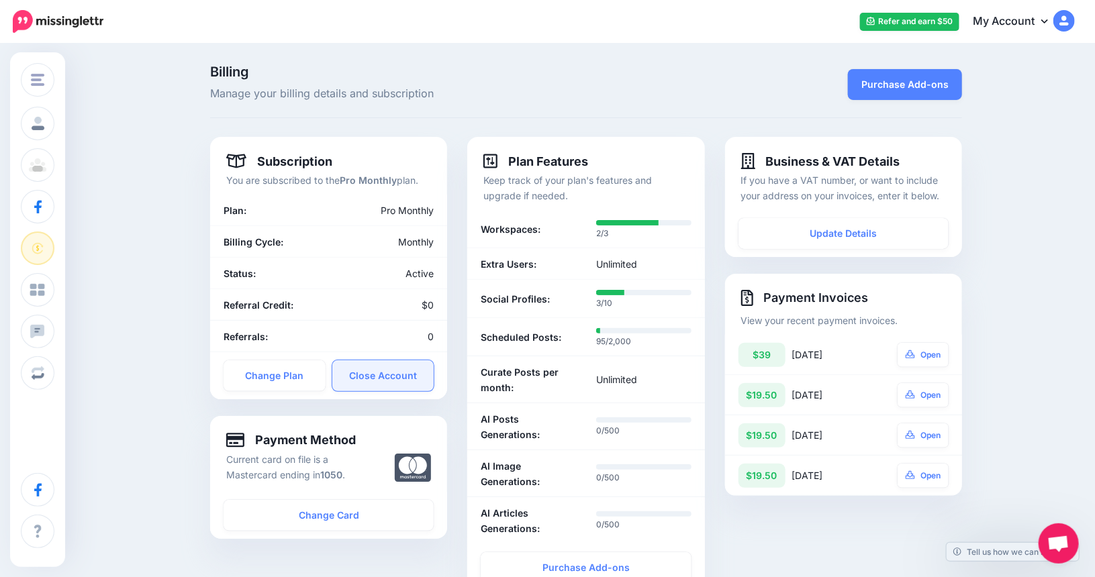
click at [400, 372] on link "Close Account" at bounding box center [383, 376] width 102 height 31
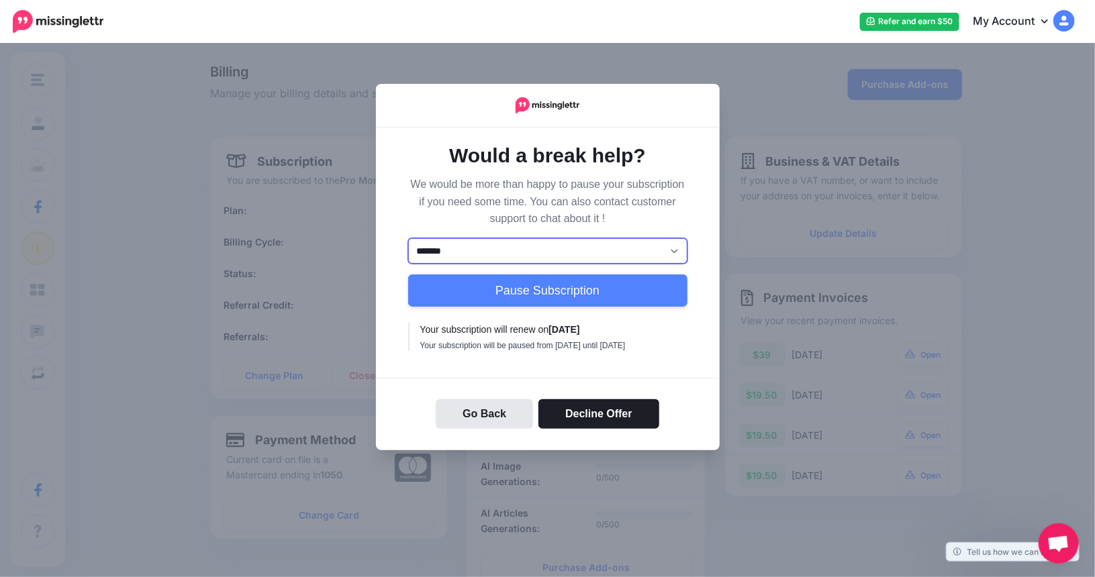
click at [670, 247] on select "******* ********" at bounding box center [547, 251] width 279 height 26
click at [688, 216] on div "Would a break help? We would be more than happy to pause your subscription if y…" at bounding box center [548, 290] width 344 height 324
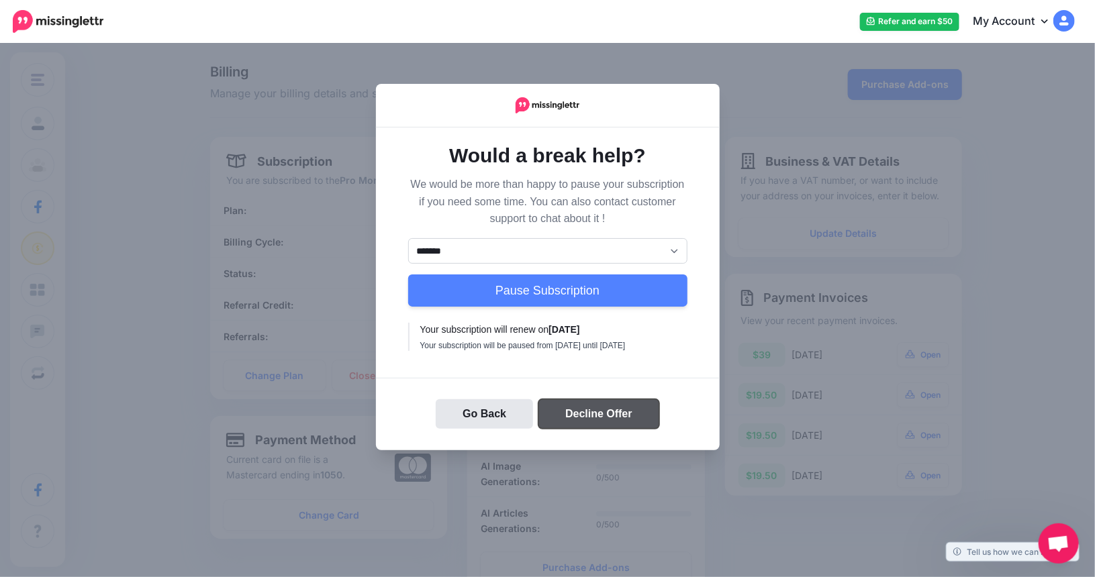
click at [624, 421] on button "Decline Offer" at bounding box center [599, 415] width 121 height 30
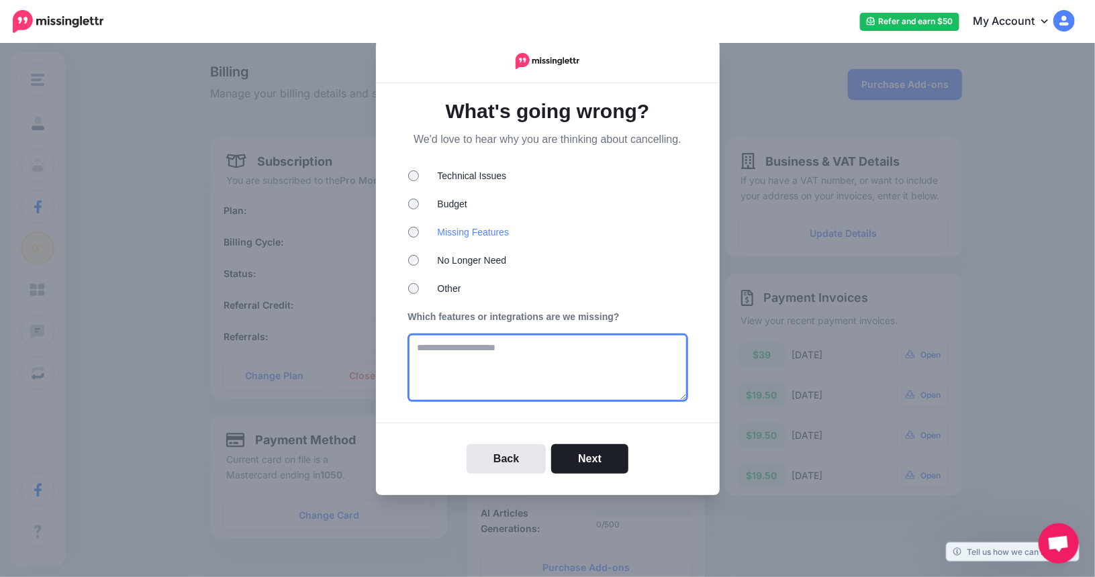
click at [536, 346] on textarea at bounding box center [547, 367] width 279 height 67
click at [503, 346] on textarea "**********" at bounding box center [547, 367] width 279 height 67
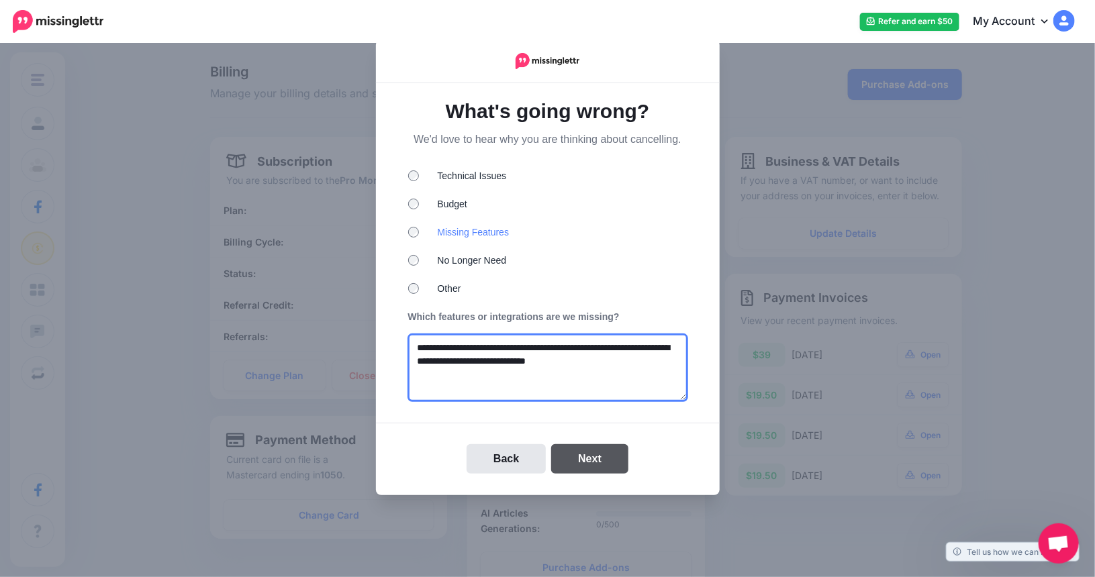
type textarea "**********"
click at [594, 458] on button "Next" at bounding box center [589, 460] width 77 height 30
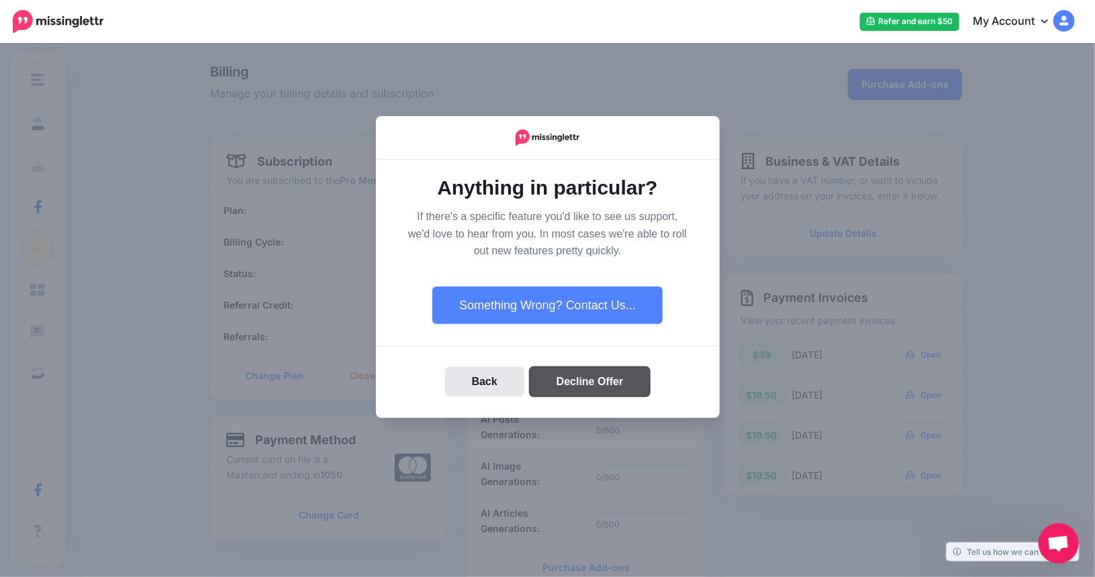
click at [603, 383] on button "Decline Offer" at bounding box center [590, 382] width 121 height 30
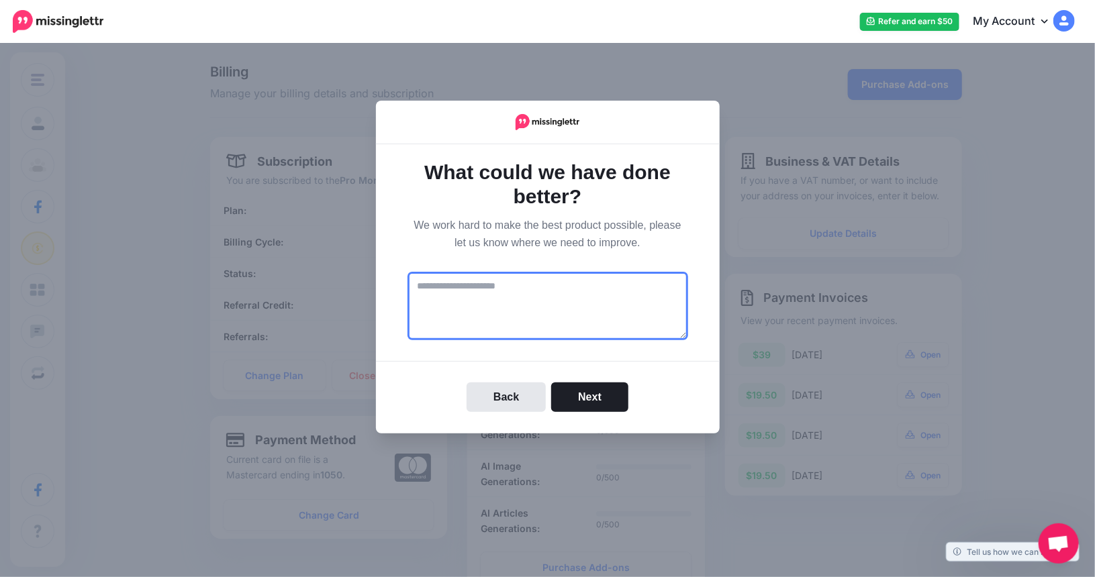
click at [541, 302] on textarea at bounding box center [547, 306] width 279 height 67
type textarea "*"
click at [450, 287] on textarea "**********" at bounding box center [547, 306] width 279 height 67
click at [550, 287] on textarea "**********" at bounding box center [547, 306] width 279 height 67
click at [583, 290] on textarea "**********" at bounding box center [547, 306] width 279 height 67
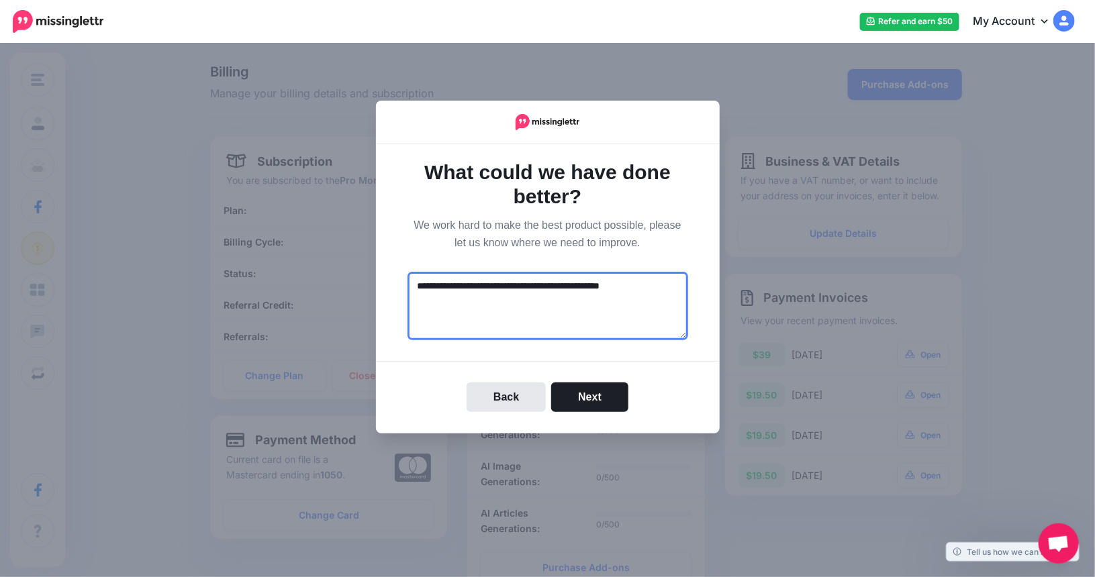
click at [589, 287] on textarea "**********" at bounding box center [547, 306] width 279 height 67
click at [634, 289] on textarea "**********" at bounding box center [547, 306] width 279 height 67
click at [522, 307] on textarea "**********" at bounding box center [547, 306] width 279 height 67
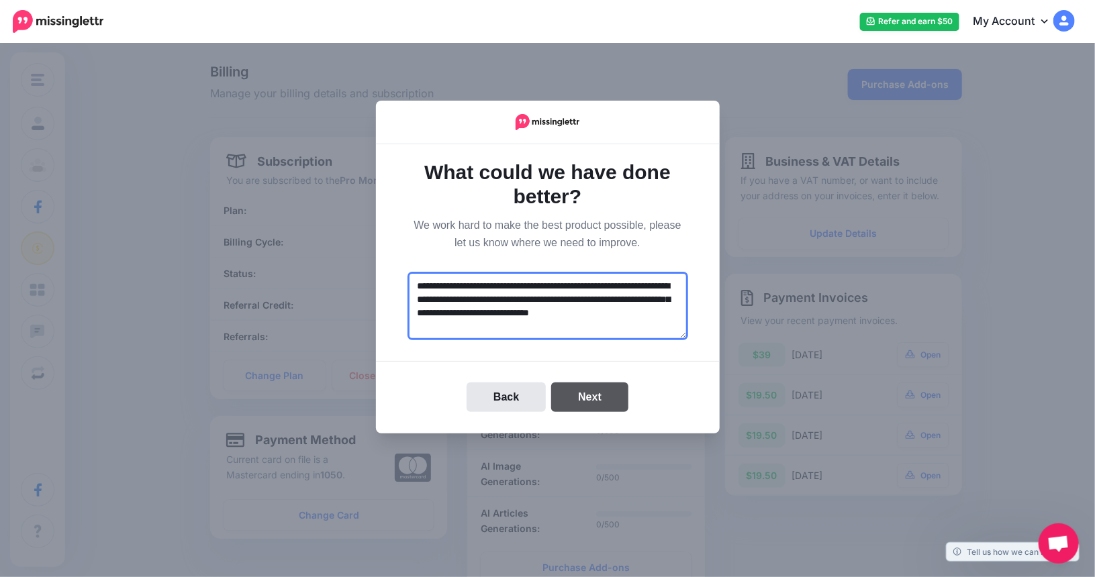
type textarea "**********"
click at [602, 393] on button "Next" at bounding box center [589, 398] width 77 height 30
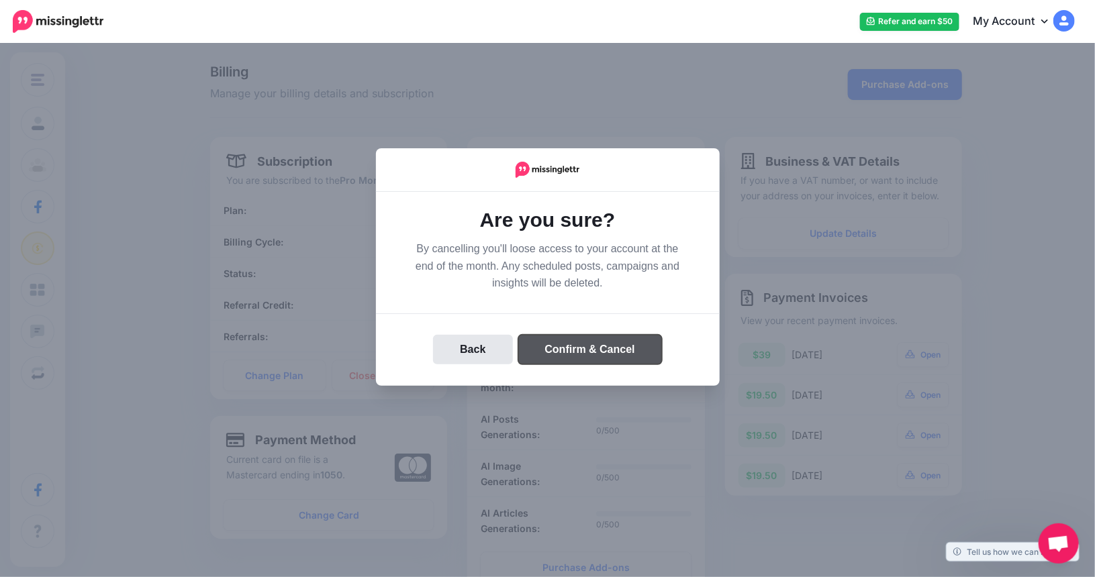
click at [625, 349] on button "Confirm & Cancel" at bounding box center [590, 350] width 144 height 30
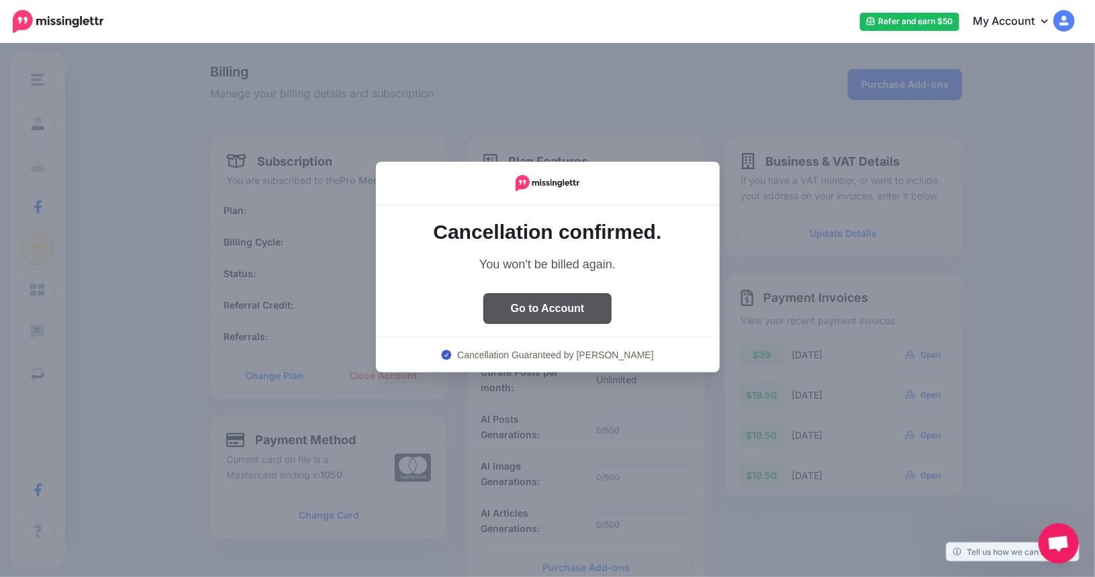
click at [575, 310] on button "Go to Account" at bounding box center [548, 309] width 128 height 30
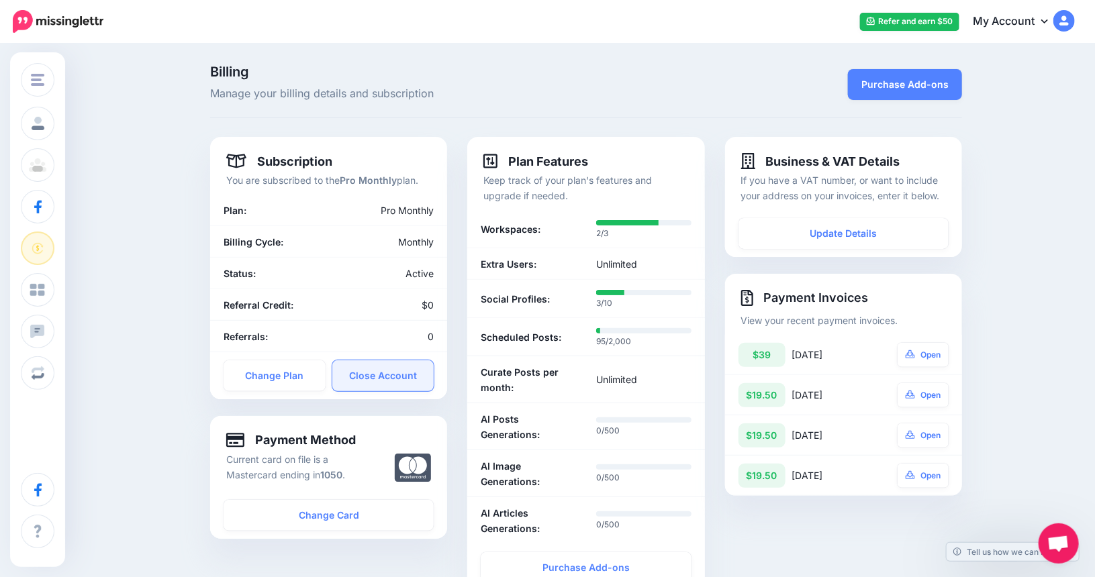
click at [414, 373] on link "Close Account" at bounding box center [383, 376] width 102 height 31
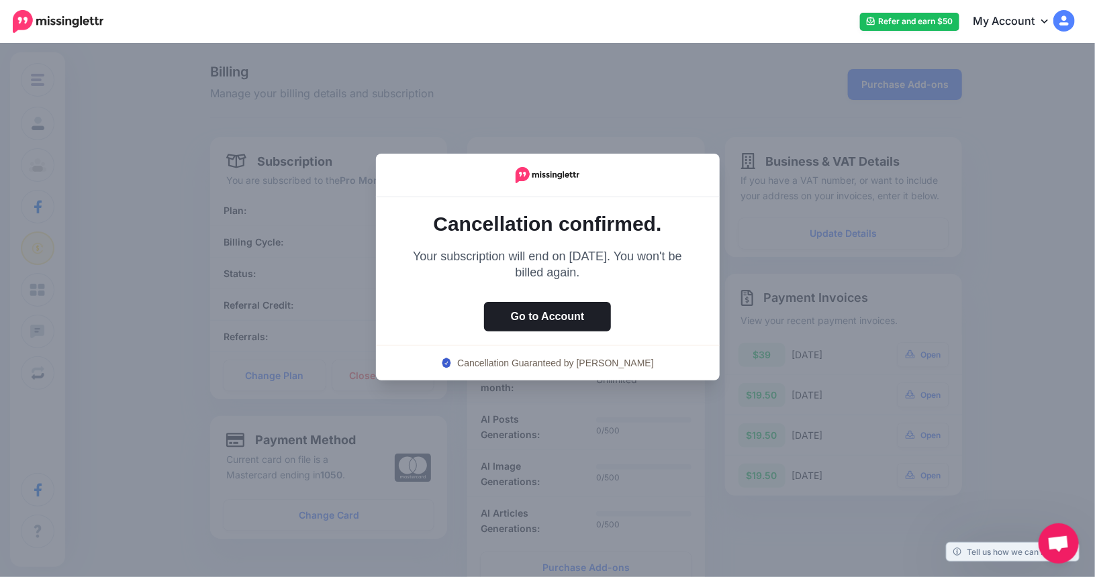
click at [62, 131] on div at bounding box center [547, 288] width 1095 height 577
